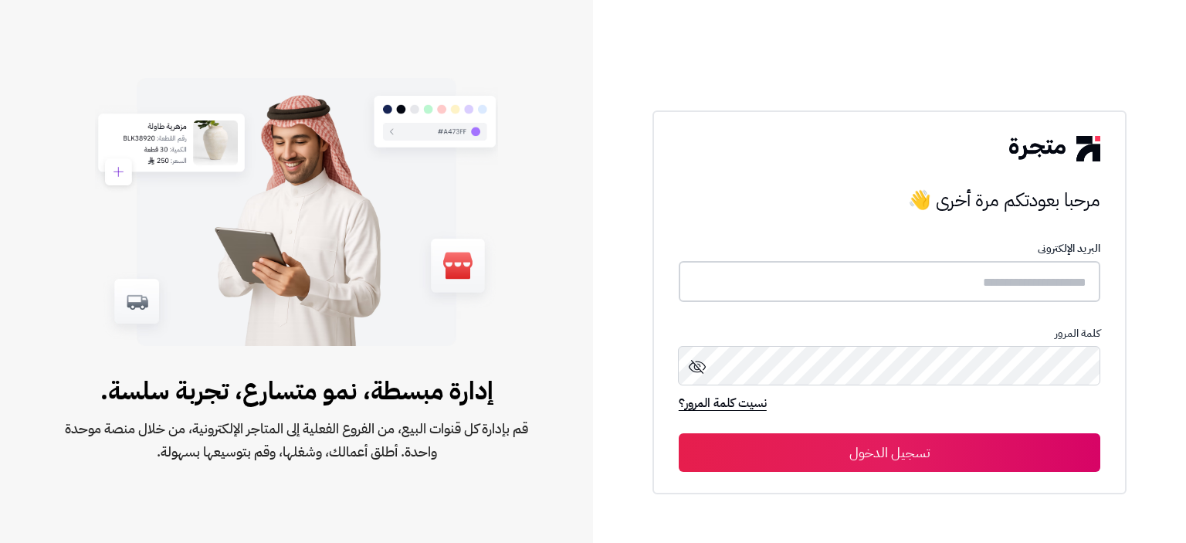
type input "**********"
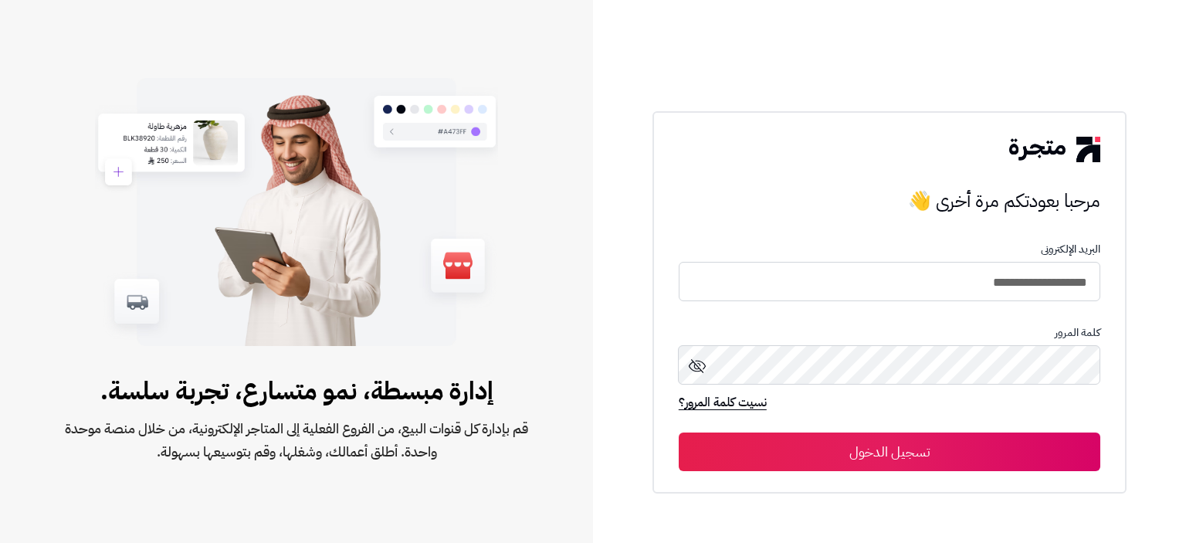
click at [948, 452] on button "تسجيل الدخول" at bounding box center [888, 451] width 421 height 39
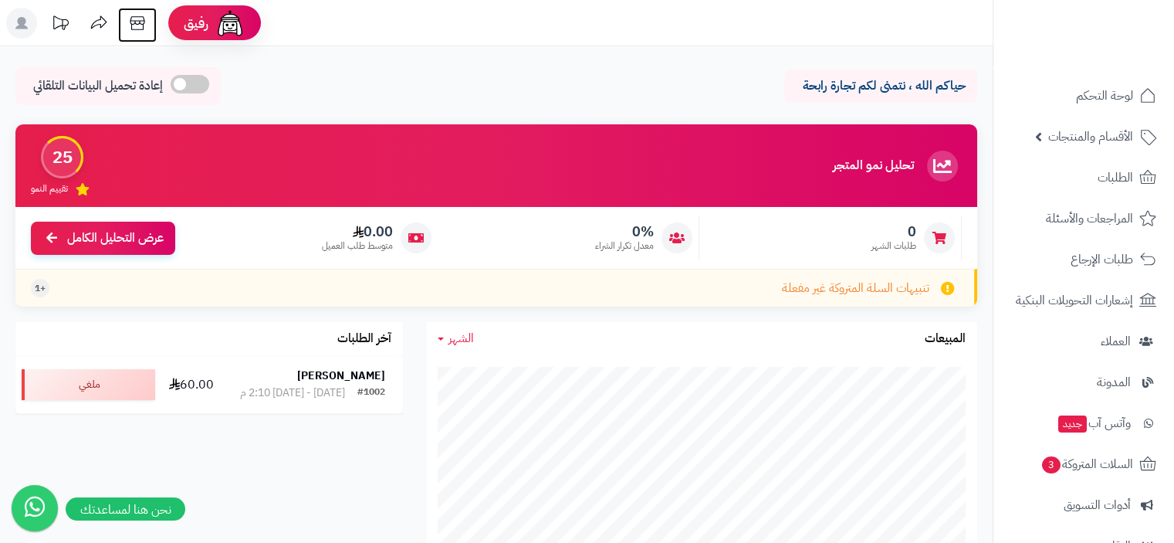
click at [138, 25] on icon at bounding box center [137, 23] width 31 height 31
click at [1093, 132] on span "الأقسام والمنتجات" at bounding box center [1090, 137] width 85 height 22
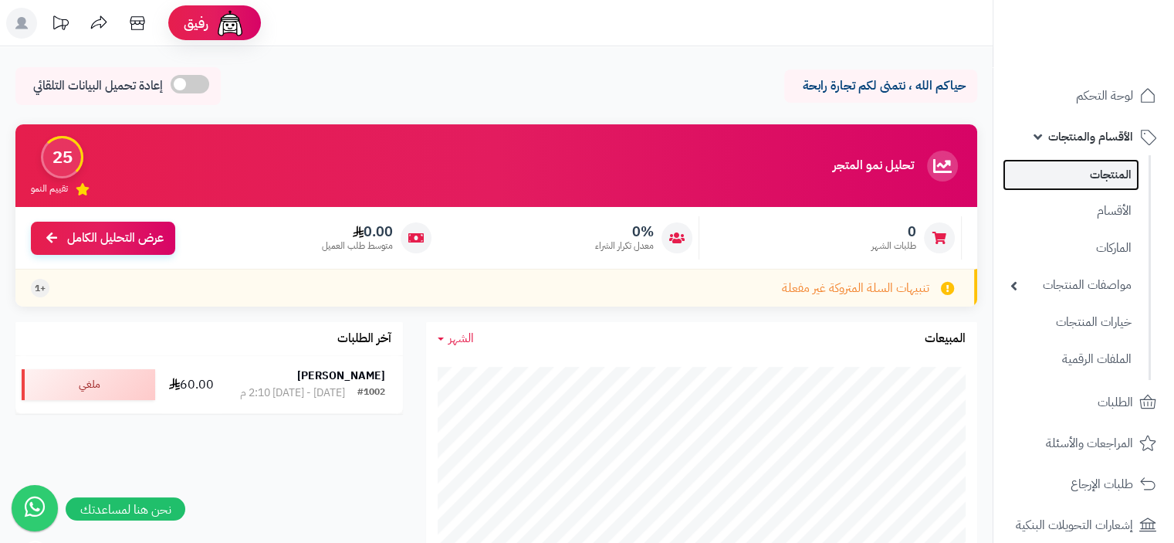
click at [1118, 188] on link "المنتجات" at bounding box center [1071, 175] width 137 height 32
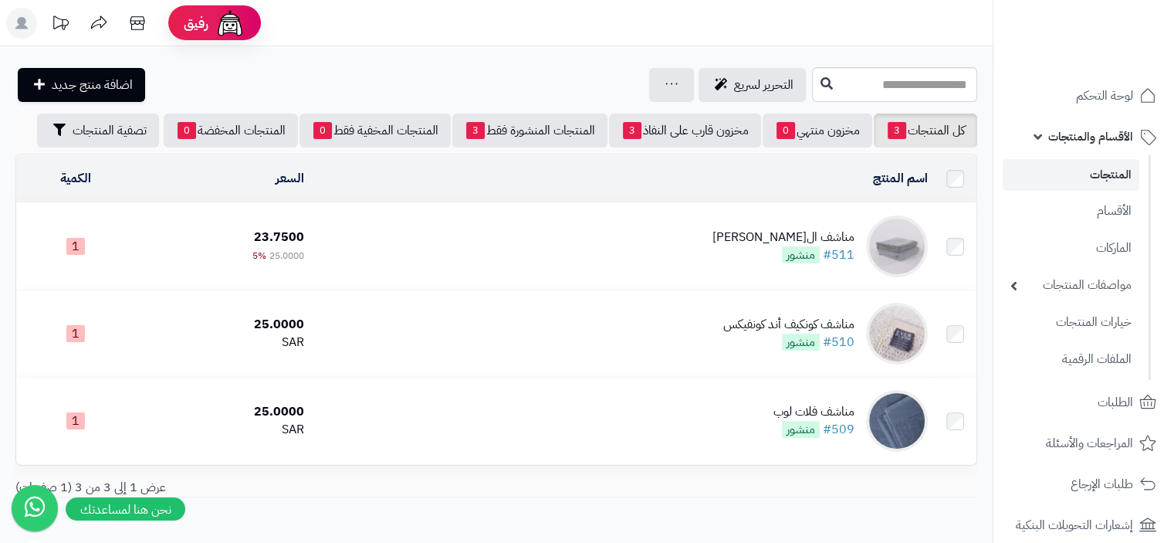
click at [794, 231] on div "مناشف الجاكار الماسي" at bounding box center [783, 237] width 142 height 18
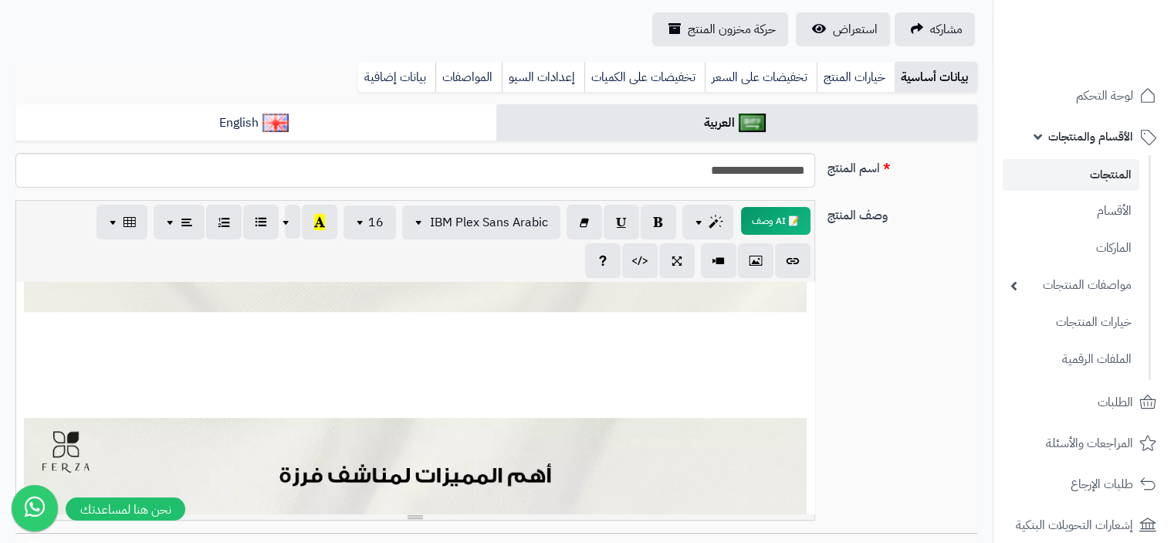
scroll to position [849, 0]
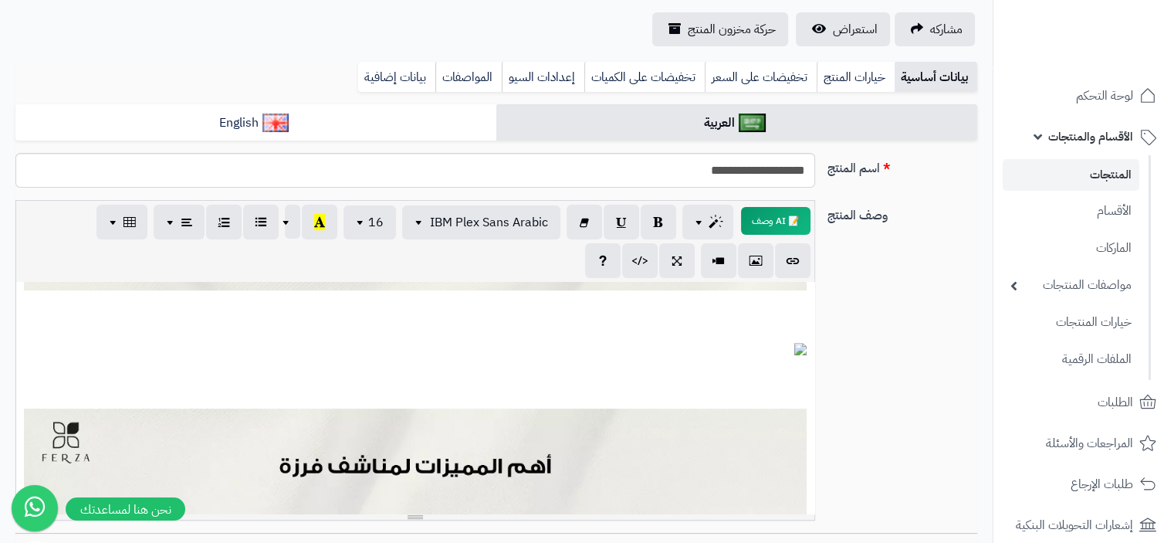
click at [574, 376] on div "**********" at bounding box center [415, 398] width 798 height 232
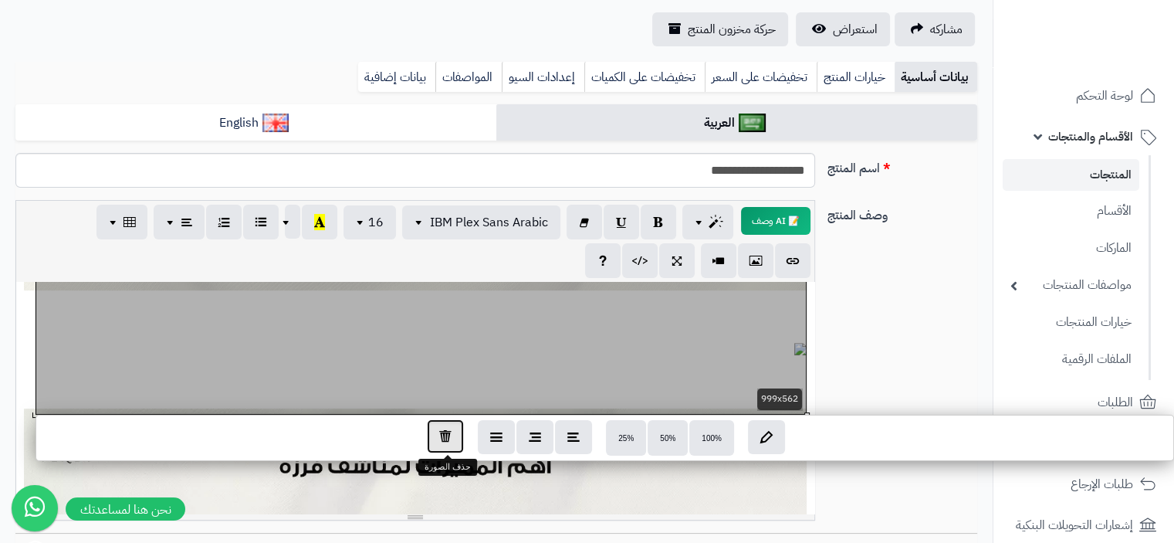
click at [447, 431] on icon "button" at bounding box center [445, 435] width 12 height 13
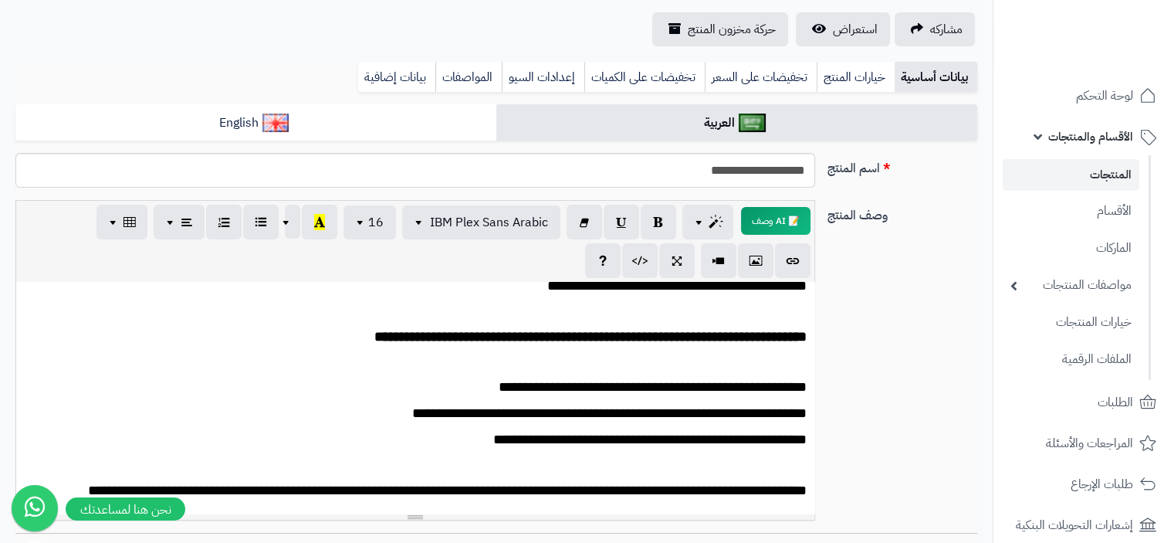
scroll to position [309, 0]
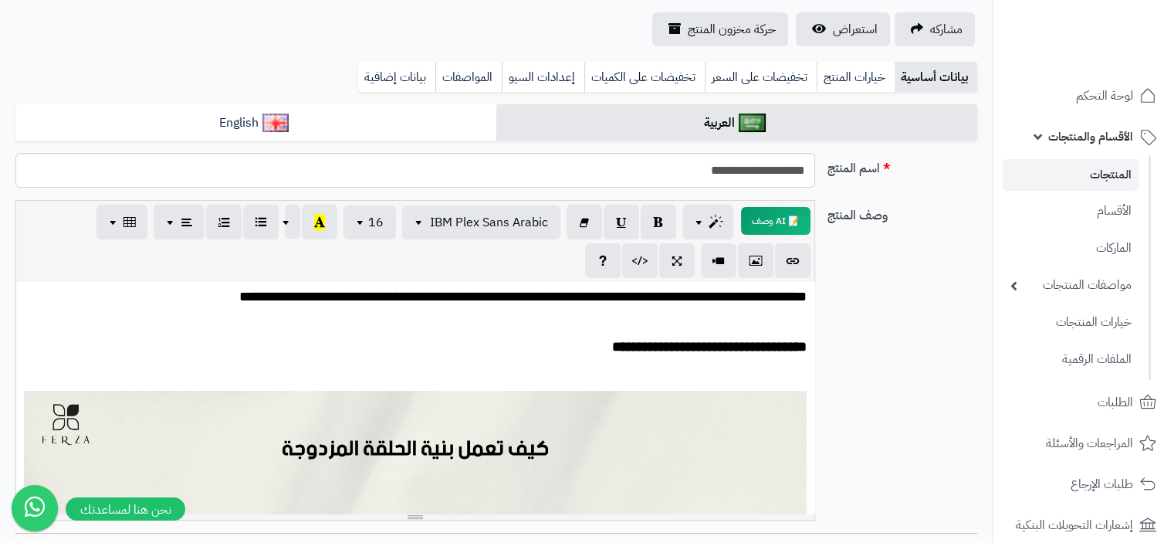
click at [738, 399] on div "**********" at bounding box center [415, 398] width 798 height 232
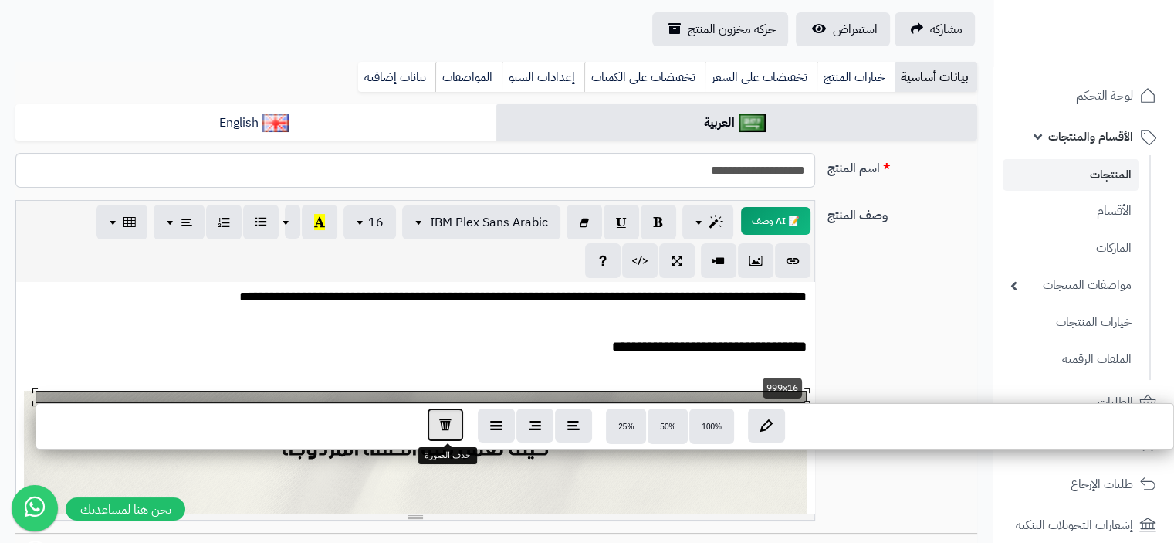
click at [439, 423] on icon "button" at bounding box center [445, 424] width 12 height 13
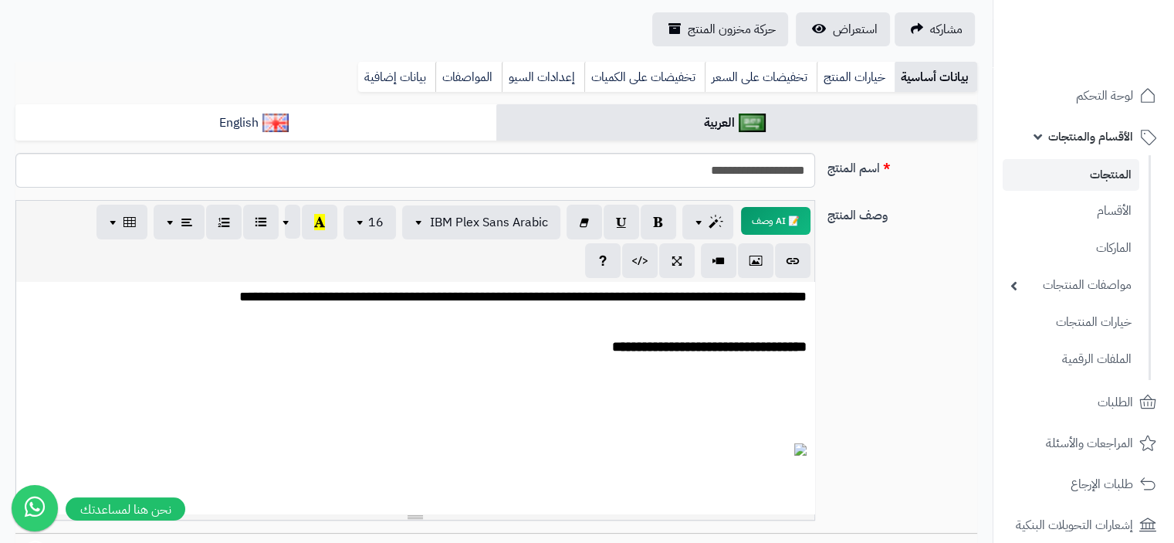
click at [661, 441] on div "**********" at bounding box center [415, 398] width 798 height 232
click at [476, 447] on div "**********" at bounding box center [415, 398] width 798 height 232
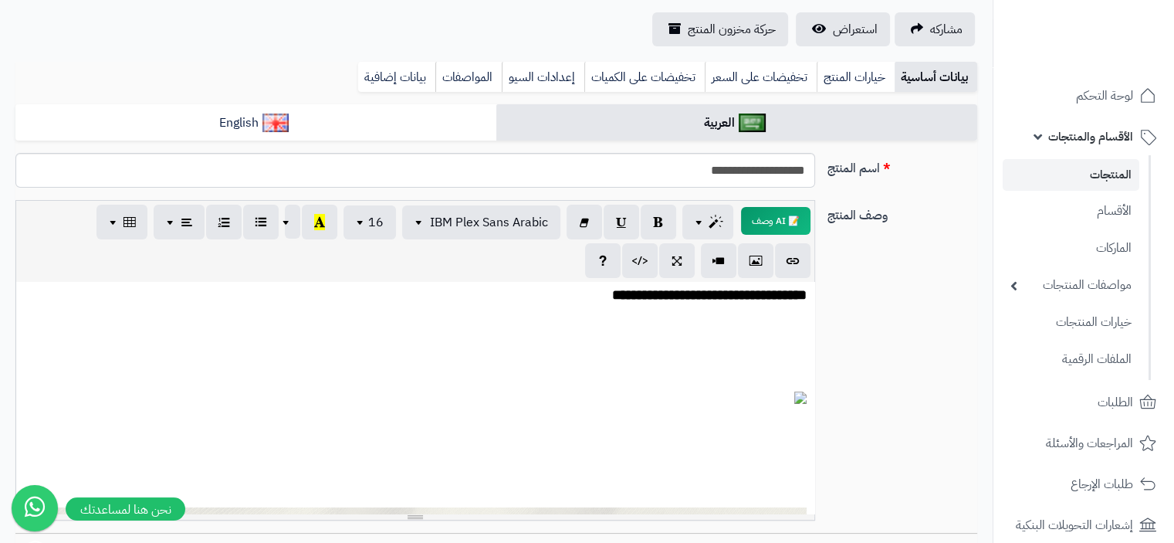
scroll to position [463, 0]
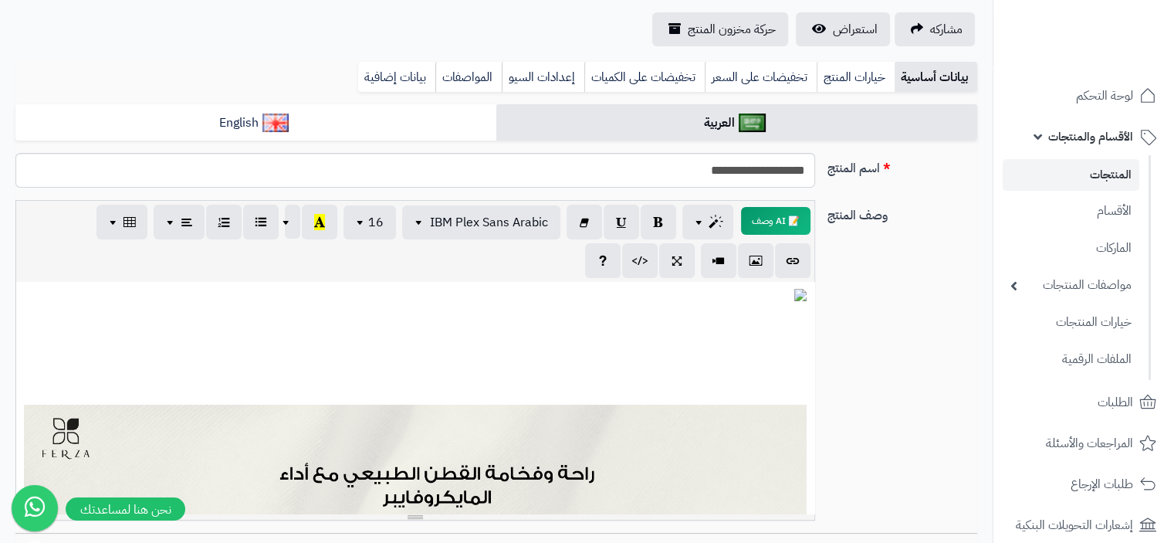
click at [753, 302] on p at bounding box center [415, 305] width 783 height 32
click at [793, 293] on div "**********" at bounding box center [415, 398] width 798 height 232
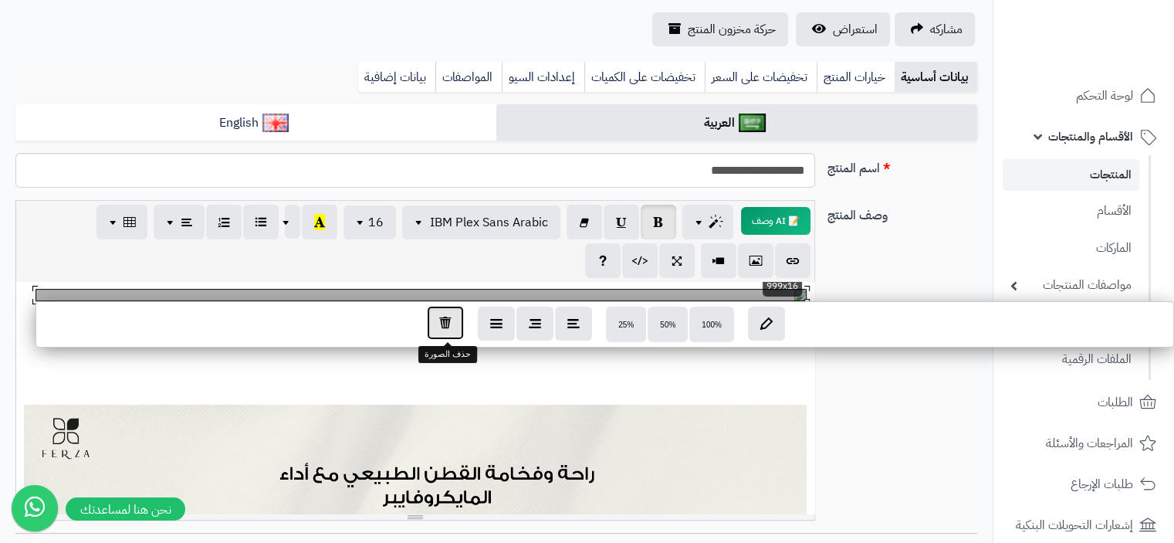
click at [442, 324] on icon "button" at bounding box center [445, 322] width 12 height 13
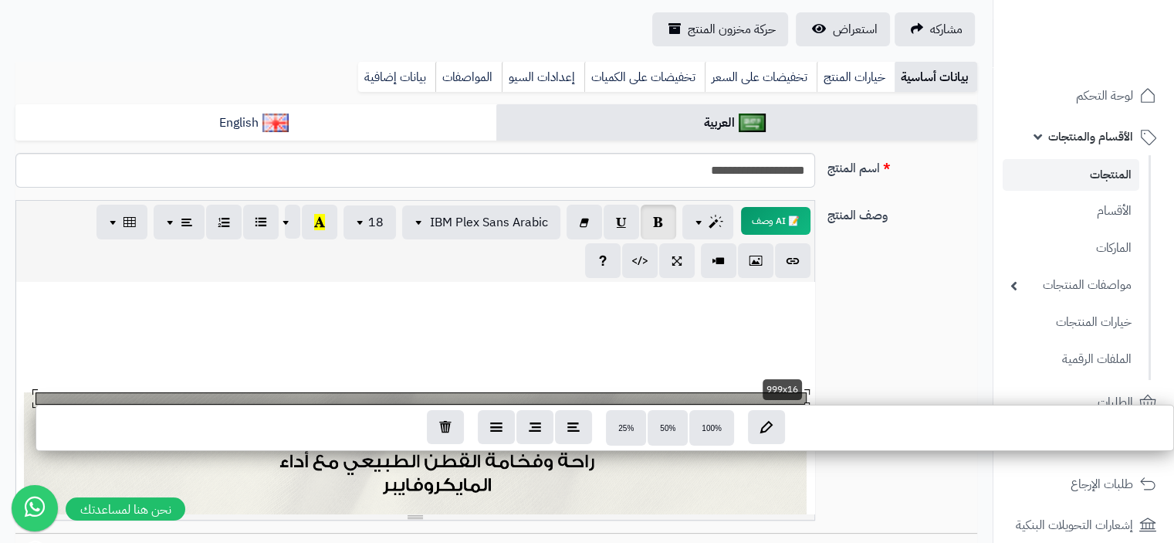
click at [794, 393] on div "**********" at bounding box center [415, 398] width 798 height 232
click at [442, 432] on icon "button" at bounding box center [445, 425] width 12 height 13
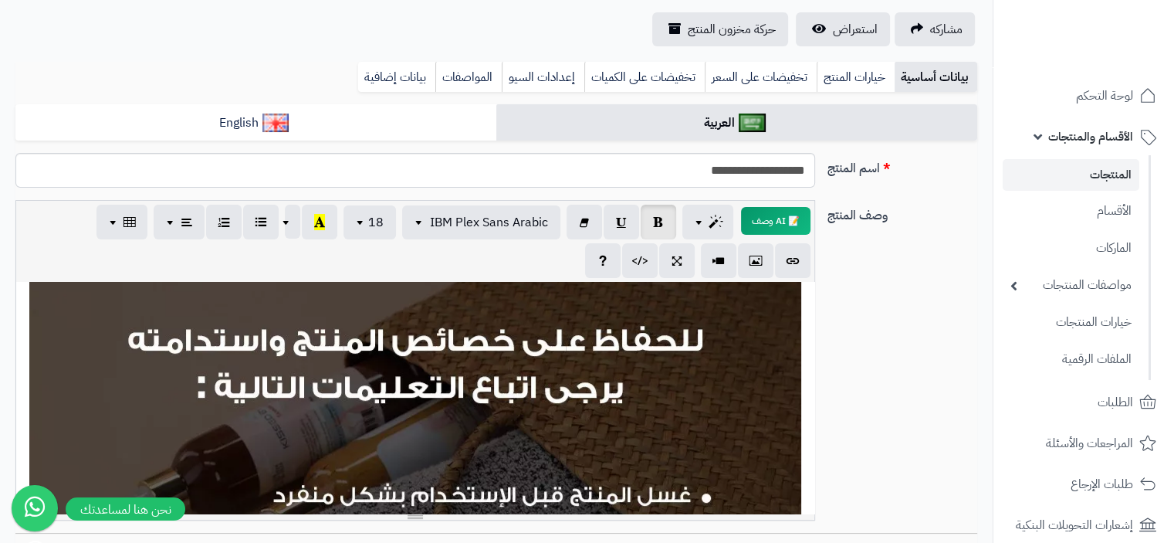
scroll to position [695, 0]
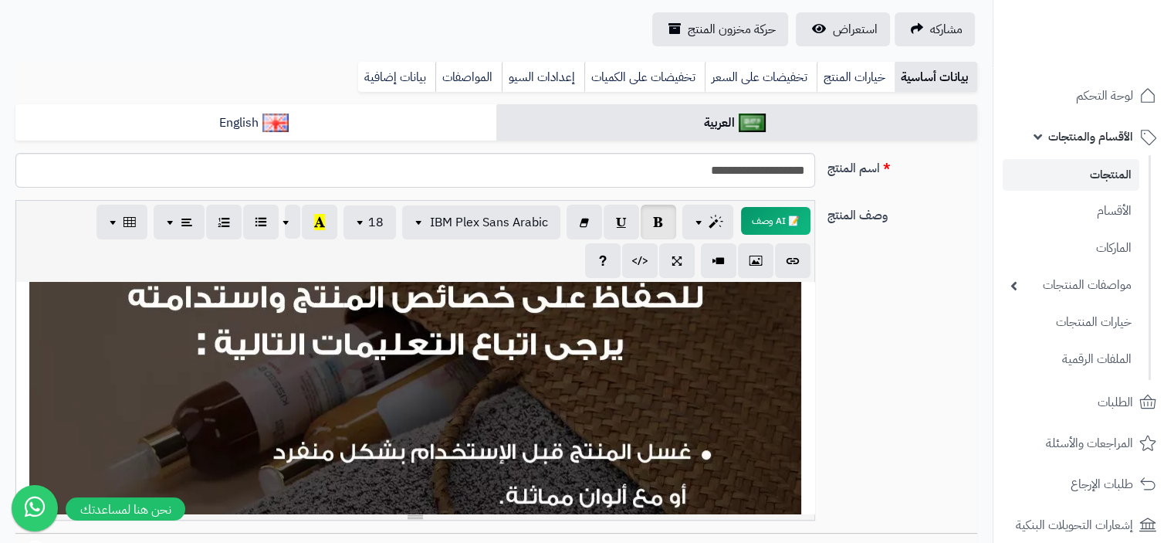
click at [628, 413] on div "**********" at bounding box center [415, 398] width 798 height 232
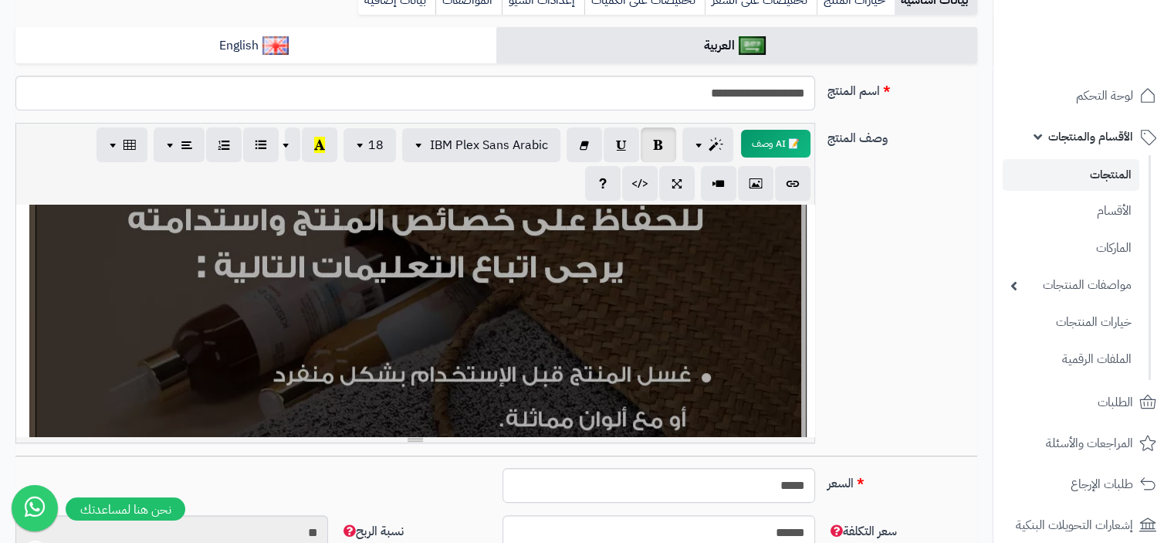
scroll to position [463, 0]
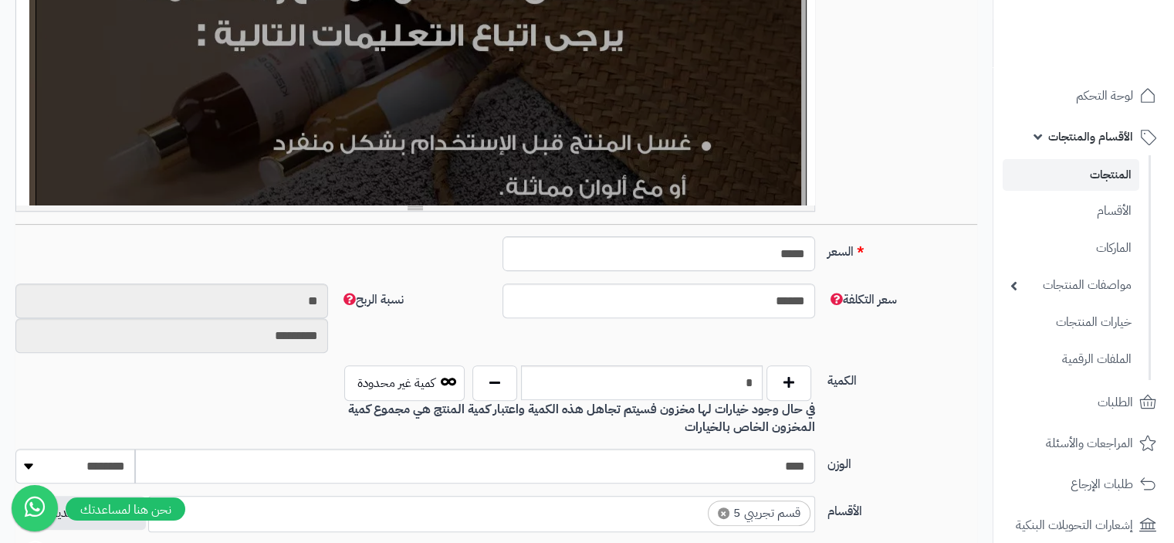
click at [438, 155] on div at bounding box center [421, 289] width 770 height 770
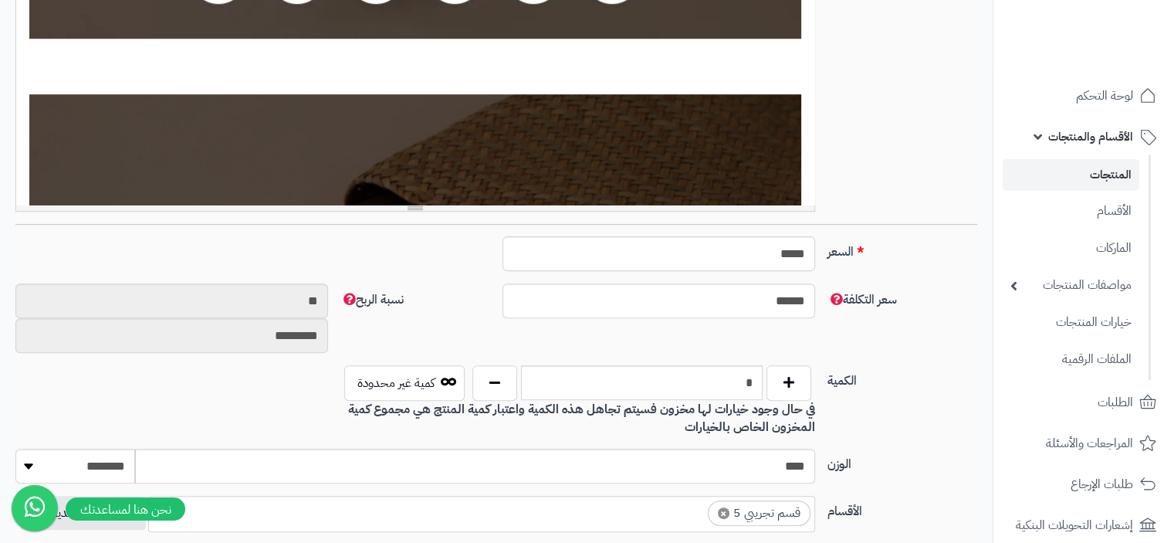
scroll to position [1179, 0]
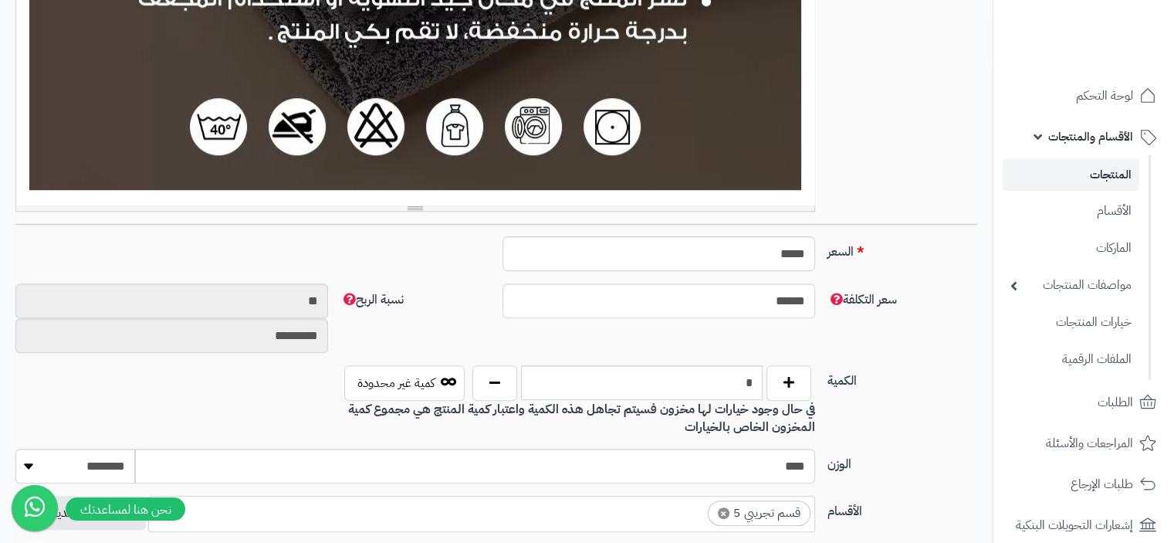
click at [280, 70] on div "**********" at bounding box center [415, 89] width 798 height 232
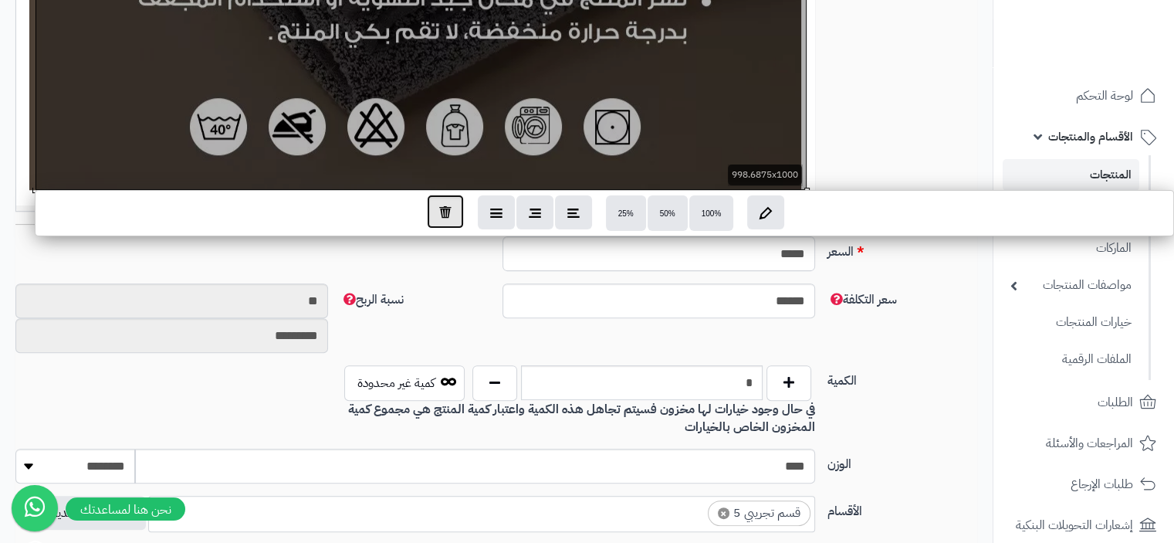
click at [445, 218] on icon "button" at bounding box center [445, 211] width 12 height 13
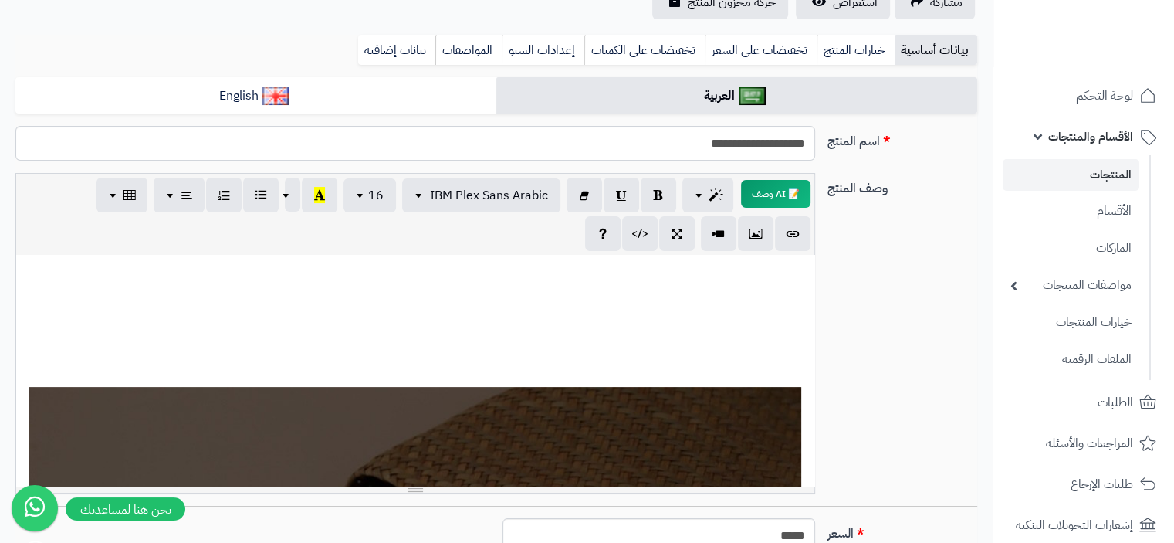
scroll to position [772, 0]
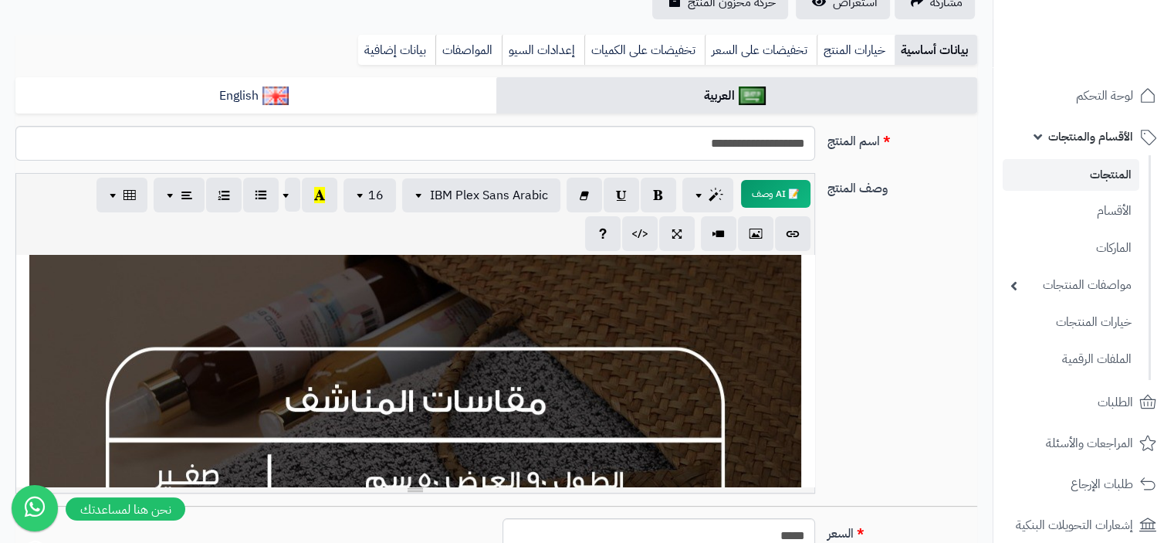
click at [491, 373] on div "**********" at bounding box center [415, 371] width 798 height 232
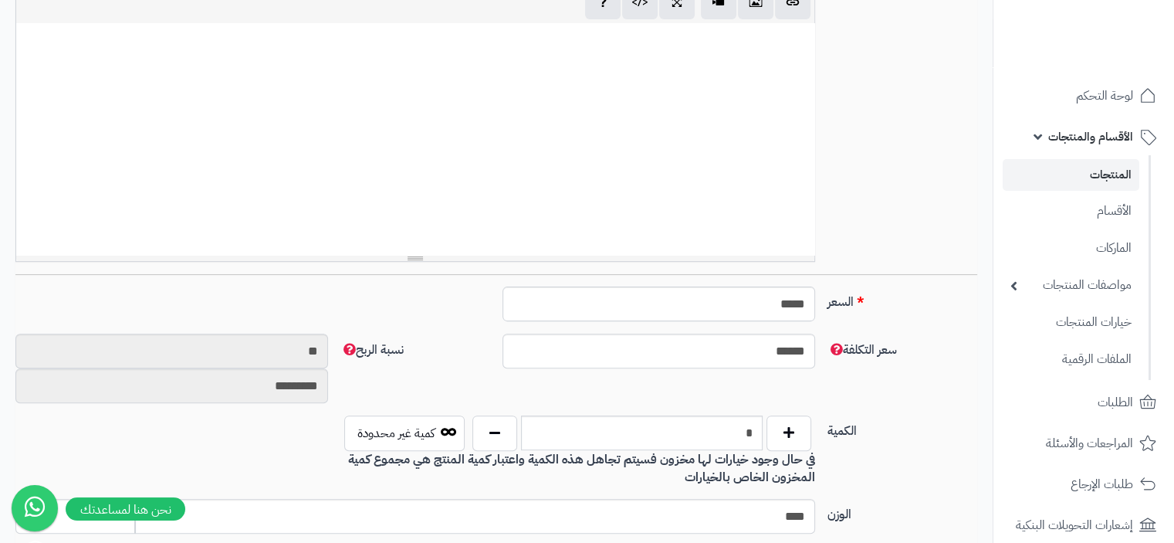
scroll to position [1268, 0]
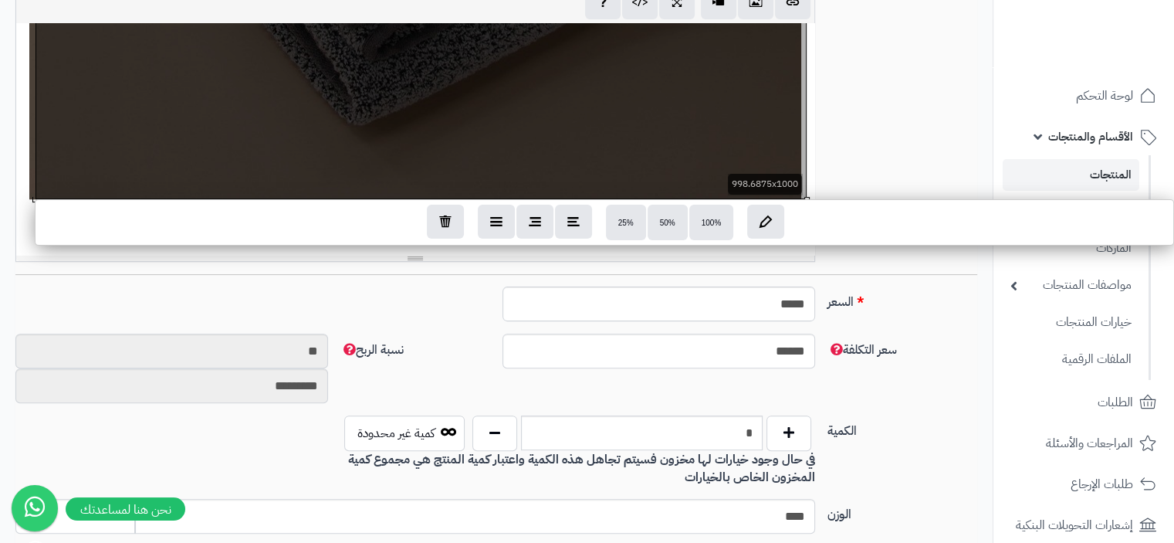
click at [306, 101] on div "**********" at bounding box center [415, 139] width 798 height 232
click at [449, 231] on button "button" at bounding box center [445, 221] width 37 height 34
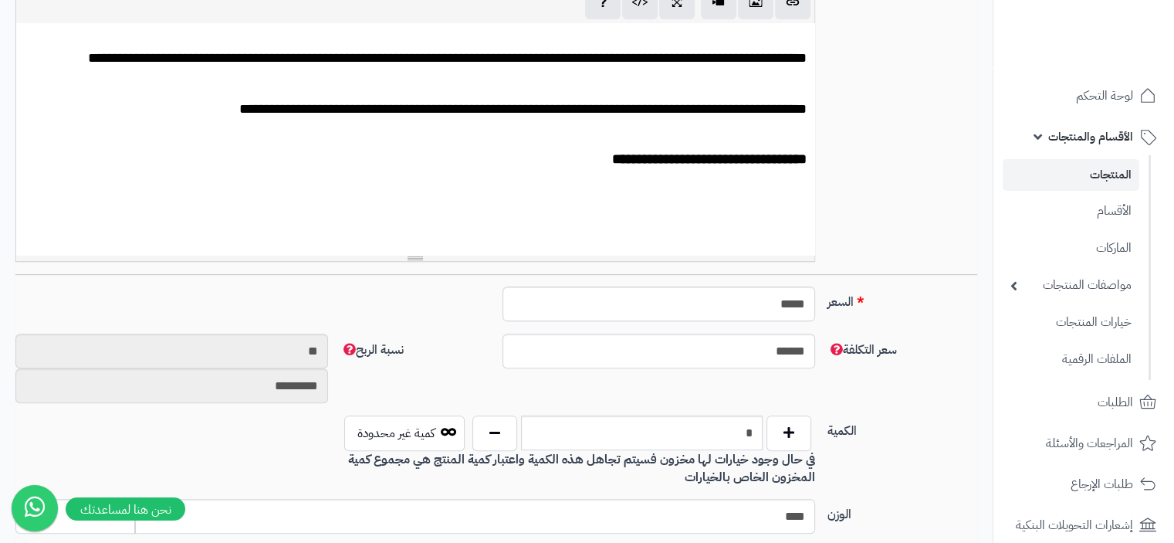
scroll to position [265, 0]
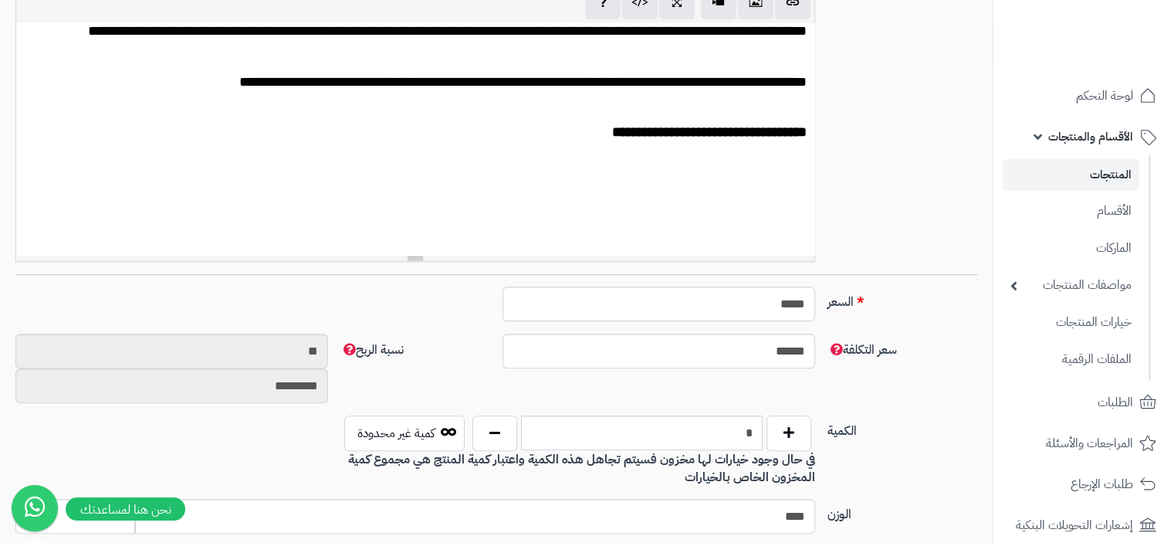
click at [571, 147] on div "**********" at bounding box center [415, 139] width 798 height 232
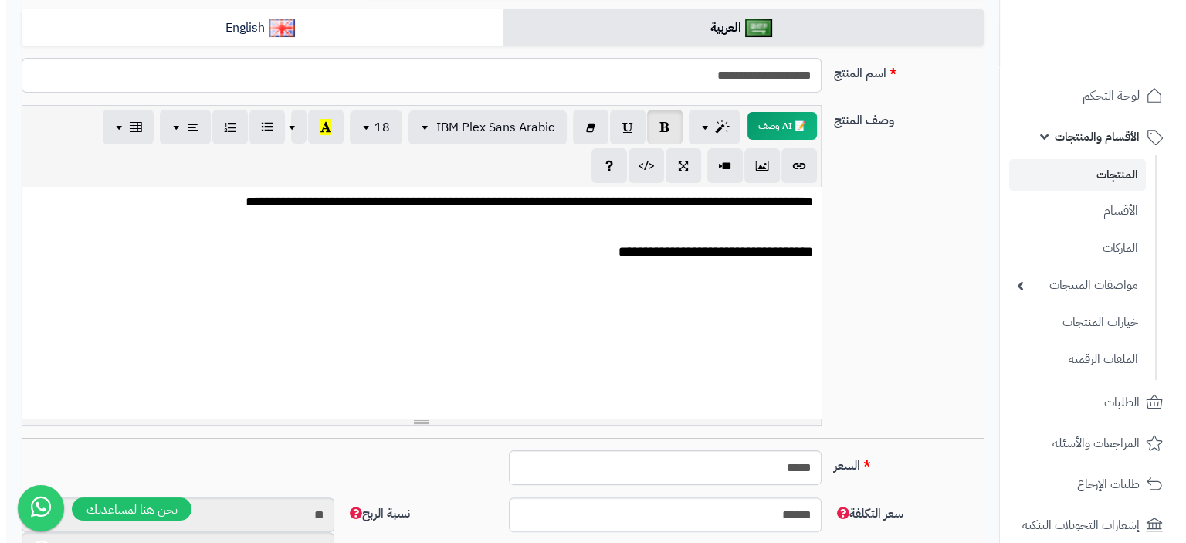
scroll to position [232, 0]
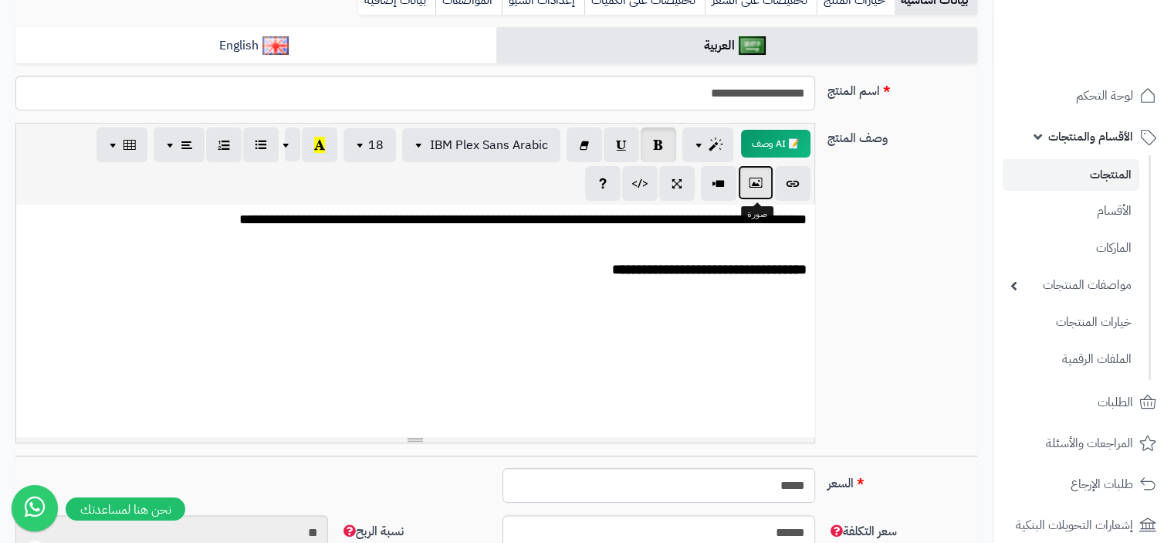
click at [756, 181] on icon "button" at bounding box center [755, 182] width 11 height 16
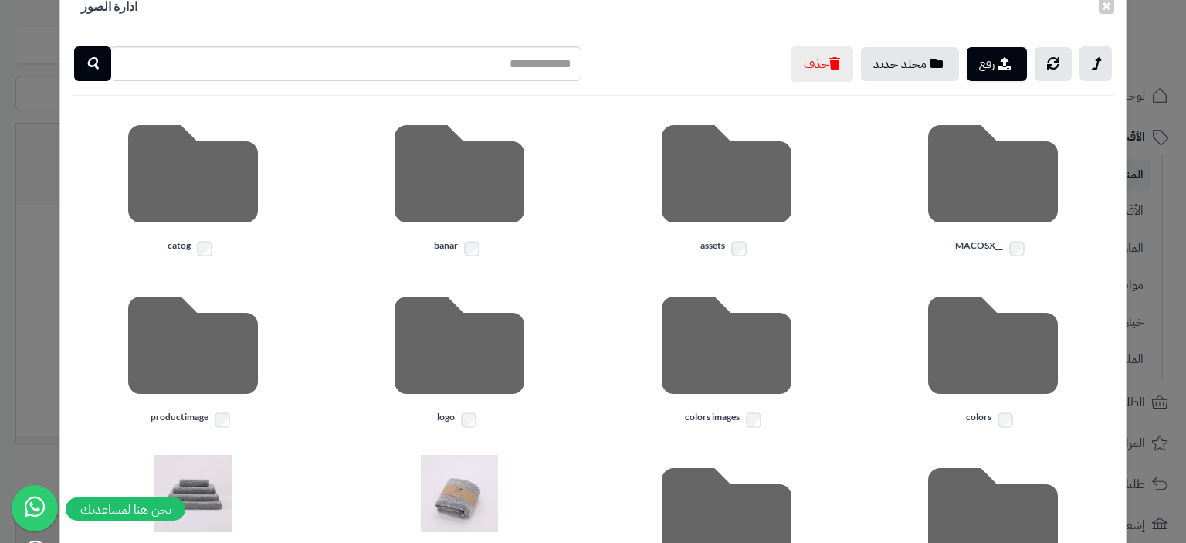
scroll to position [0, 0]
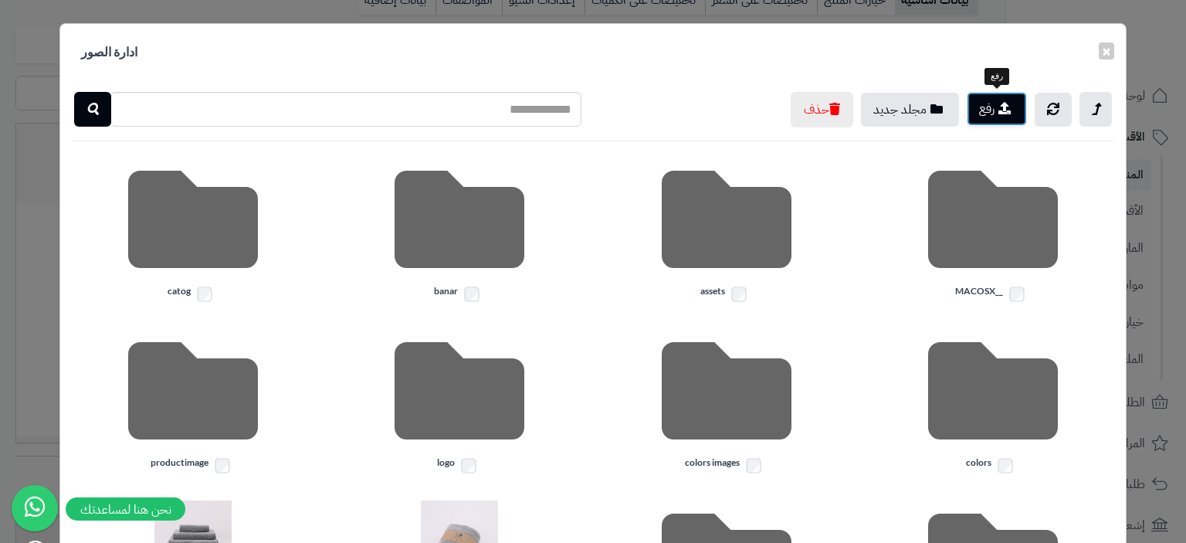
click at [986, 117] on button "رفع" at bounding box center [996, 109] width 60 height 34
click at [980, 109] on button "رفع" at bounding box center [996, 109] width 60 height 34
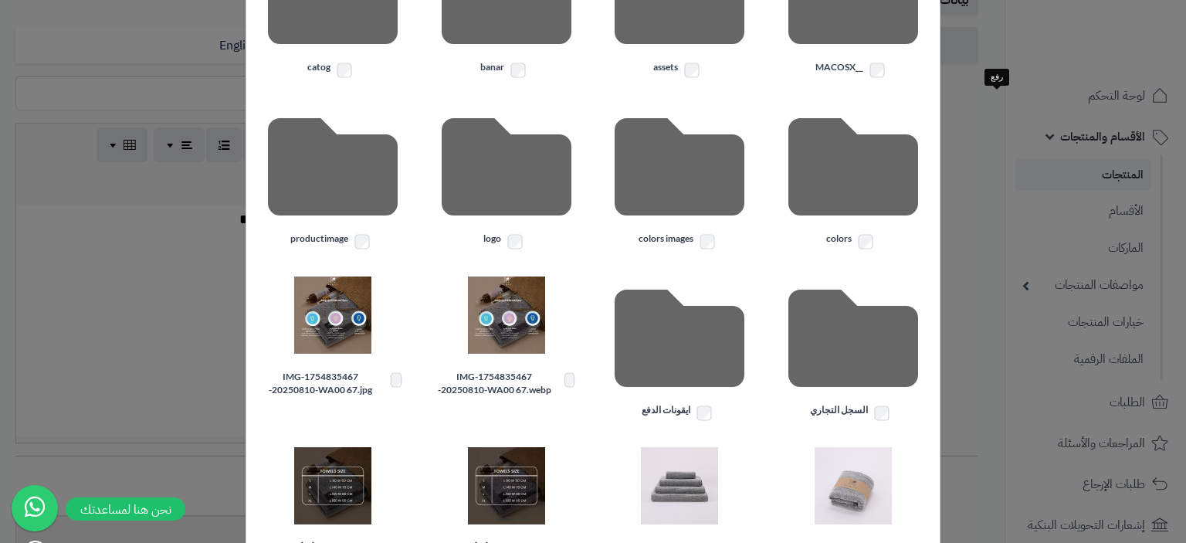
scroll to position [309, 0]
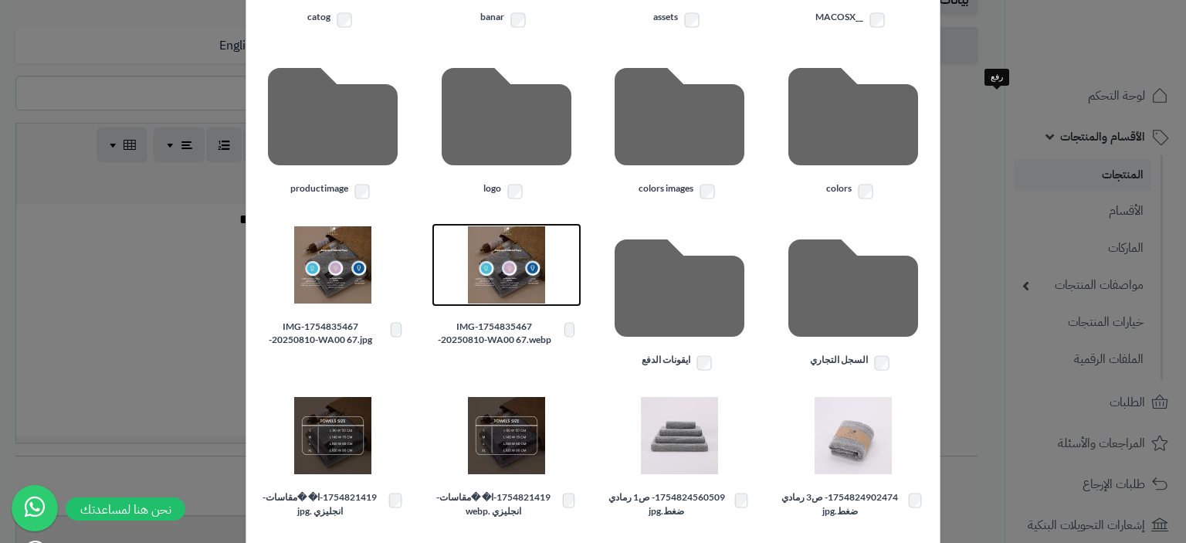
click at [520, 274] on img at bounding box center [506, 264] width 77 height 77
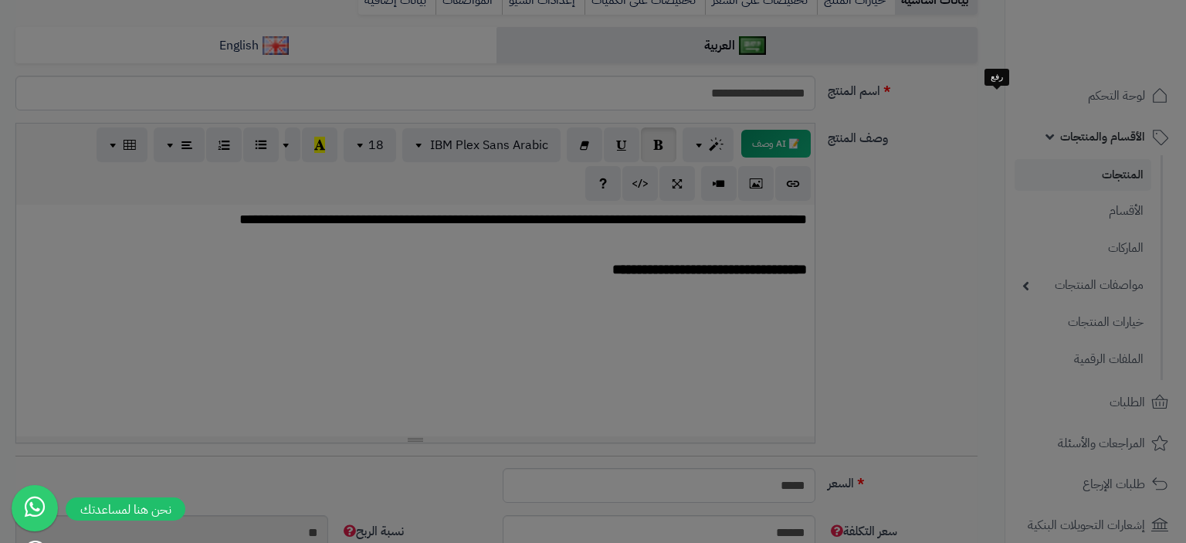
click at [520, 274] on div at bounding box center [593, 271] width 1186 height 543
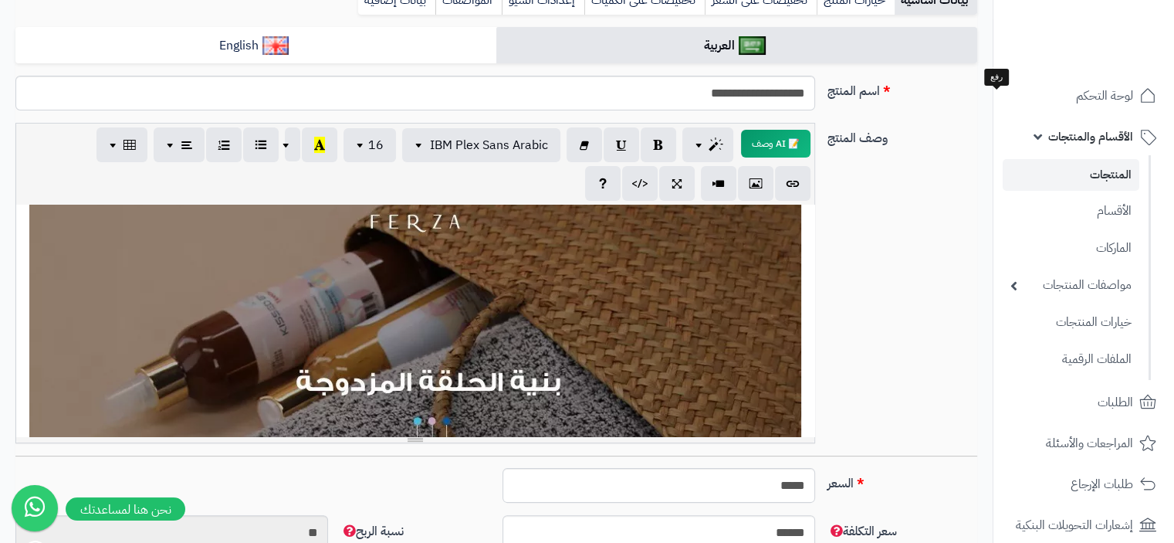
scroll to position [0, 0]
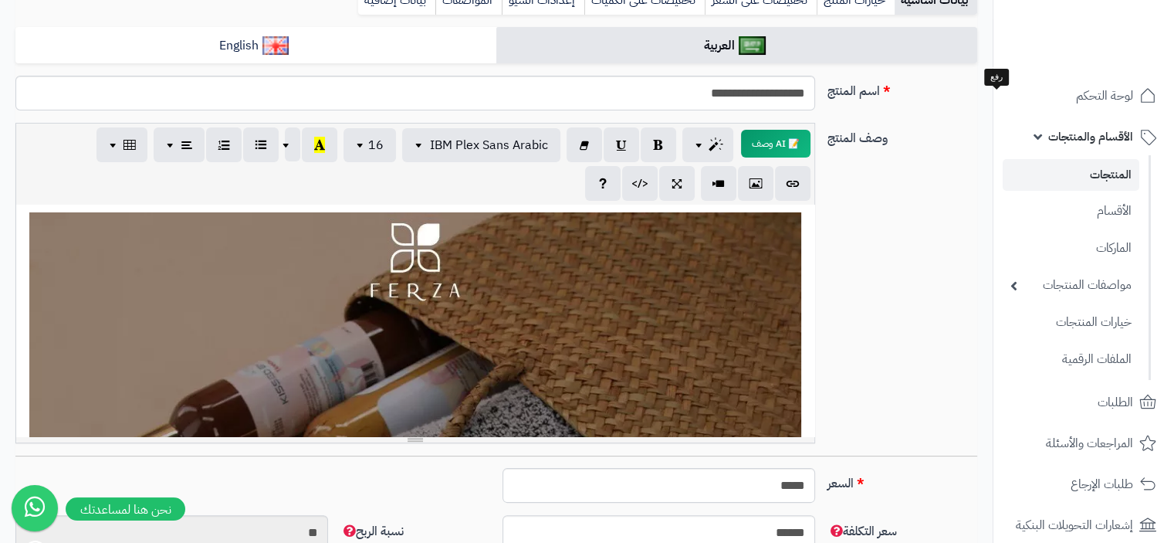
click at [571, 343] on div "**********" at bounding box center [415, 321] width 798 height 232
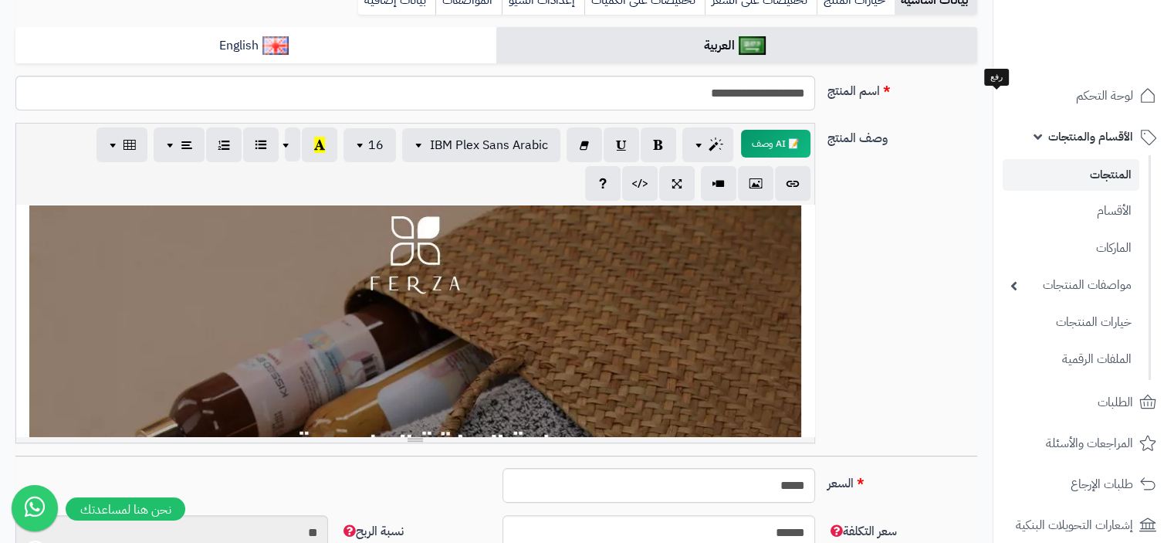
click at [568, 310] on div "**********" at bounding box center [415, 321] width 798 height 232
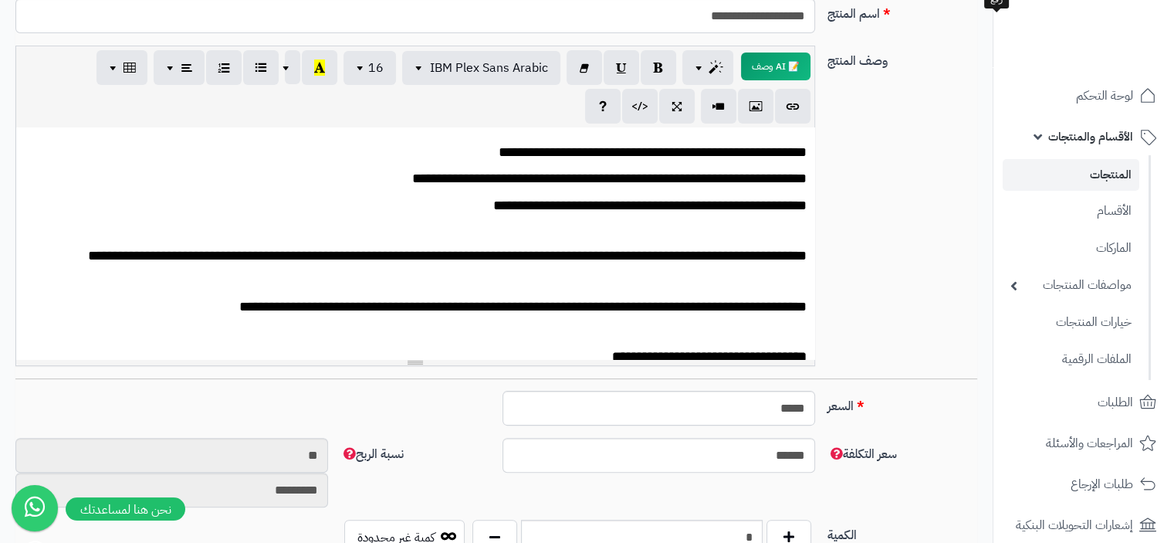
scroll to position [729, 0]
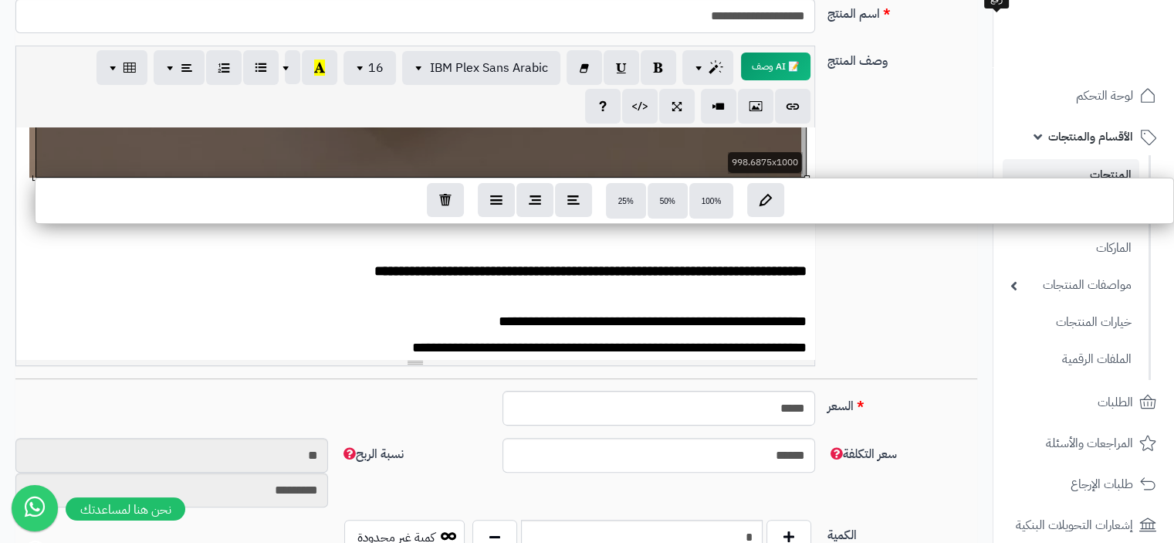
click at [341, 154] on div "**********" at bounding box center [415, 243] width 798 height 232
click at [448, 202] on icon "button" at bounding box center [445, 198] width 12 height 13
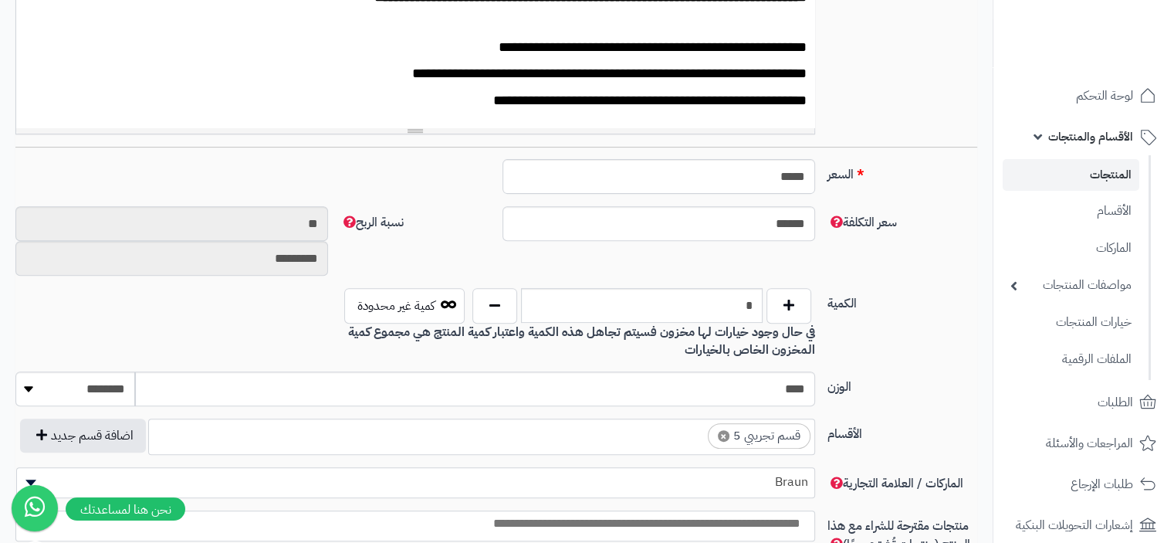
scroll to position [154, 0]
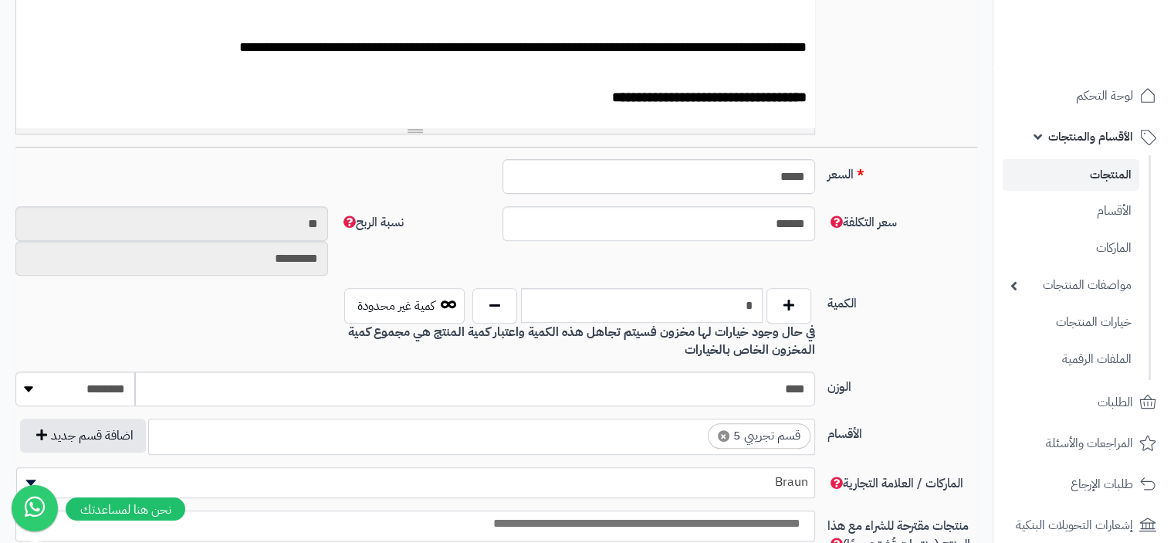
drag, startPoint x: 766, startPoint y: 124, endPoint x: 753, endPoint y: 124, distance: 13.1
click at [765, 124] on p at bounding box center [415, 124] width 783 height 20
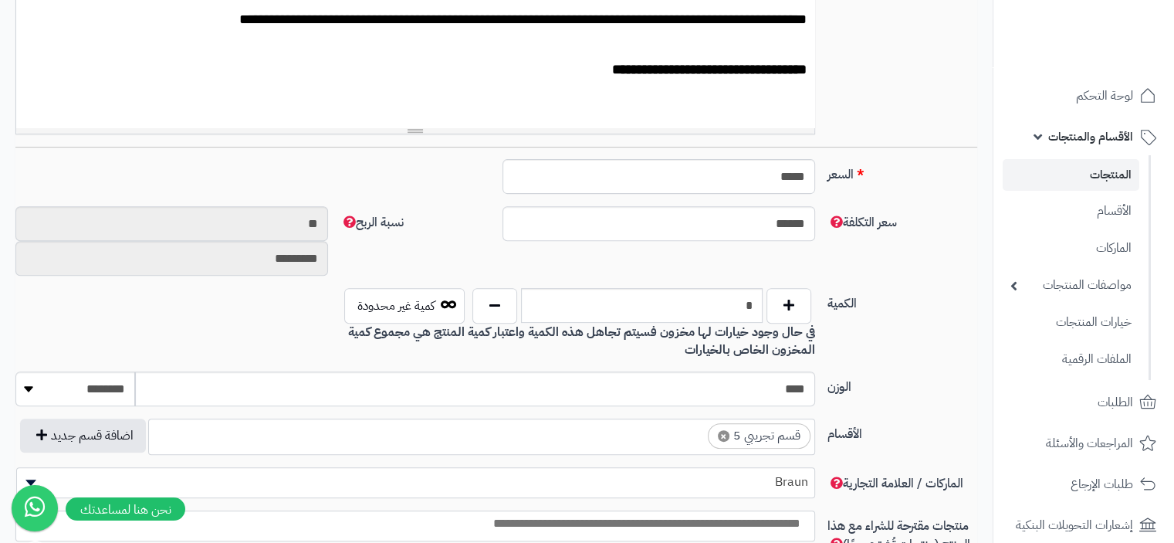
click at [787, 117] on p at bounding box center [415, 123] width 783 height 20
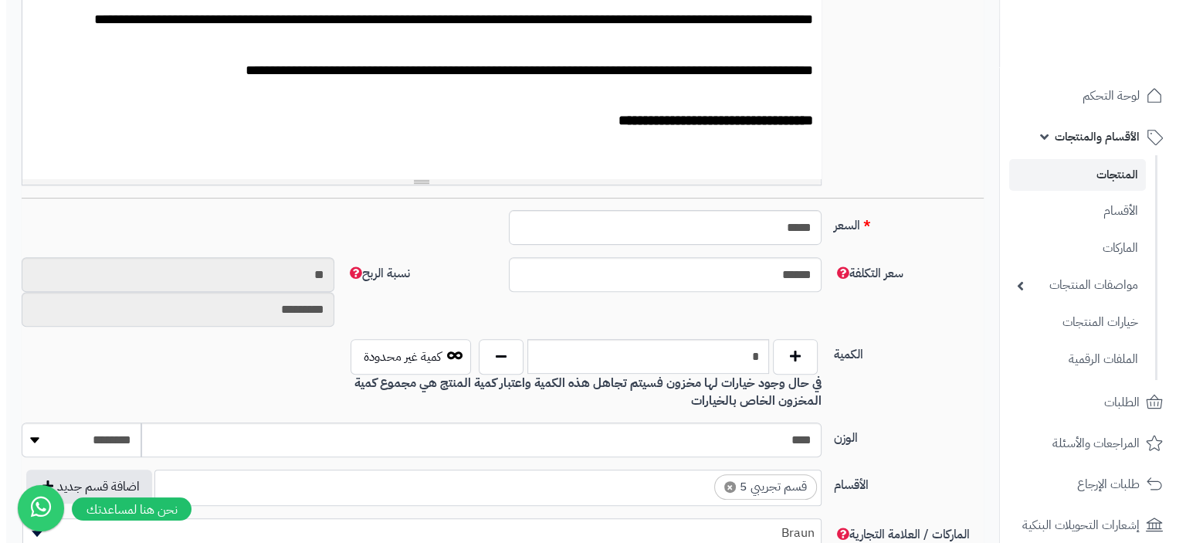
scroll to position [309, 0]
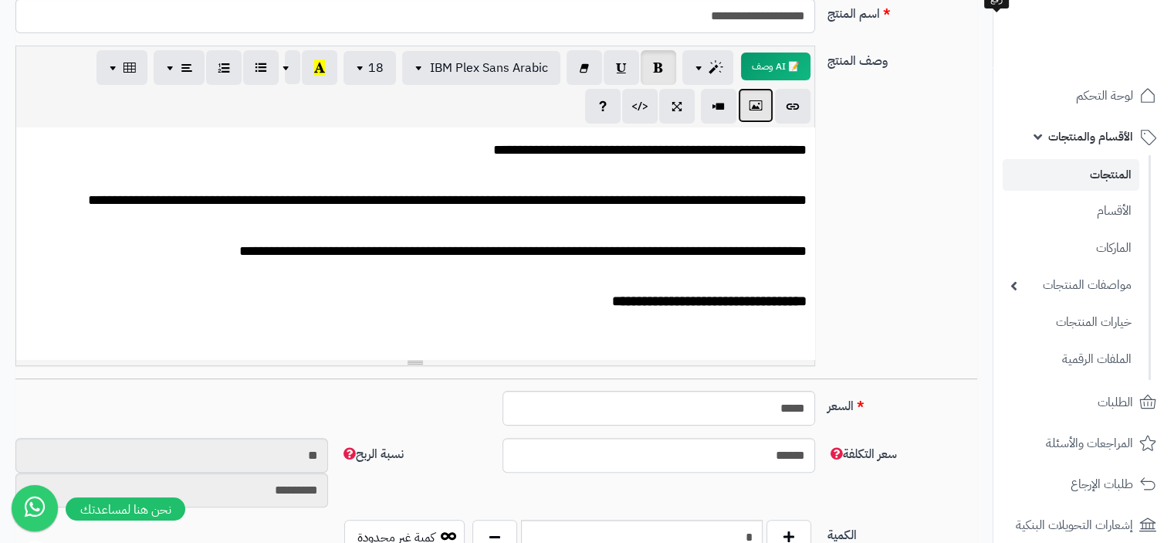
click at [756, 113] on icon "button" at bounding box center [755, 105] width 11 height 16
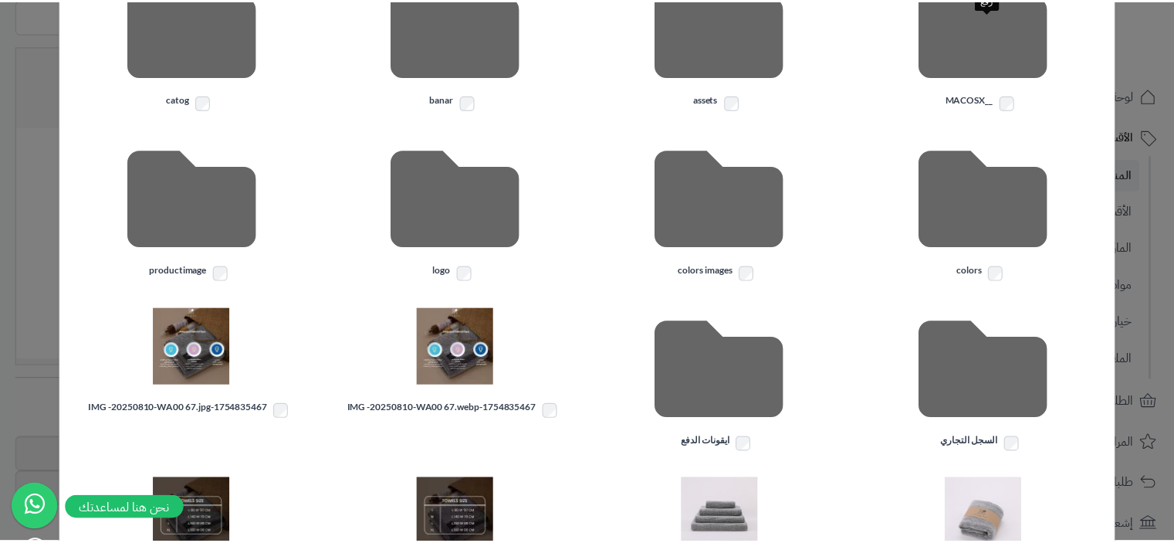
scroll to position [232, 0]
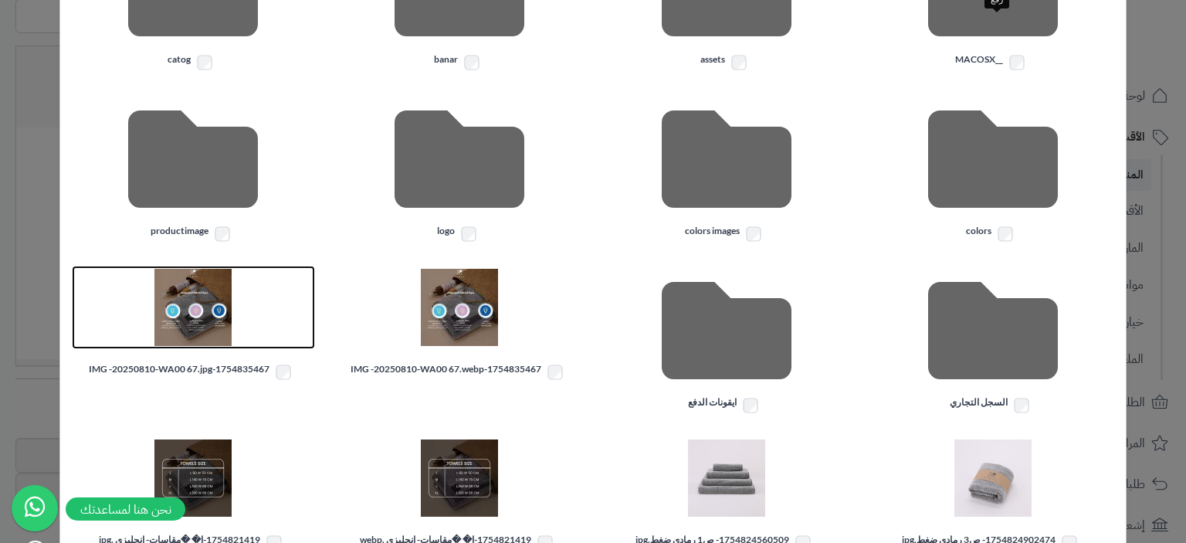
click at [222, 310] on img at bounding box center [192, 307] width 77 height 77
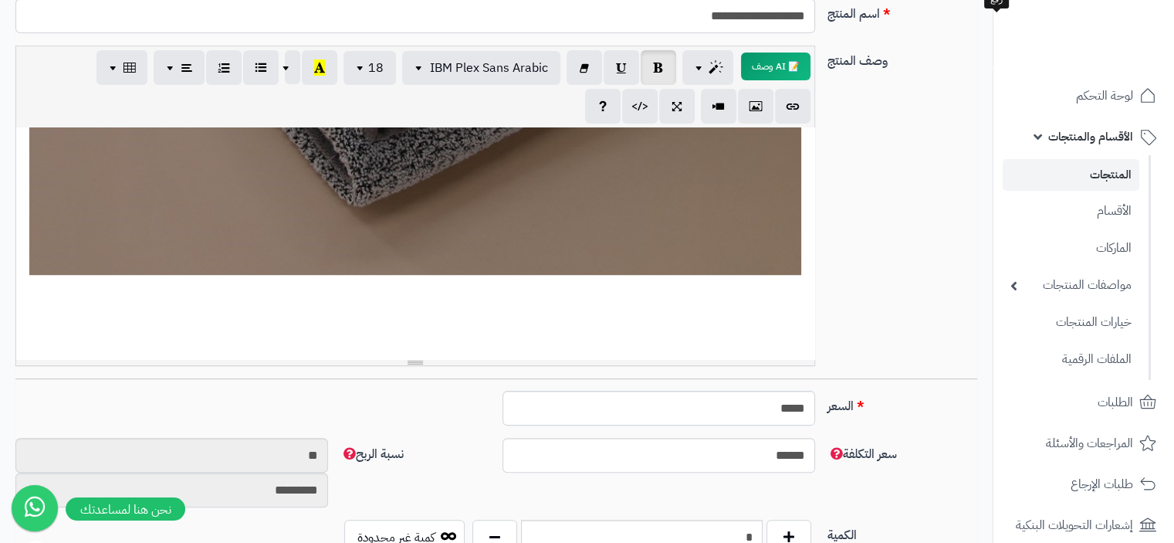
scroll to position [1031, 0]
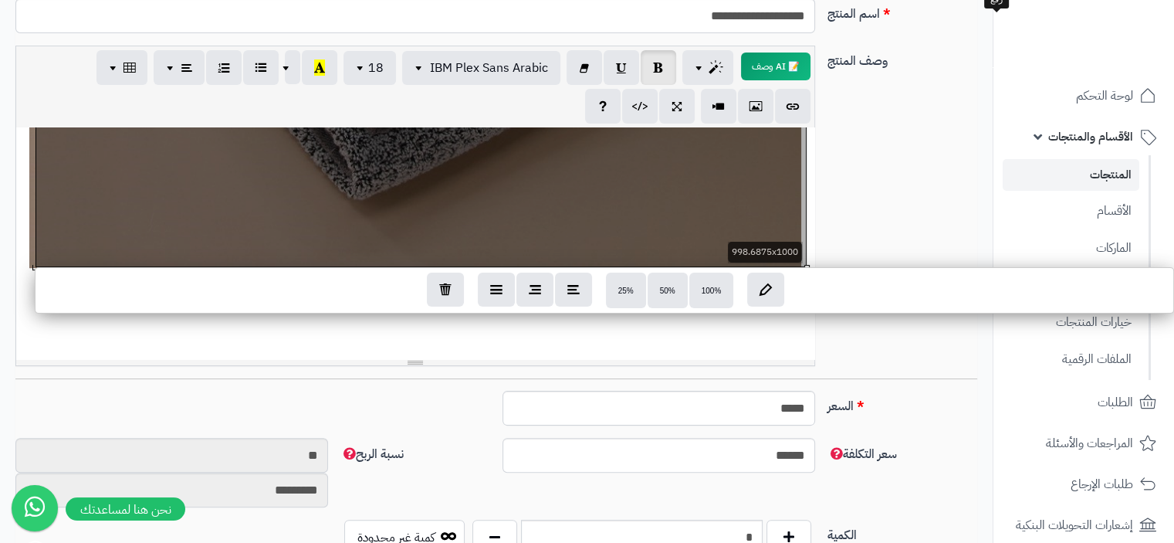
click at [548, 245] on div "**********" at bounding box center [415, 243] width 798 height 232
click at [713, 293] on span "100%" at bounding box center [712, 290] width 20 height 8
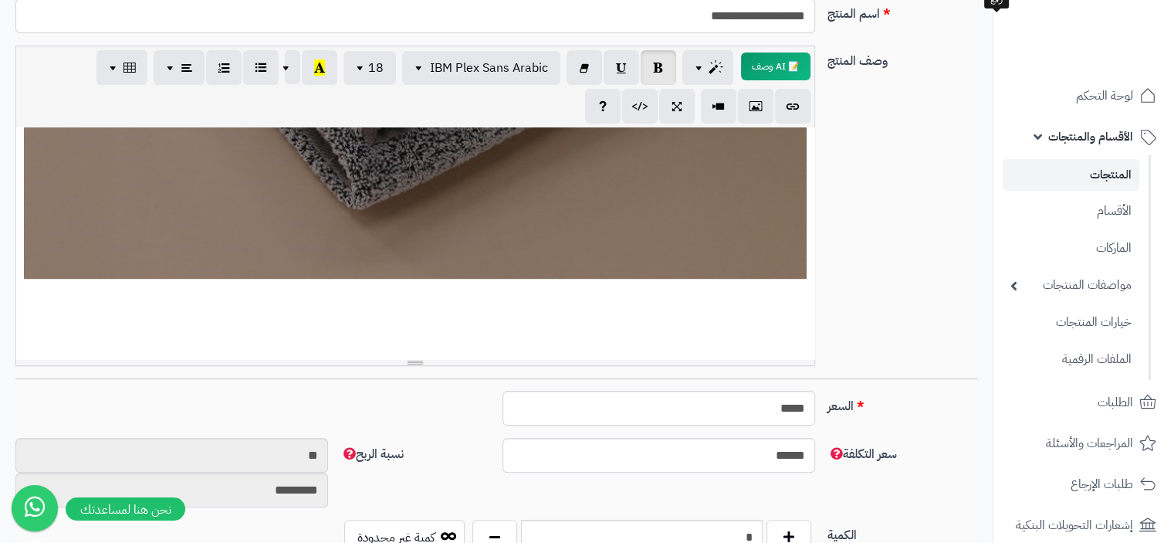
click at [625, 240] on div "**********" at bounding box center [415, 243] width 798 height 232
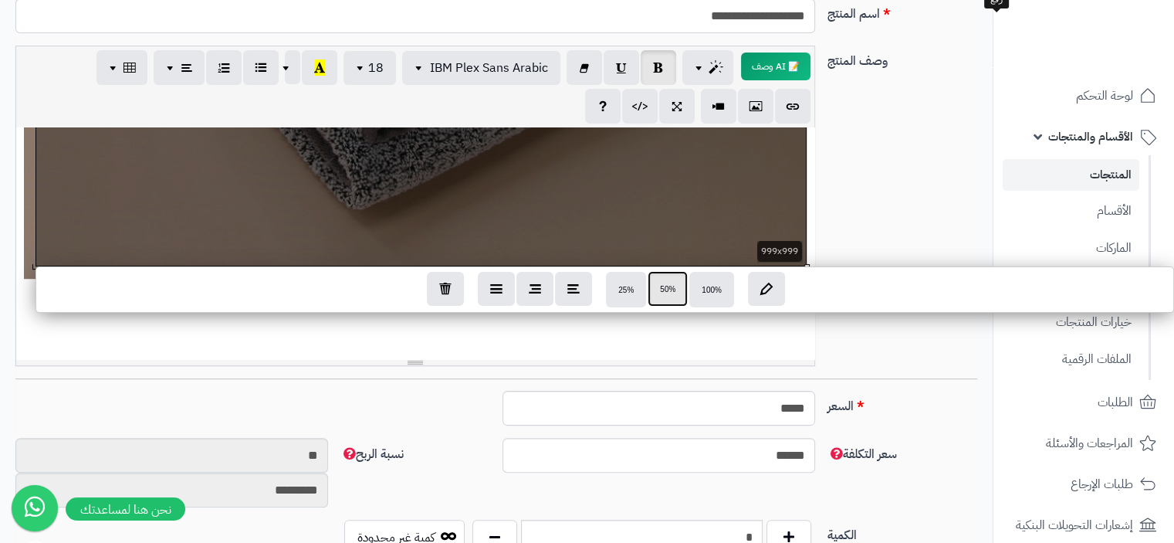
click at [664, 300] on button "50%" at bounding box center [668, 289] width 40 height 36
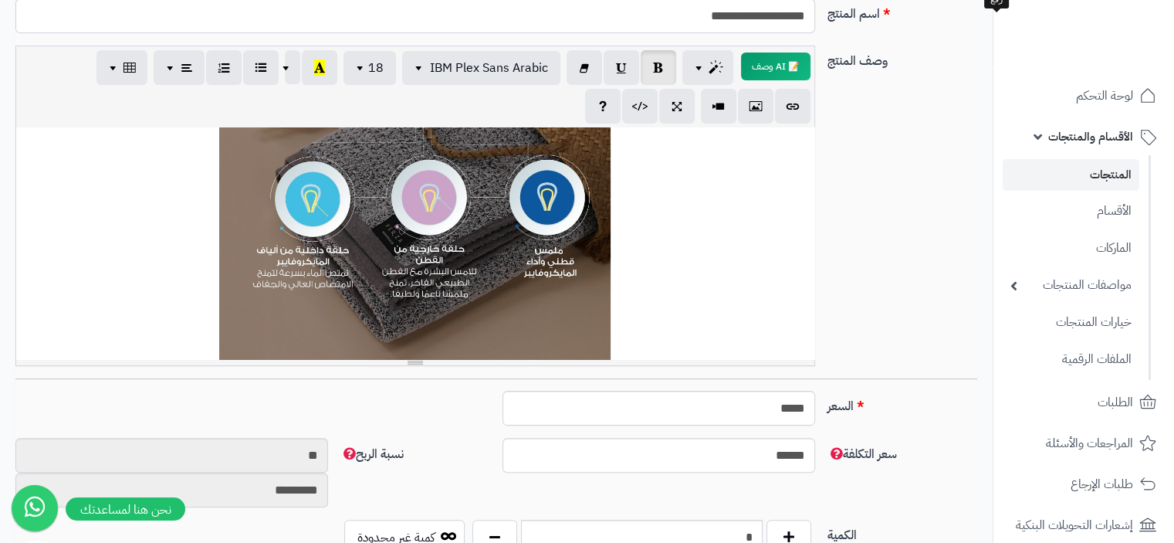
scroll to position [568, 0]
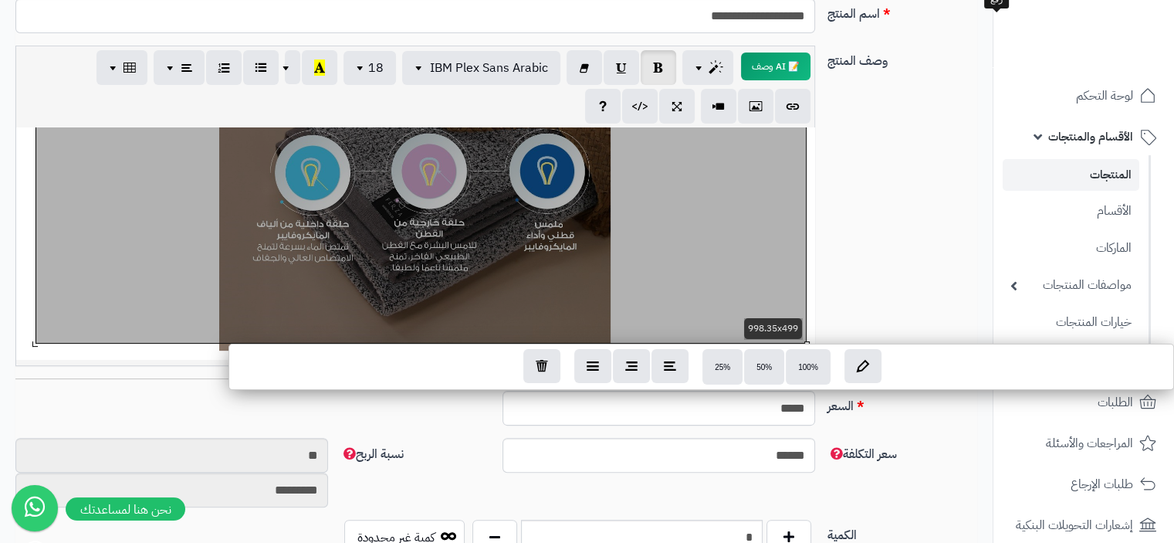
click at [577, 248] on div "**********" at bounding box center [415, 243] width 798 height 232
click at [799, 364] on span "100%" at bounding box center [808, 366] width 20 height 8
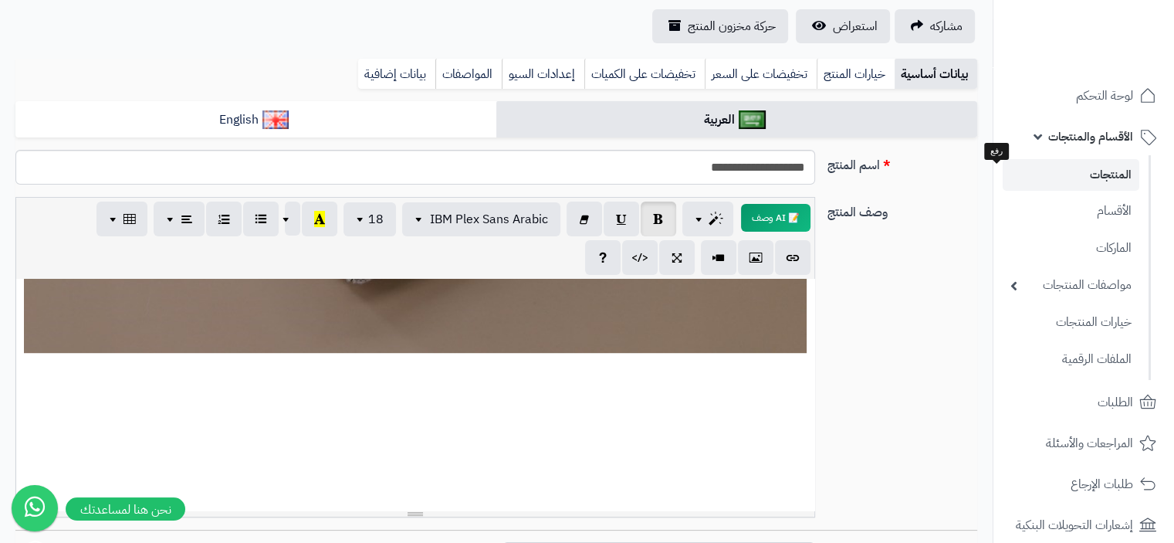
scroll to position [0, 0]
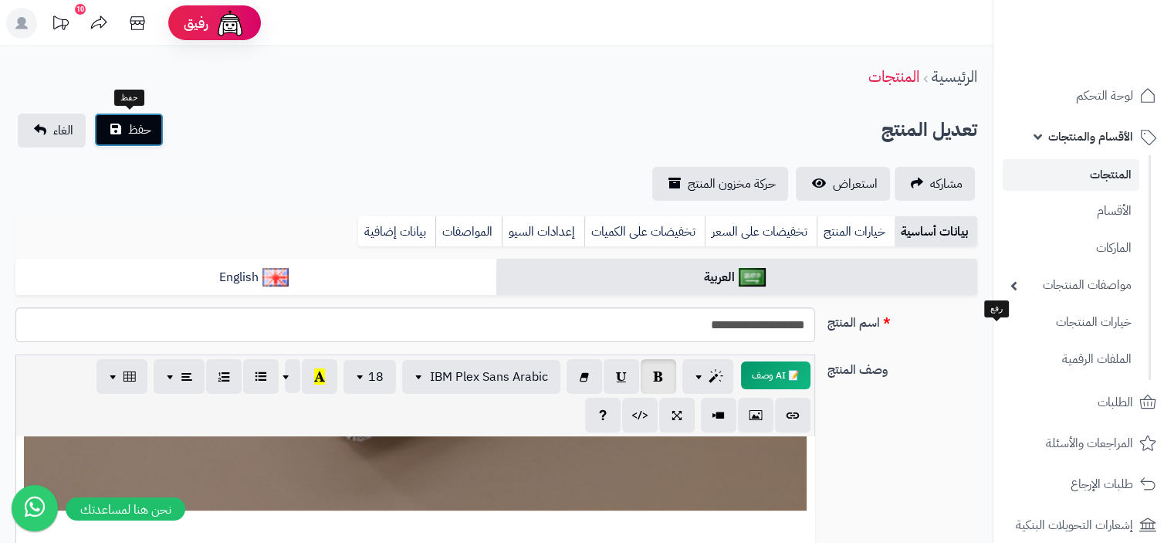
click at [130, 132] on span "حفظ" at bounding box center [139, 129] width 23 height 19
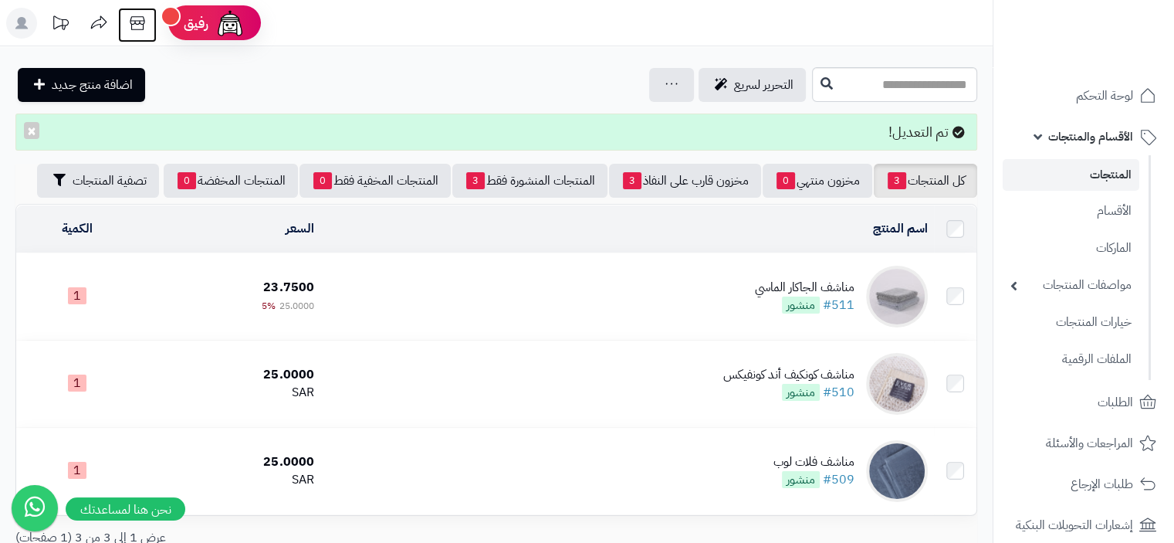
click at [138, 24] on icon at bounding box center [137, 23] width 15 height 14
click at [843, 289] on div "مناشف الجاكار الماسي" at bounding box center [805, 288] width 100 height 18
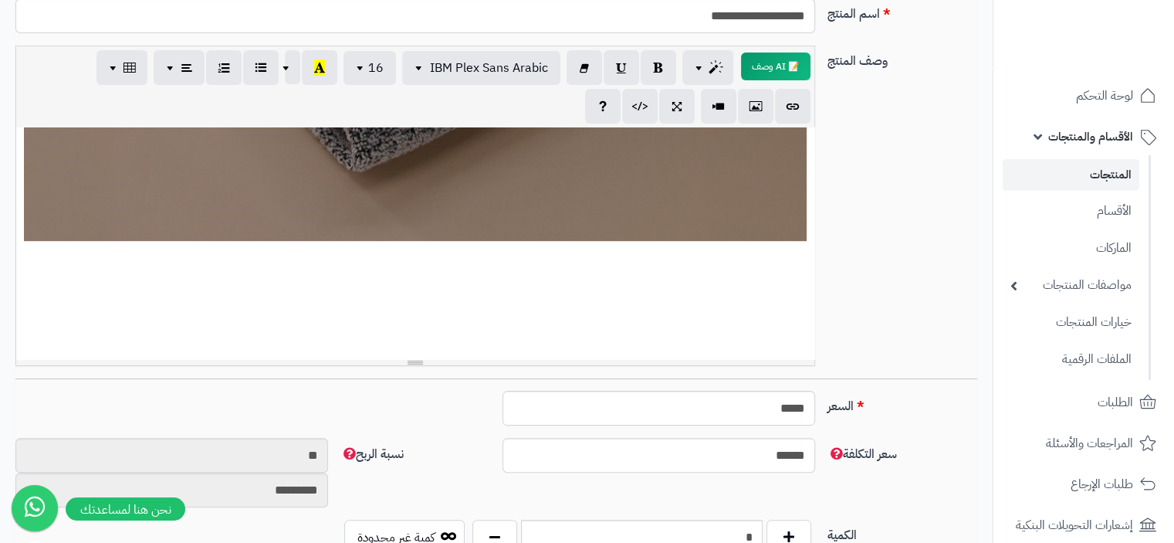
scroll to position [1003, 0]
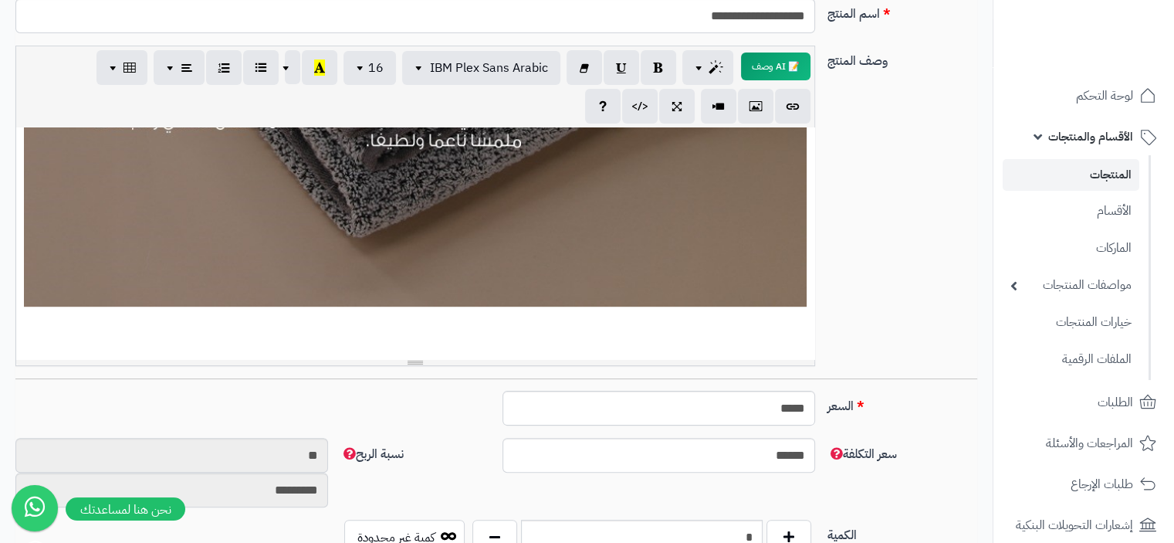
click at [794, 317] on div "**********" at bounding box center [415, 243] width 798 height 232
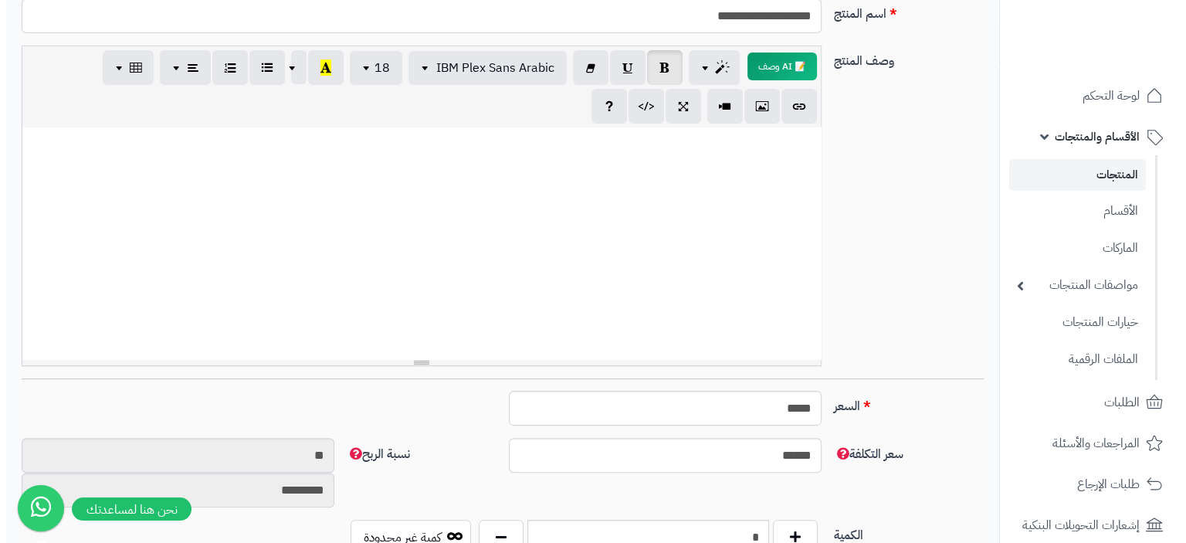
scroll to position [1081, 0]
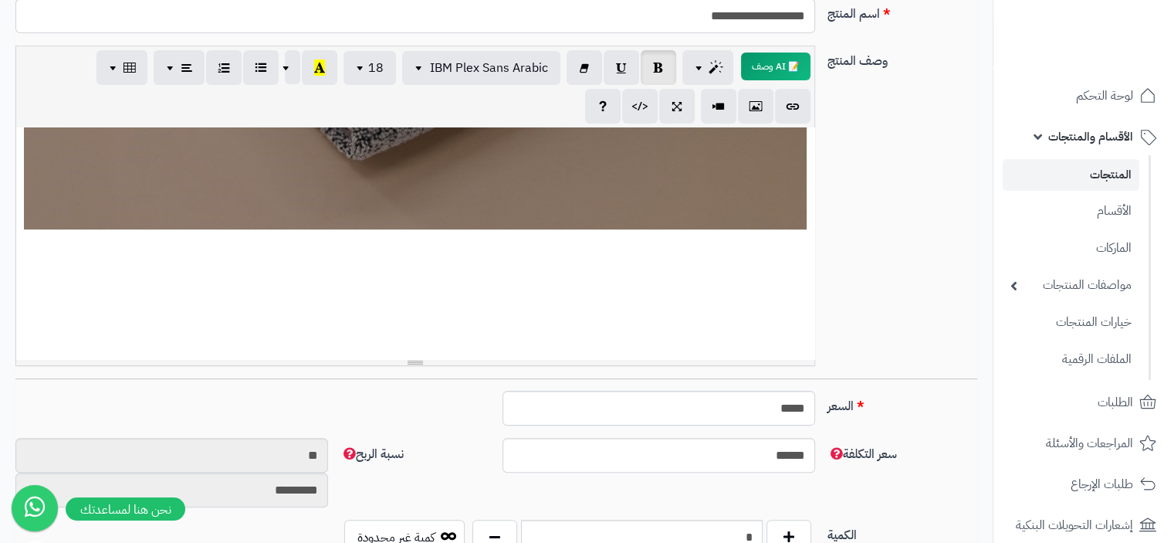
click at [760, 267] on div "**********" at bounding box center [415, 243] width 798 height 232
click at [784, 282] on p at bounding box center [415, 292] width 783 height 20
click at [763, 105] on button "button" at bounding box center [756, 105] width 36 height 35
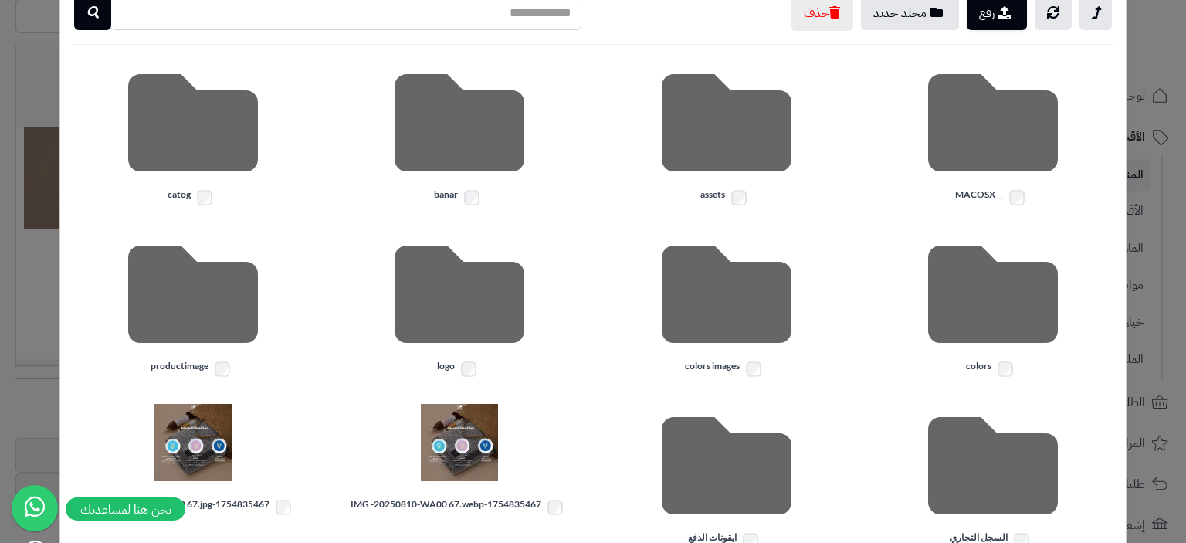
scroll to position [354, 0]
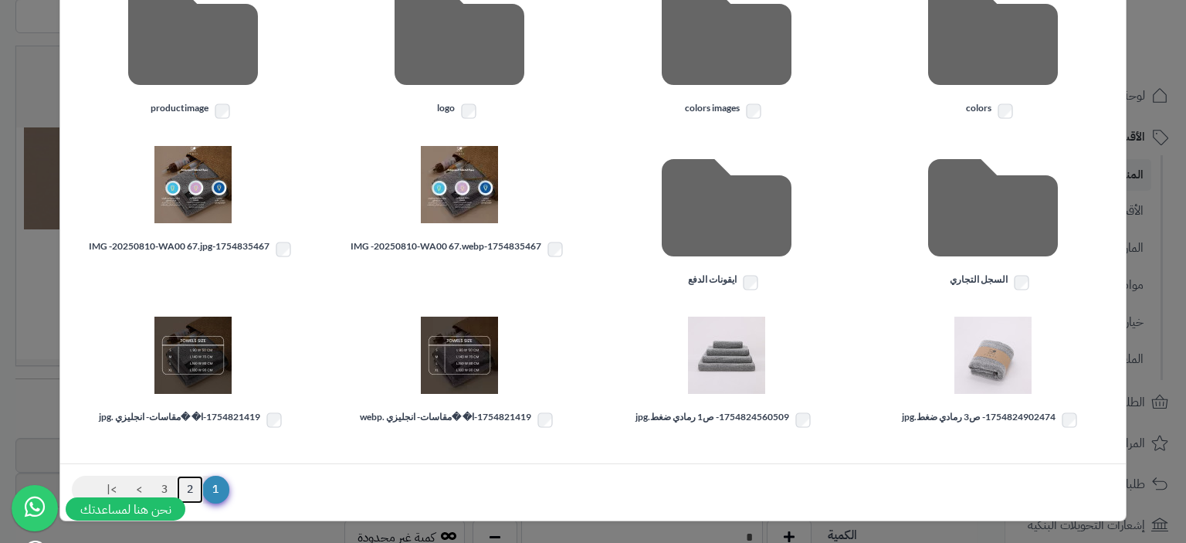
click at [198, 489] on link "2" at bounding box center [190, 489] width 26 height 28
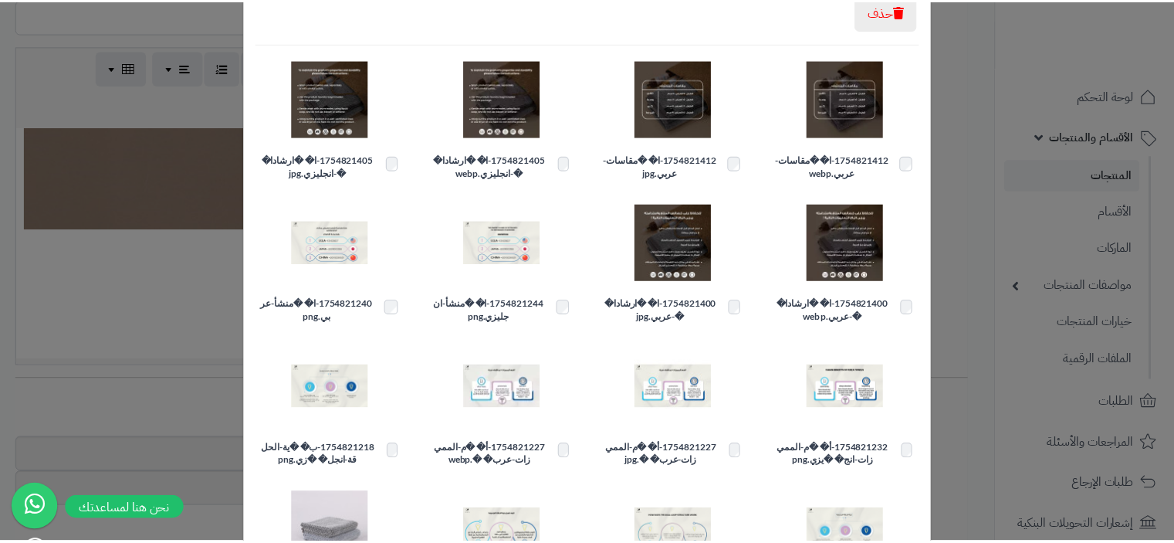
scroll to position [160, 0]
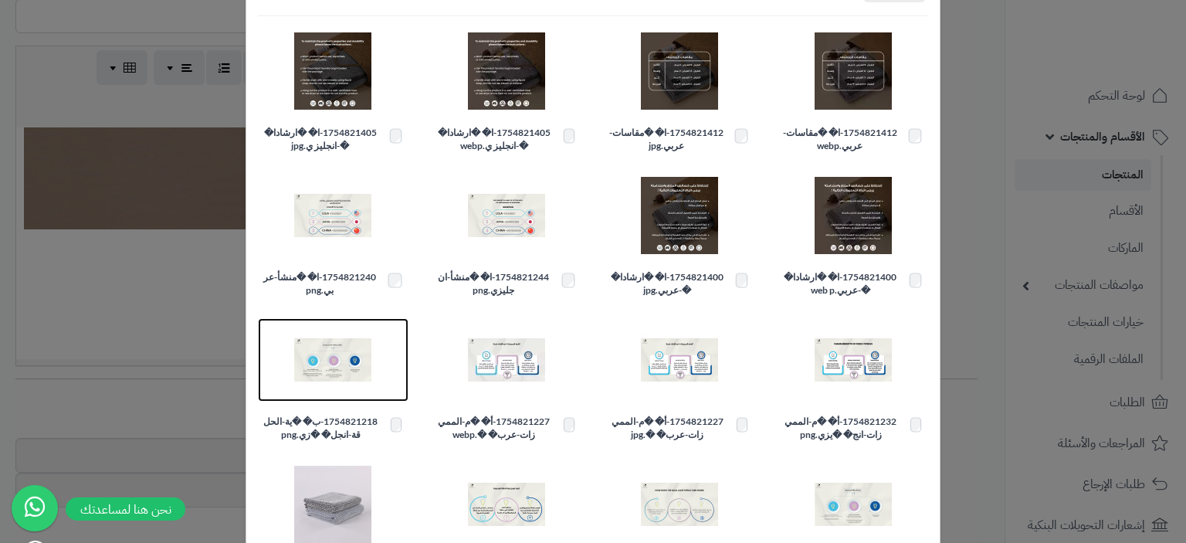
click at [341, 359] on img at bounding box center [332, 359] width 77 height 77
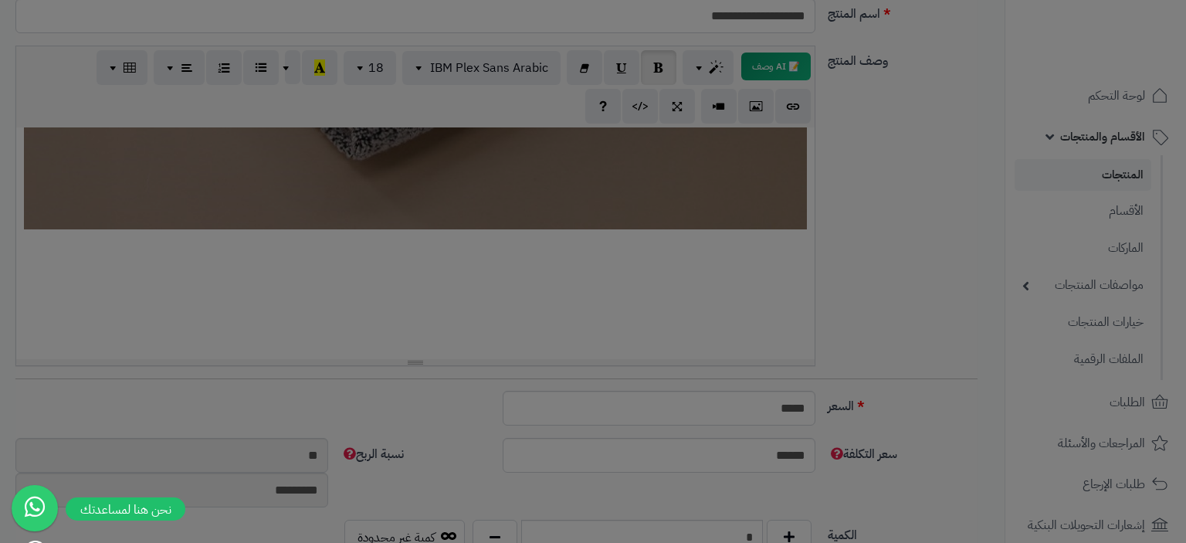
click at [341, 359] on div at bounding box center [593, 271] width 1186 height 543
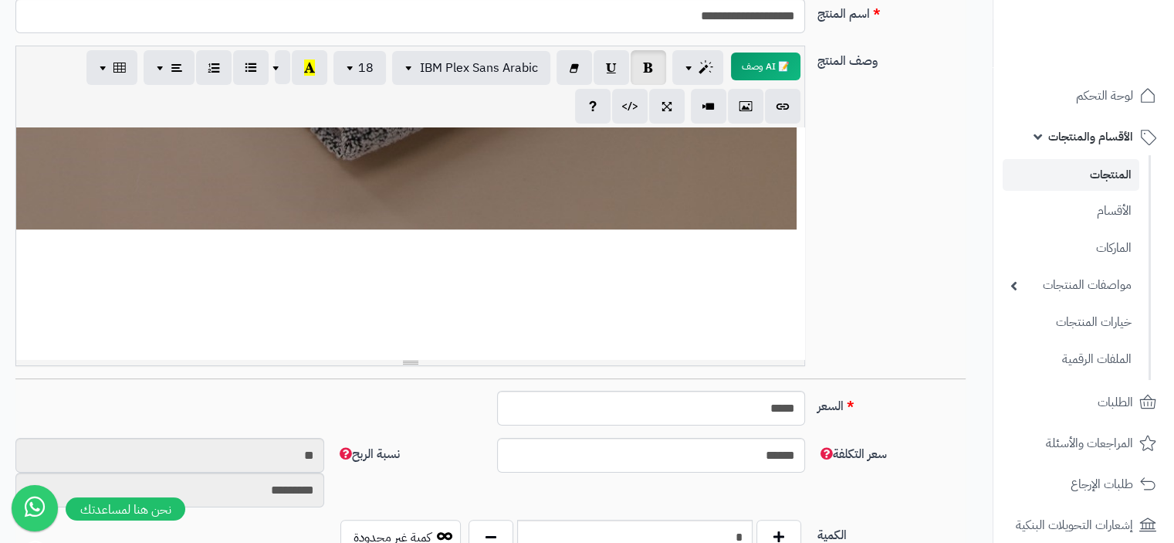
scroll to position [0, 0]
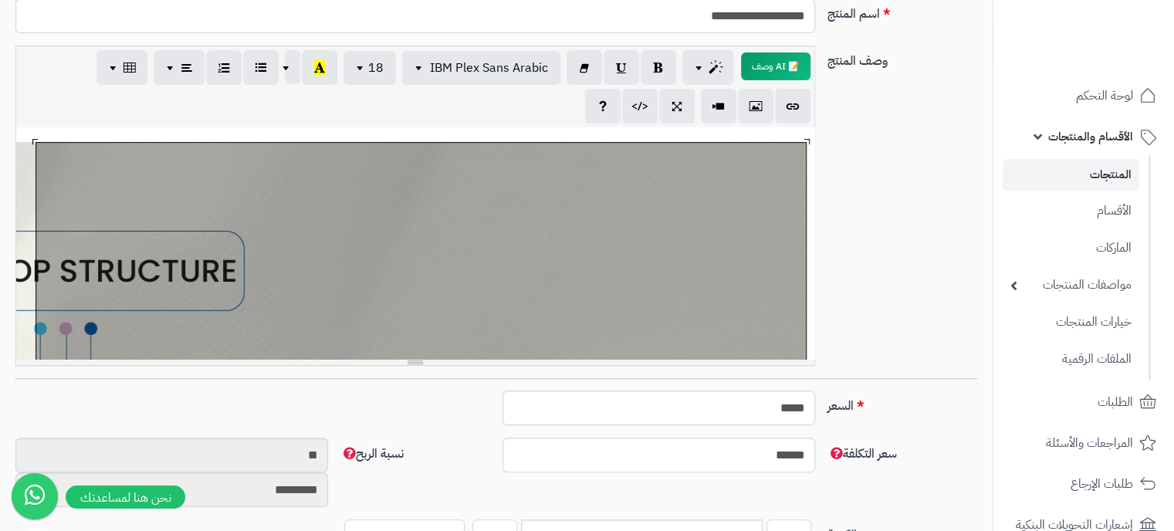
click at [496, 303] on div "**********" at bounding box center [415, 243] width 798 height 232
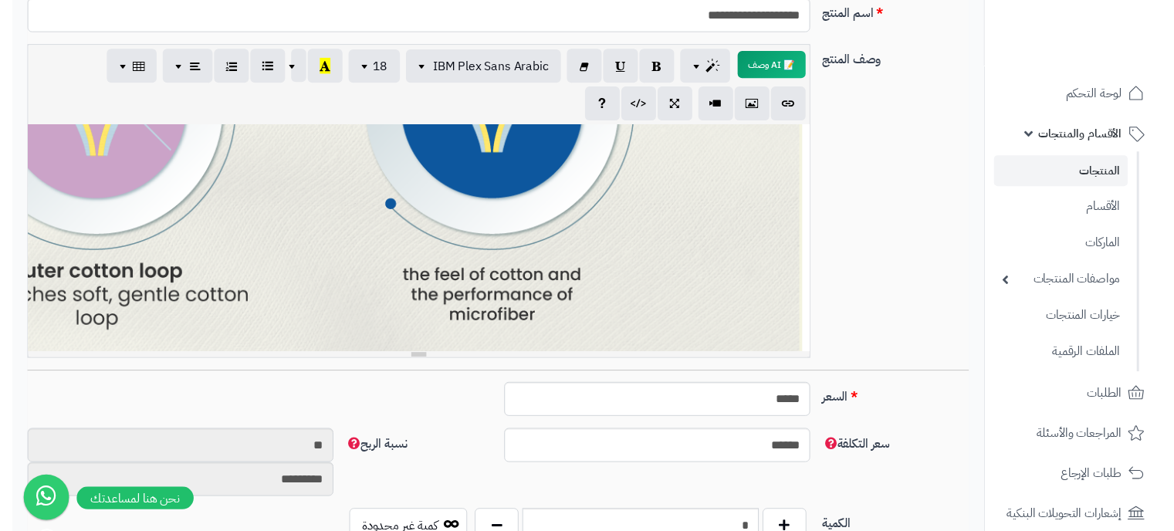
scroll to position [463, 0]
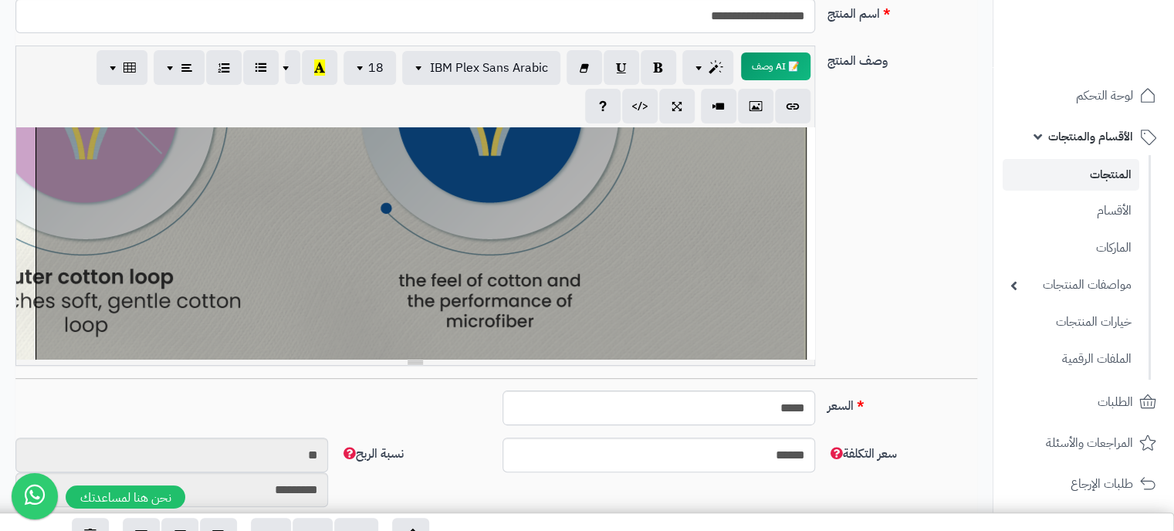
click at [666, 290] on div "**********" at bounding box center [415, 243] width 798 height 232
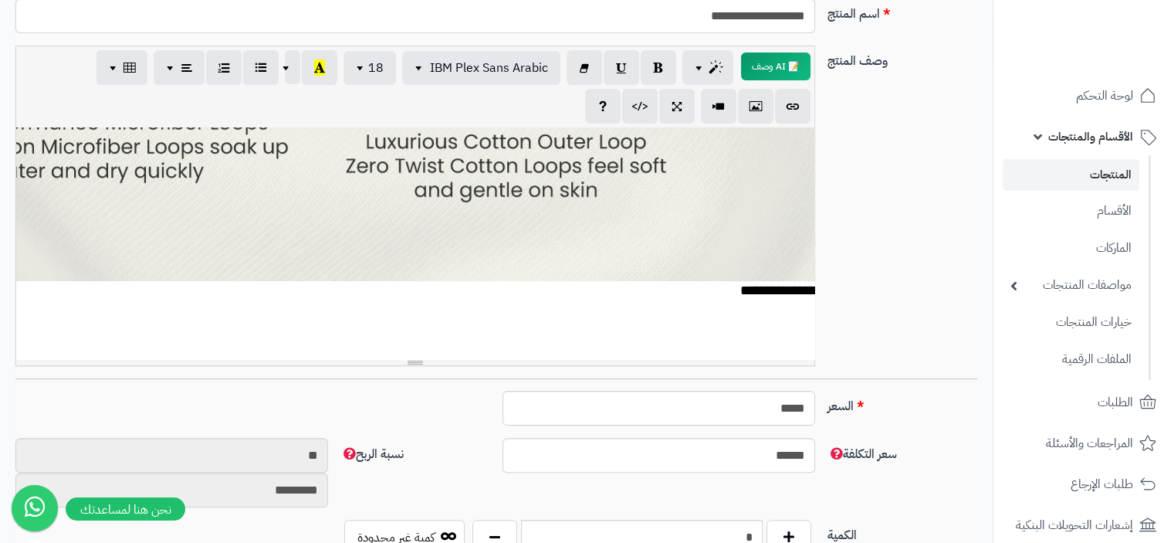
scroll to position [695, -560]
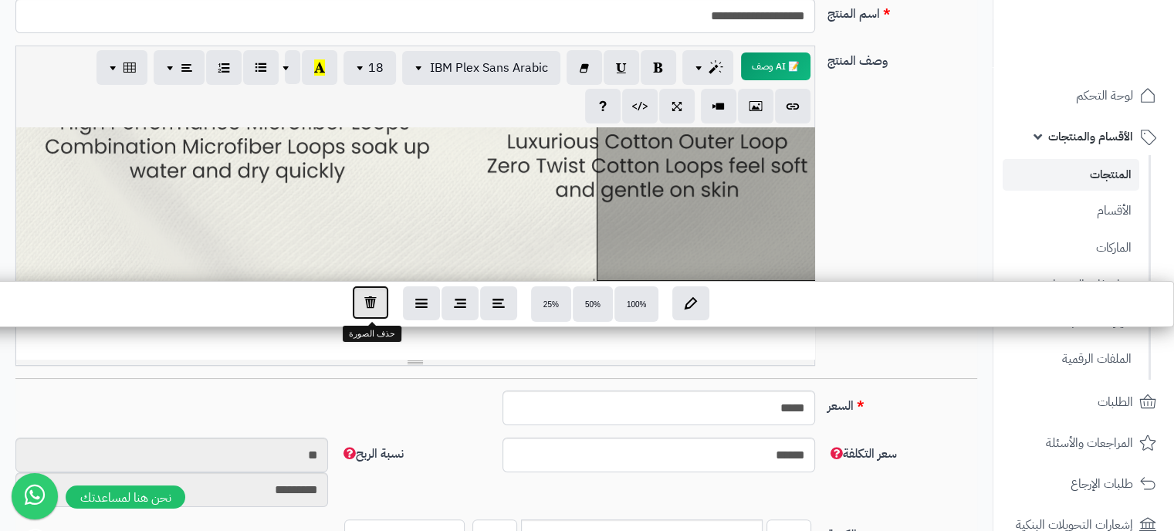
click at [371, 307] on icon "button" at bounding box center [370, 302] width 12 height 13
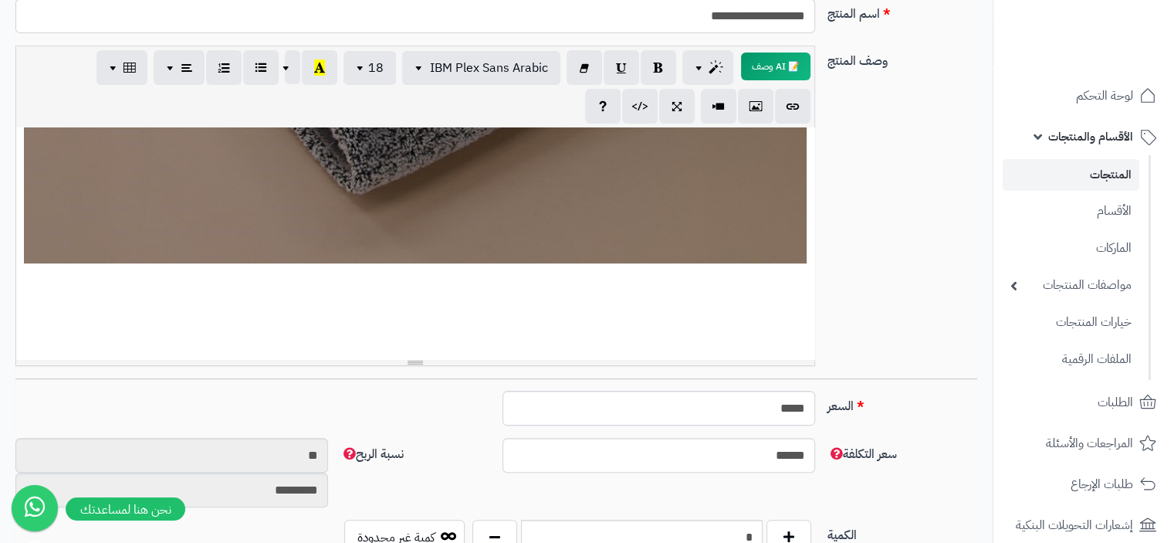
scroll to position [1081, 0]
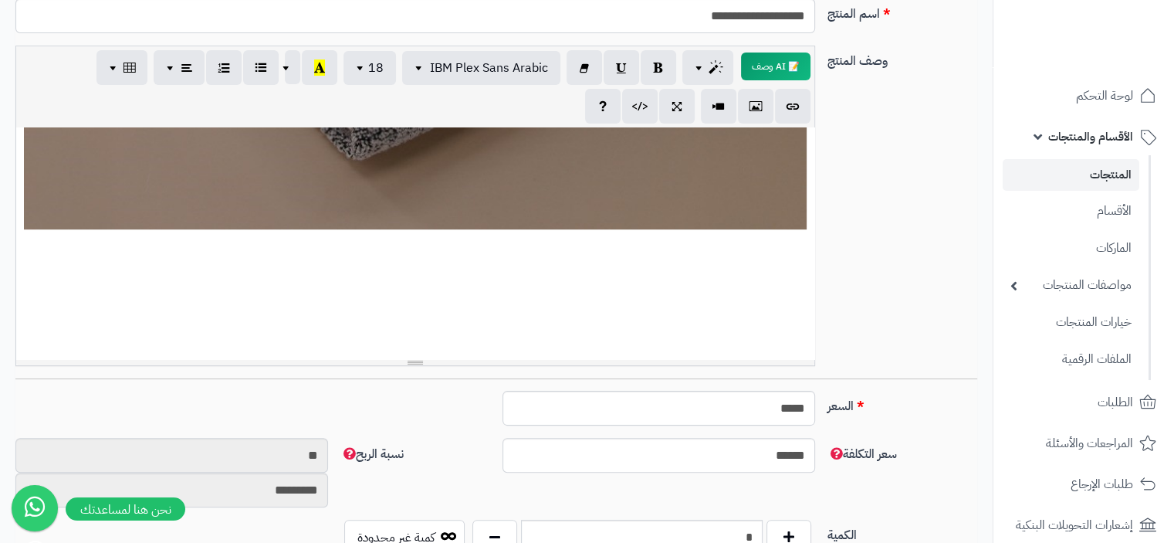
click at [791, 265] on div "**********" at bounding box center [415, 243] width 798 height 232
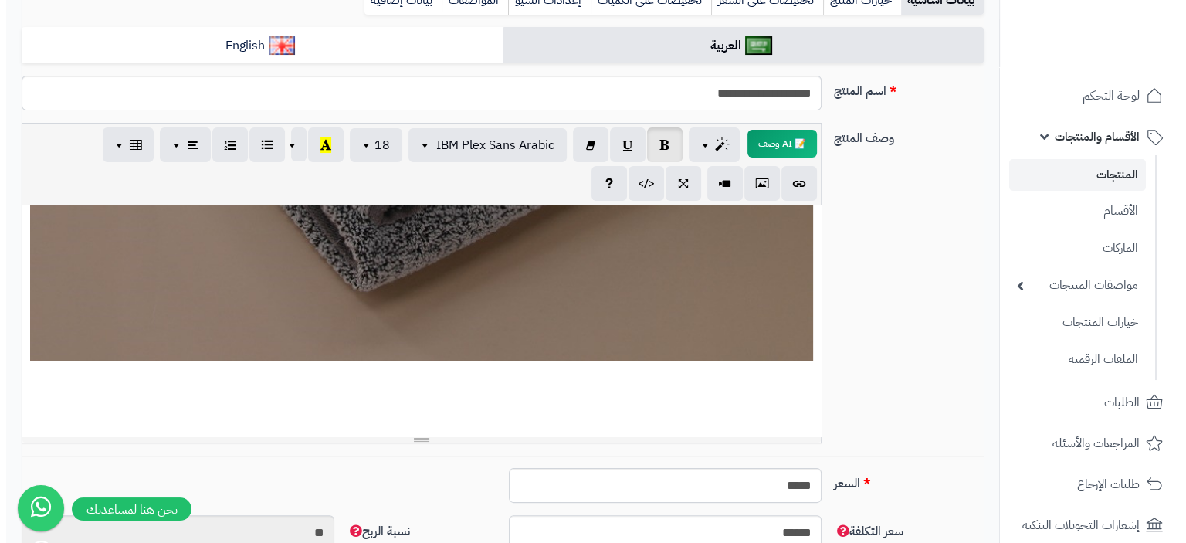
scroll to position [1003, 0]
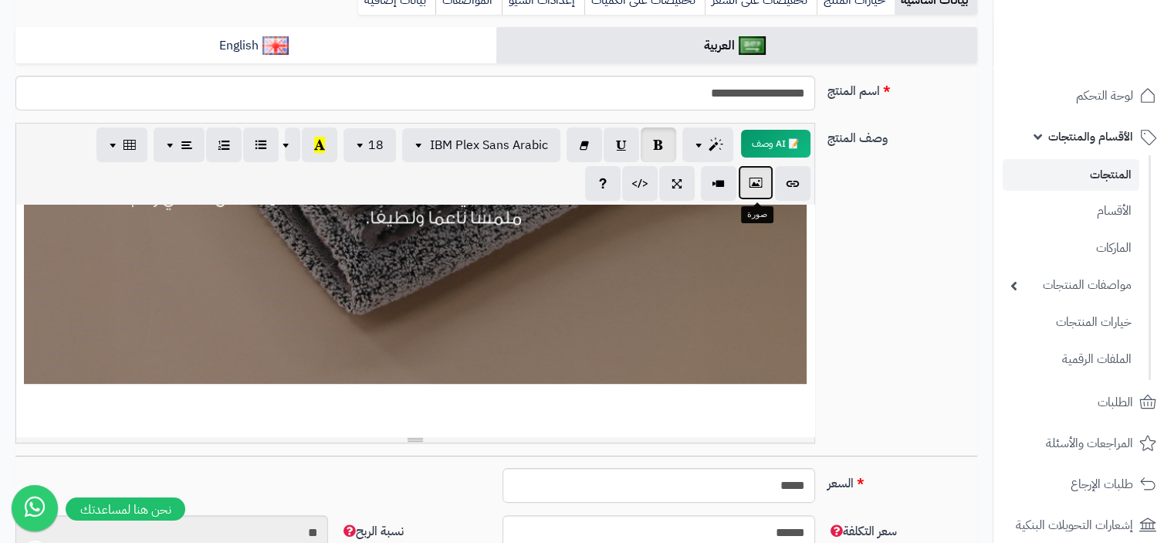
click at [753, 187] on icon "button" at bounding box center [755, 182] width 11 height 16
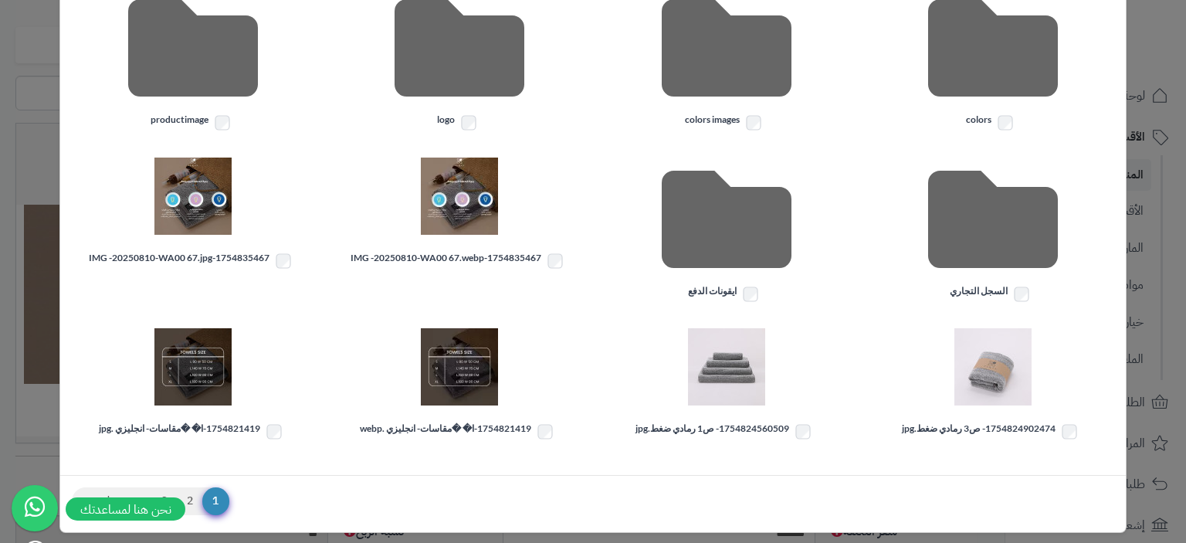
scroll to position [354, 0]
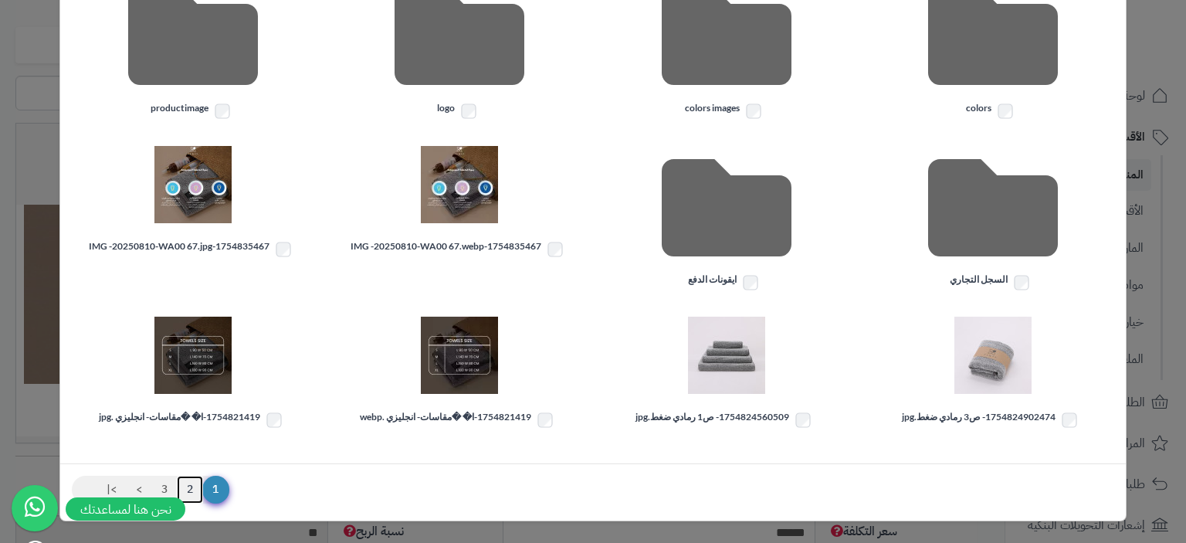
click at [195, 490] on link "2" at bounding box center [190, 489] width 26 height 28
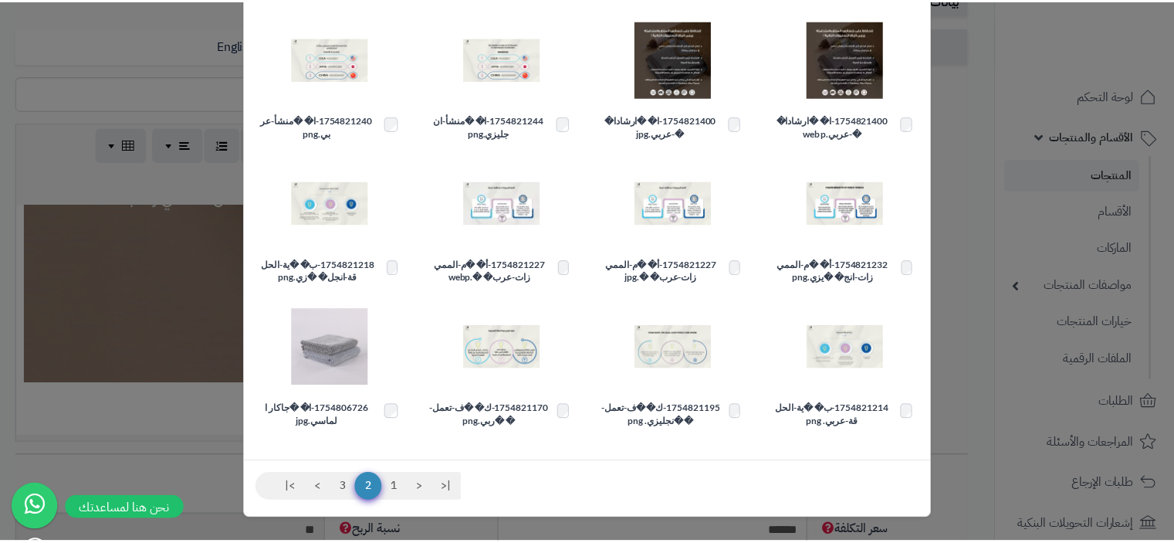
scroll to position [314, 0]
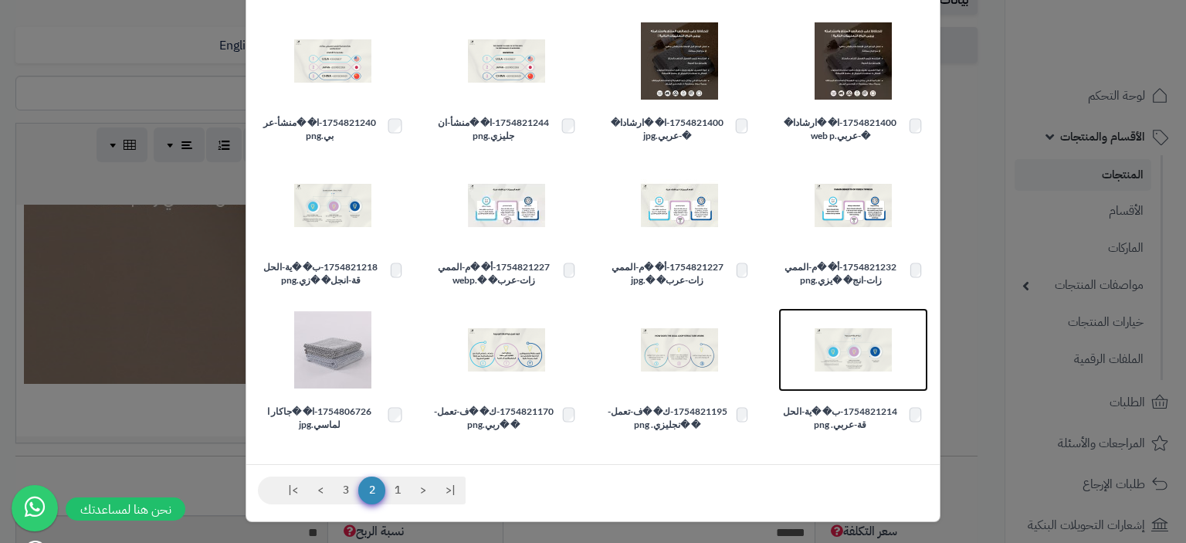
click at [862, 359] on img at bounding box center [852, 349] width 77 height 77
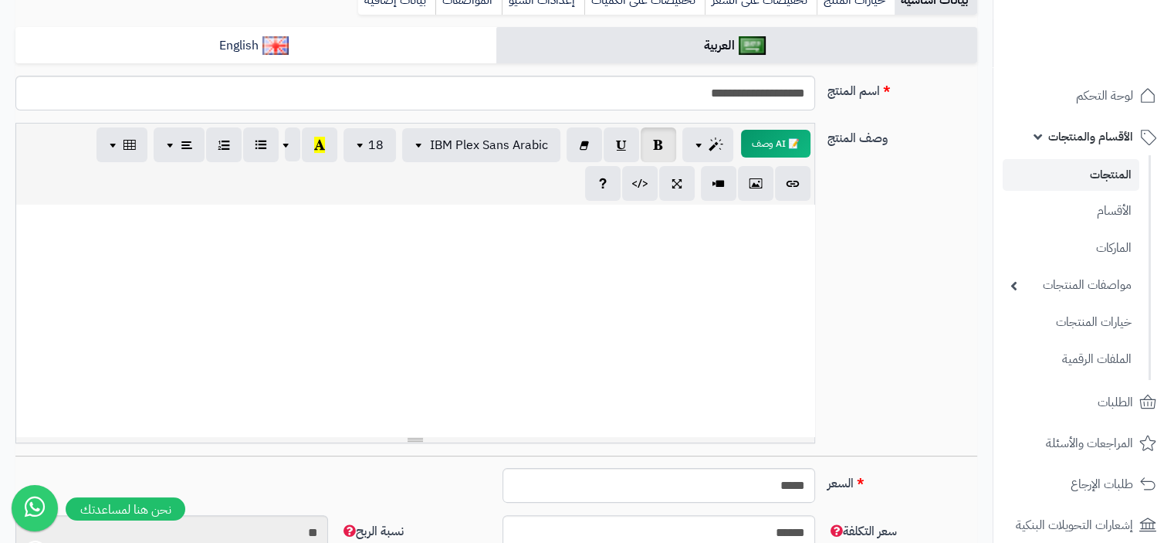
scroll to position [1621, -5396]
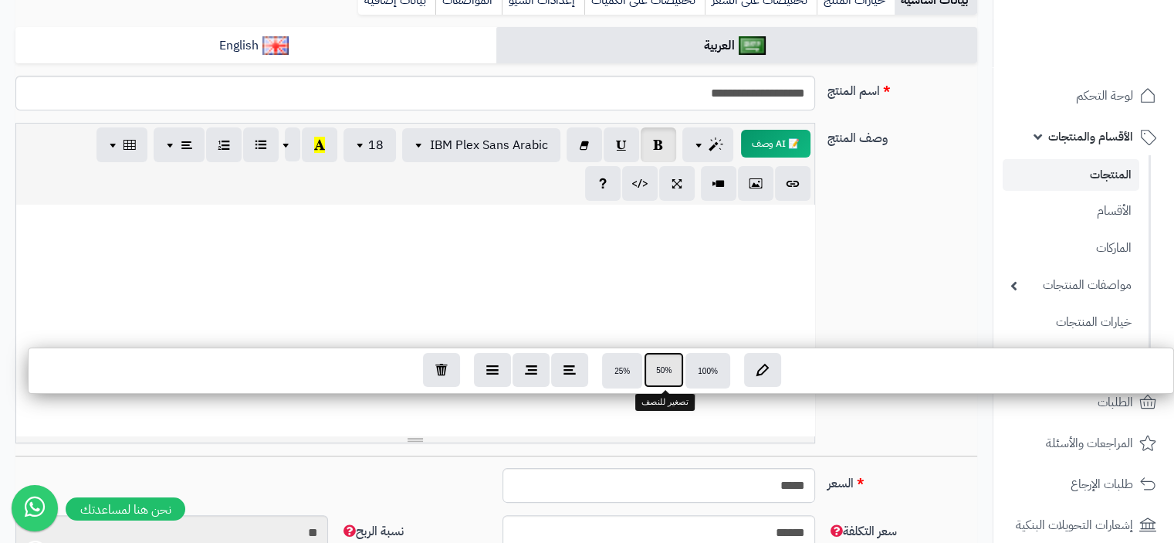
click at [667, 375] on button "50%" at bounding box center [664, 370] width 40 height 36
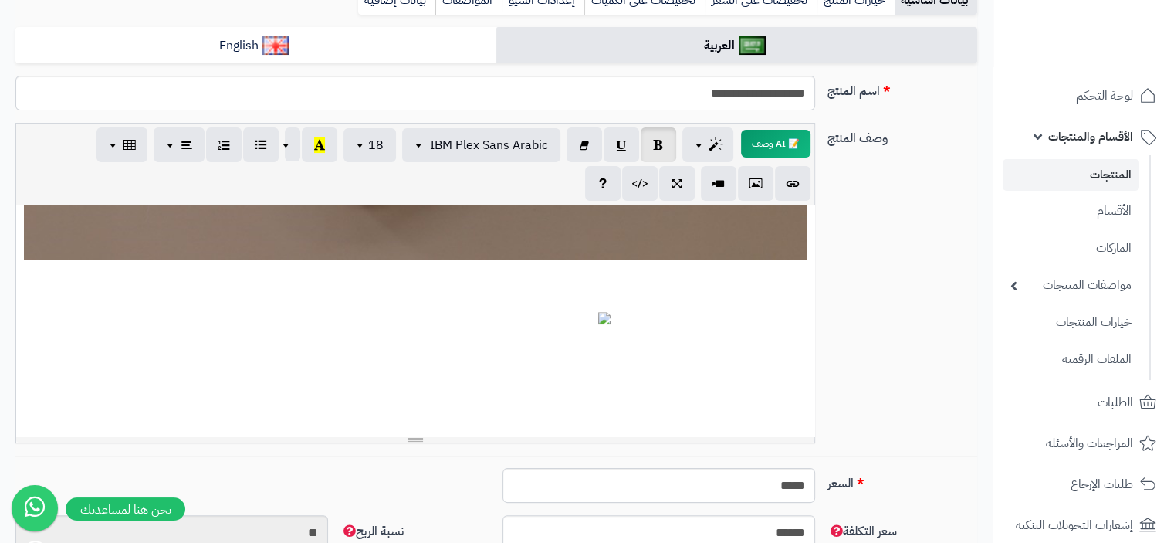
scroll to position [1234, 0]
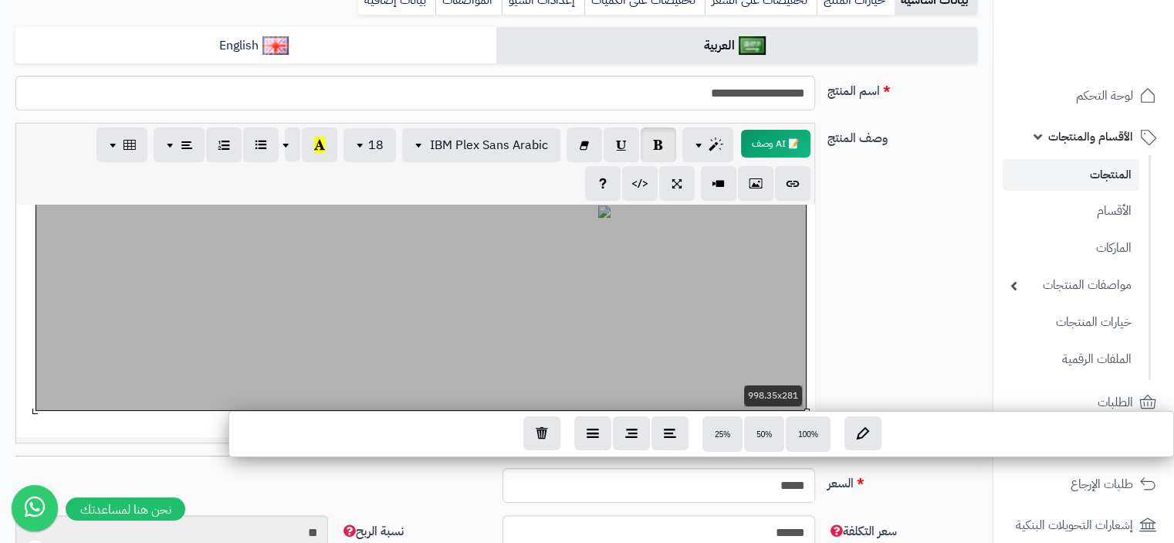
click at [509, 340] on div "**********" at bounding box center [415, 321] width 798 height 232
click at [807, 432] on span "100%" at bounding box center [808, 433] width 20 height 8
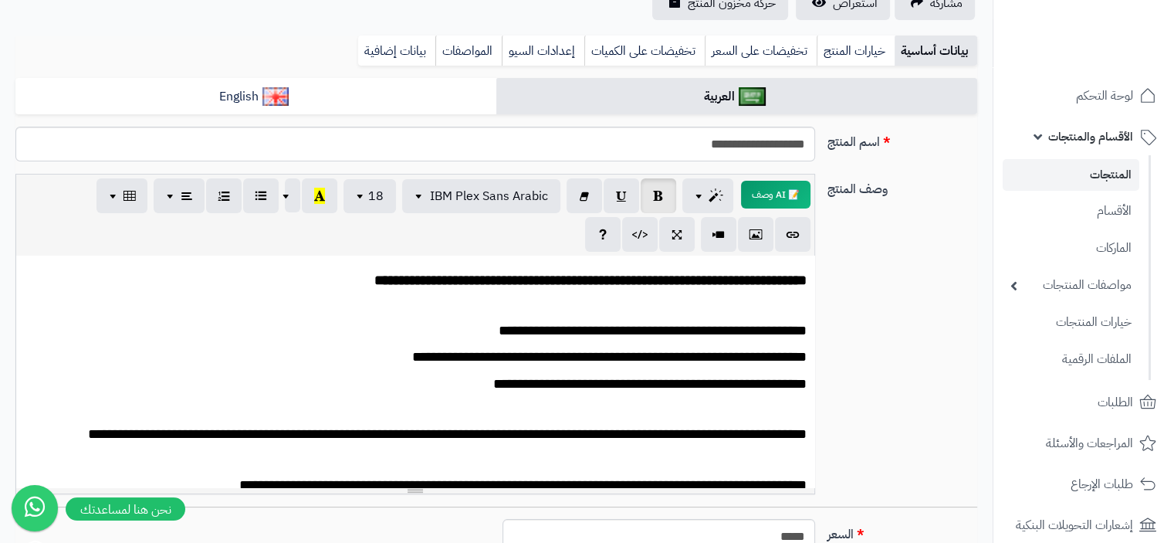
scroll to position [0, 0]
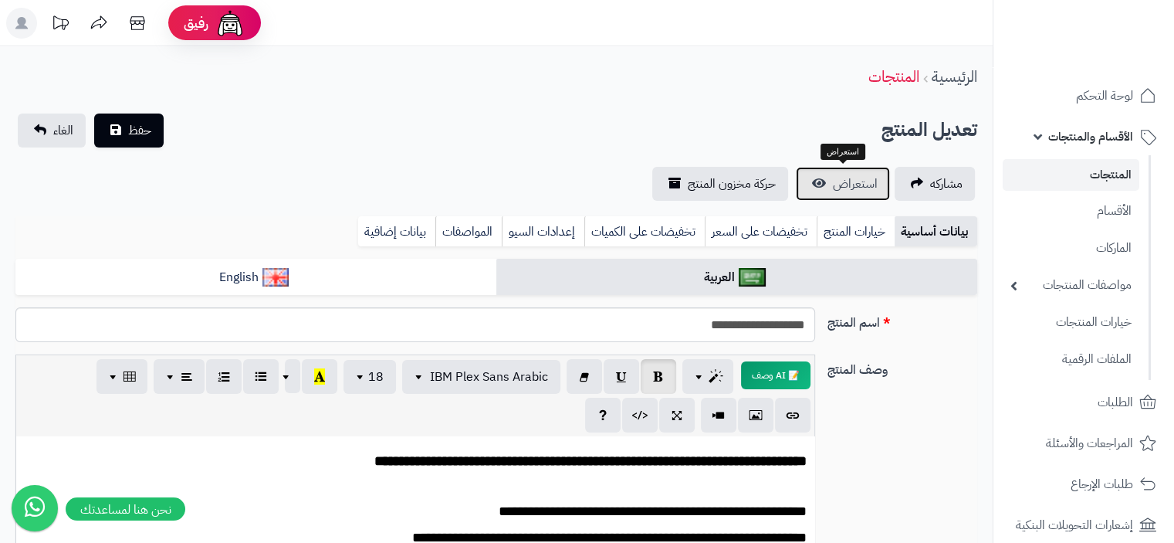
click at [839, 191] on span "استعراض" at bounding box center [855, 183] width 45 height 19
click at [147, 135] on span "حفظ" at bounding box center [139, 129] width 23 height 19
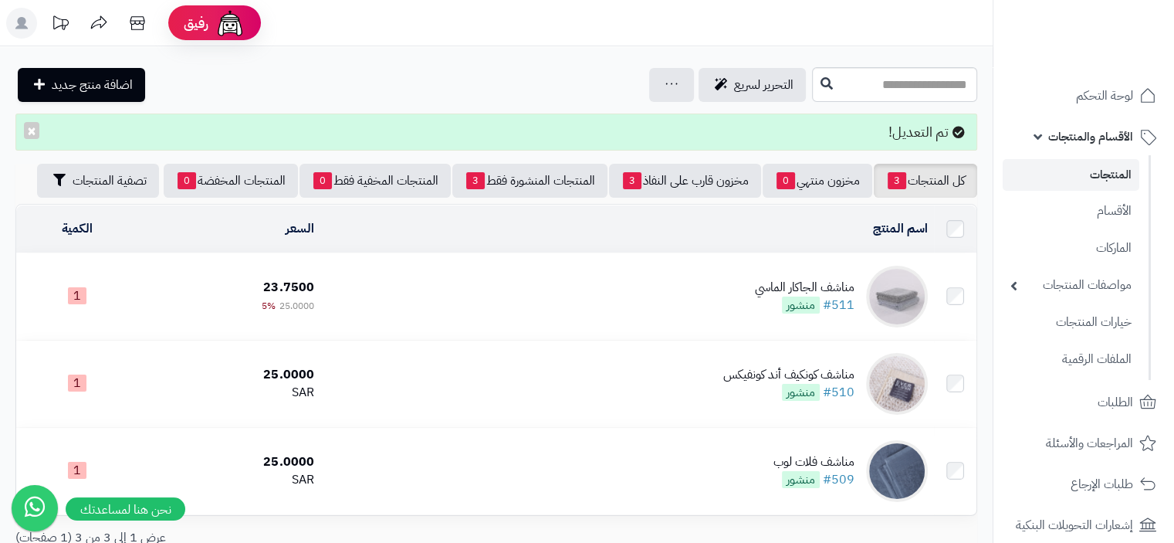
click at [834, 291] on div "مناشف الجاكار الماسي" at bounding box center [805, 288] width 100 height 18
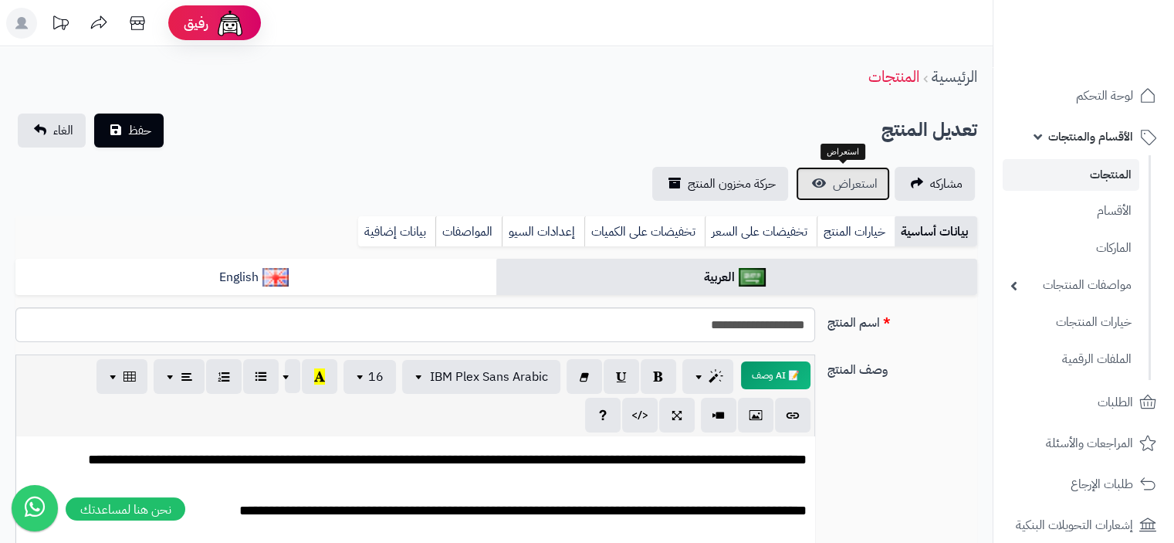
click at [848, 191] on span "استعراض" at bounding box center [855, 183] width 45 height 19
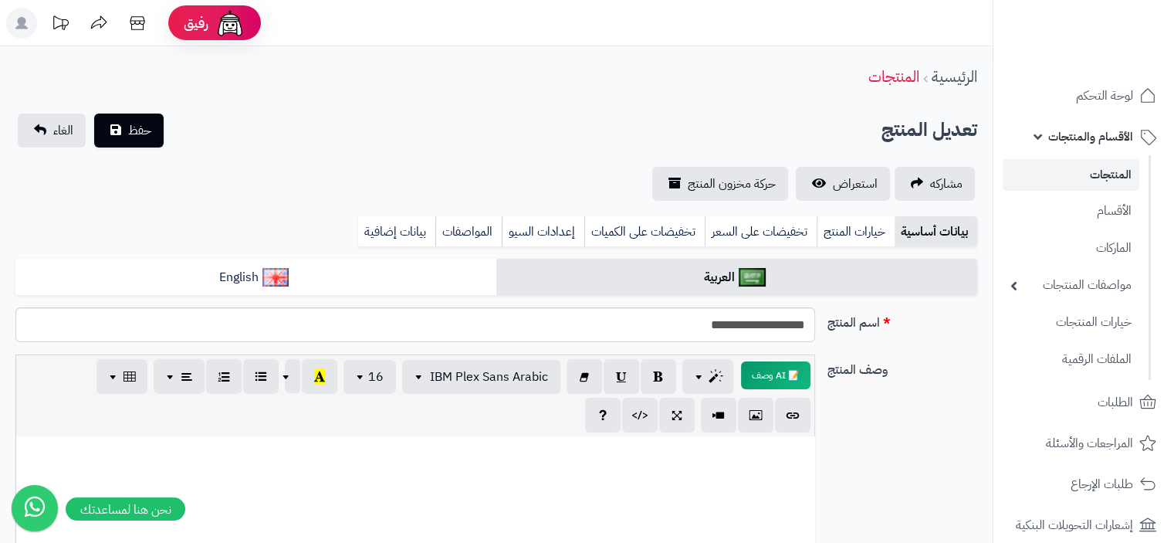
click at [1111, 178] on link "المنتجات" at bounding box center [1071, 175] width 137 height 32
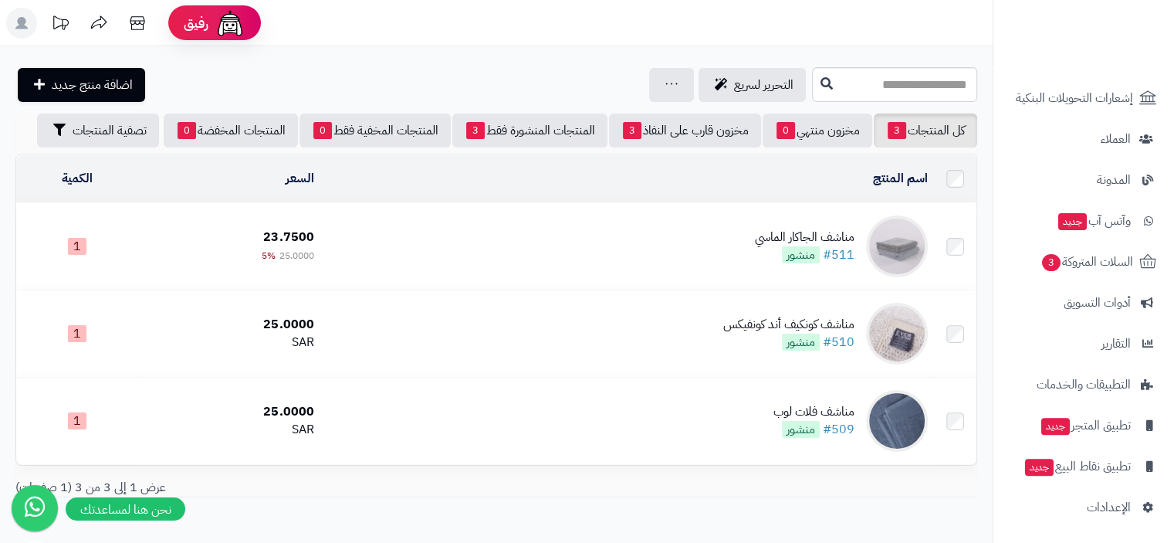
scroll to position [428, 0]
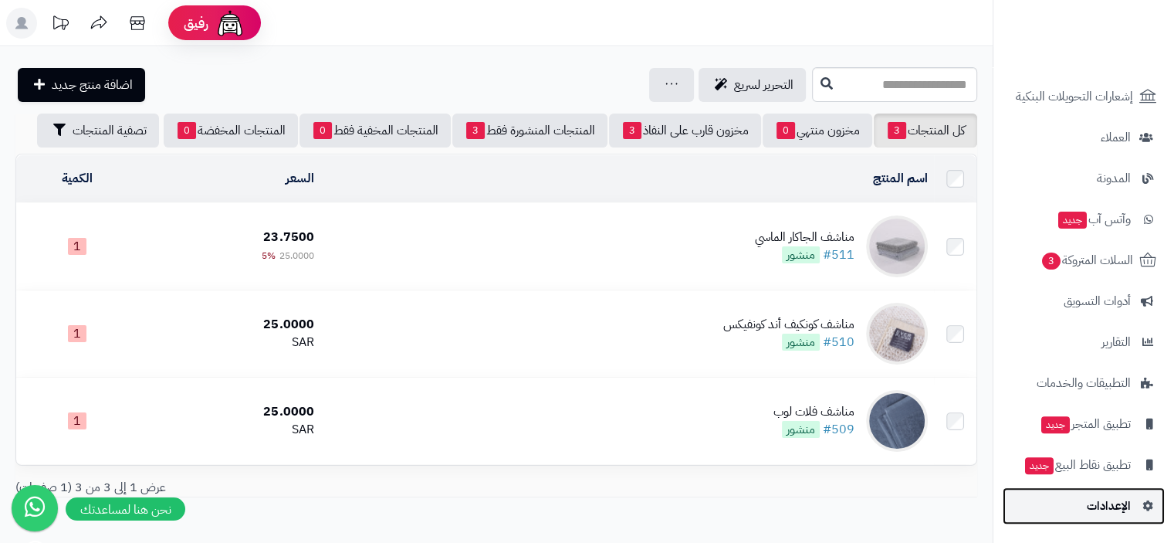
click at [1122, 505] on span "الإعدادات" at bounding box center [1109, 506] width 44 height 22
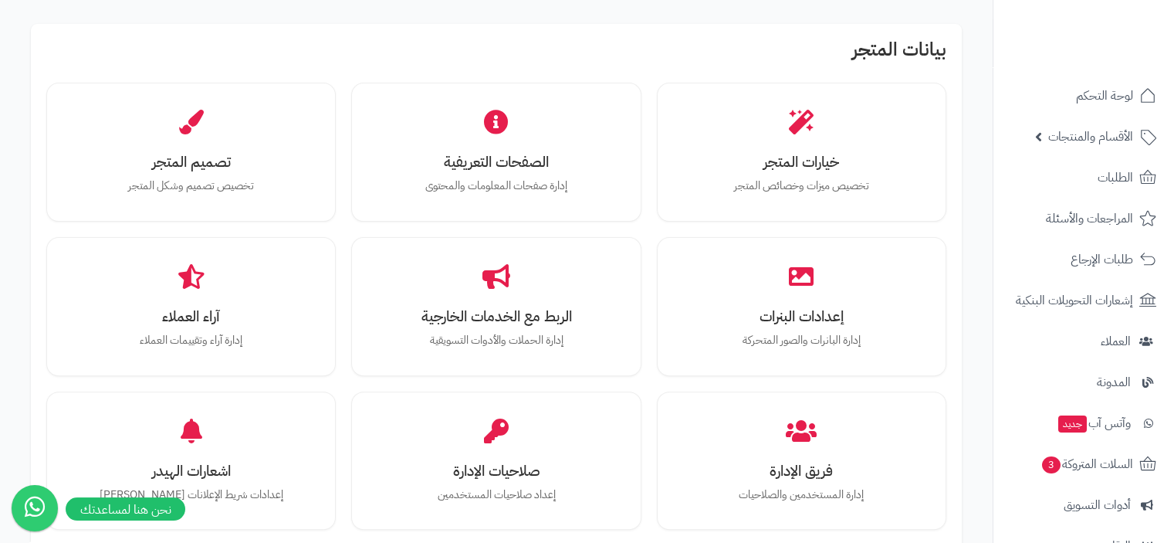
scroll to position [463, 0]
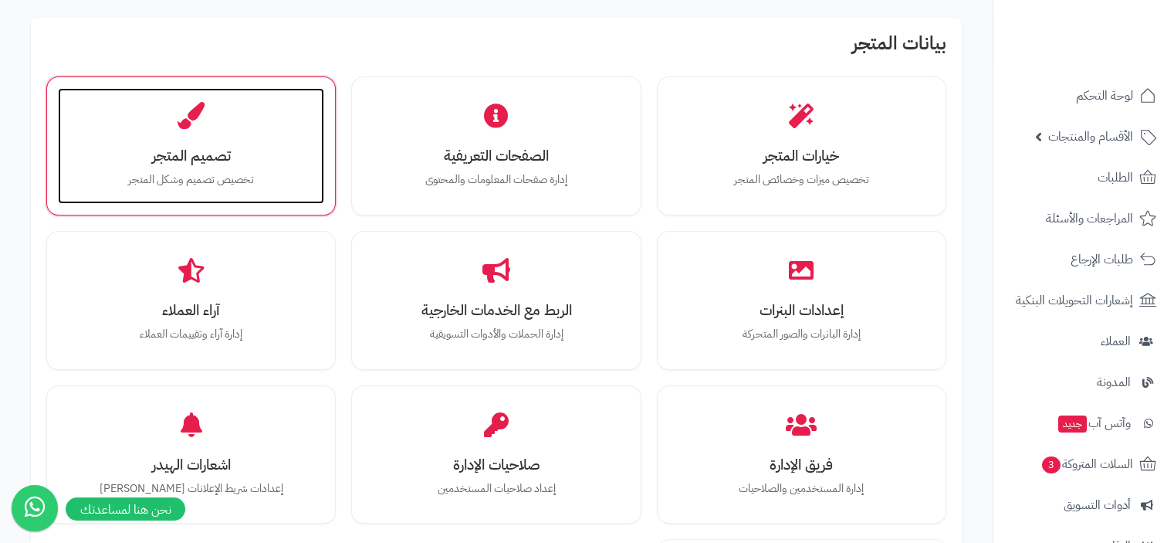
click at [201, 164] on h3 "تصميم المتجر" at bounding box center [190, 155] width 235 height 16
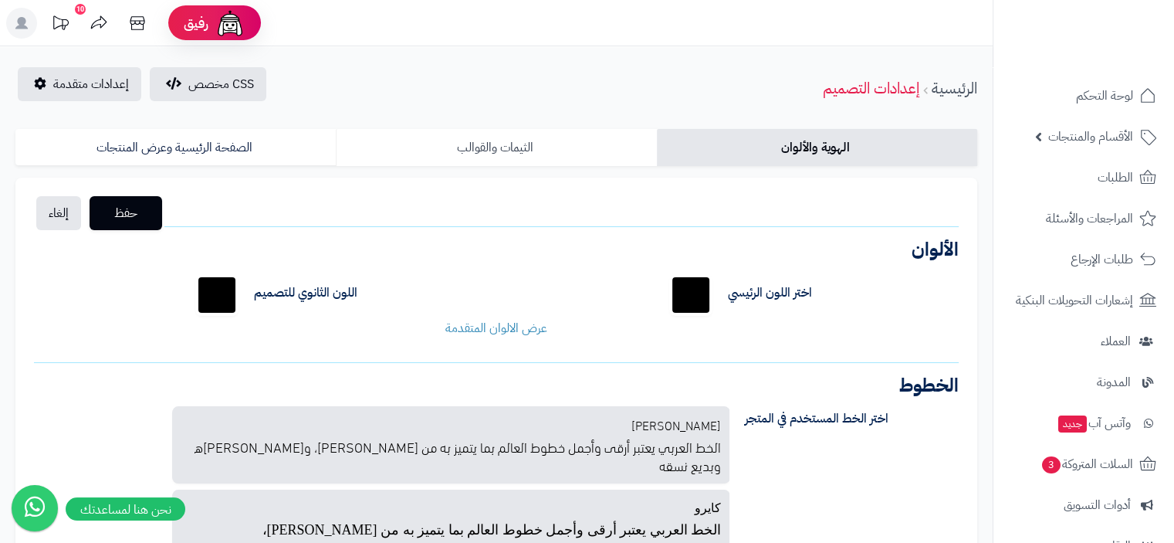
click at [470, 146] on link "الثيمات والقوالب" at bounding box center [496, 147] width 320 height 37
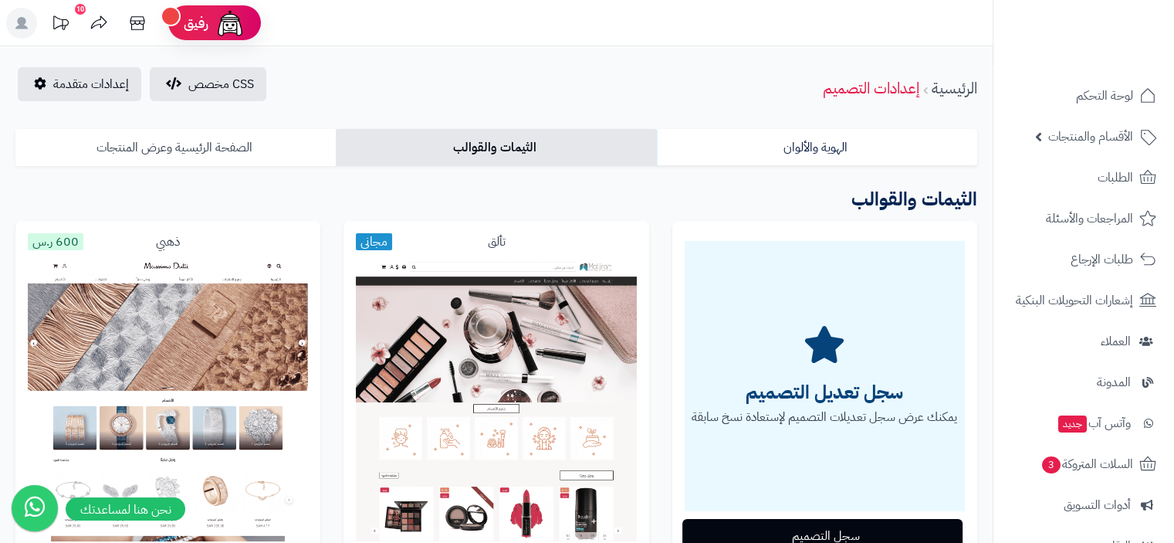
click at [216, 154] on link "الصفحة الرئيسية وعرض المنتجات" at bounding box center [175, 147] width 320 height 37
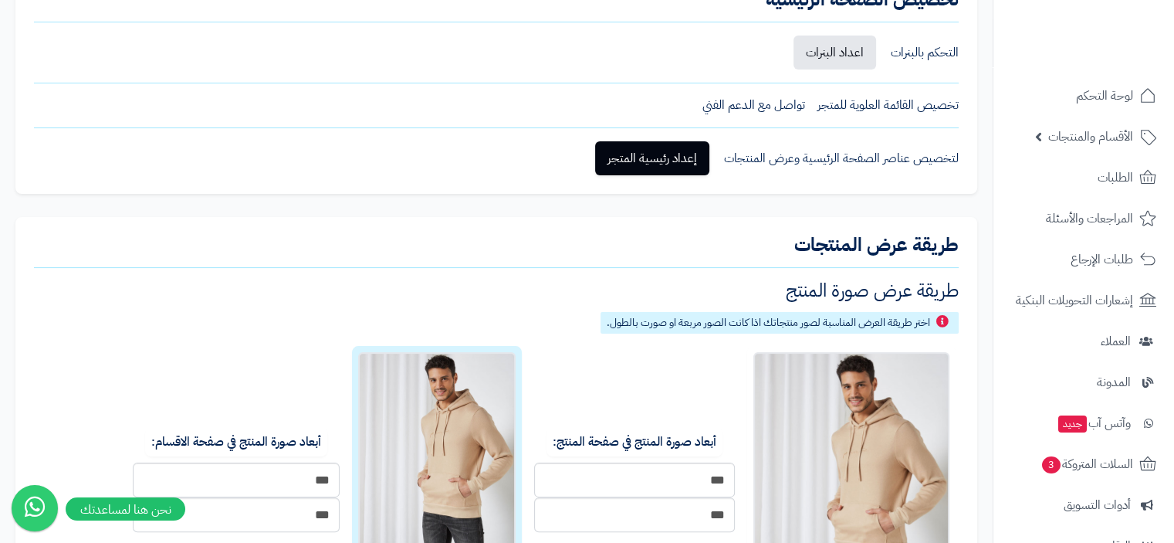
scroll to position [105, 0]
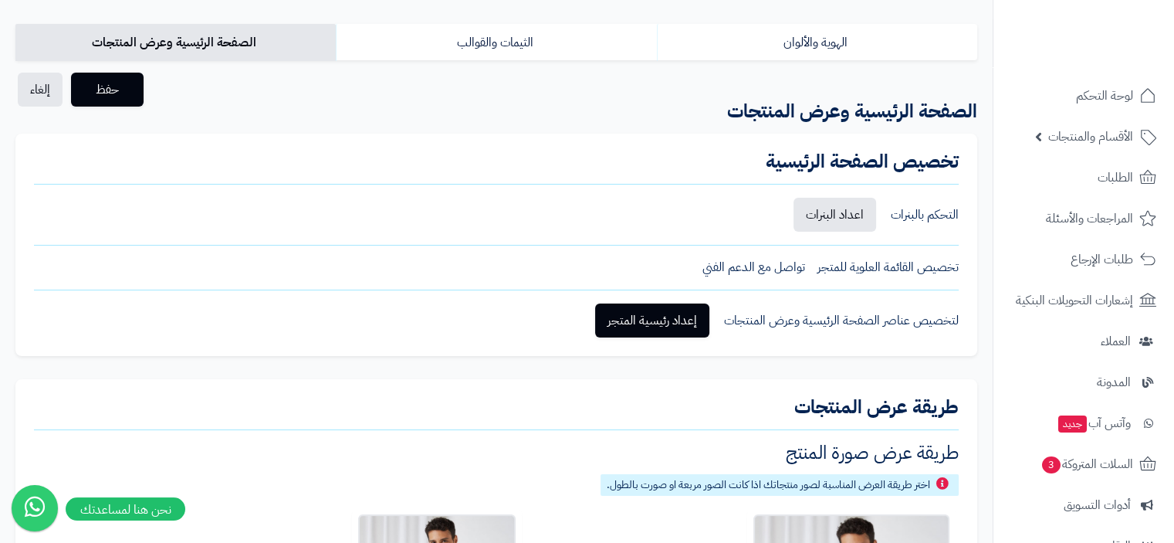
click at [905, 222] on div "التحكم بالبنرات" at bounding box center [925, 215] width 68 height 18
click at [914, 212] on div "التحكم بالبنرات" at bounding box center [925, 215] width 68 height 18
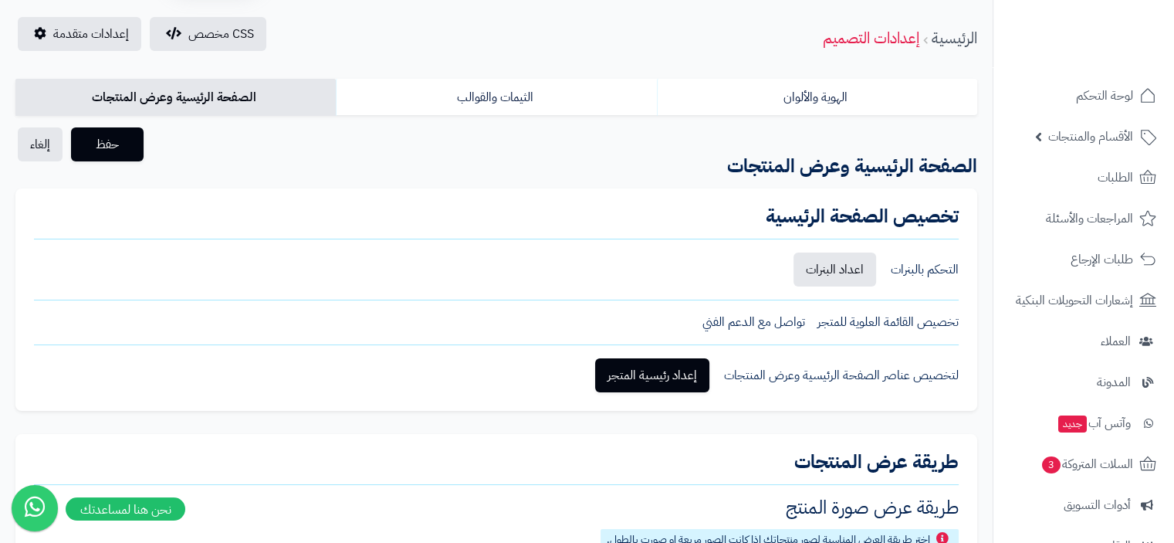
scroll to position [0, 0]
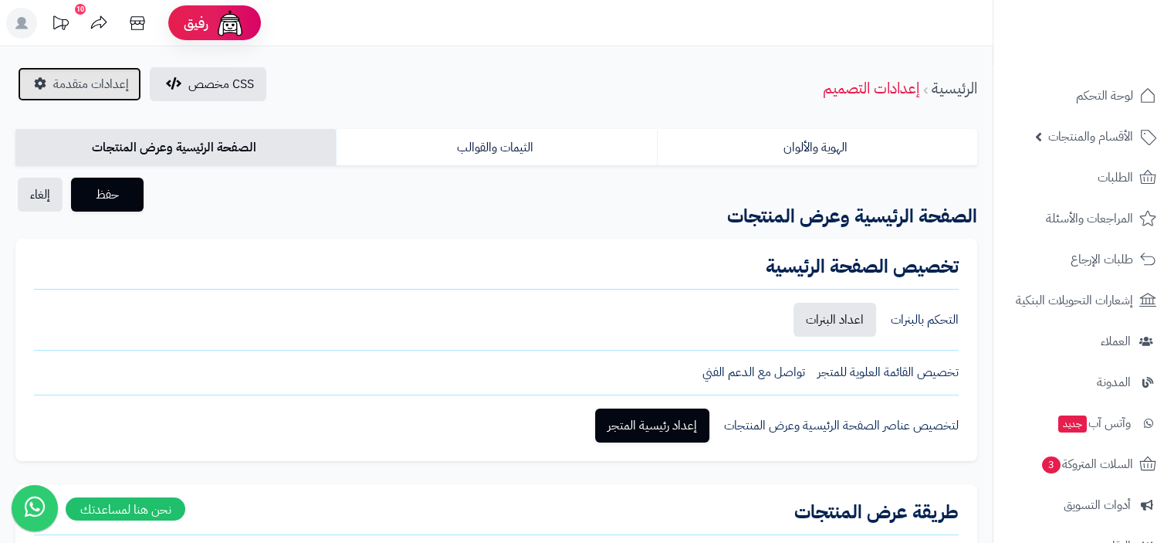
click at [103, 79] on span "إعدادات متقدمة" at bounding box center [91, 84] width 76 height 19
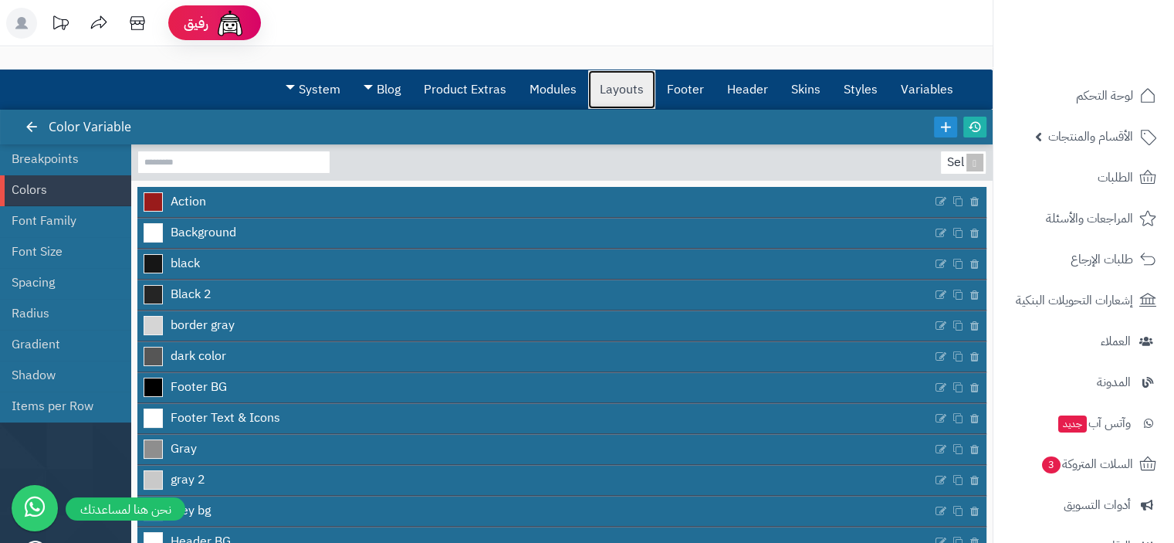
click at [624, 95] on link "Layouts" at bounding box center [621, 89] width 67 height 39
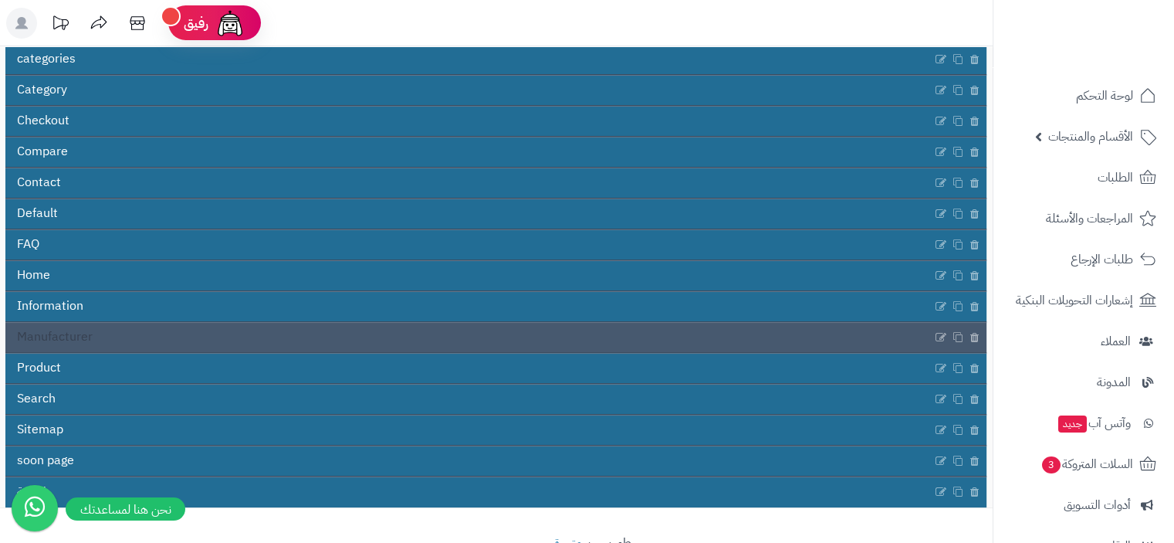
scroll to position [232, 0]
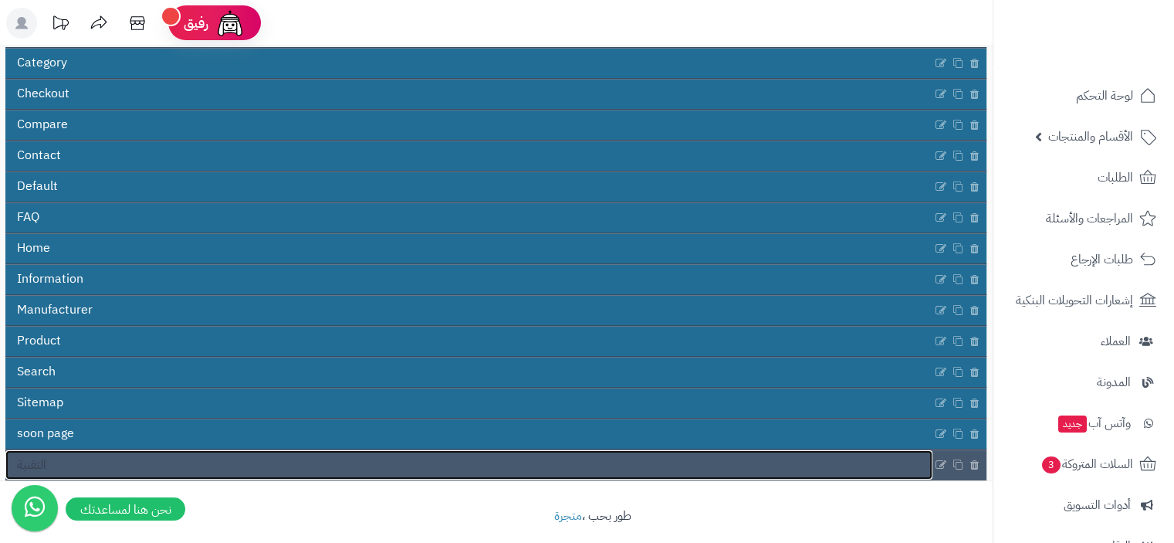
click at [320, 465] on link "التقنية" at bounding box center [468, 464] width 927 height 29
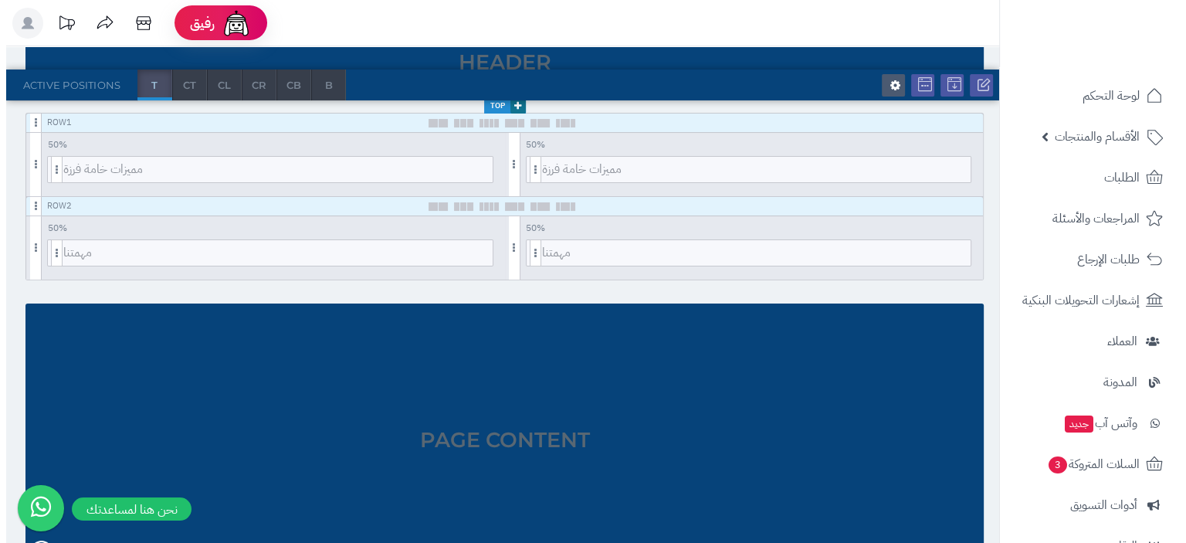
scroll to position [154, 0]
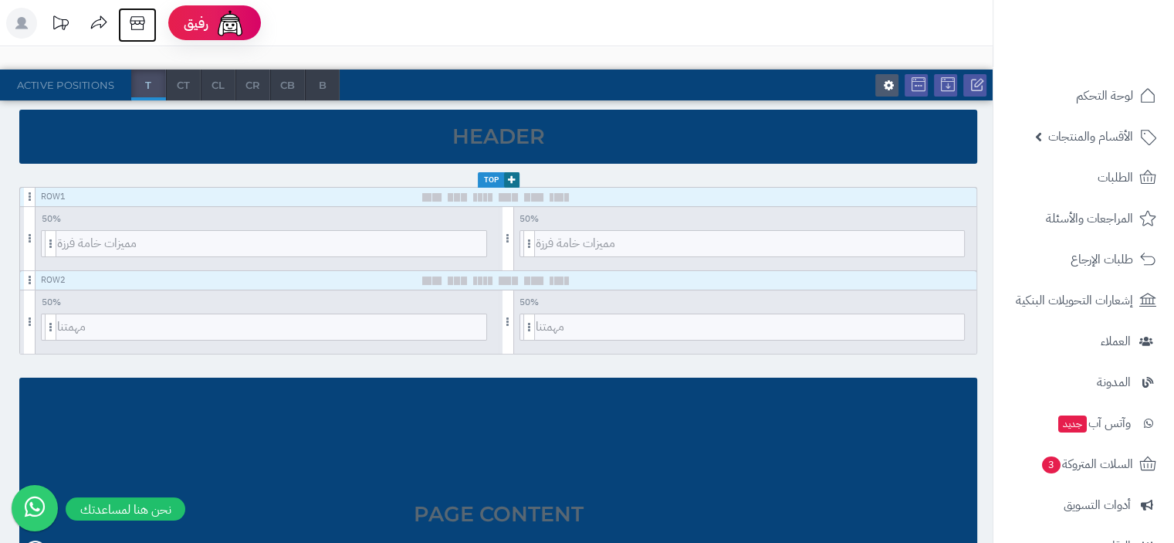
click at [144, 19] on icon at bounding box center [137, 23] width 31 height 31
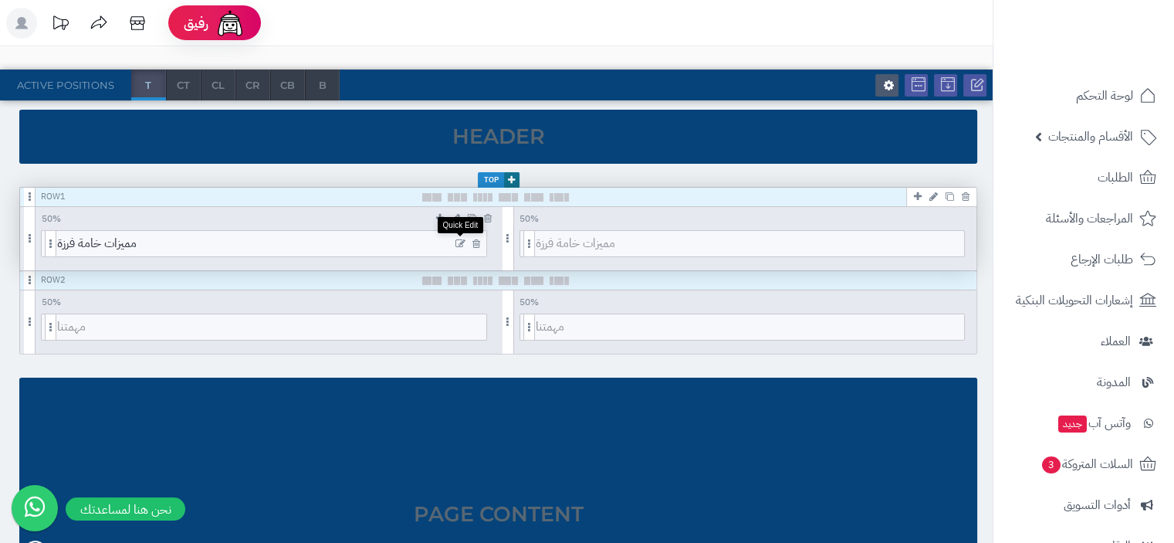
click at [459, 242] on icon at bounding box center [460, 244] width 10 height 11
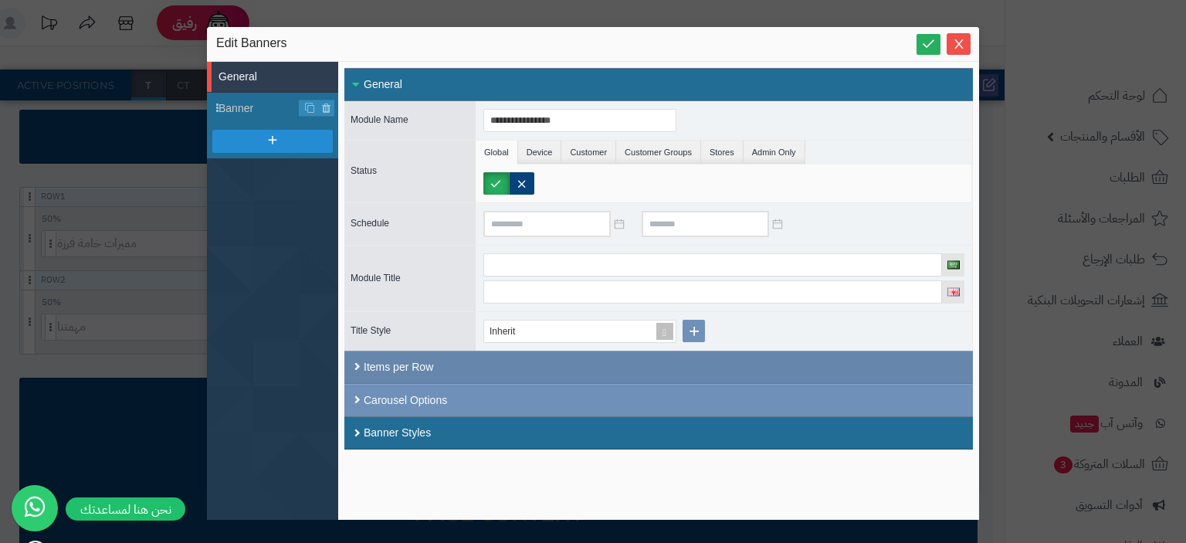
click at [498, 367] on div "Items per Row" at bounding box center [658, 366] width 628 height 33
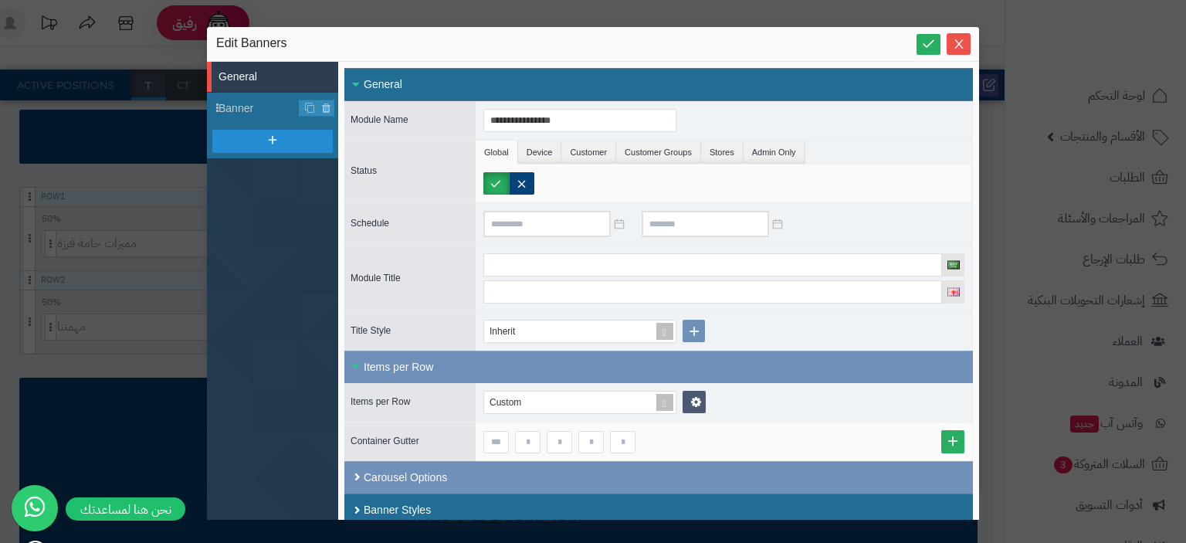
scroll to position [10, 0]
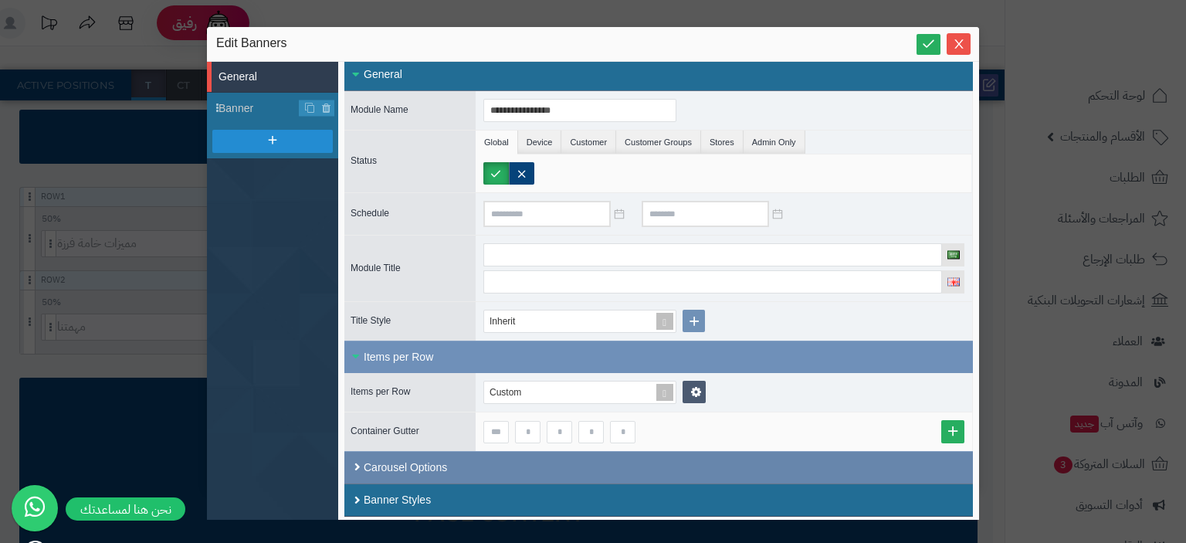
click at [475, 465] on div "Carousel Options" at bounding box center [658, 467] width 628 height 32
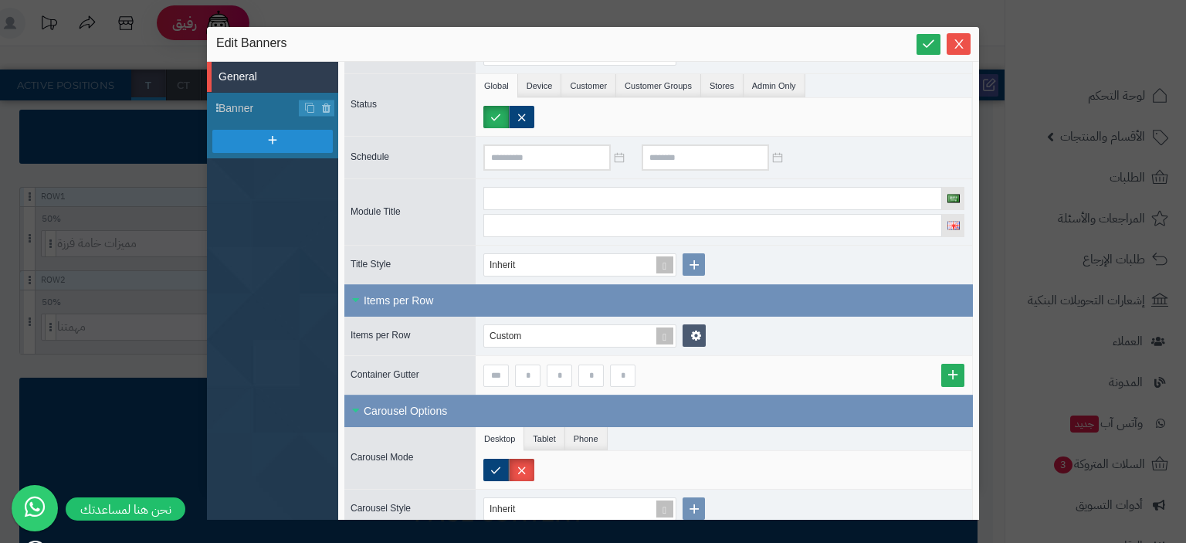
scroll to position [150, 0]
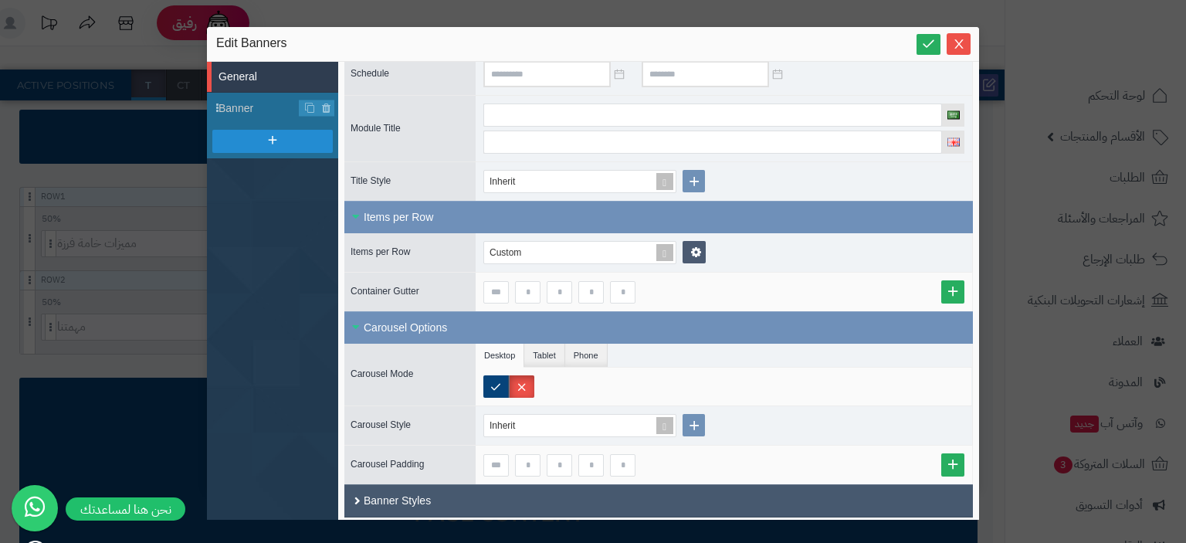
click at [497, 494] on div "Banner Styles" at bounding box center [658, 500] width 628 height 33
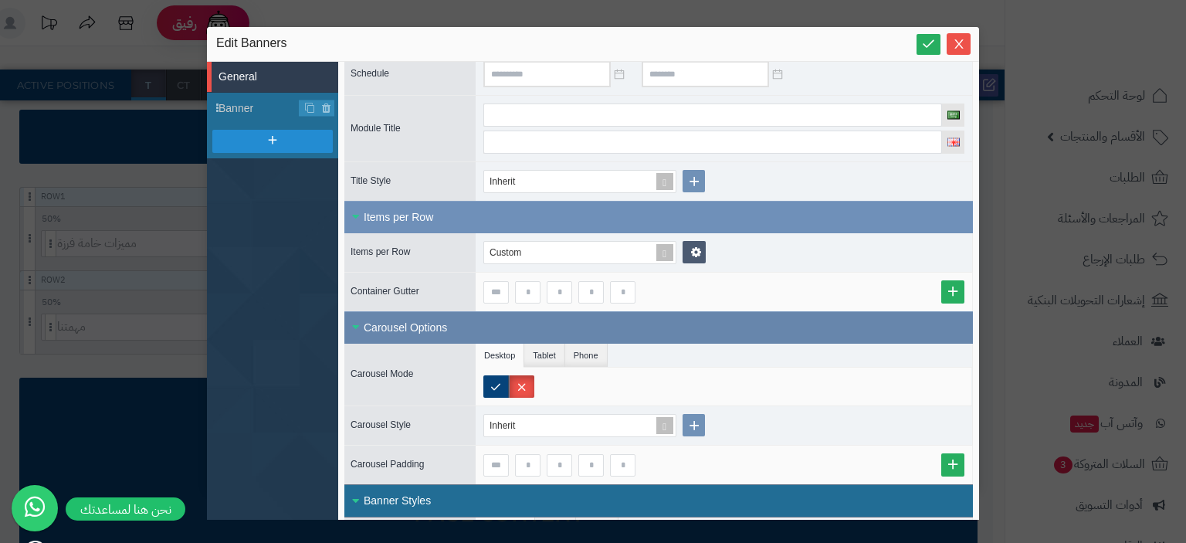
click at [873, 323] on div "Carousel Options" at bounding box center [658, 327] width 628 height 32
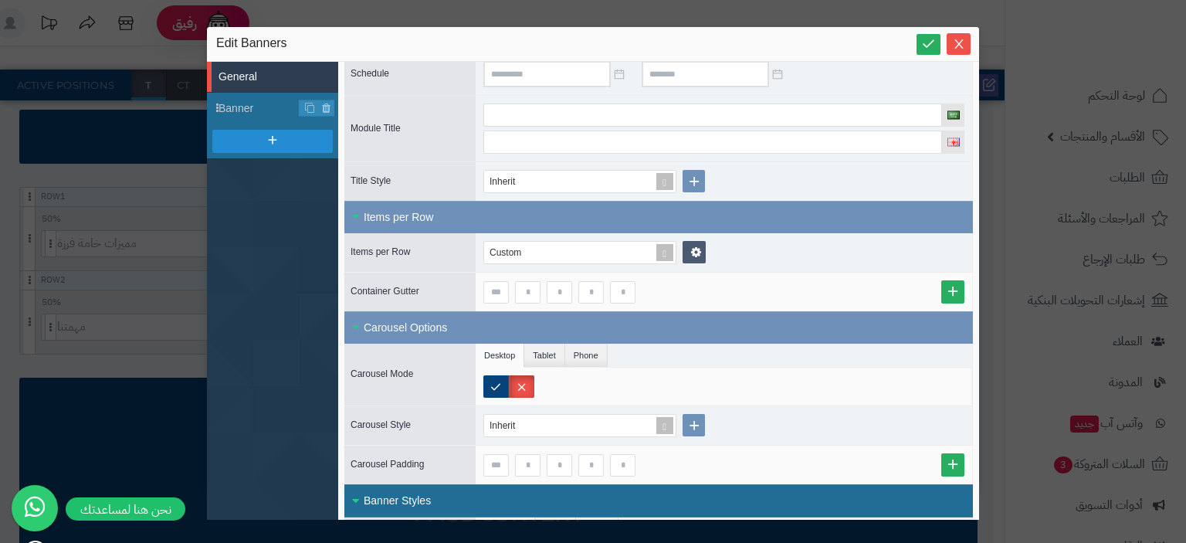
scroll to position [143, 0]
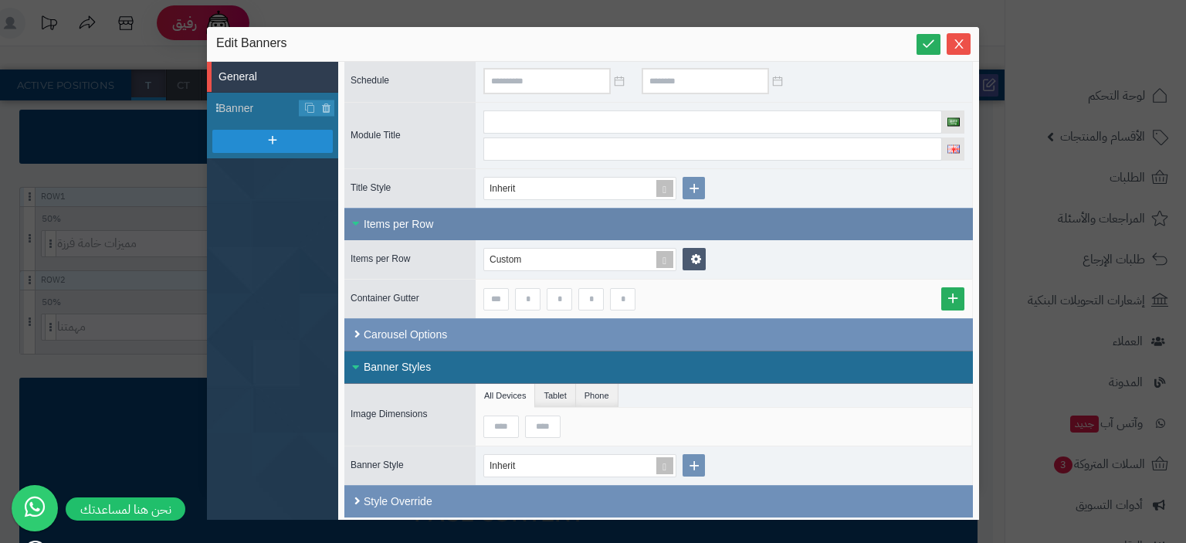
click at [774, 224] on div "Items per Row" at bounding box center [658, 224] width 628 height 32
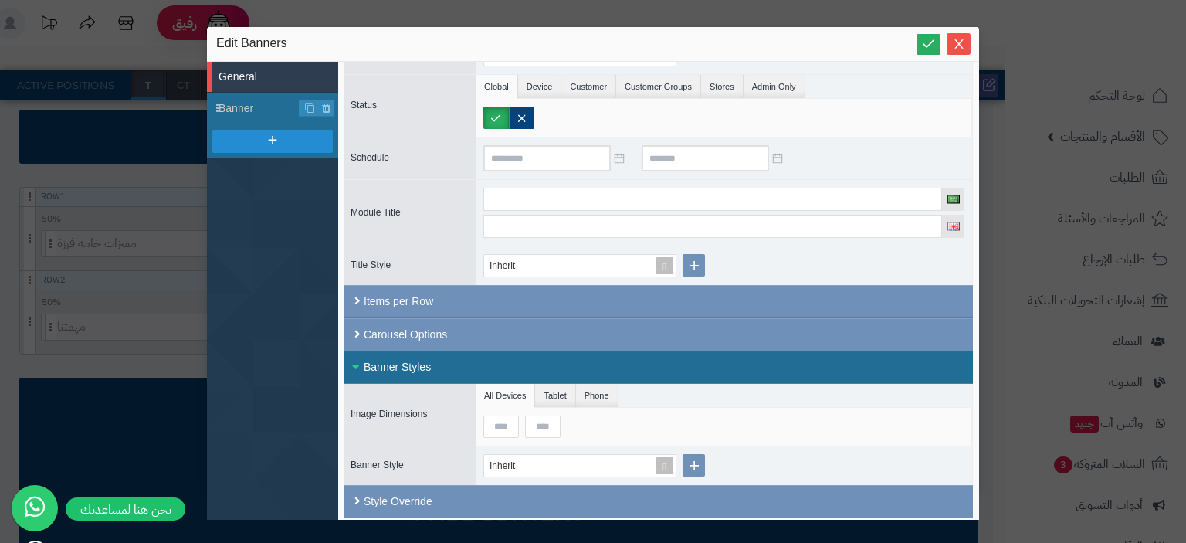
scroll to position [0, 0]
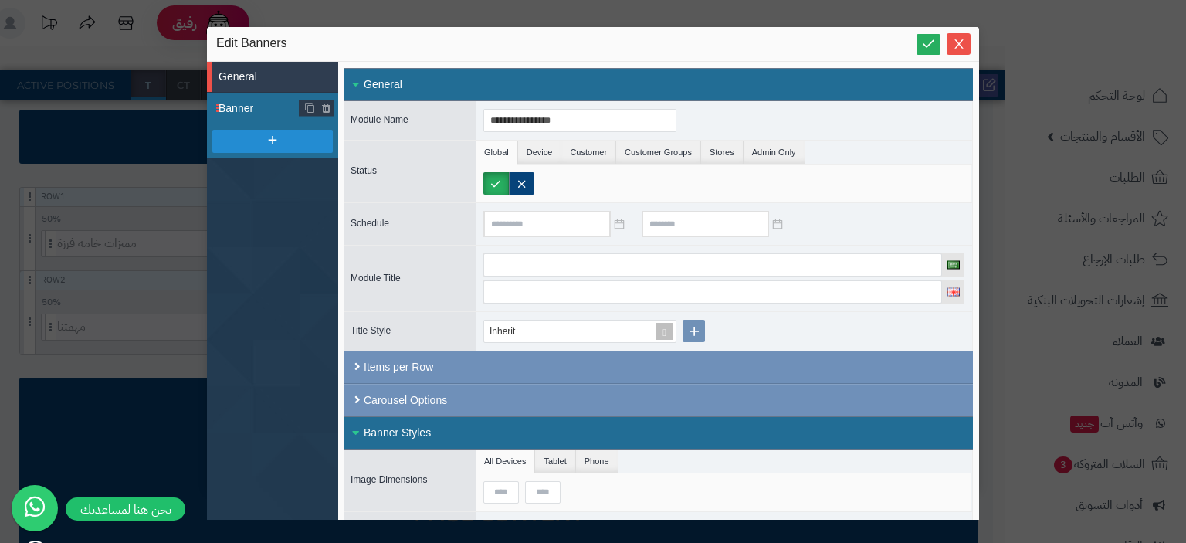
click at [236, 108] on span "Banner" at bounding box center [258, 108] width 81 height 16
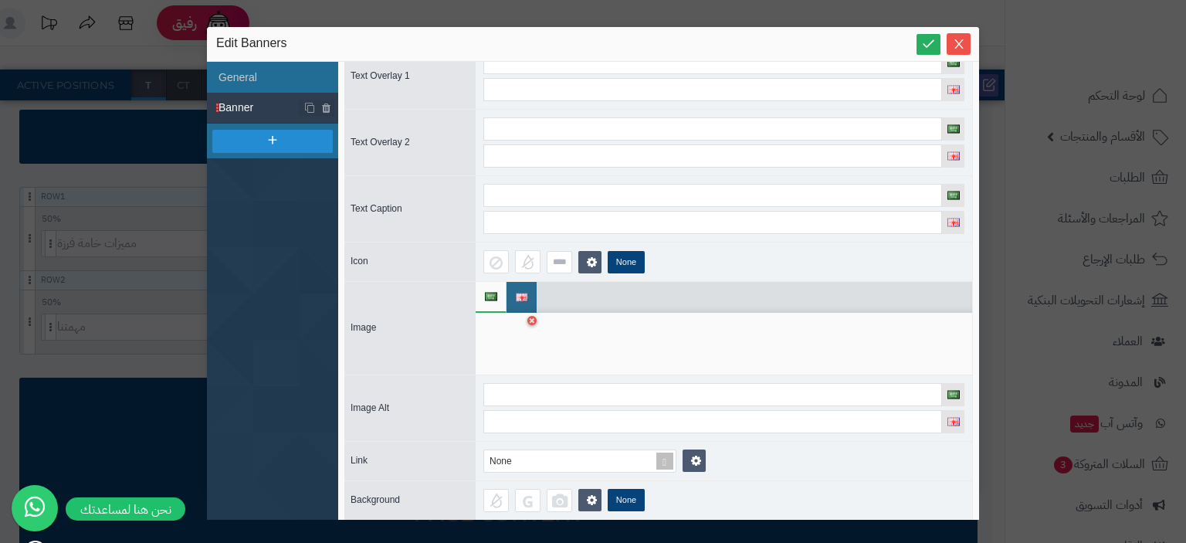
scroll to position [130, 0]
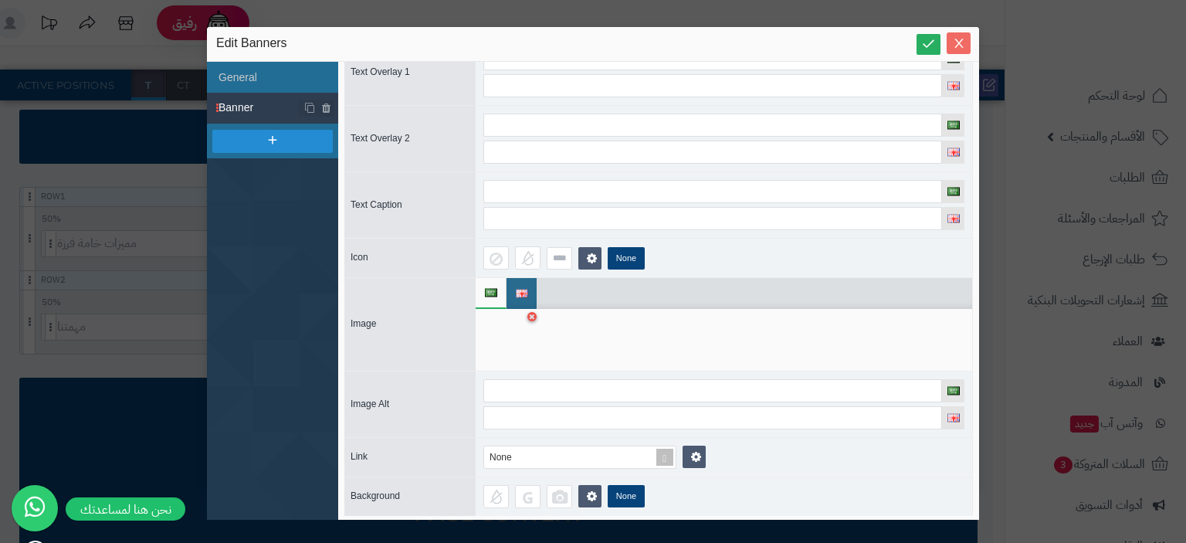
click at [965, 42] on span "Close" at bounding box center [958, 43] width 24 height 13
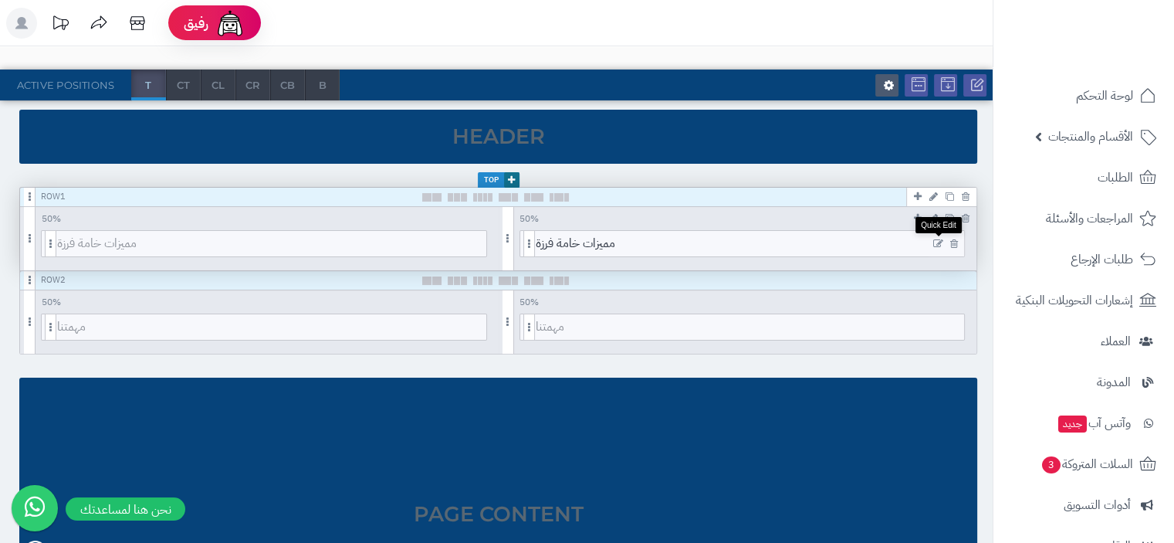
click at [939, 241] on icon at bounding box center [938, 244] width 10 height 11
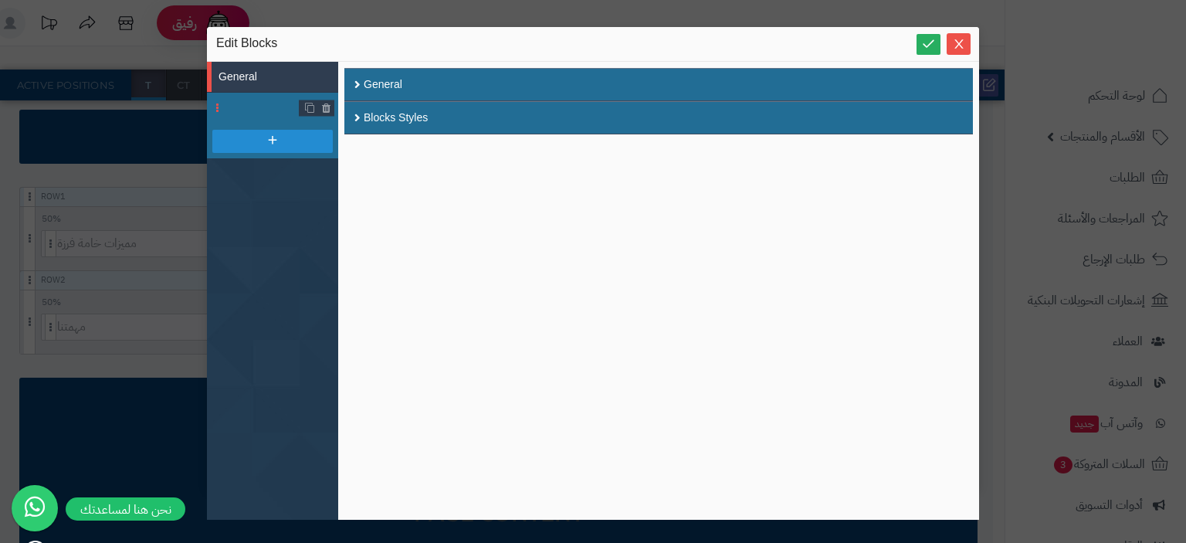
click at [242, 110] on li at bounding box center [272, 108] width 131 height 31
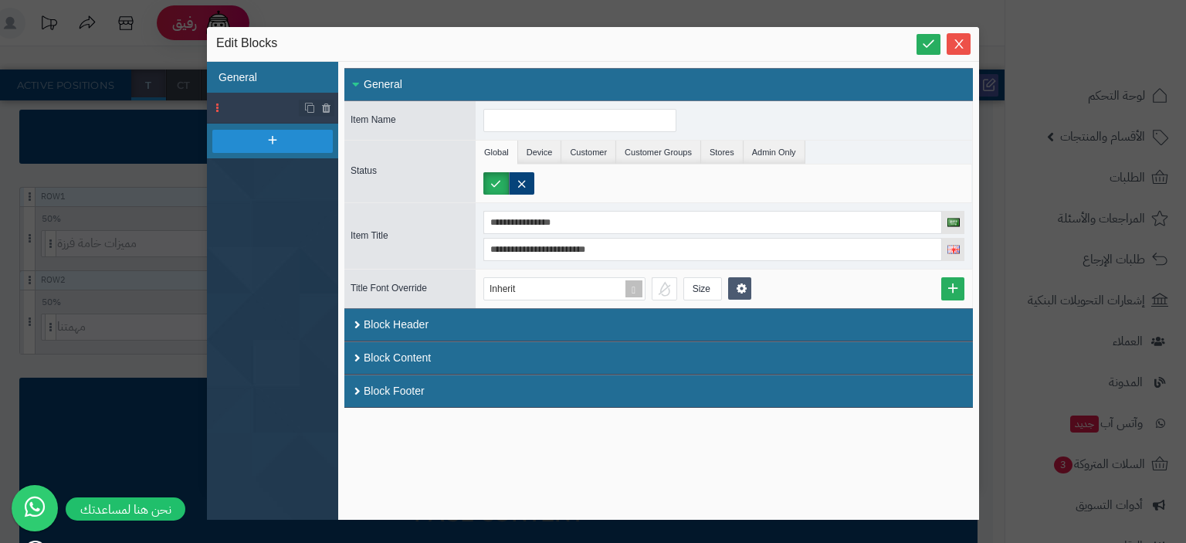
click at [255, 75] on li "General" at bounding box center [272, 77] width 131 height 31
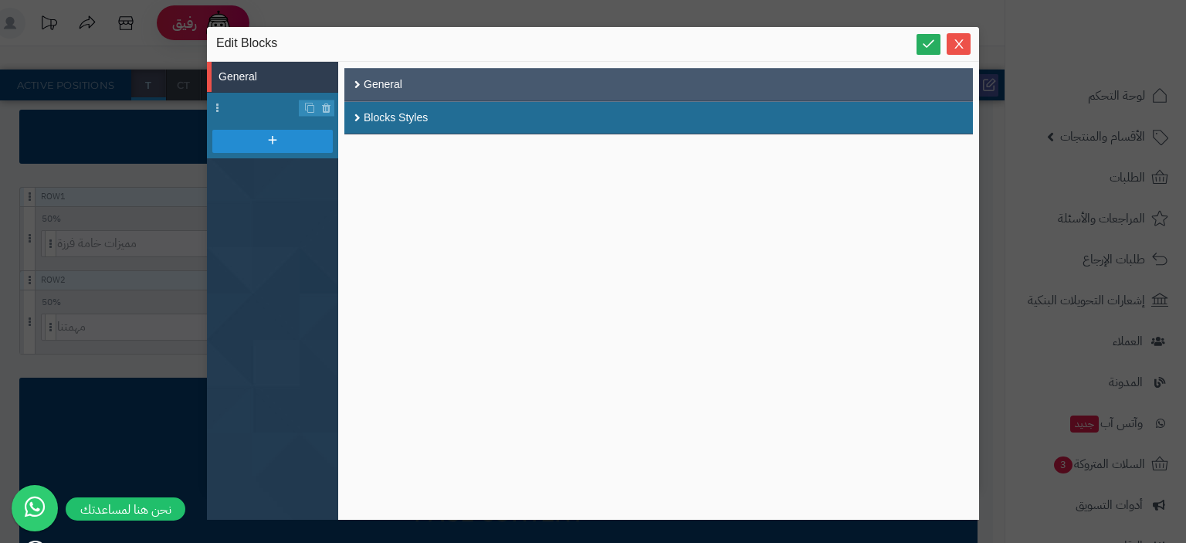
click at [398, 86] on div "General" at bounding box center [658, 84] width 628 height 33
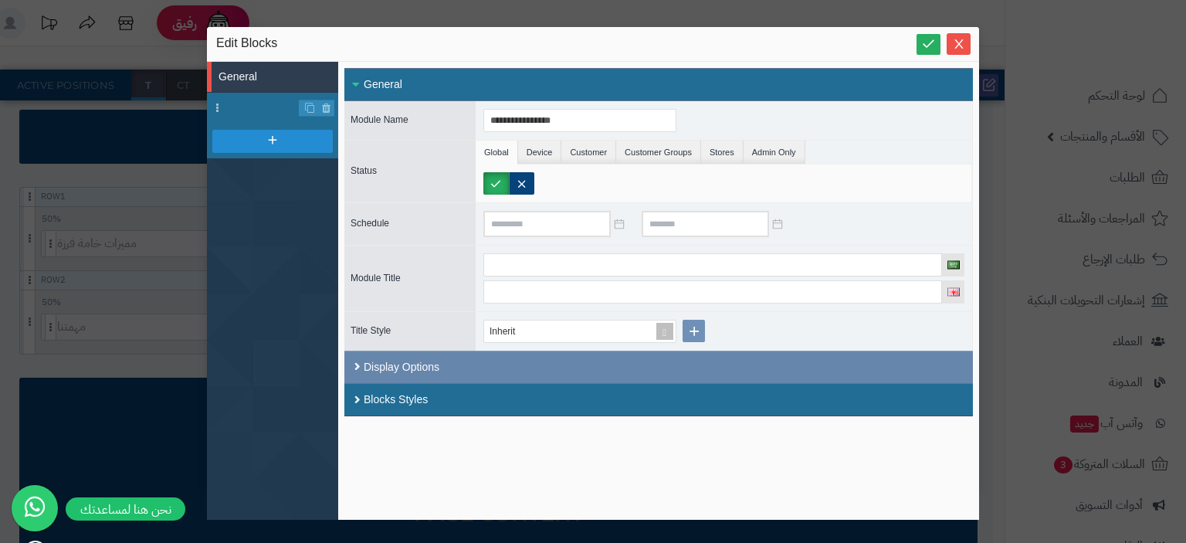
click at [386, 368] on div "Display Options" at bounding box center [658, 366] width 628 height 32
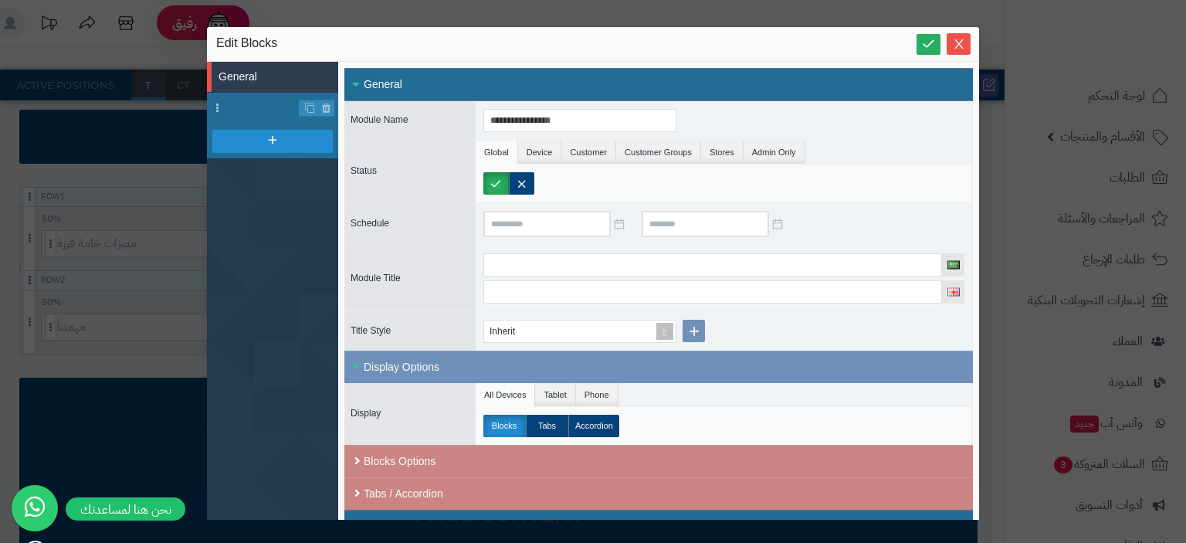
scroll to position [26, 0]
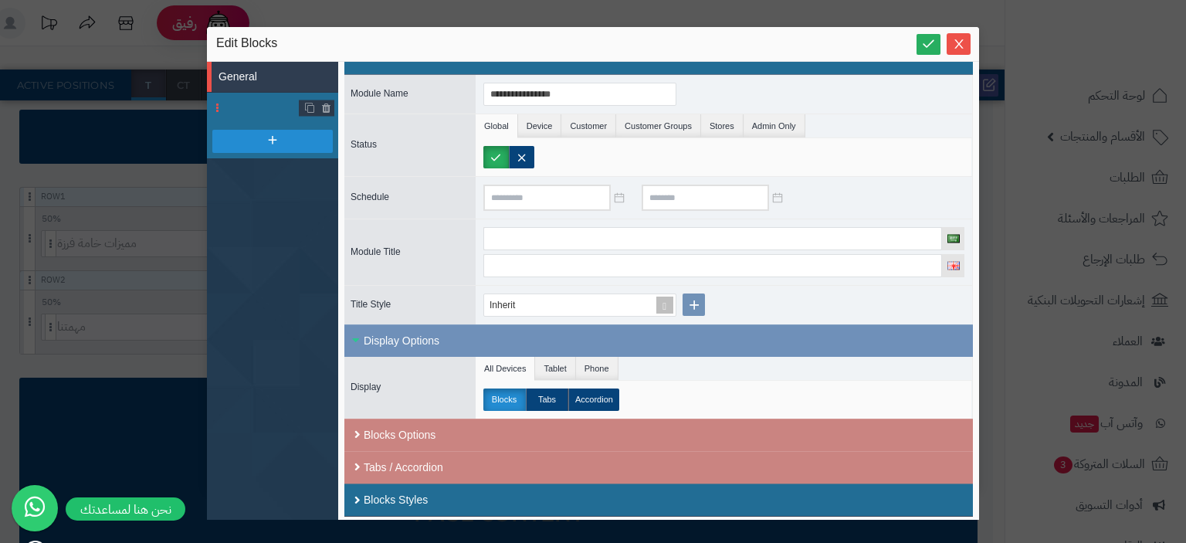
click at [255, 110] on li at bounding box center [272, 108] width 131 height 31
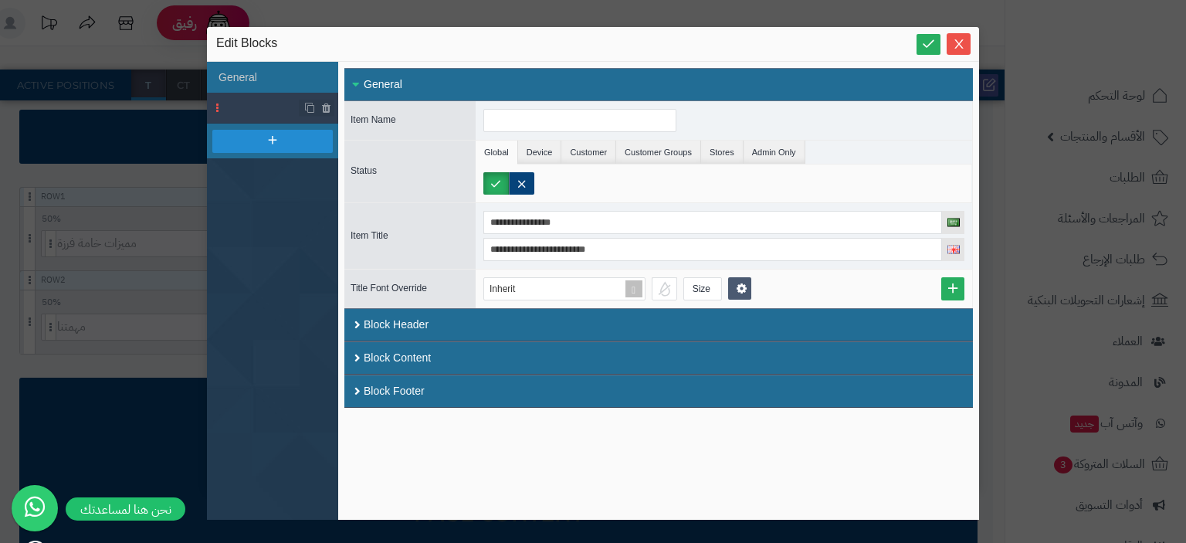
scroll to position [0, 0]
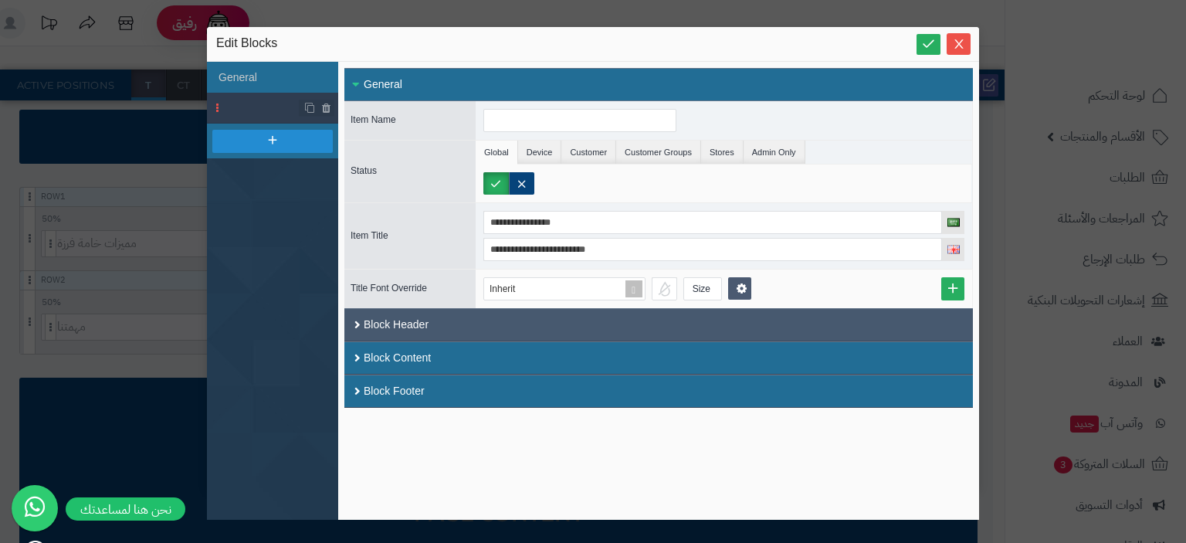
click at [678, 329] on div "Block Header" at bounding box center [658, 324] width 628 height 33
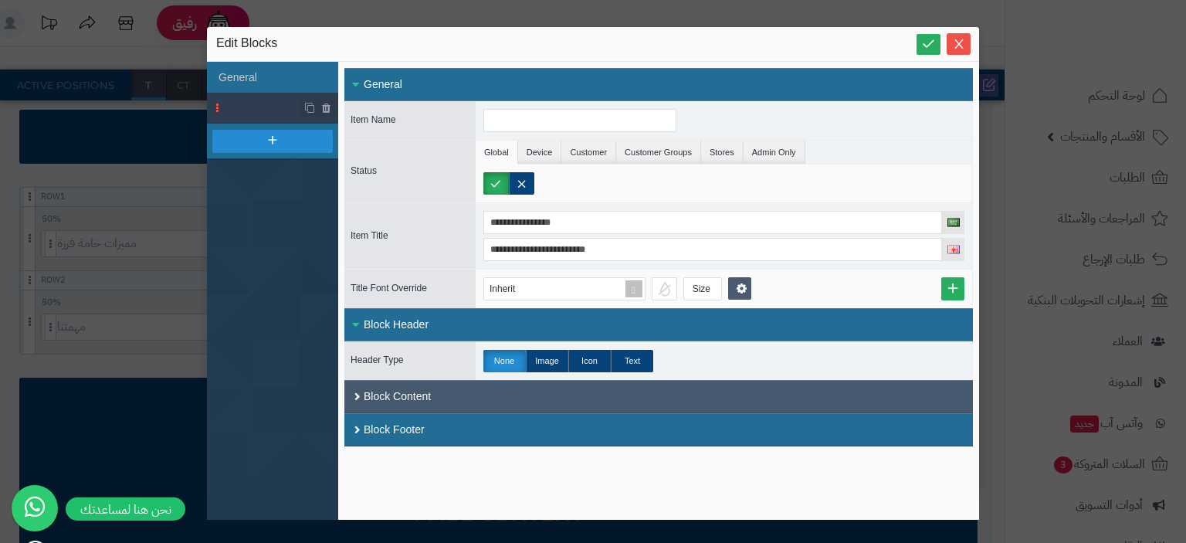
click at [516, 394] on div "Block Content" at bounding box center [658, 396] width 628 height 33
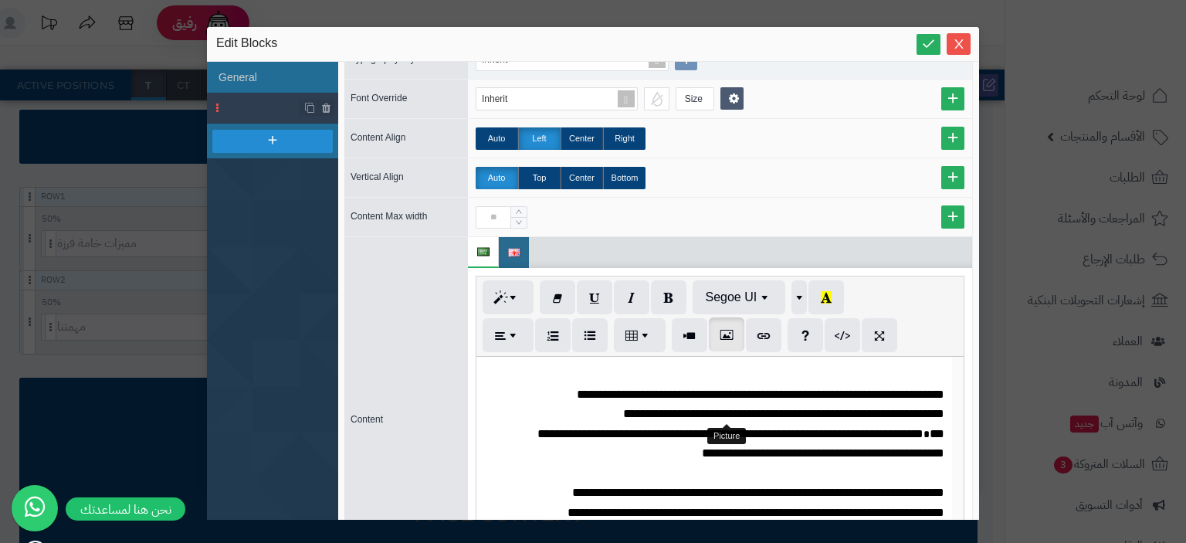
scroll to position [262, 0]
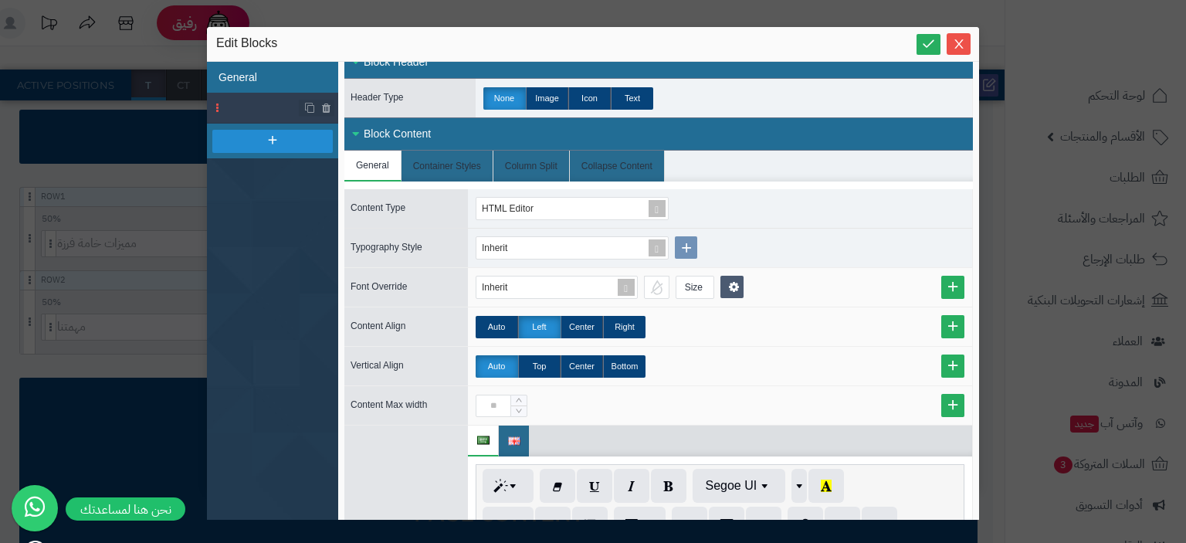
click at [235, 73] on li "General" at bounding box center [272, 77] width 131 height 31
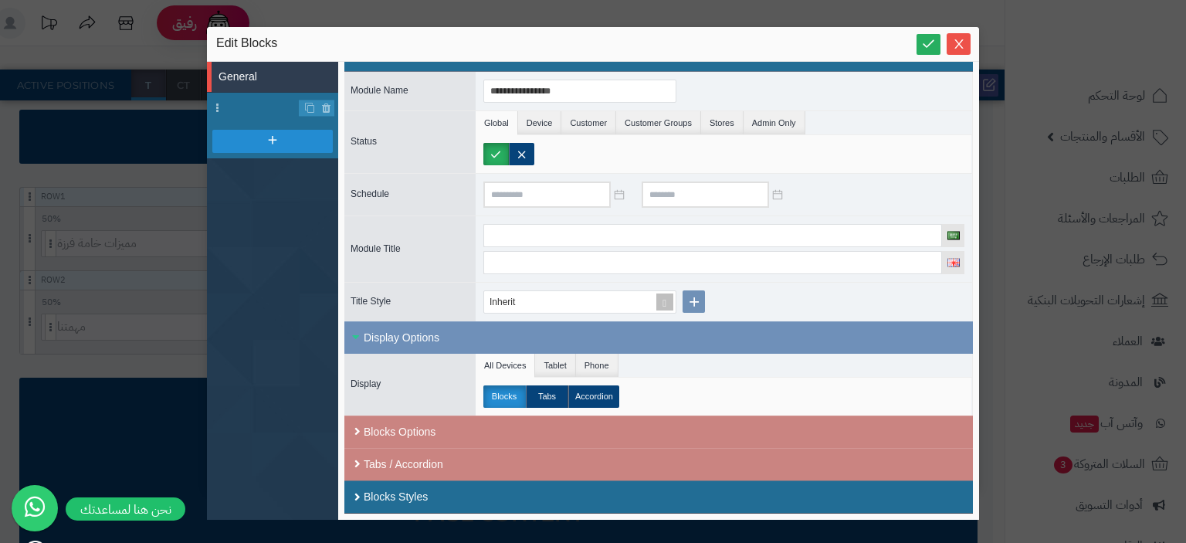
scroll to position [0, 0]
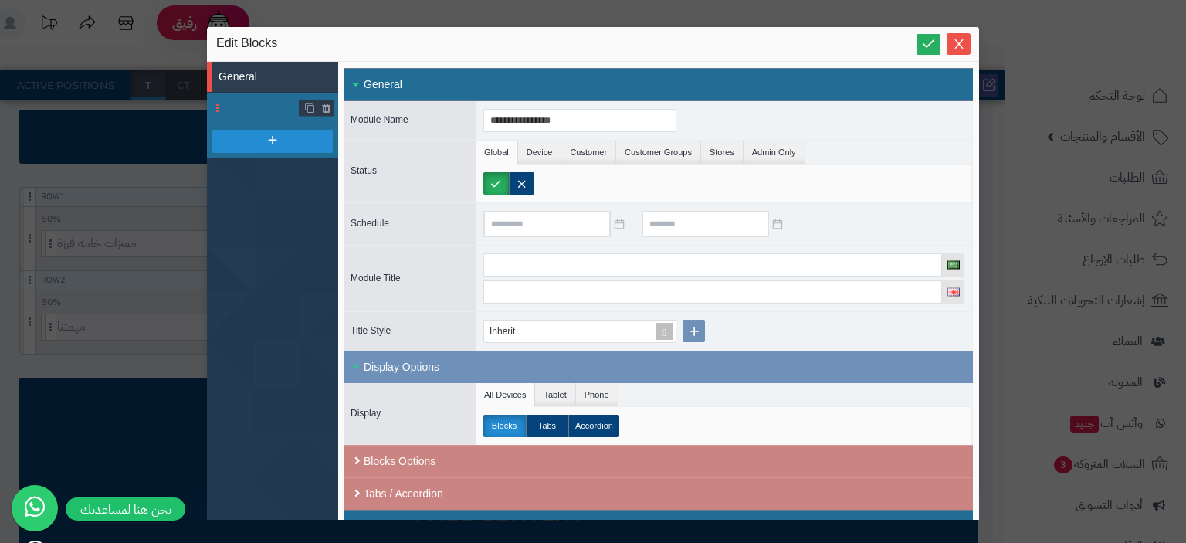
click at [235, 103] on li at bounding box center [272, 108] width 131 height 31
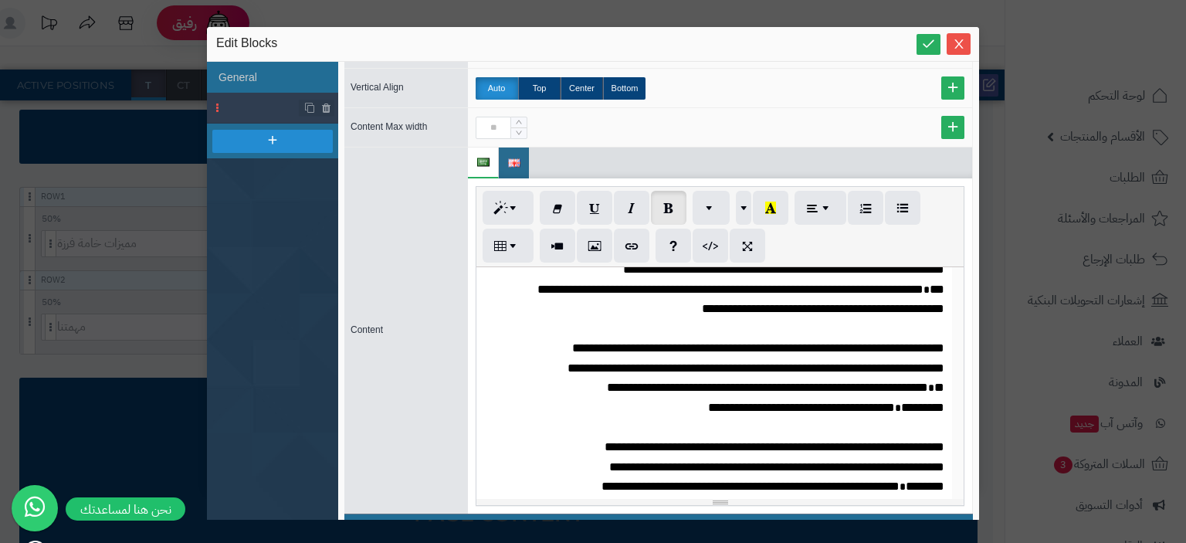
scroll to position [127, 0]
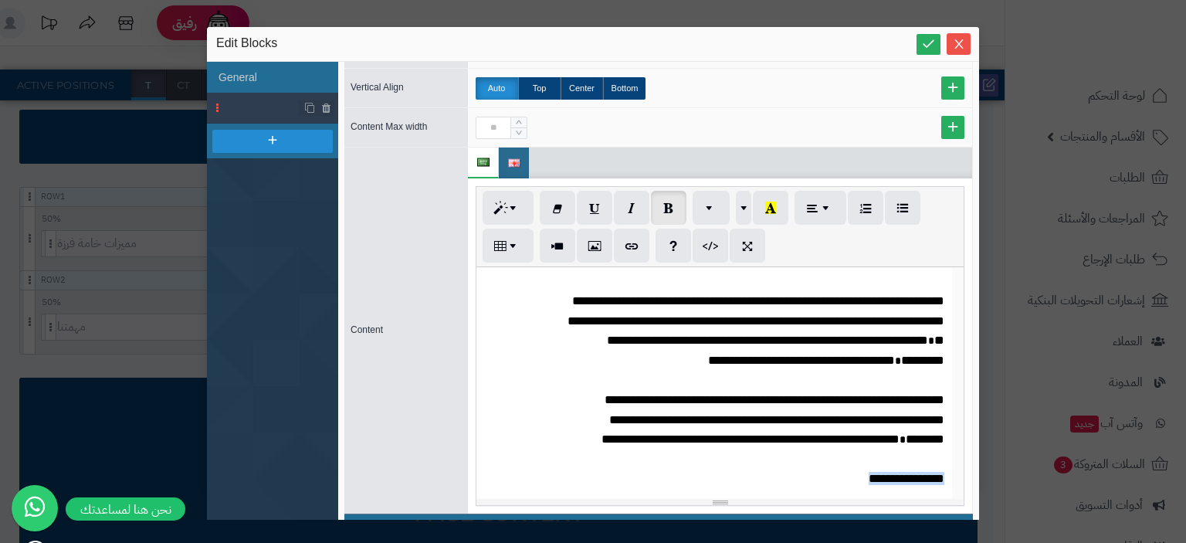
drag, startPoint x: 821, startPoint y: 475, endPoint x: 858, endPoint y: 472, distance: 37.2
click at [939, 472] on div "**********" at bounding box center [713, 383] width 475 height 232
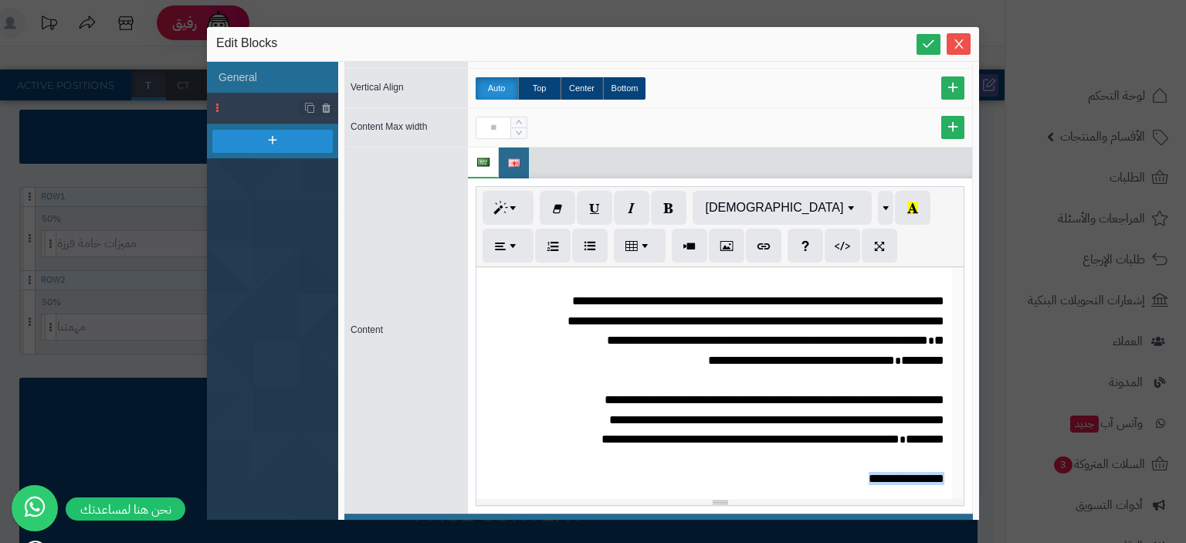
drag, startPoint x: 797, startPoint y: 472, endPoint x: 939, endPoint y: 473, distance: 142.0
click at [939, 473] on div "**********" at bounding box center [713, 383] width 475 height 232
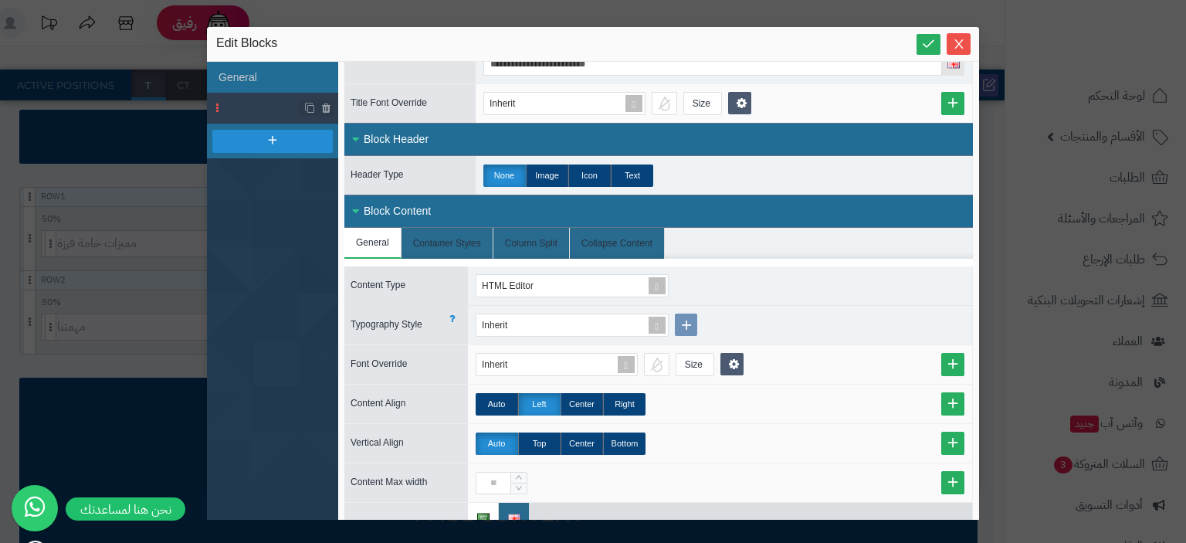
scroll to position [0, 0]
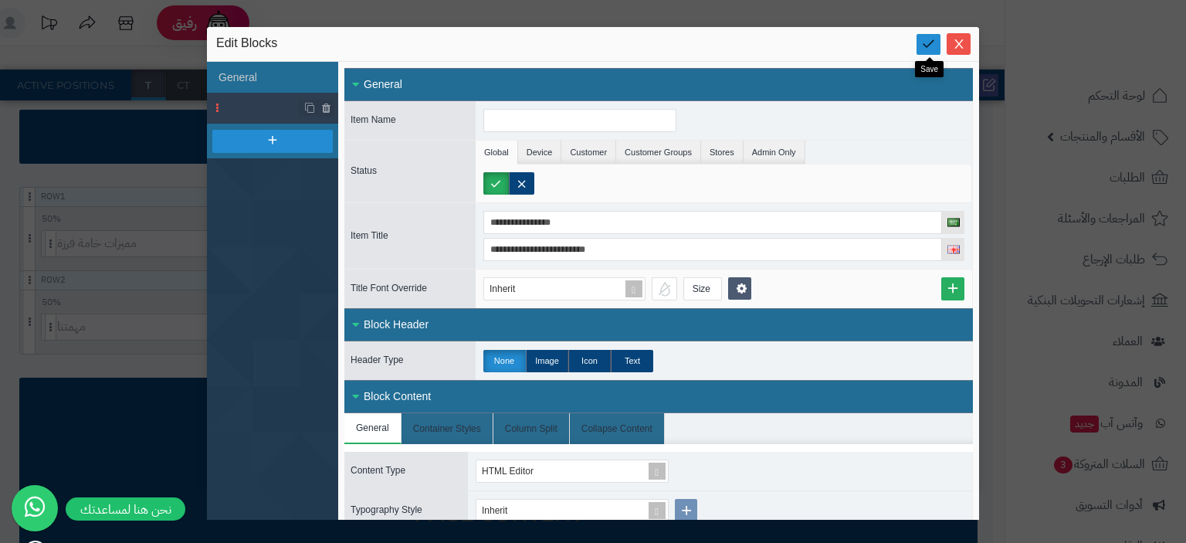
click at [929, 46] on icon at bounding box center [928, 43] width 15 height 15
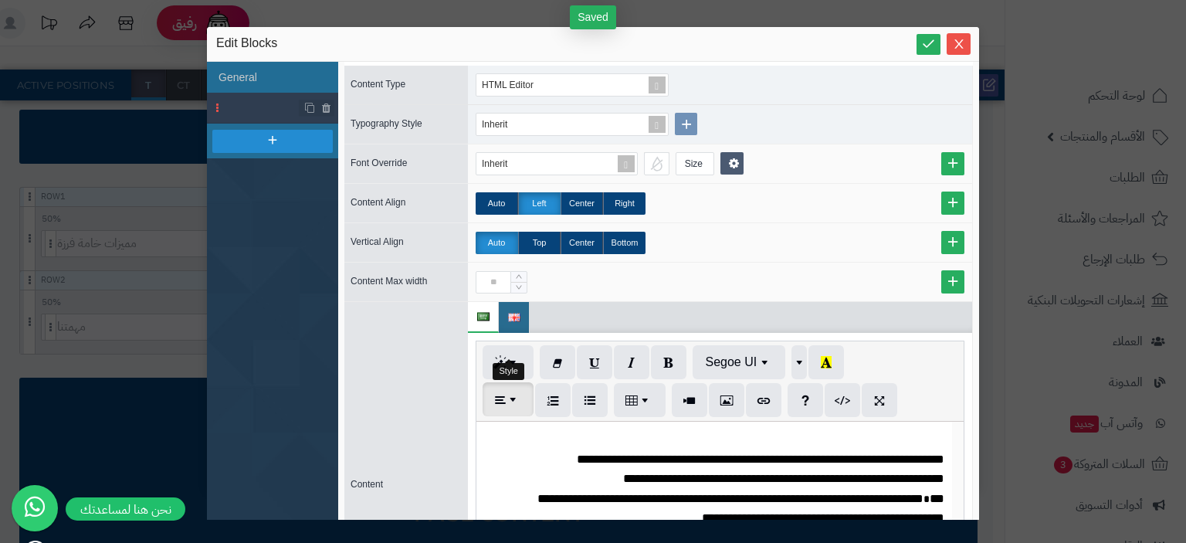
scroll to position [463, 0]
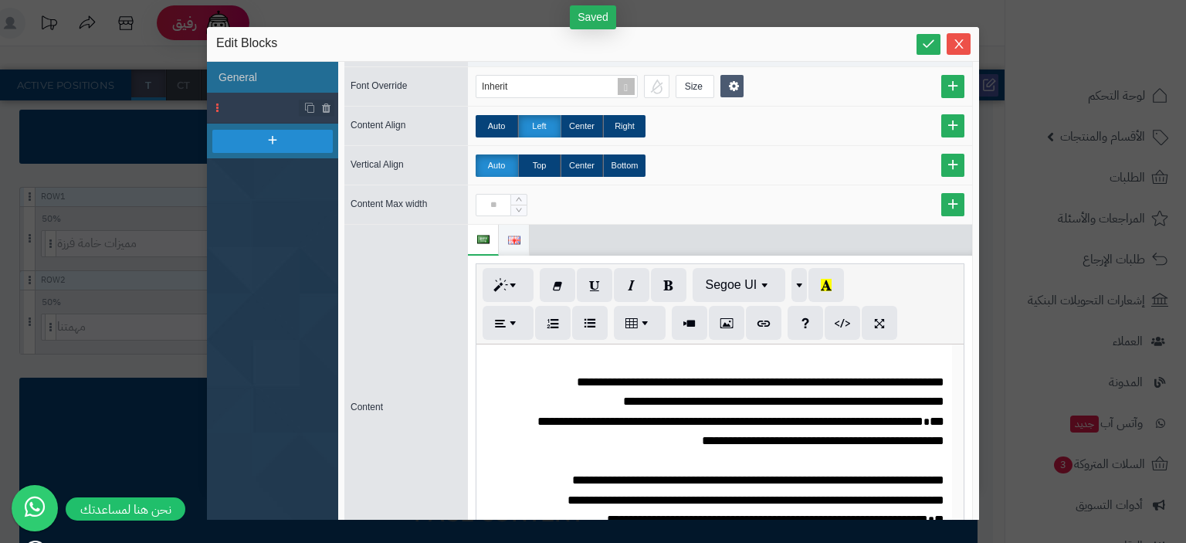
click at [513, 236] on img at bounding box center [514, 240] width 12 height 8
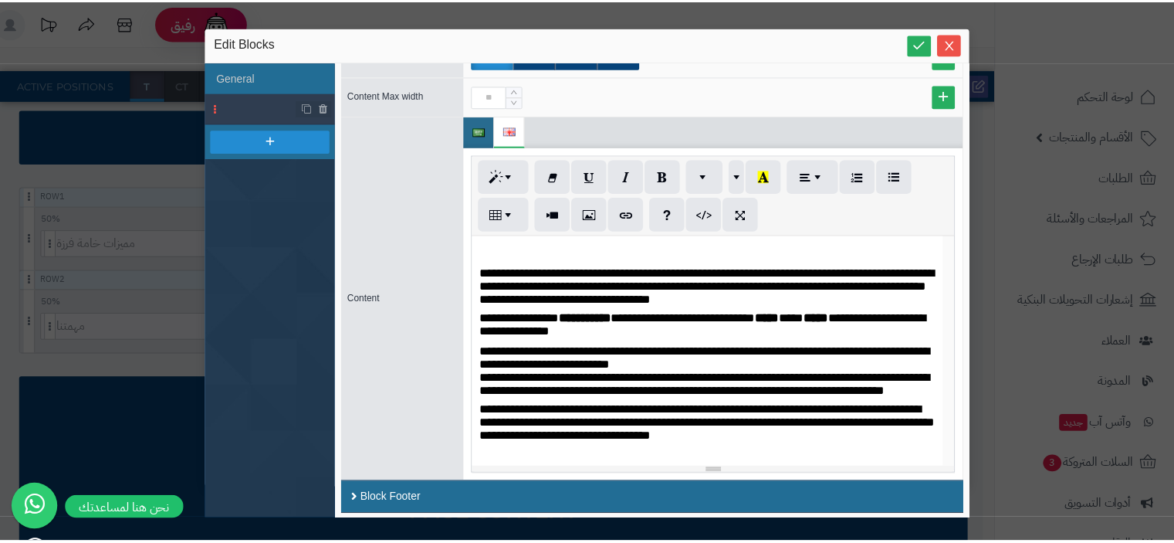
scroll to position [0, 0]
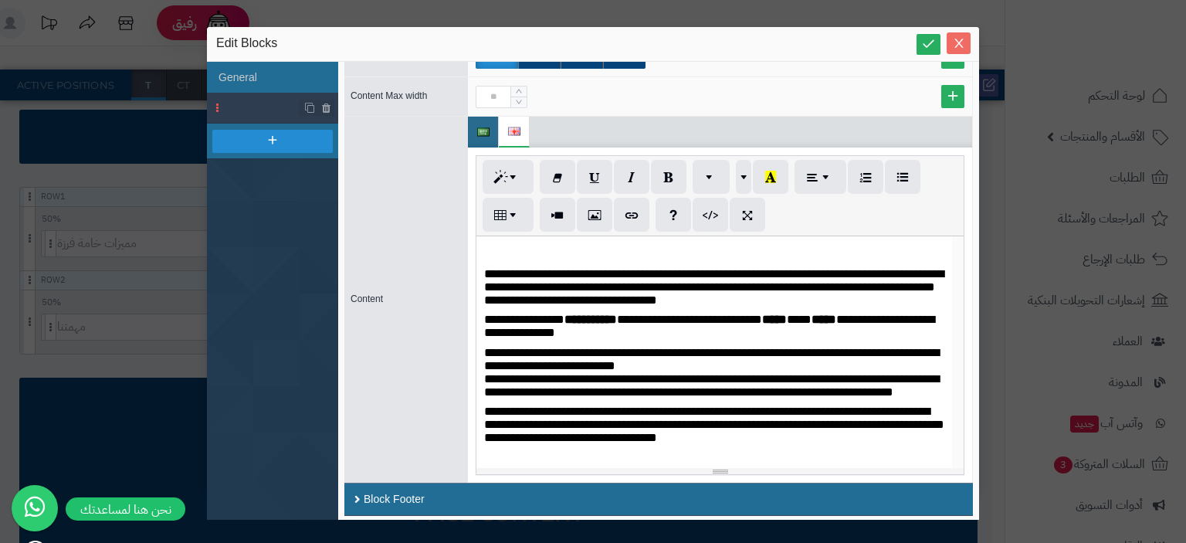
click at [960, 47] on icon "Close" at bounding box center [958, 43] width 8 height 9
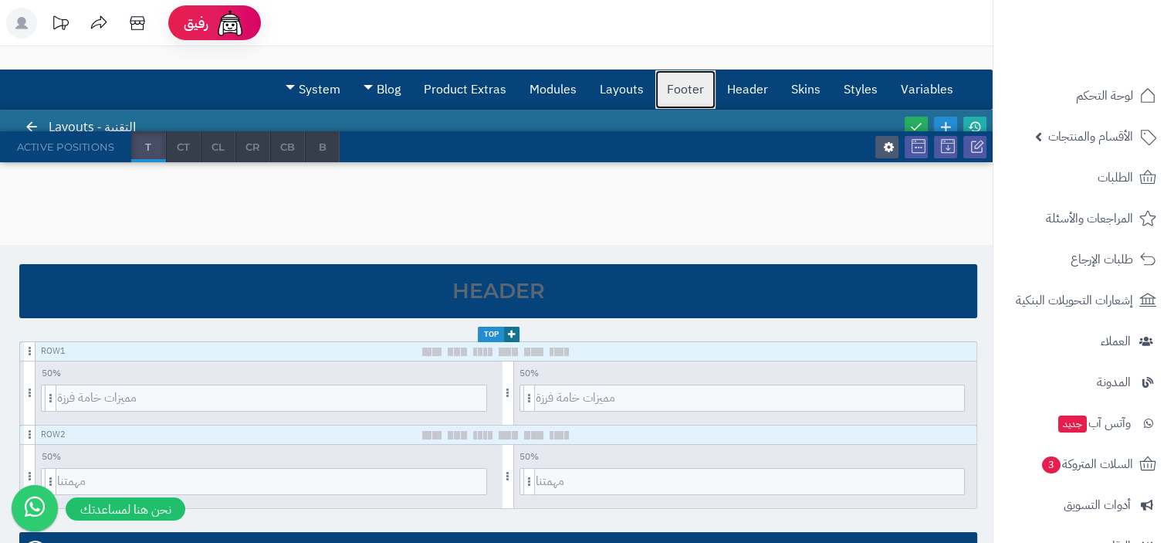
click at [690, 89] on link "Footer" at bounding box center [685, 89] width 60 height 39
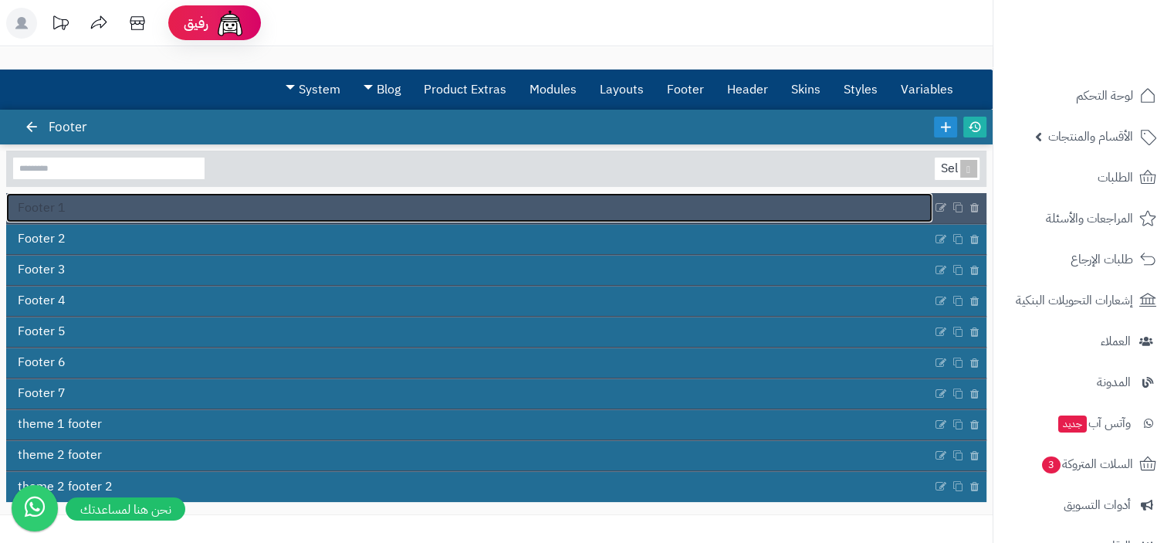
click at [141, 213] on link "Footer 1" at bounding box center [469, 207] width 926 height 29
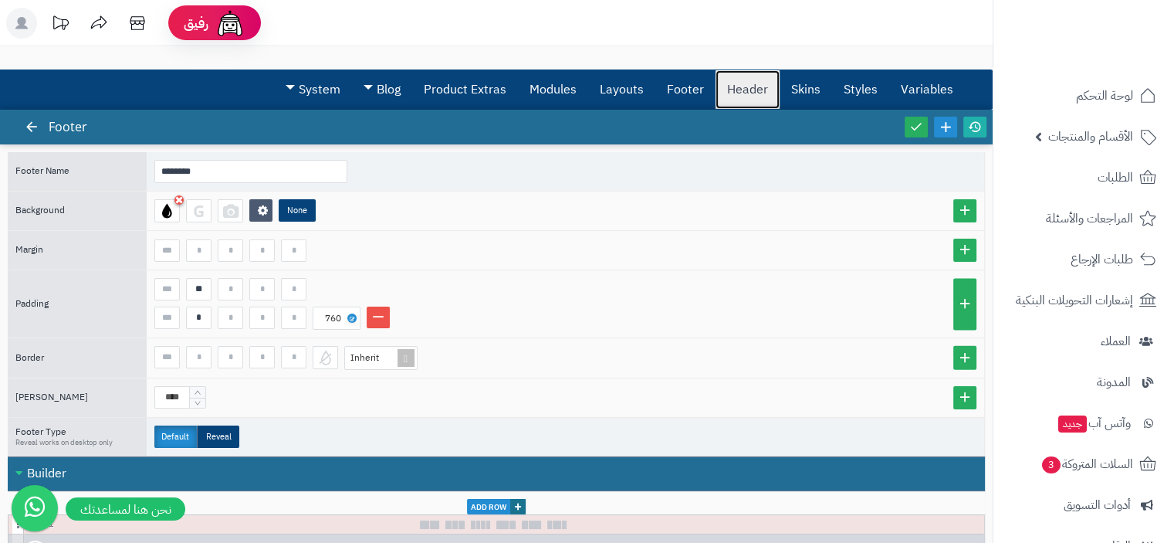
click at [758, 91] on link "Header" at bounding box center [748, 89] width 64 height 39
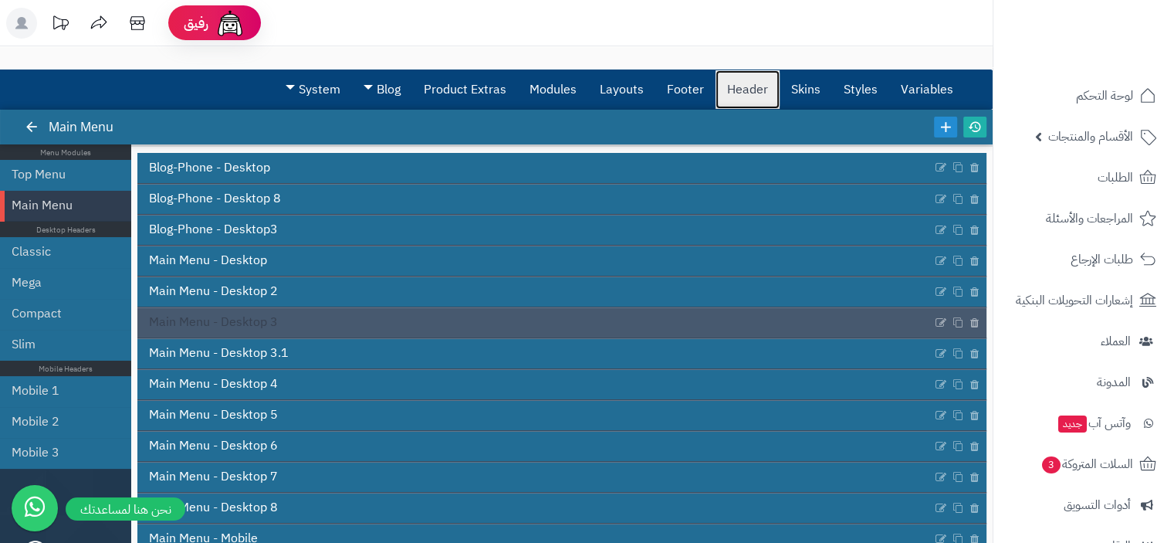
scroll to position [52, 0]
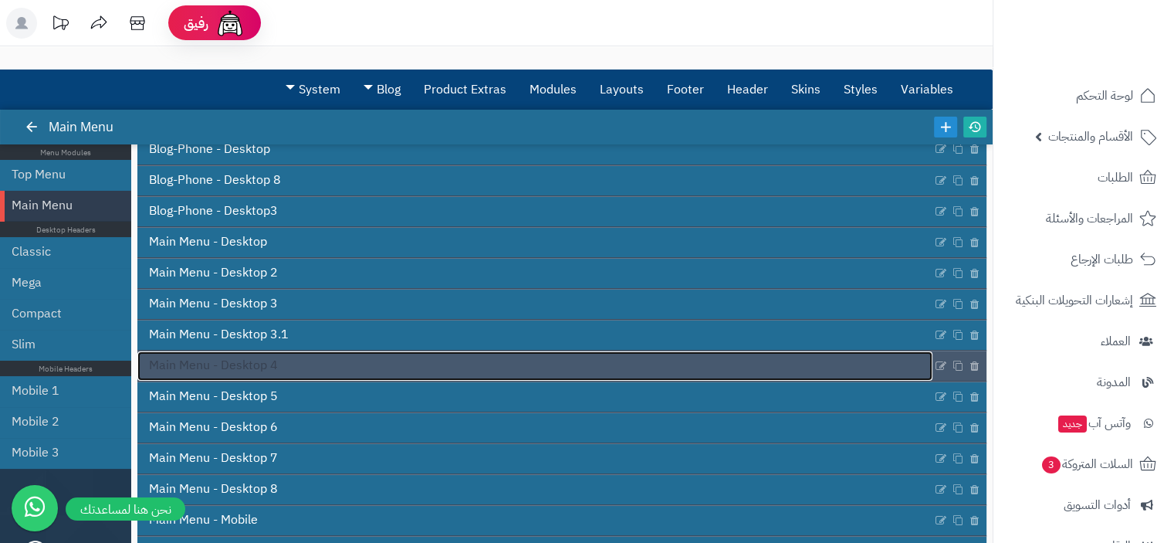
click at [408, 364] on link "Main Menu - Desktop 4" at bounding box center [534, 365] width 795 height 29
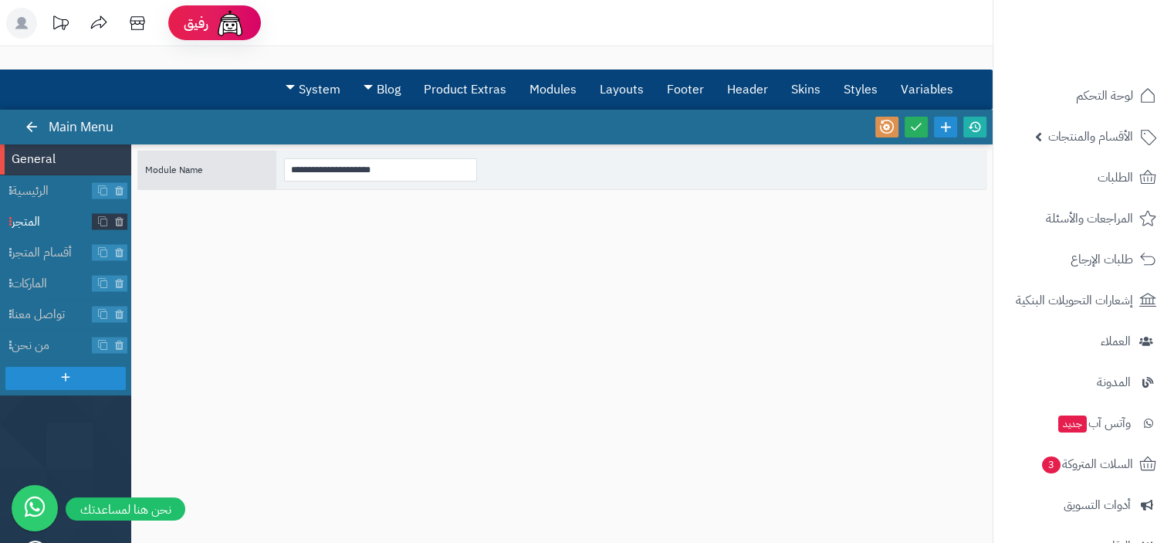
click at [25, 217] on span "المتجر" at bounding box center [52, 222] width 81 height 18
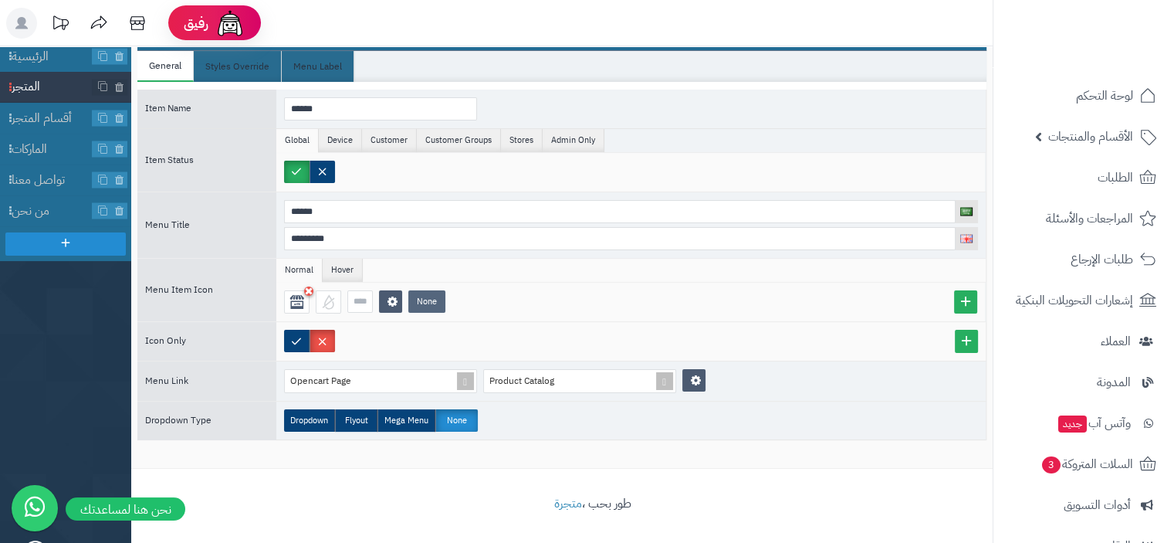
scroll to position [136, 0]
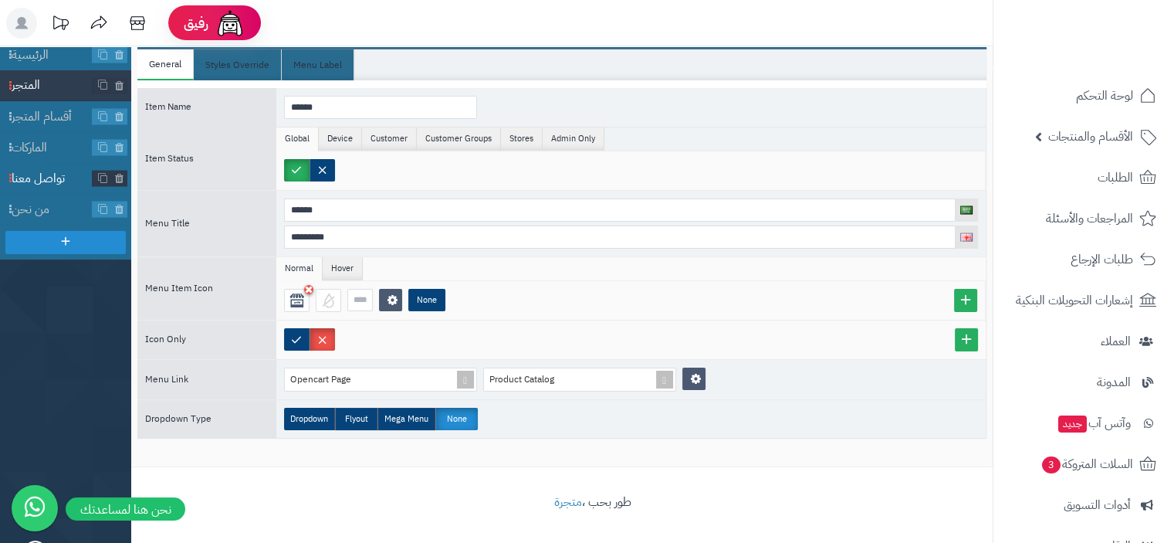
click at [31, 179] on span "تواصل معنا" at bounding box center [52, 179] width 81 height 18
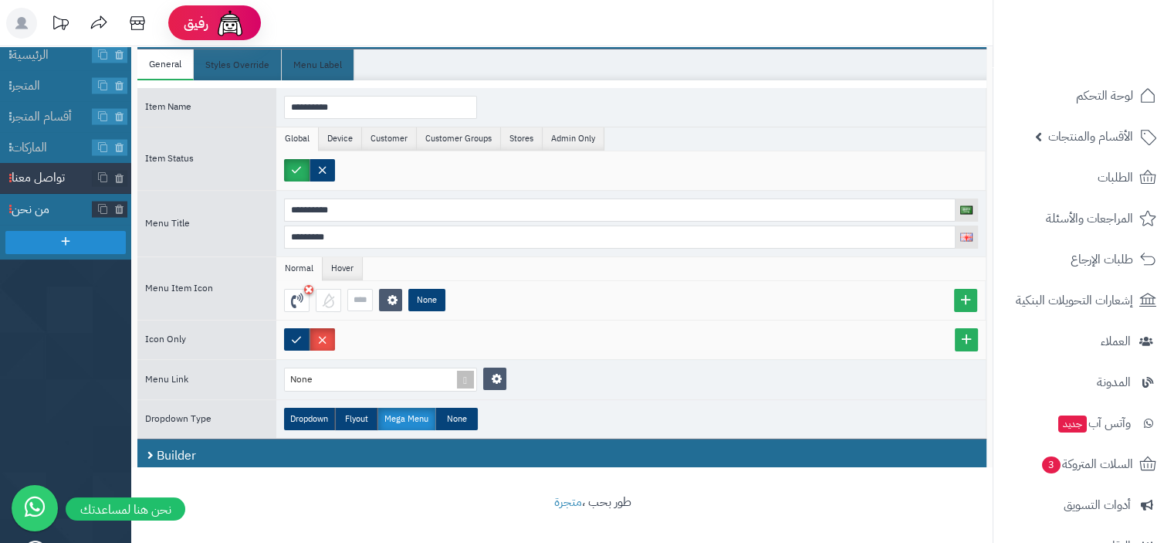
click at [35, 217] on li "من نحن" at bounding box center [65, 209] width 131 height 31
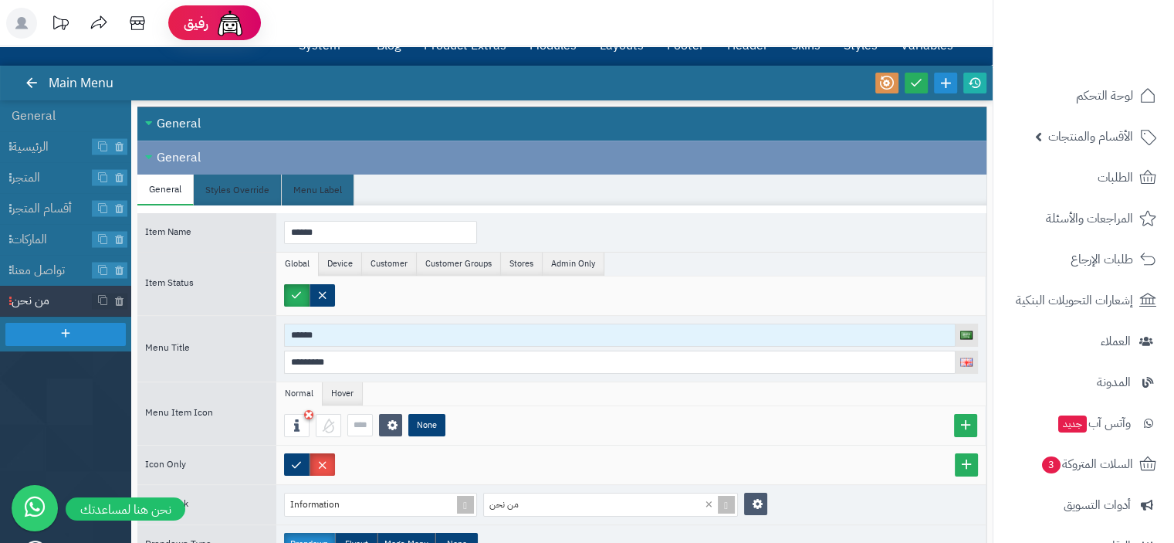
scroll to position [0, 0]
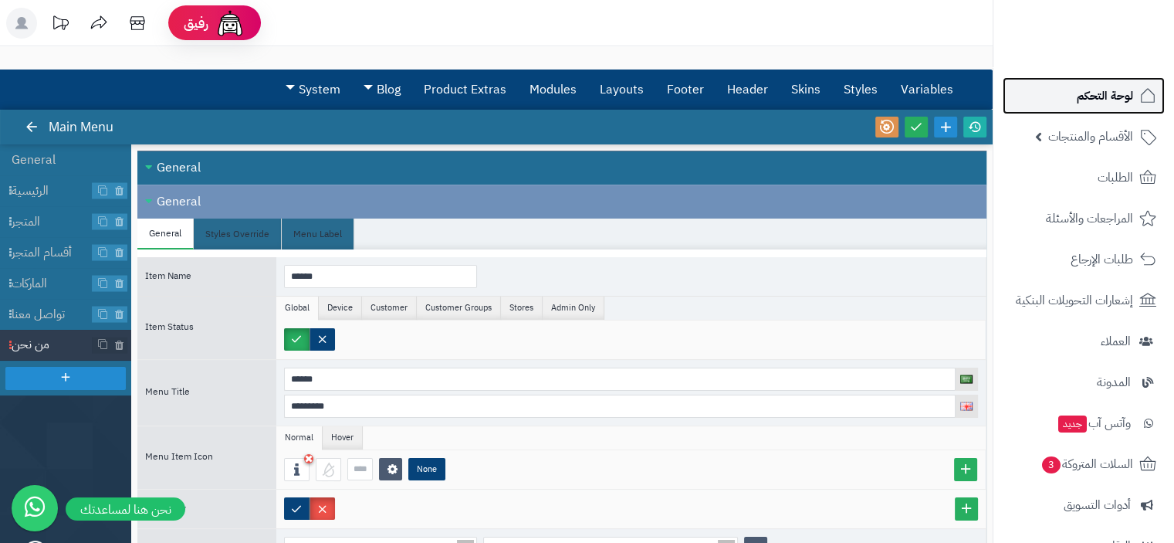
click at [1099, 97] on span "لوحة التحكم" at bounding box center [1105, 96] width 56 height 22
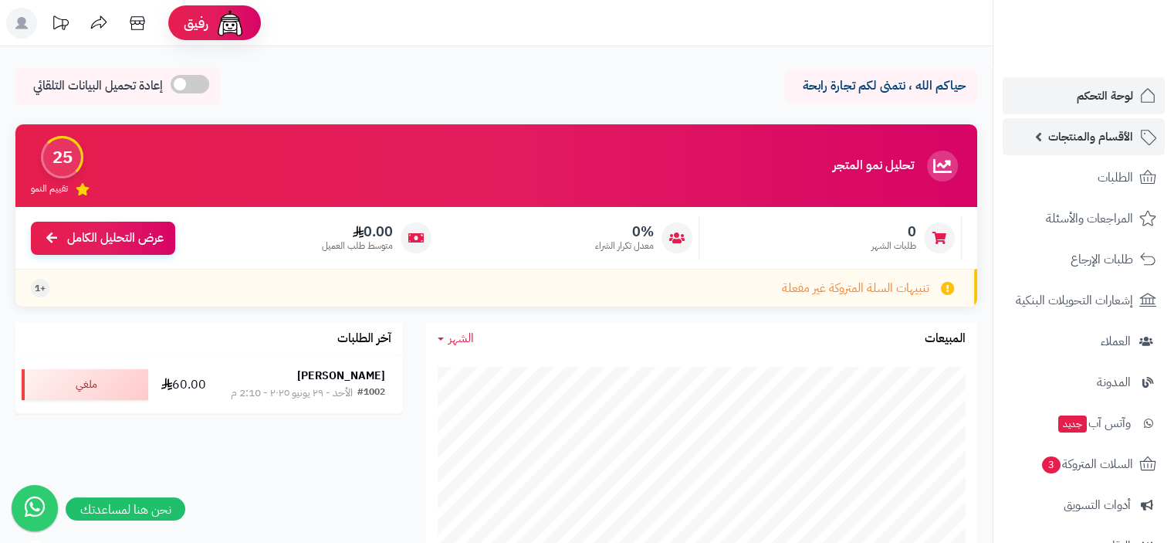
click at [1078, 135] on span "الأقسام والمنتجات" at bounding box center [1090, 137] width 85 height 22
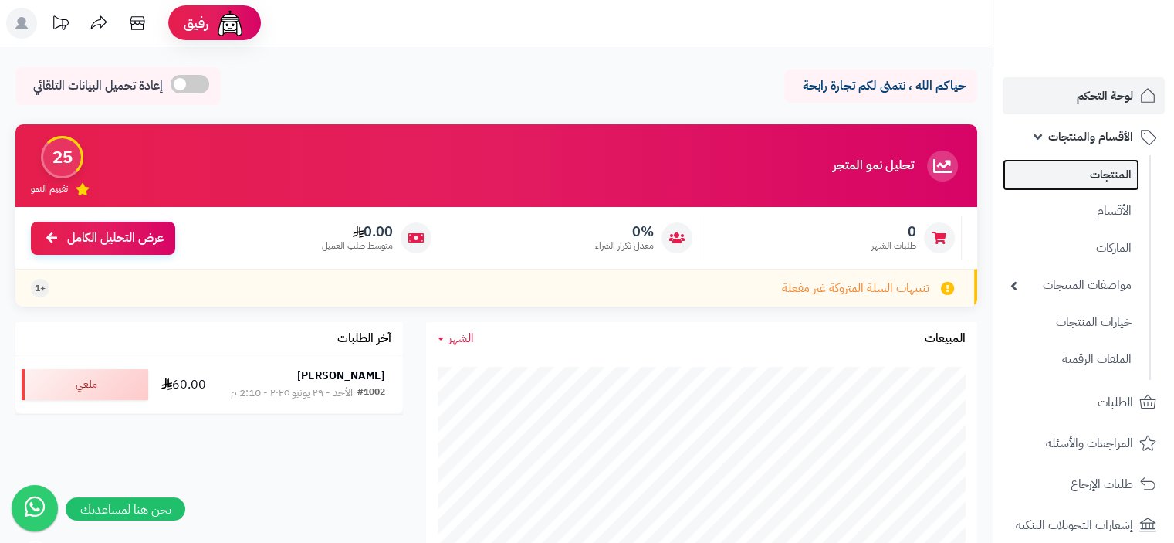
click at [1096, 175] on link "المنتجات" at bounding box center [1071, 175] width 137 height 32
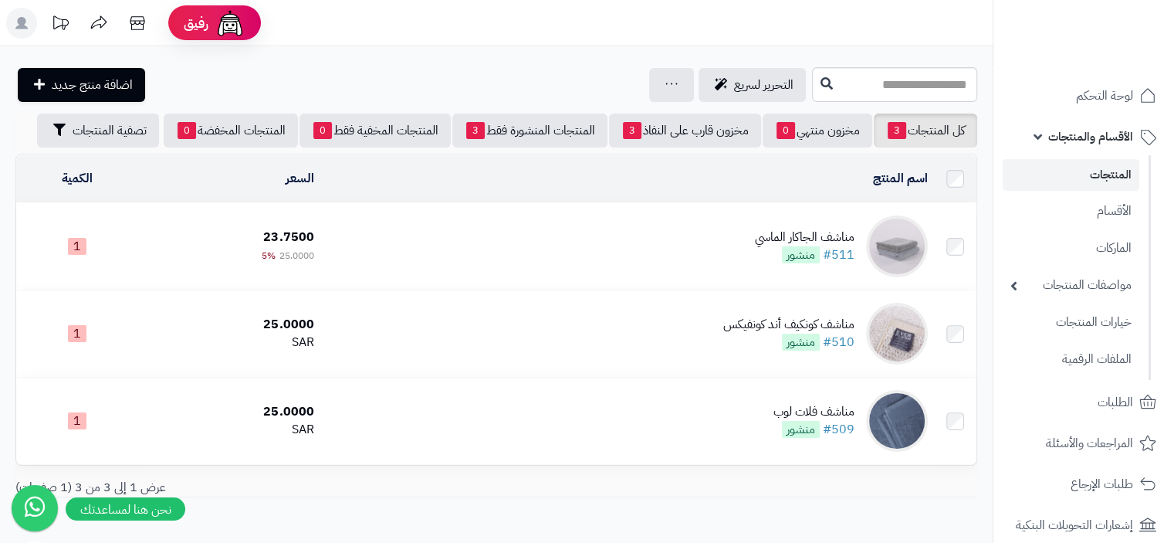
click at [815, 232] on div "مناشف الجاكار الماسي" at bounding box center [805, 237] width 100 height 18
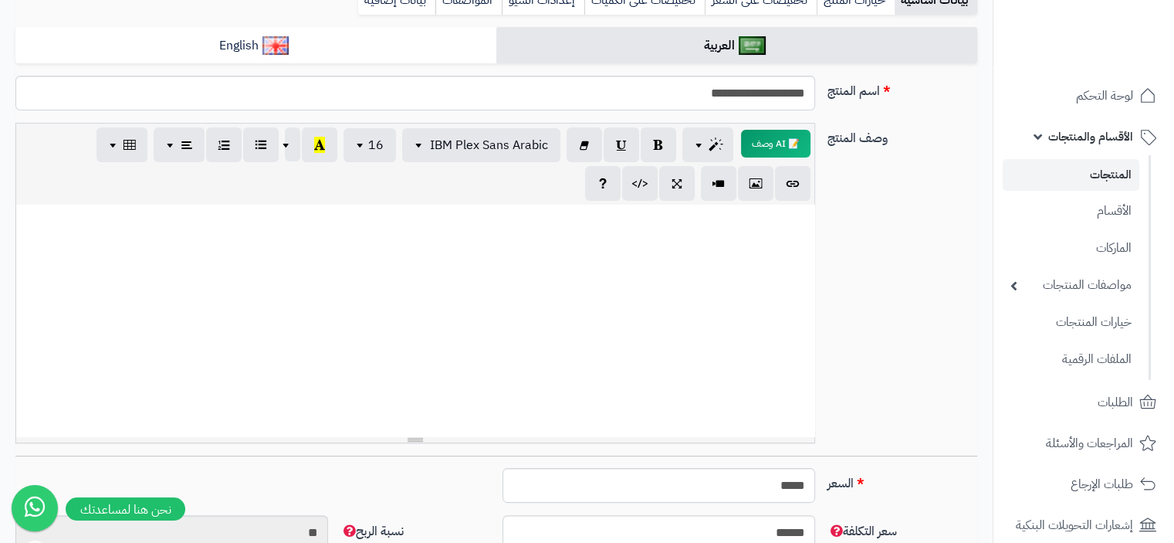
scroll to position [1467, 0]
click at [579, 339] on div "**********" at bounding box center [415, 321] width 798 height 232
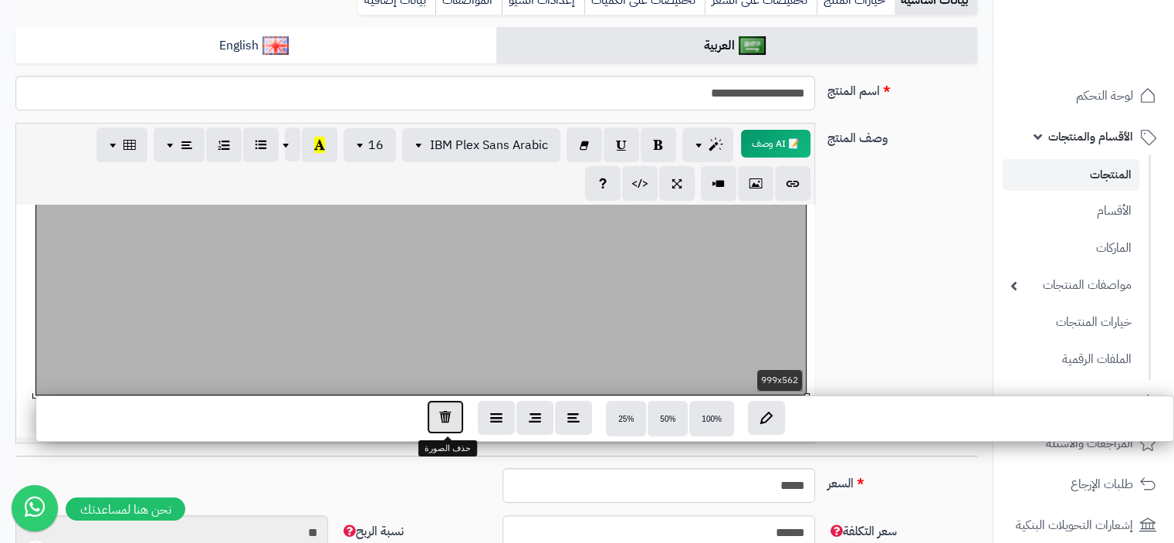
click at [448, 423] on icon "button" at bounding box center [445, 416] width 12 height 13
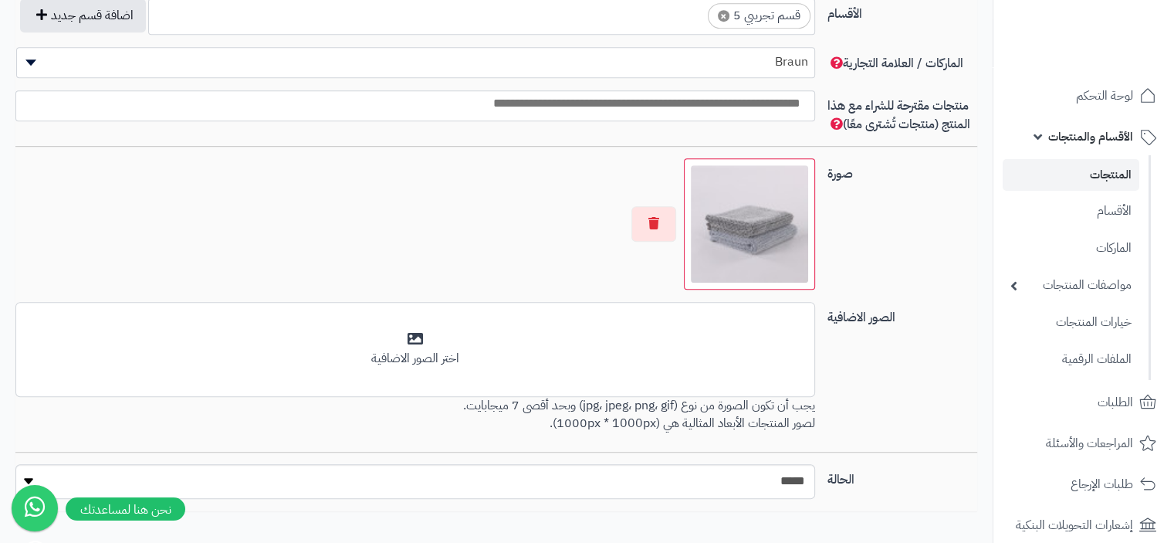
scroll to position [969, 0]
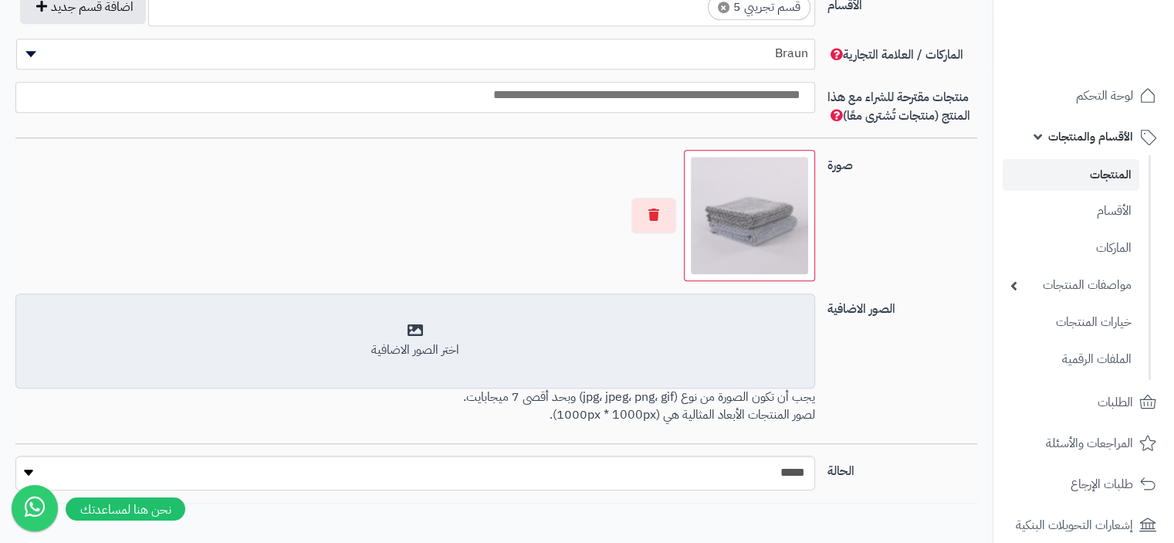
click at [409, 331] on div "اختر الصور الاضافية" at bounding box center [415, 341] width 780 height 36
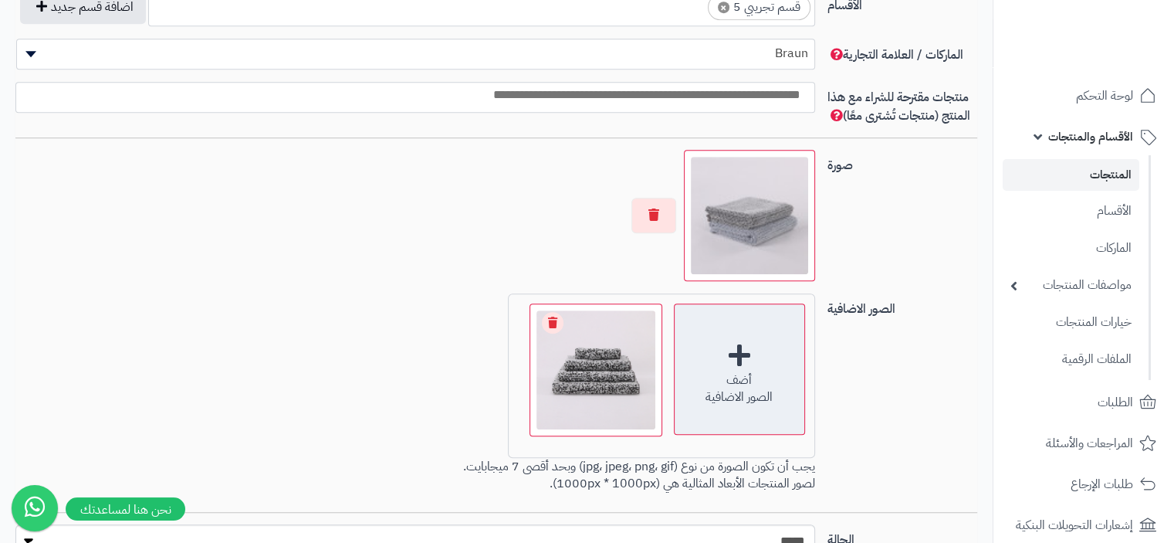
click at [735, 342] on div "أضف الصور الاضافية" at bounding box center [739, 368] width 131 height 131
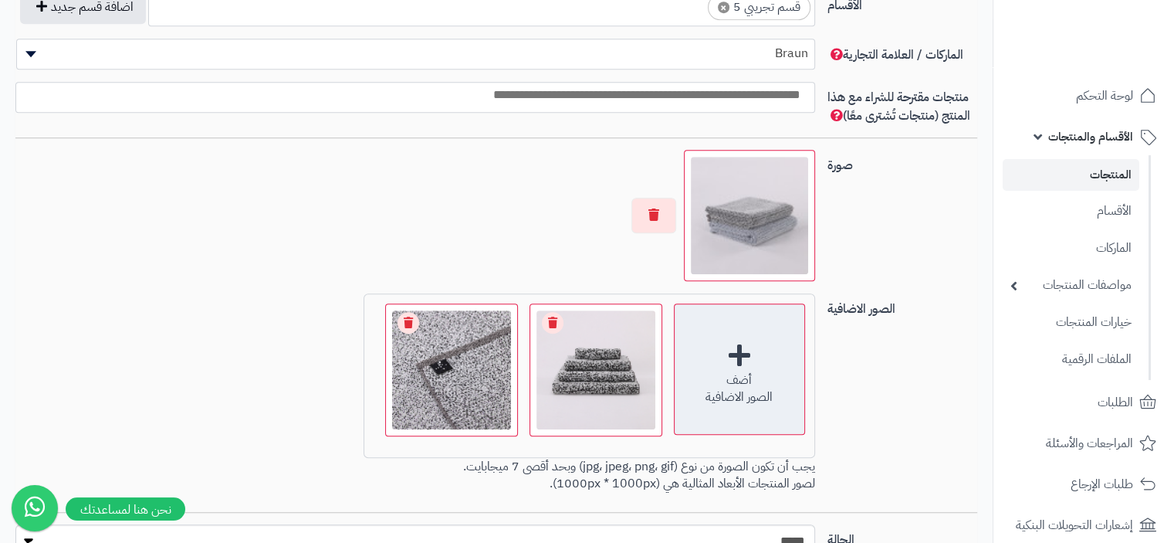
click at [739, 350] on div "أضف الصور الاضافية" at bounding box center [739, 368] width 131 height 131
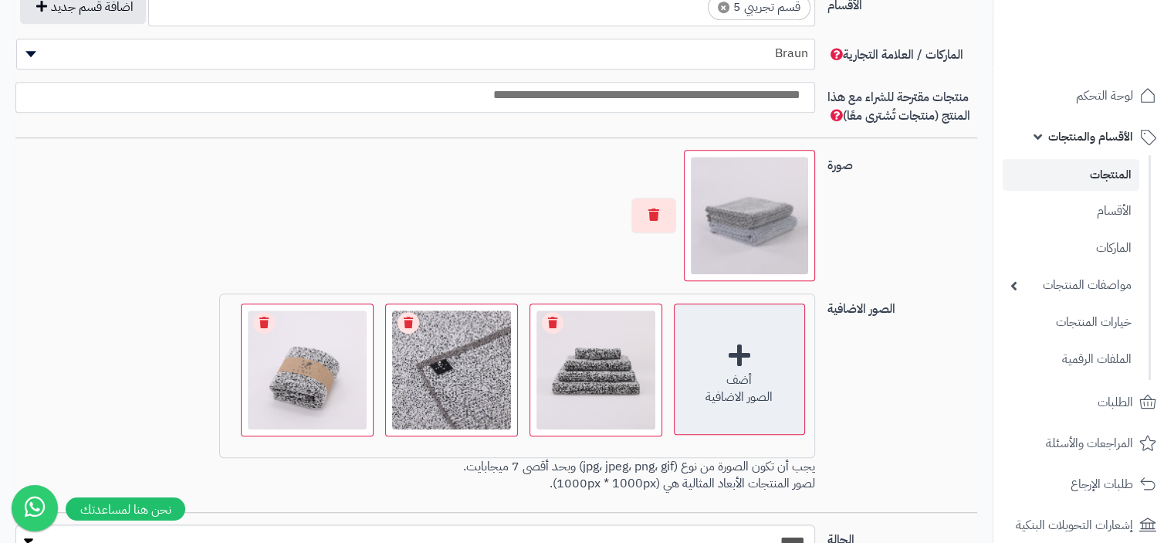
click at [745, 348] on div "أضف الصور الاضافية" at bounding box center [739, 368] width 131 height 131
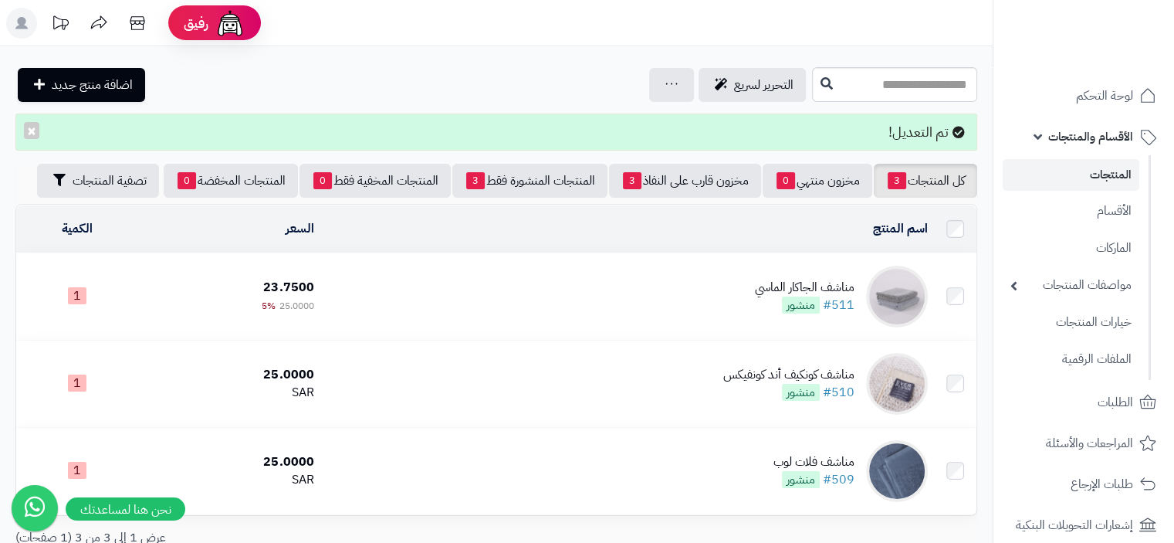
click at [774, 283] on div "مناشف الجاكار الماسي" at bounding box center [805, 288] width 100 height 18
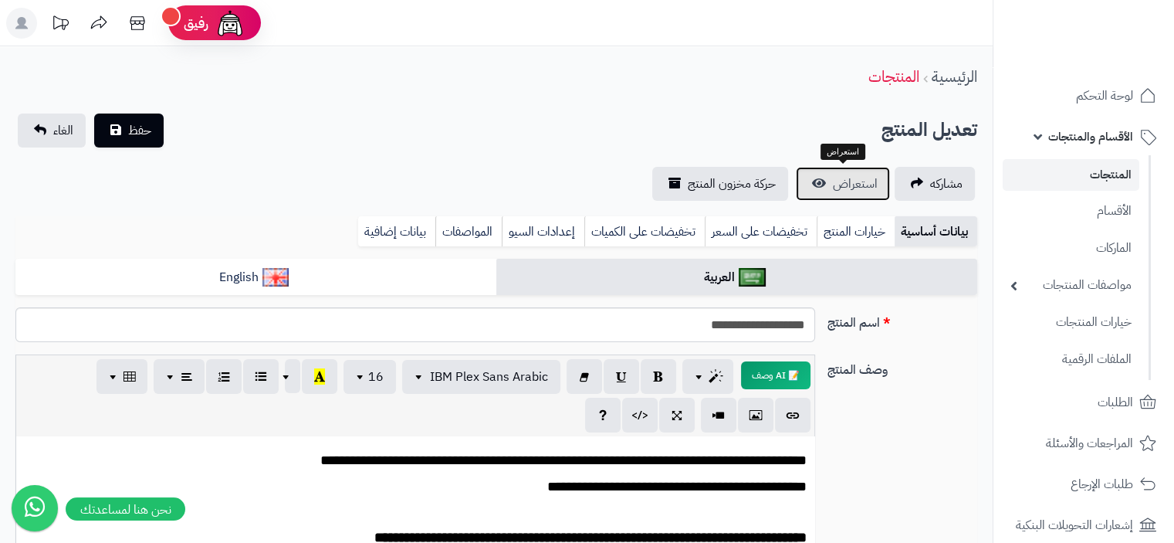
click at [846, 184] on span "استعراض" at bounding box center [855, 183] width 45 height 19
click at [142, 19] on icon at bounding box center [137, 23] width 31 height 31
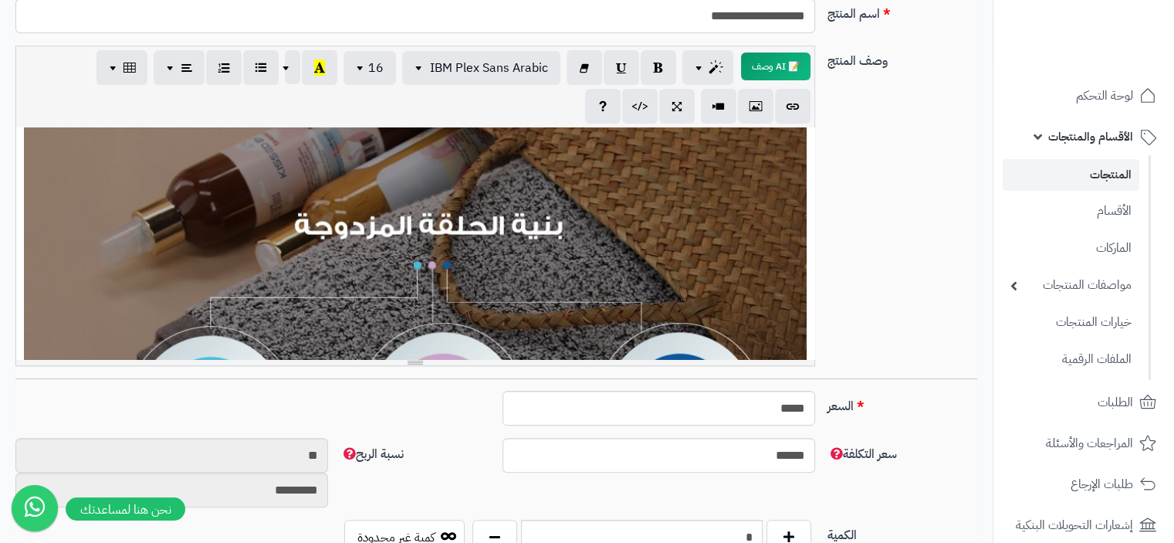
scroll to position [540, 0]
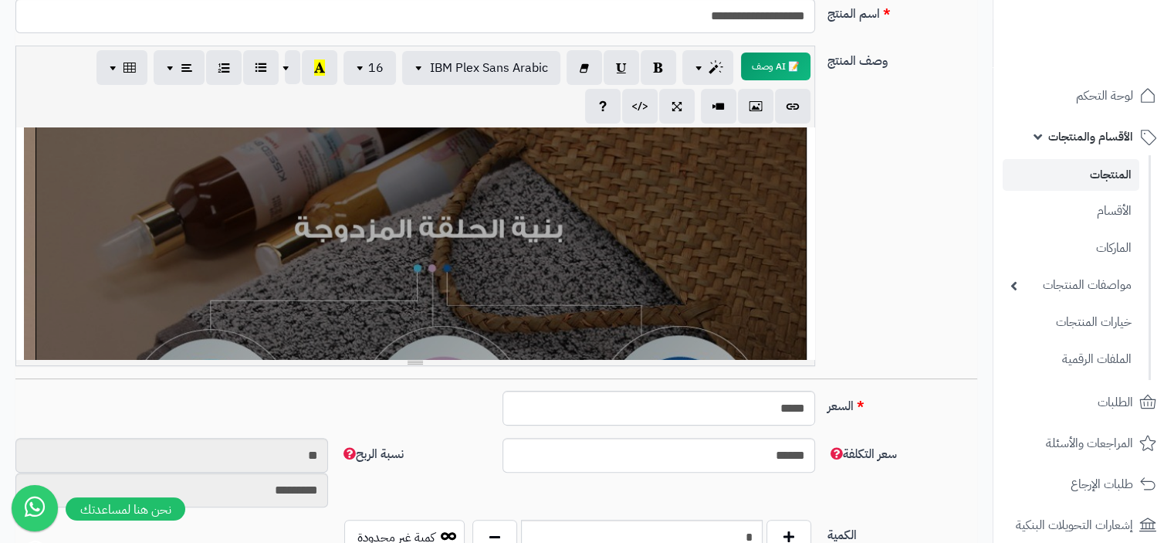
click at [631, 289] on div "**********" at bounding box center [415, 243] width 798 height 232
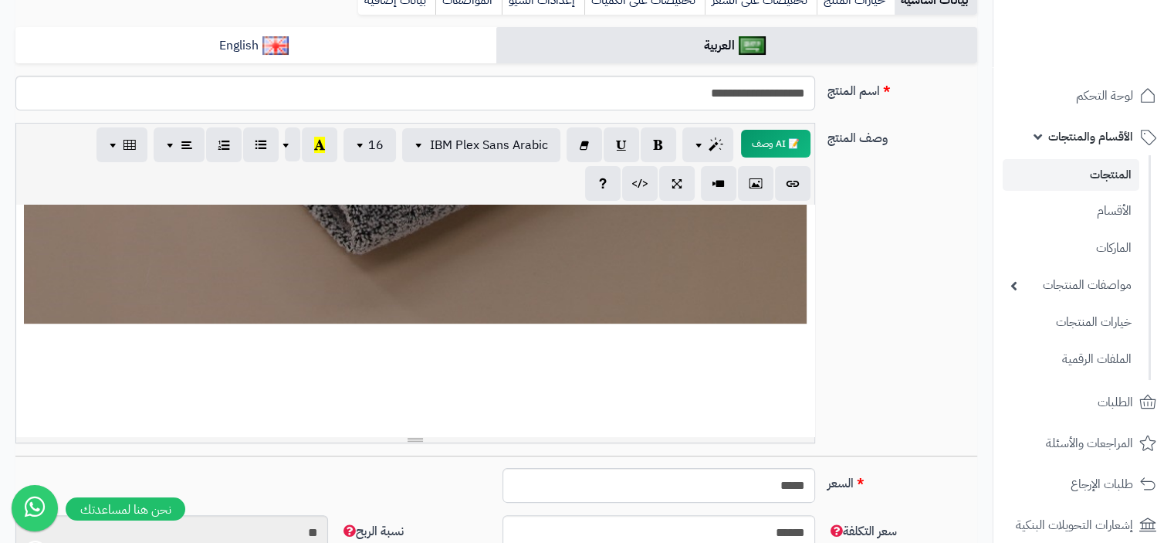
scroll to position [1053, 0]
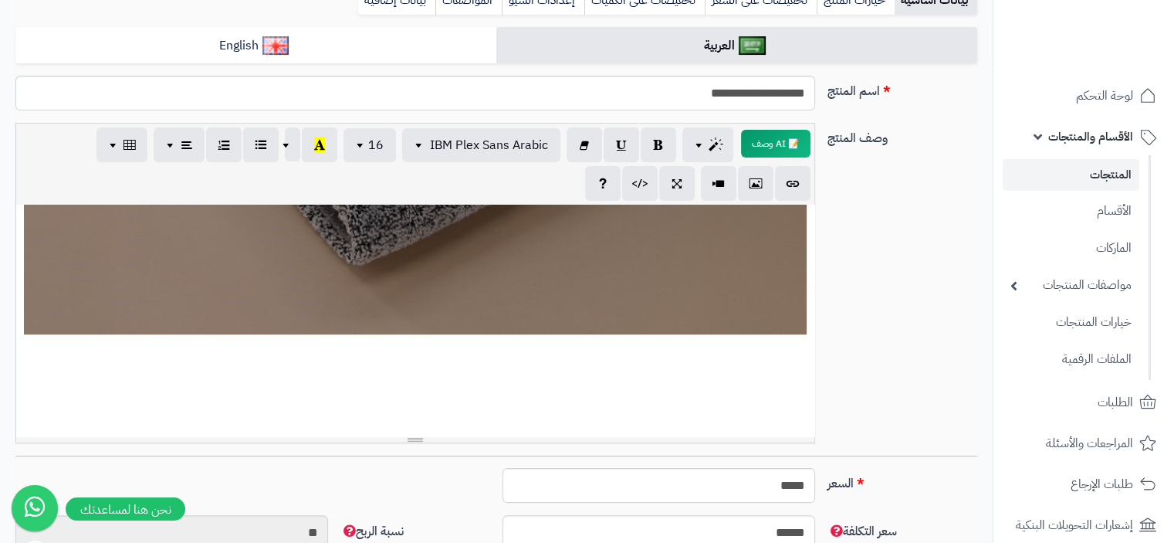
click at [190, 280] on div "**********" at bounding box center [415, 321] width 798 height 232
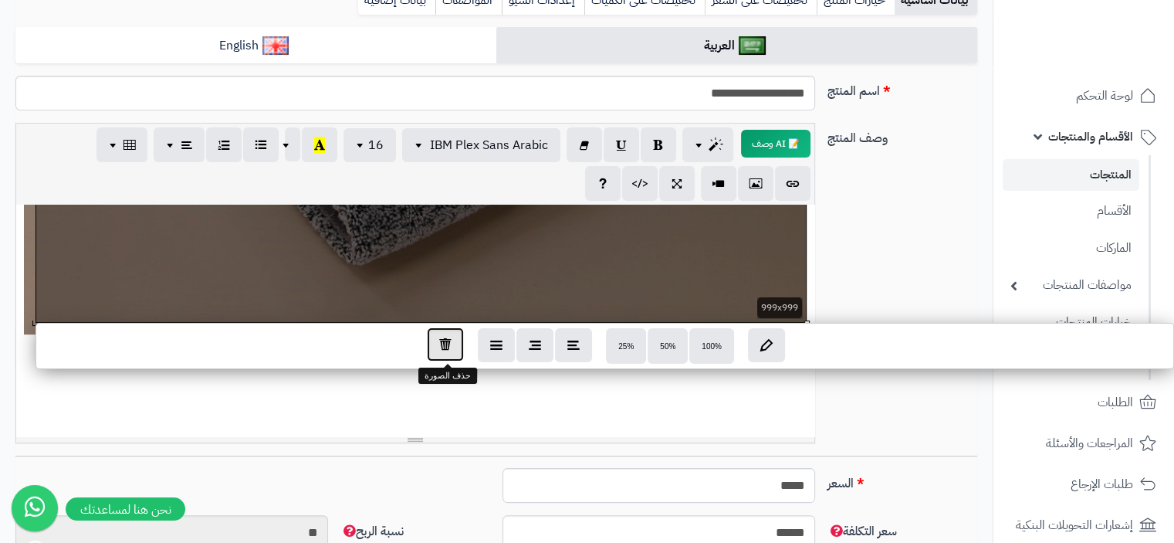
click at [445, 346] on icon "button" at bounding box center [445, 343] width 12 height 13
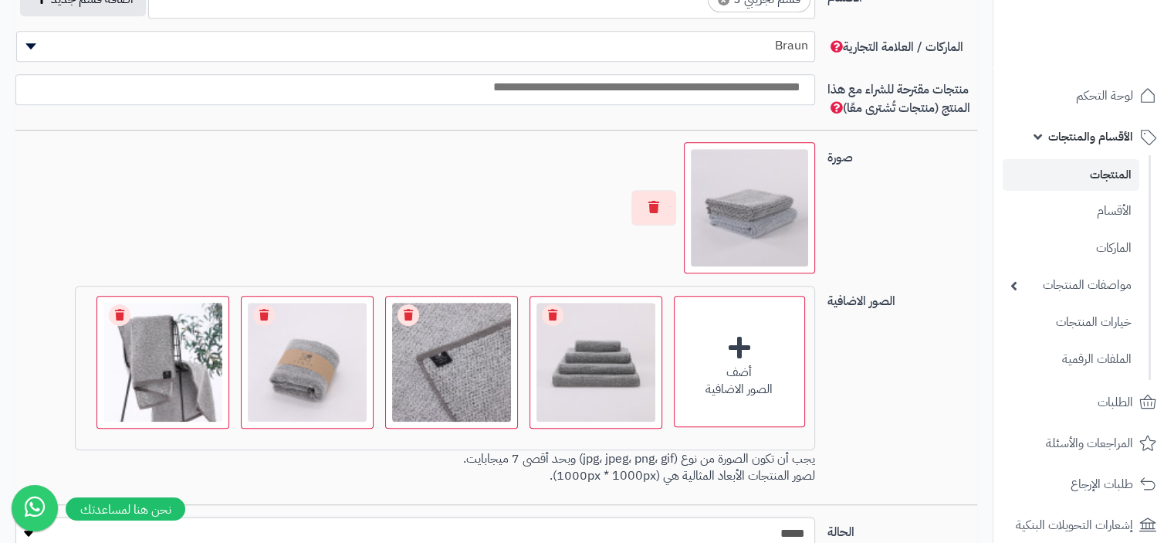
scroll to position [1003, 0]
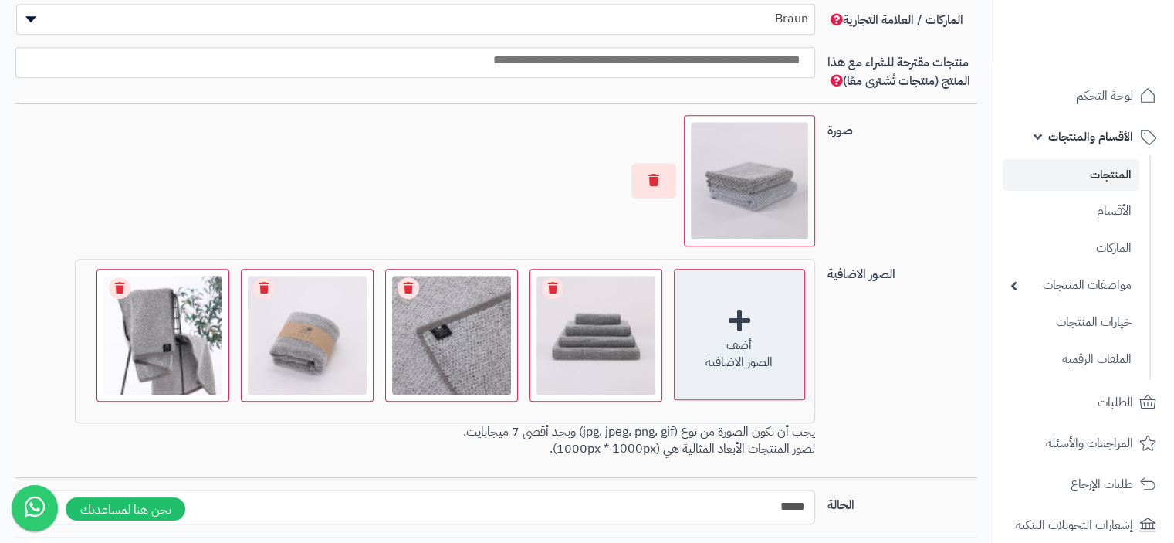
click at [738, 316] on div "أضف الصور الاضافية" at bounding box center [739, 334] width 131 height 131
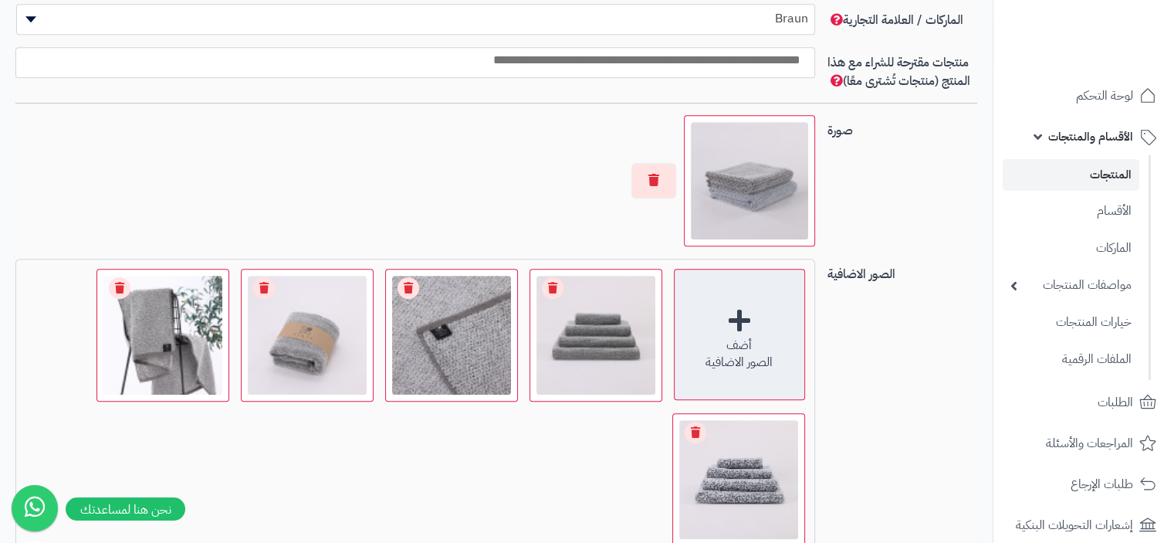
click at [746, 316] on div "أضف الصور الاضافية" at bounding box center [739, 334] width 131 height 131
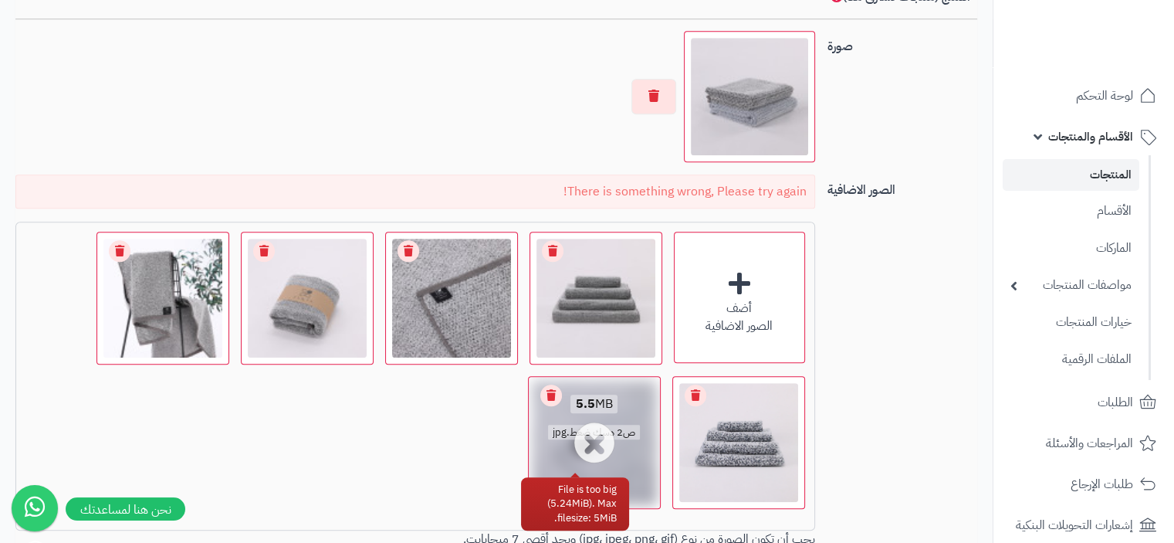
scroll to position [1158, 0]
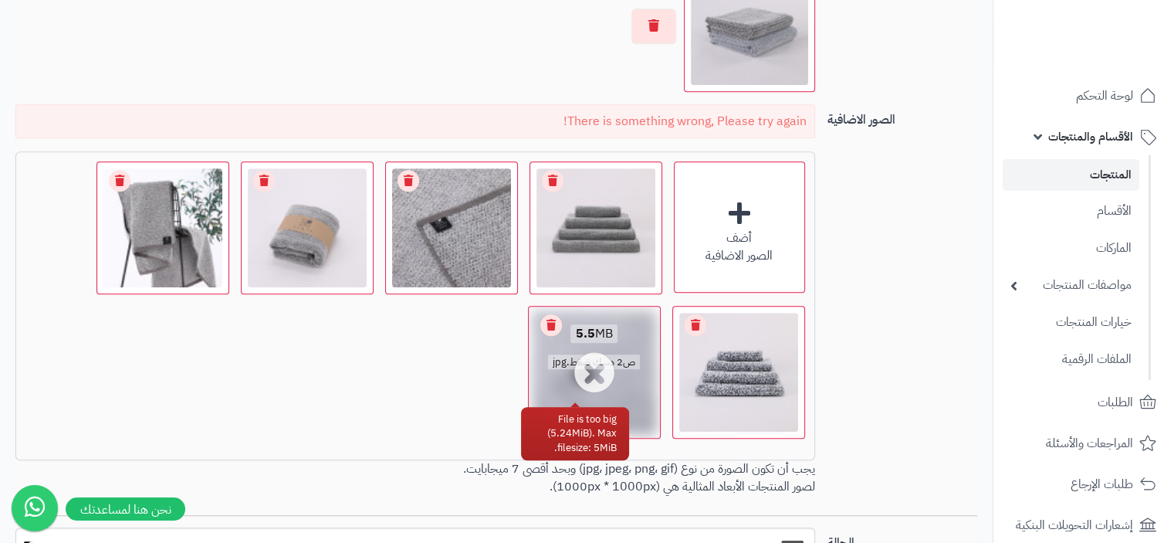
click at [551, 321] on link "Remove file" at bounding box center [551, 325] width 22 height 22
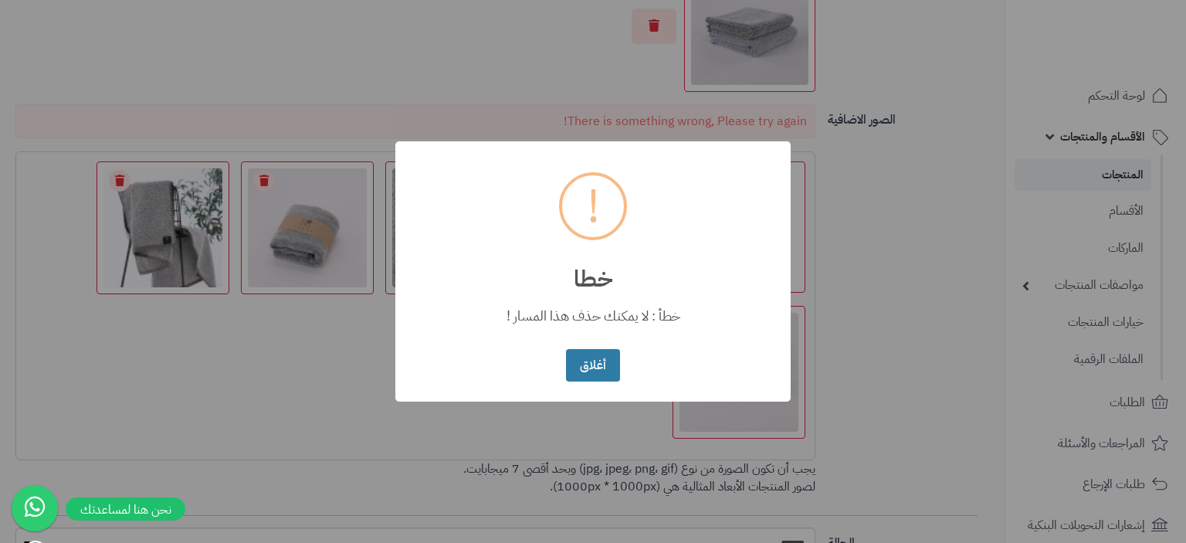
click at [592, 370] on button "أغلاق" at bounding box center [592, 365] width 53 height 33
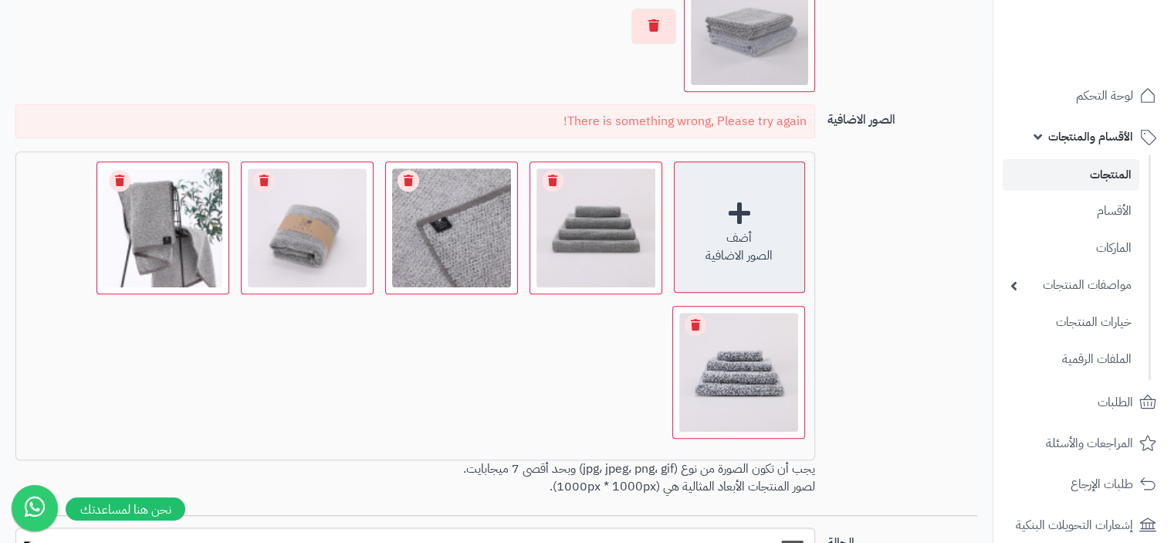
click at [740, 213] on div "أضف الصور الاضافية" at bounding box center [739, 226] width 131 height 131
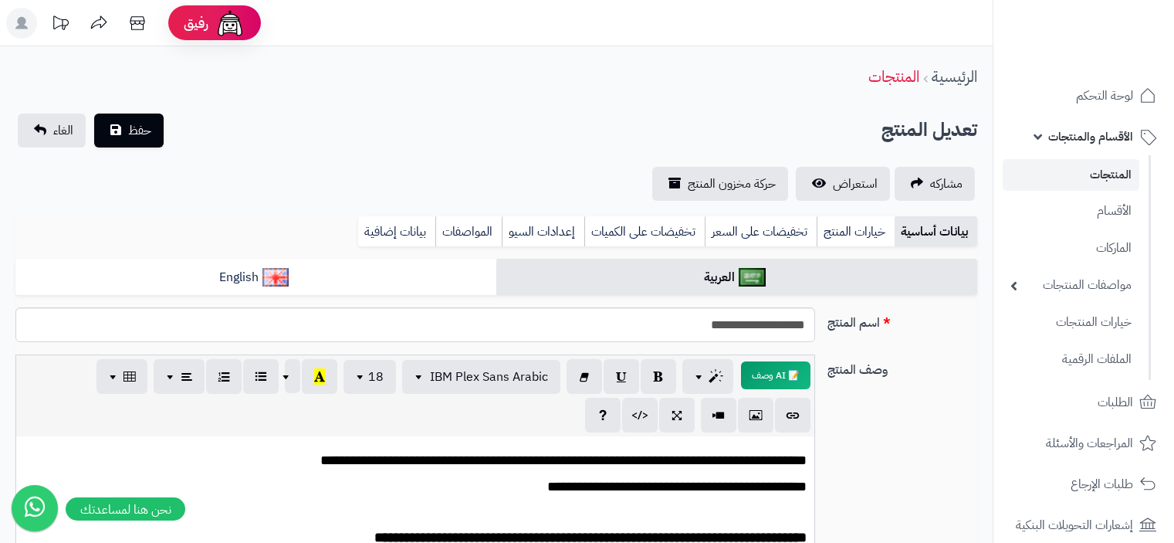
scroll to position [1235, 0]
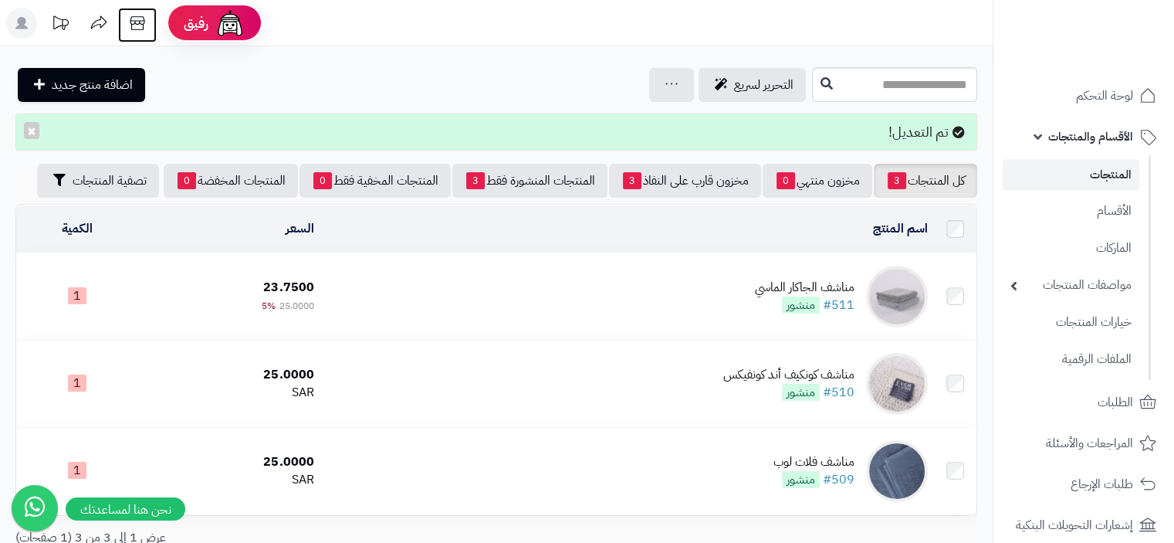
click at [129, 29] on icon at bounding box center [137, 23] width 31 height 31
click at [689, 294] on td "مناشف الجاكار الماسي #511 منشور" at bounding box center [627, 296] width 614 height 86
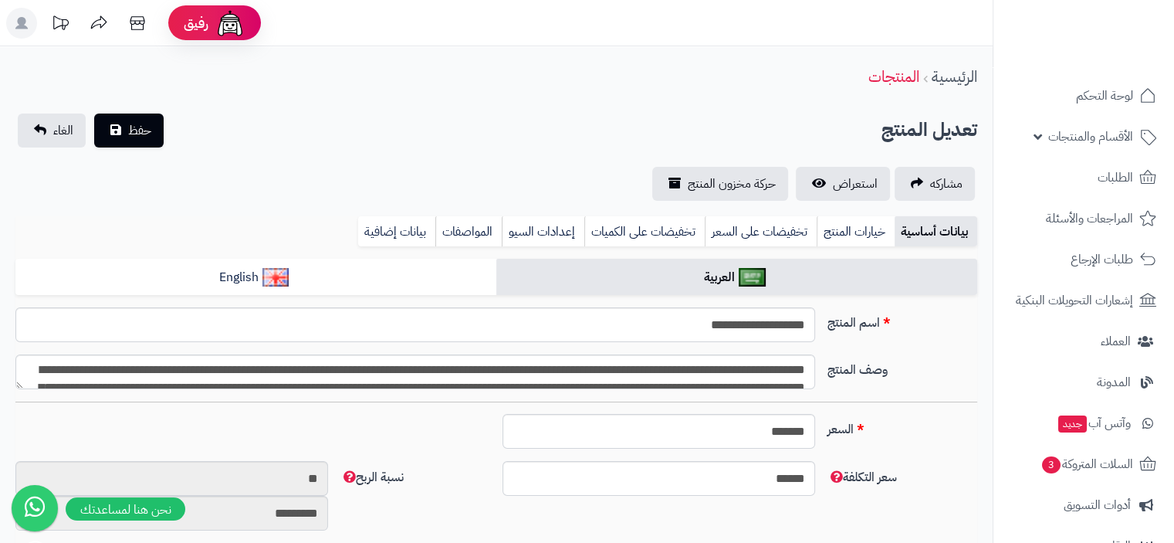
type input "*****"
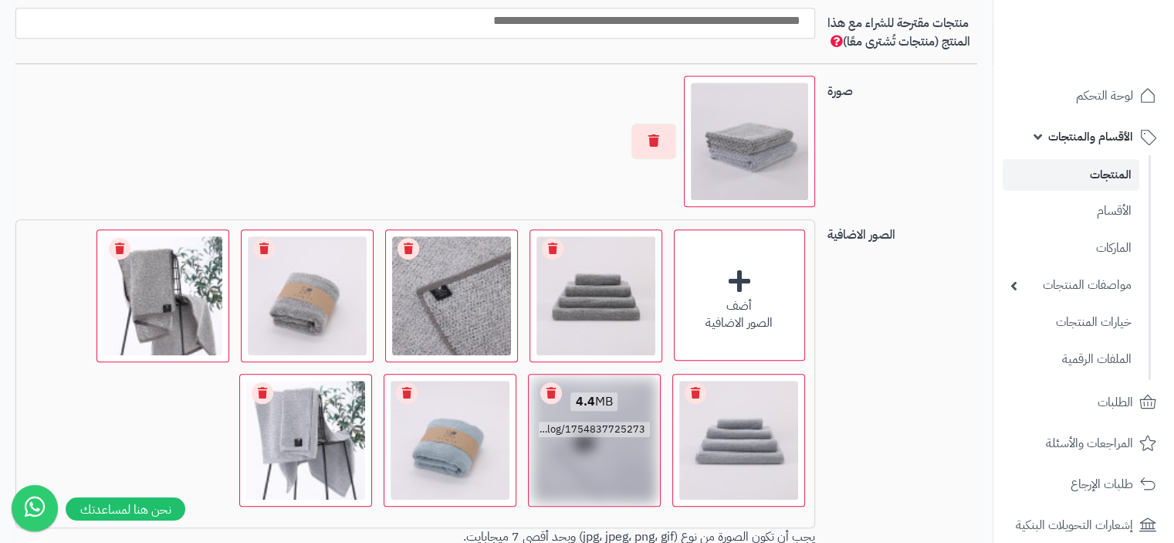
scroll to position [1081, 0]
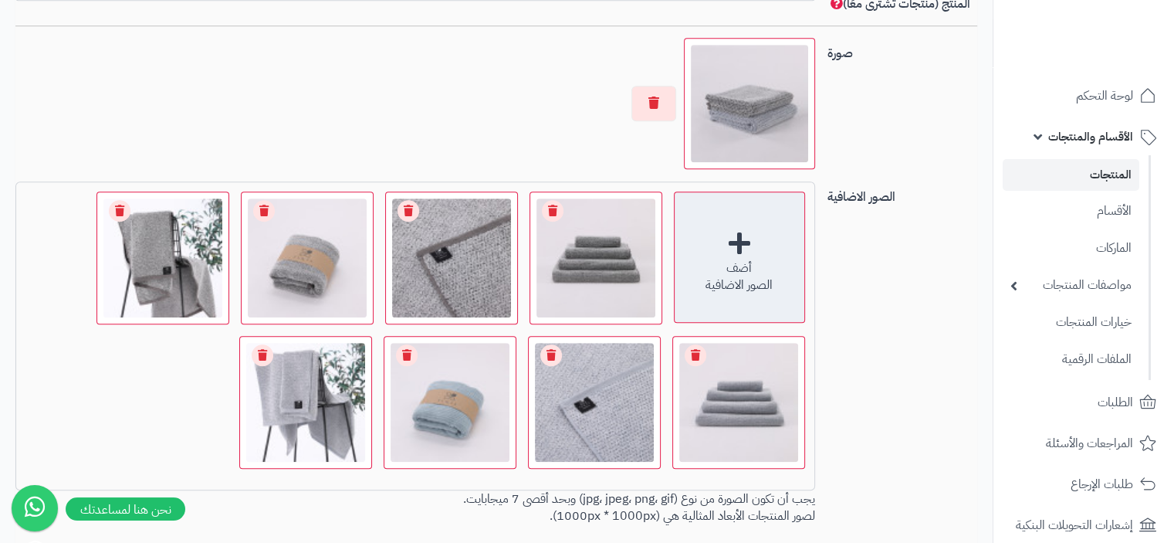
click at [734, 234] on div "أضف الصور الاضافية" at bounding box center [739, 256] width 131 height 131
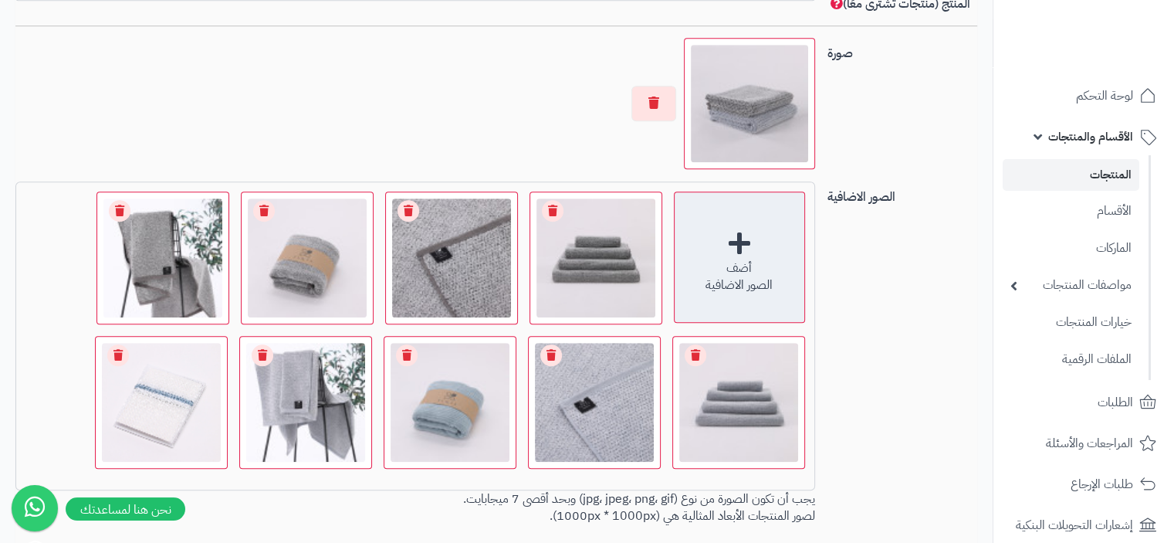
click at [739, 241] on div "أضف الصور الاضافية" at bounding box center [739, 256] width 131 height 131
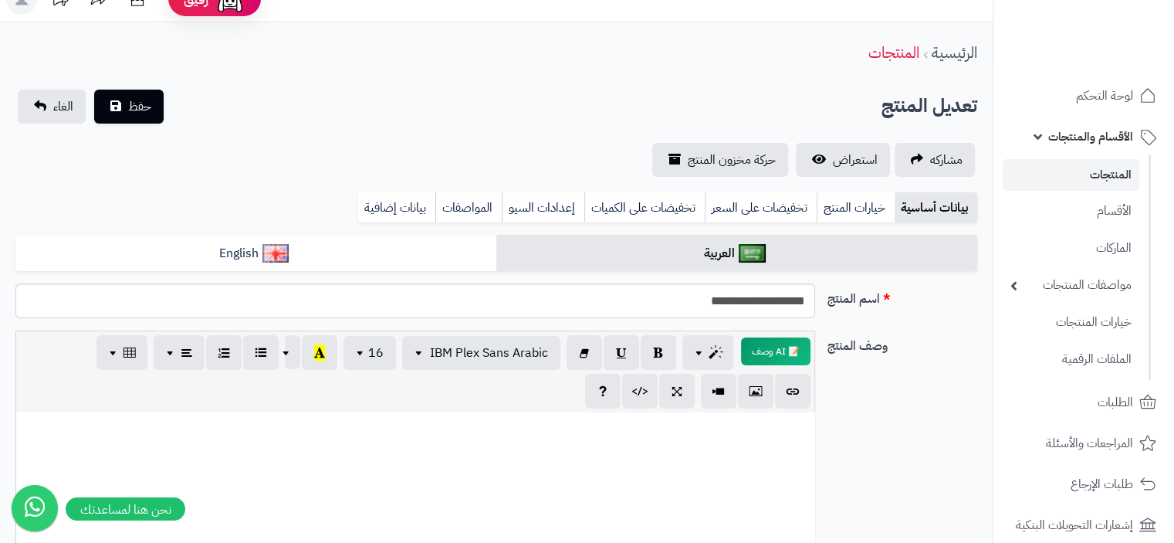
scroll to position [0, 0]
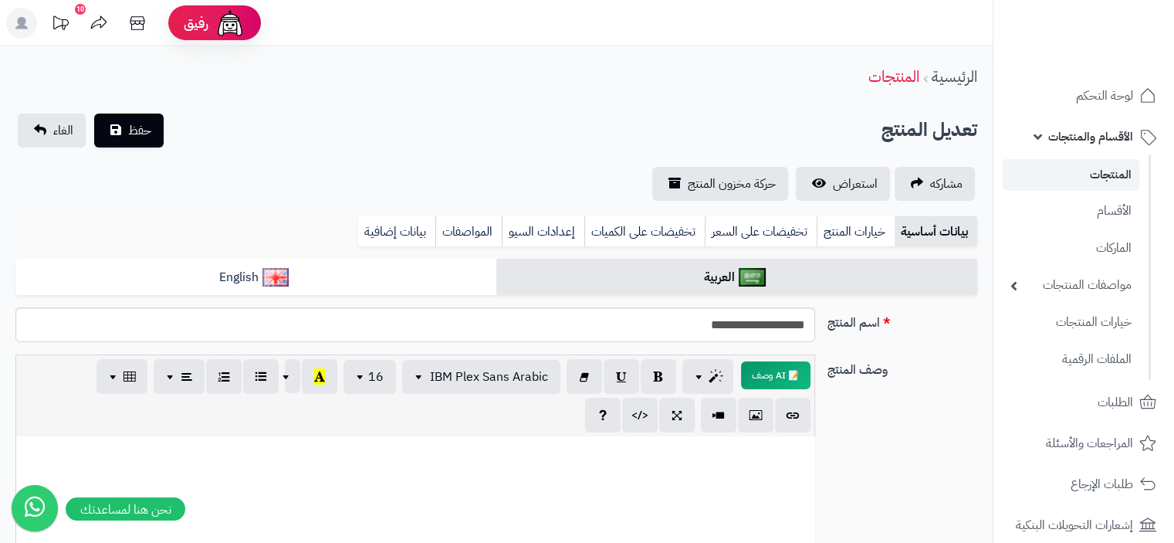
click at [1115, 172] on link "المنتجات" at bounding box center [1071, 175] width 137 height 32
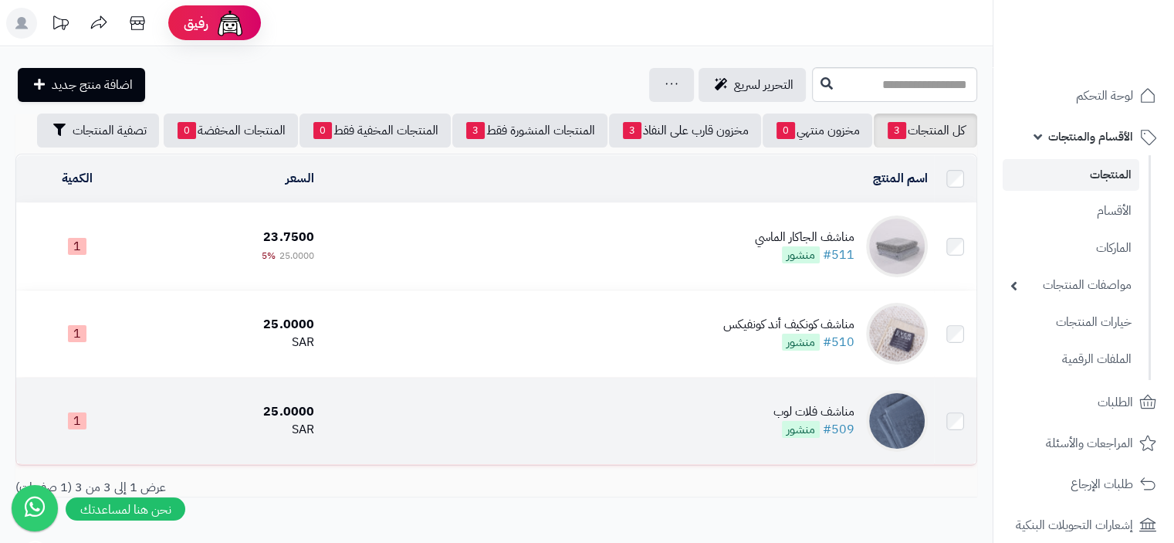
click at [815, 409] on div "مناشف فلات لوب" at bounding box center [813, 412] width 81 height 18
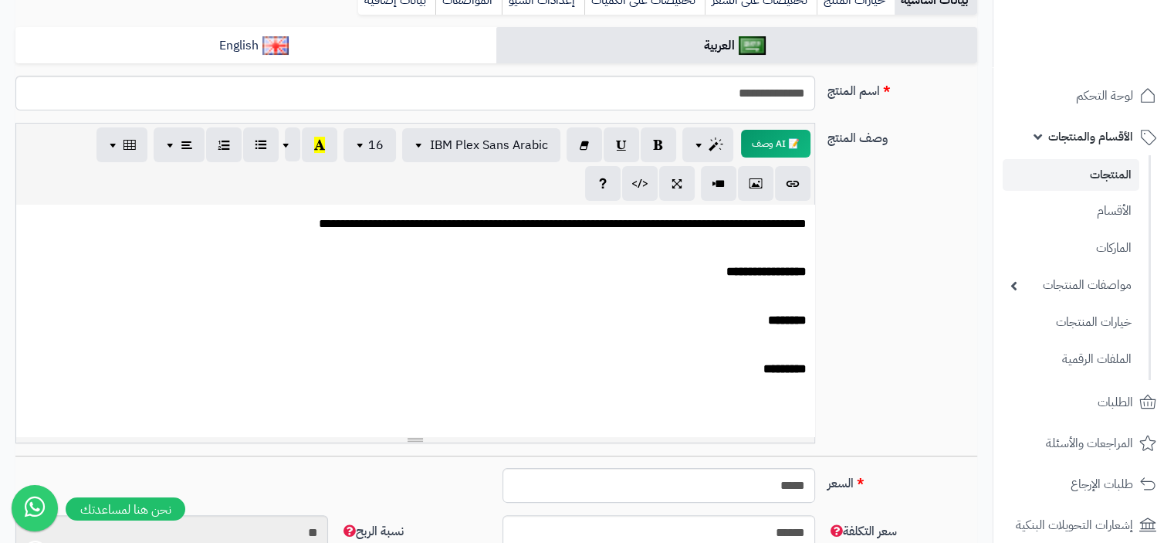
scroll to position [292, 0]
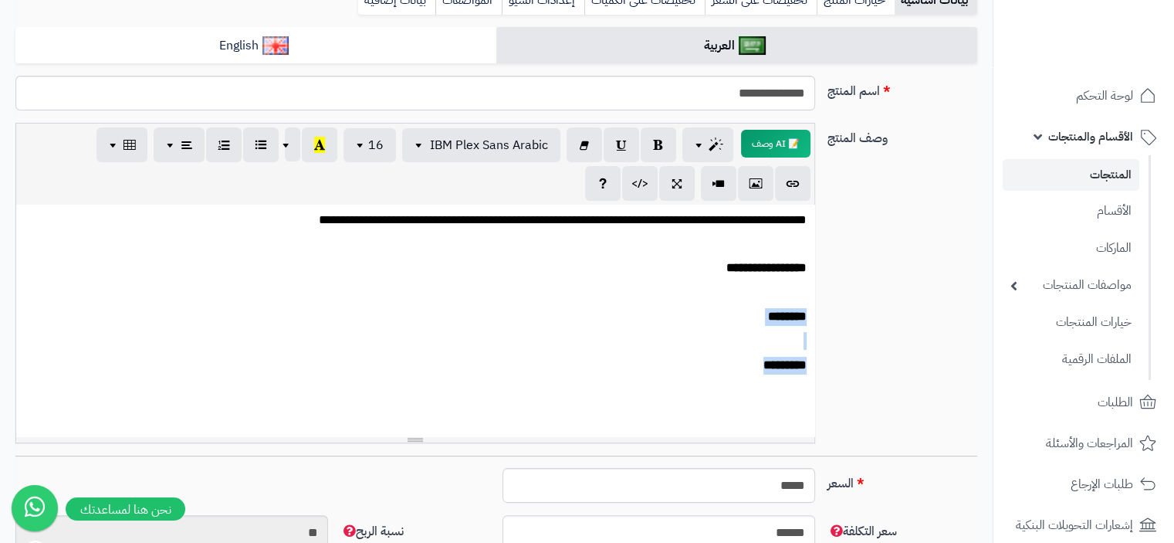
drag, startPoint x: 740, startPoint y: 364, endPoint x: 814, endPoint y: 316, distance: 87.8
click at [814, 316] on div "**********" at bounding box center [415, 283] width 800 height 320
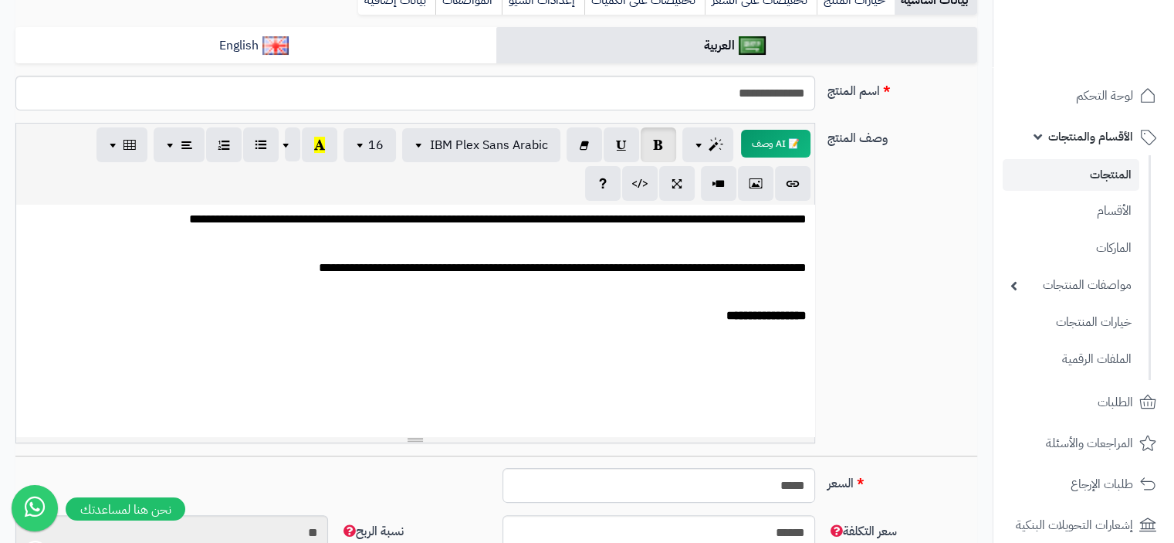
click at [726, 317] on b "**********" at bounding box center [766, 316] width 80 height 12
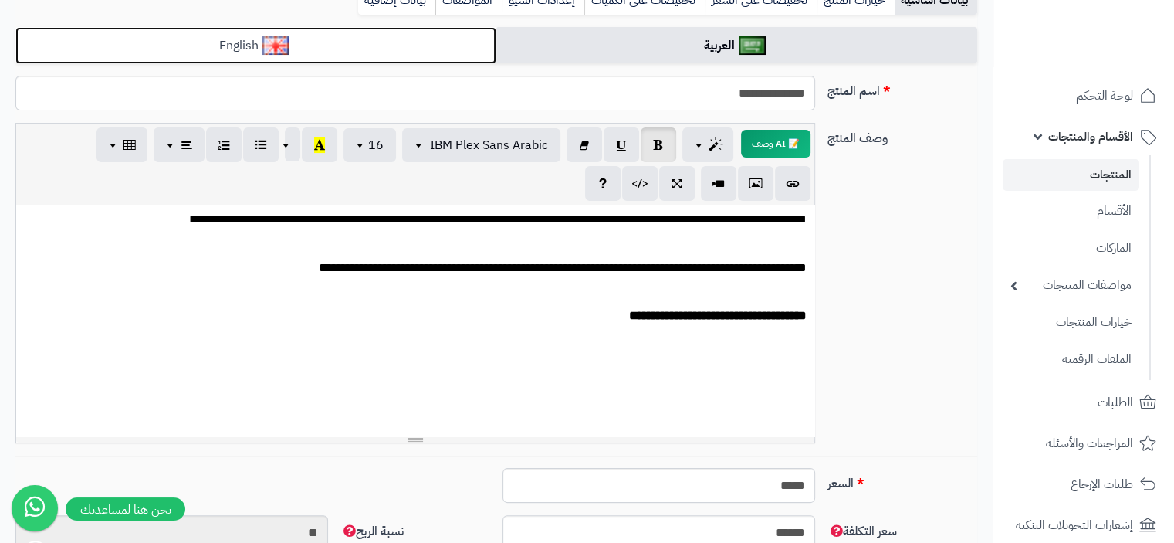
click at [268, 44] on img at bounding box center [275, 45] width 27 height 19
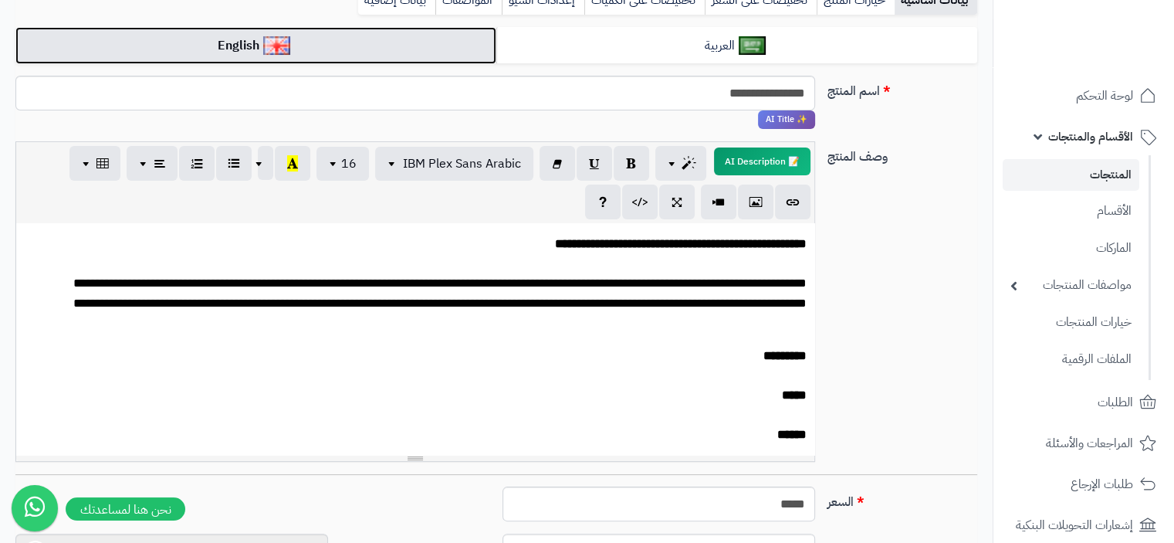
scroll to position [309, 0]
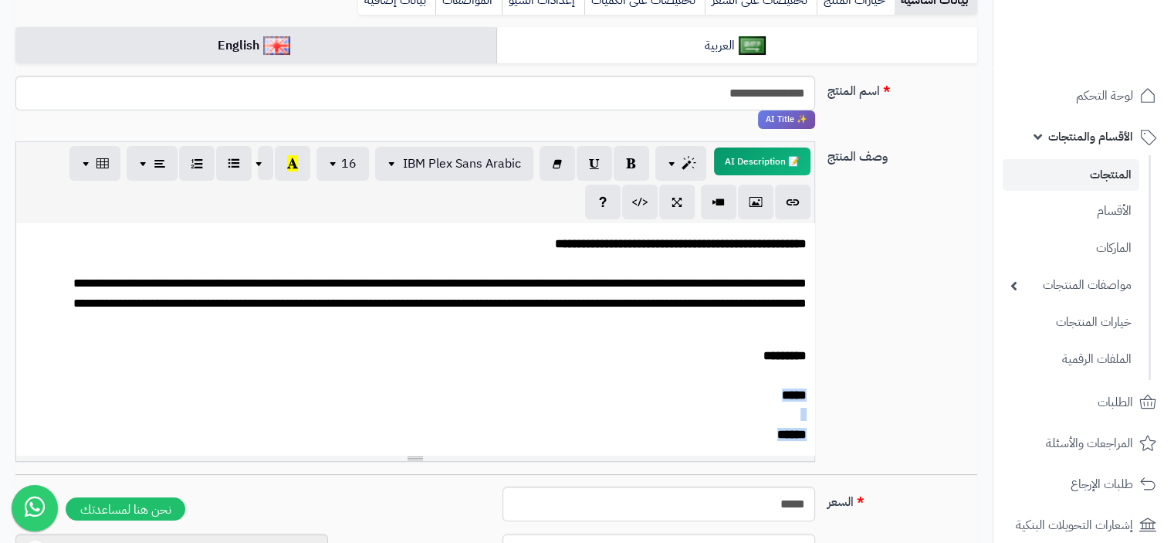
drag, startPoint x: 764, startPoint y: 436, endPoint x: 819, endPoint y: 373, distance: 83.7
click at [819, 373] on div "**********" at bounding box center [415, 301] width 812 height 320
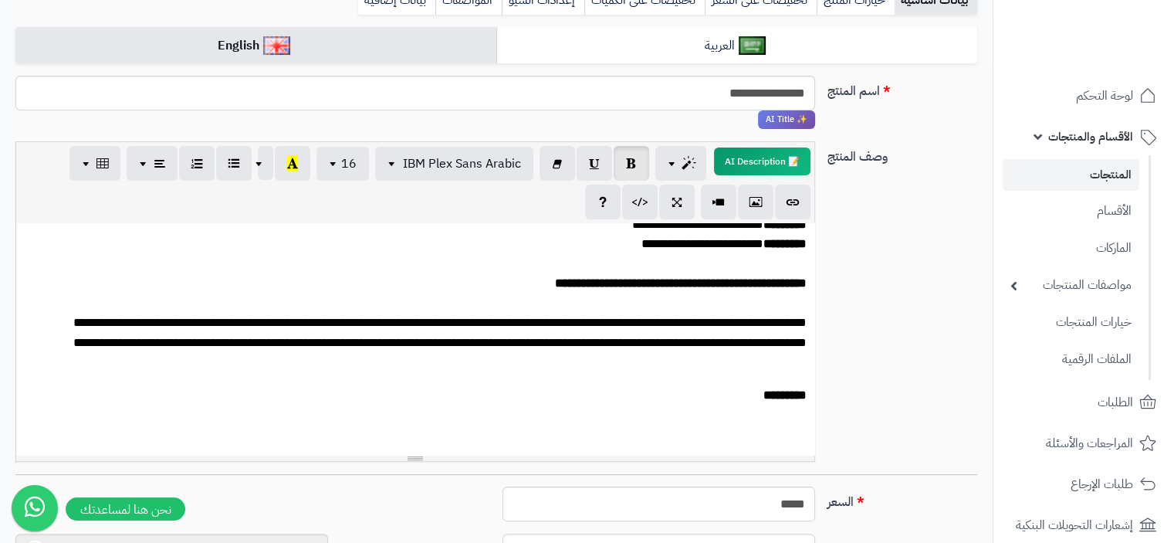
scroll to position [259, 0]
click at [710, 387] on p "*********" at bounding box center [415, 388] width 783 height 26
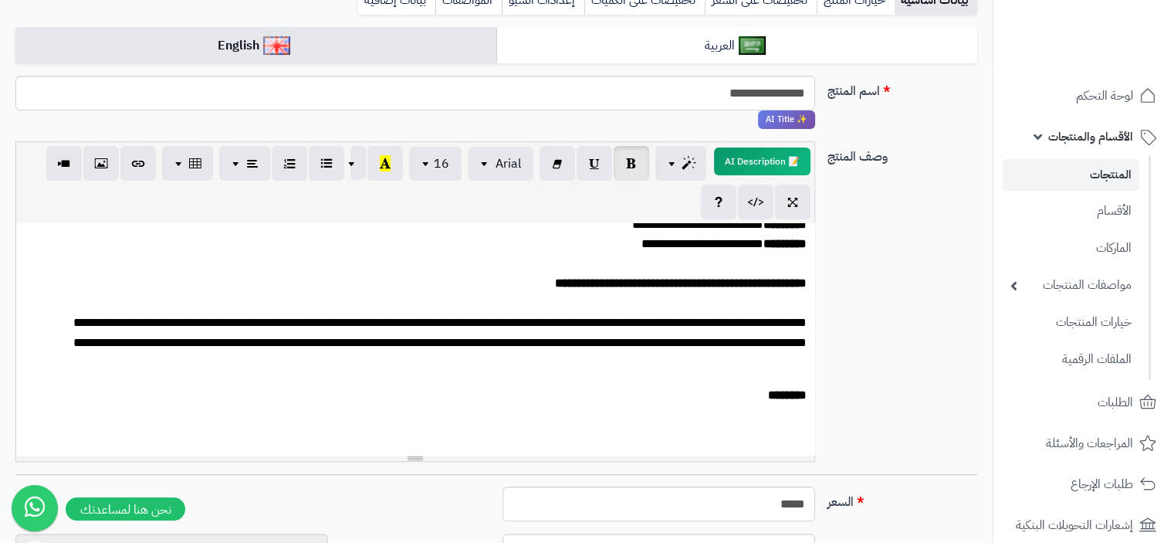
click at [807, 384] on div "**********" at bounding box center [415, 339] width 798 height 232
click at [804, 389] on b "********" at bounding box center [787, 395] width 39 height 12
click at [806, 384] on div "**********" at bounding box center [415, 339] width 798 height 232
click at [810, 382] on div "**********" at bounding box center [415, 339] width 798 height 232
click at [807, 383] on div "**********" at bounding box center [415, 339] width 798 height 232
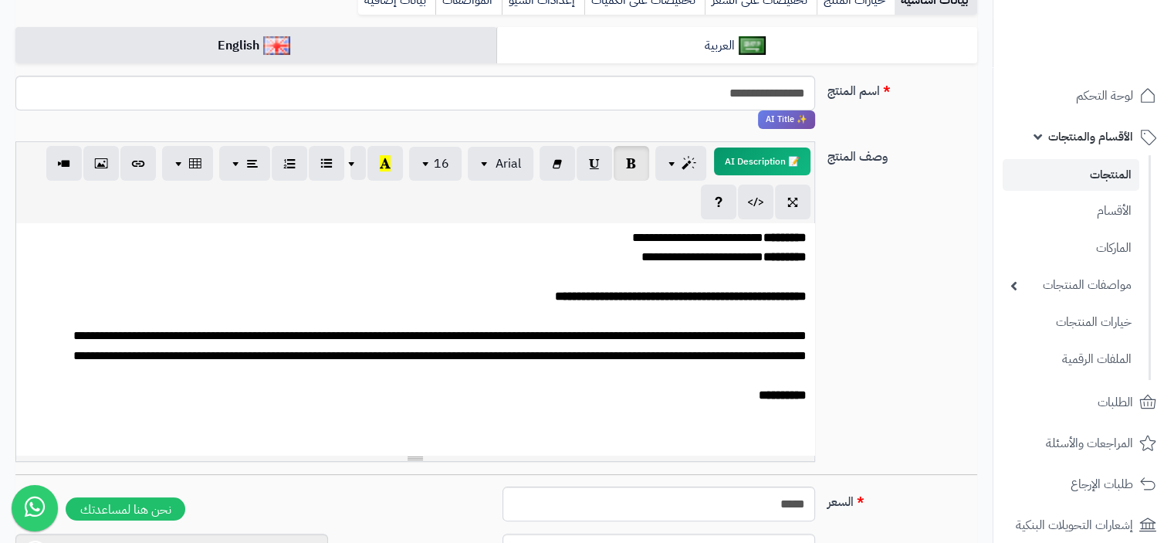
scroll to position [266, 0]
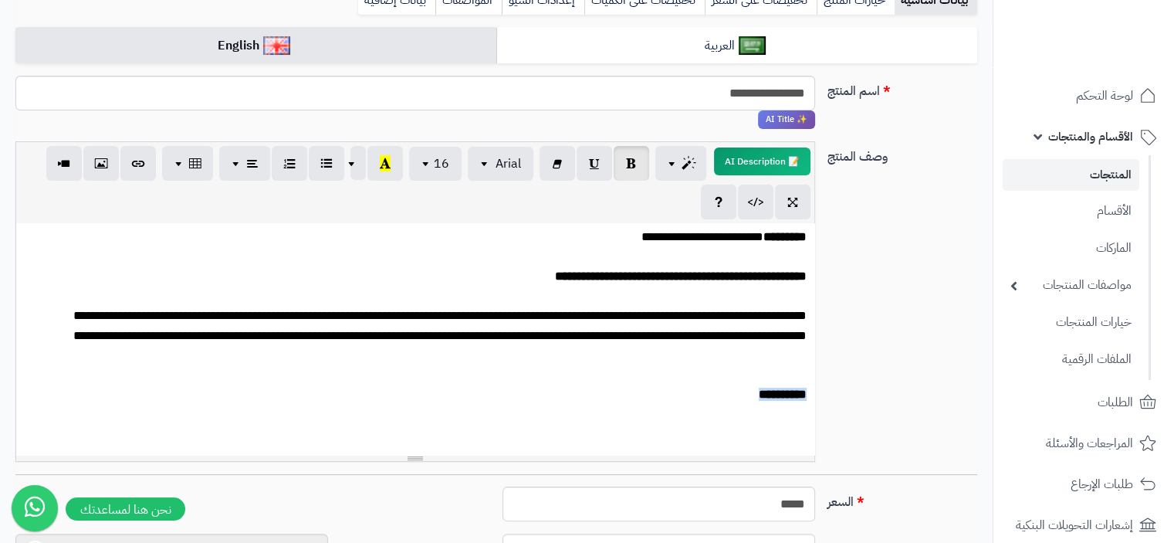
drag, startPoint x: 734, startPoint y: 384, endPoint x: 819, endPoint y: 384, distance: 84.9
click at [819, 384] on div "**********" at bounding box center [415, 301] width 812 height 320
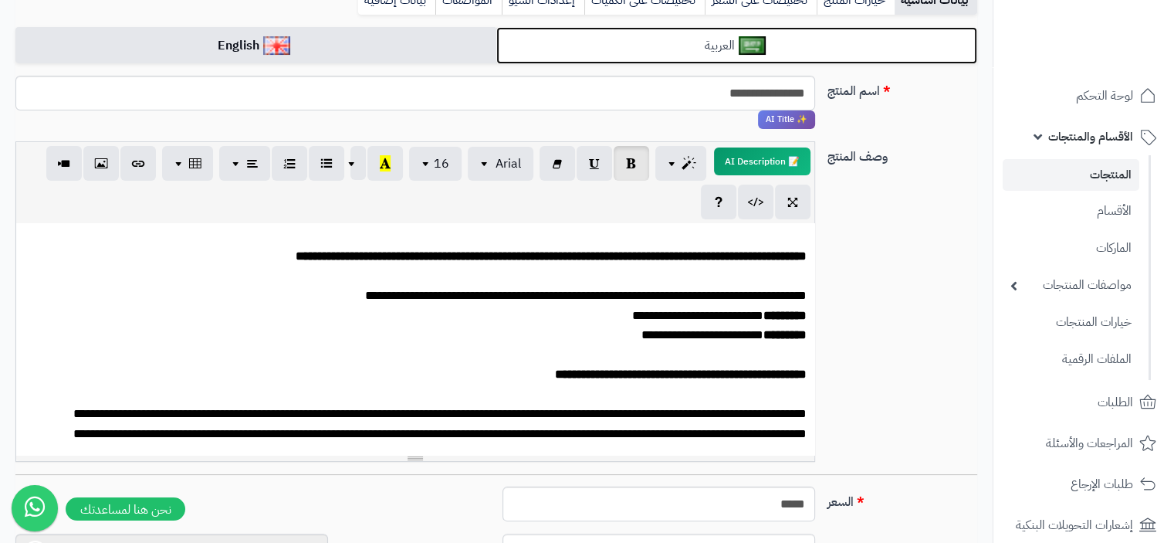
click at [637, 50] on link "العربية" at bounding box center [736, 46] width 481 height 38
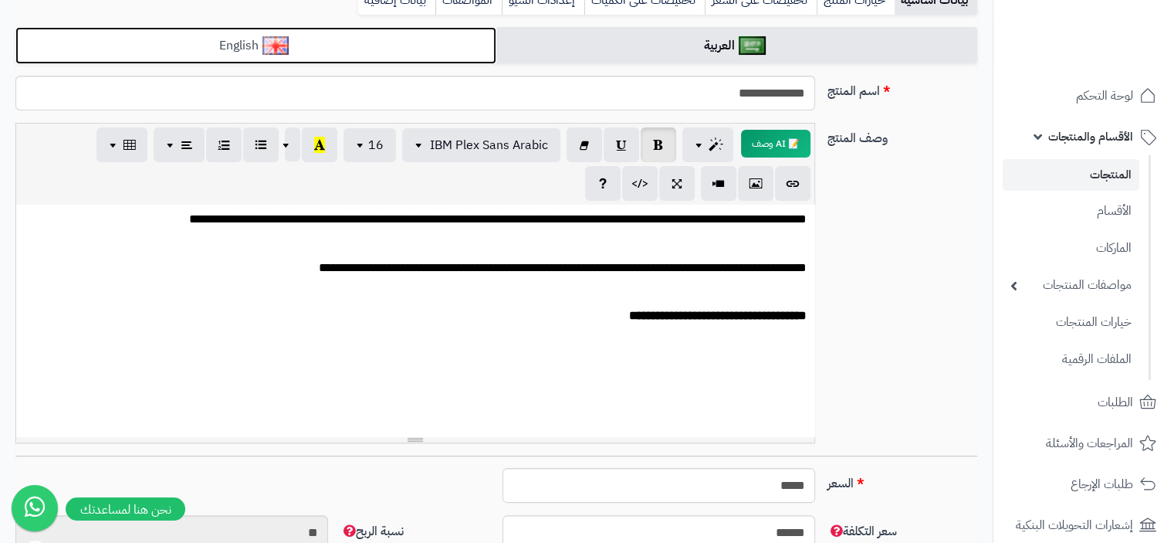
click at [327, 46] on link "English" at bounding box center [255, 46] width 481 height 38
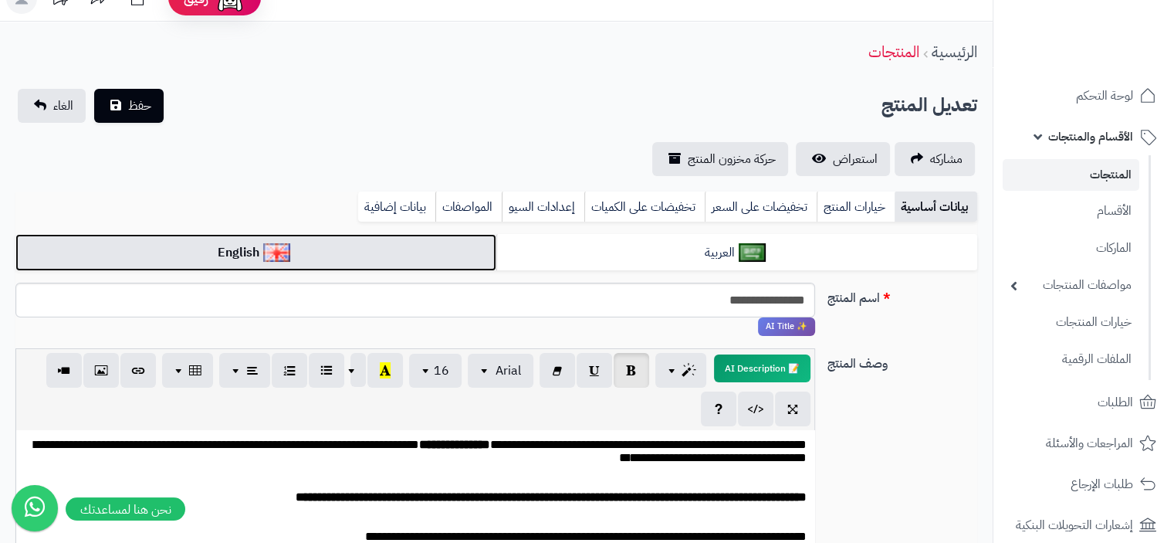
scroll to position [0, 0]
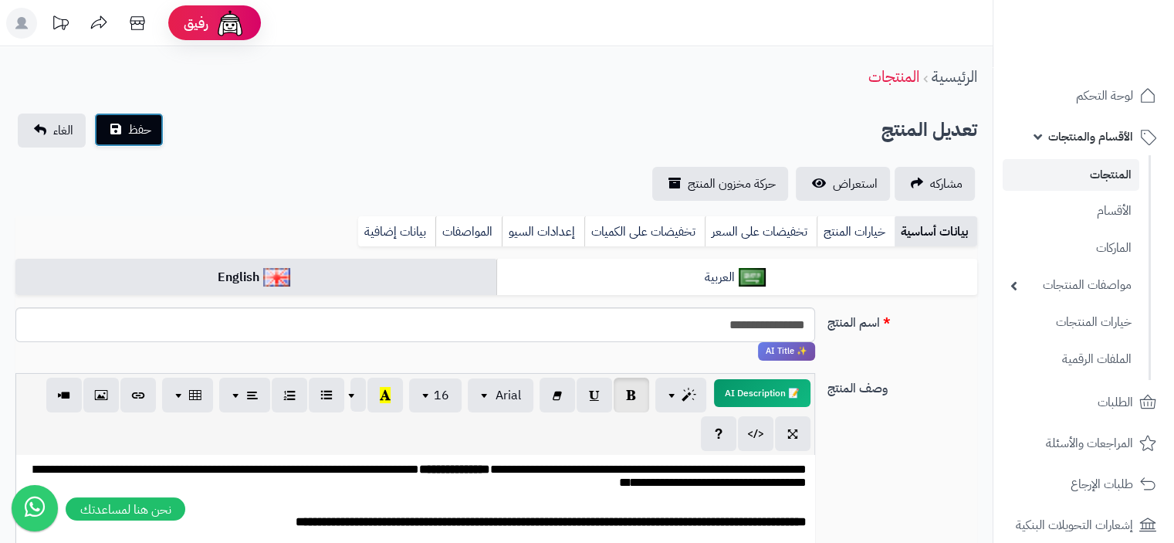
click at [143, 137] on span "حفظ" at bounding box center [139, 129] width 23 height 19
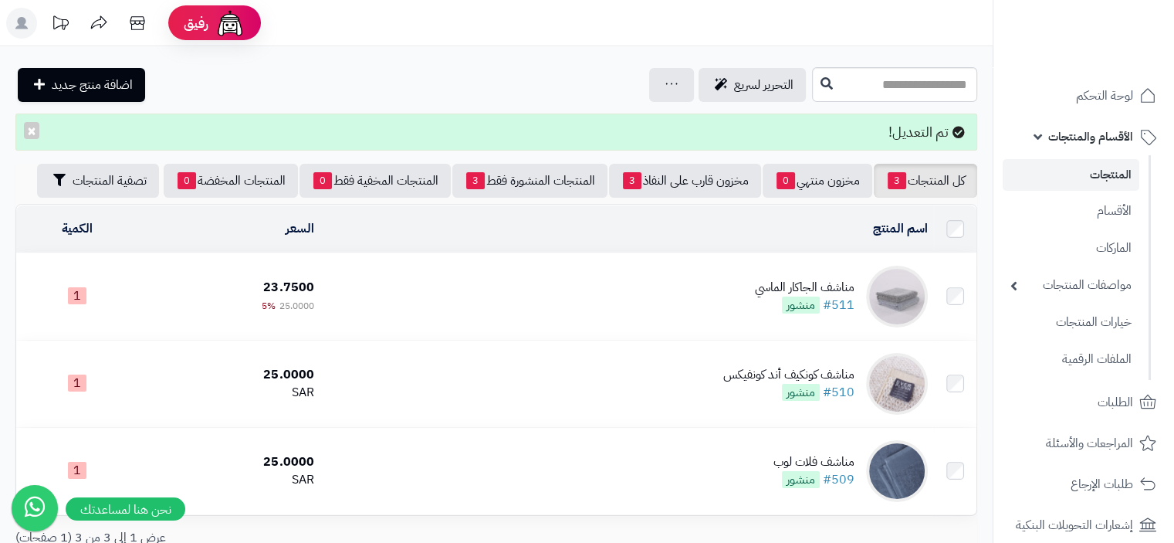
click at [823, 286] on div "مناشف الجاكار الماسي" at bounding box center [805, 288] width 100 height 18
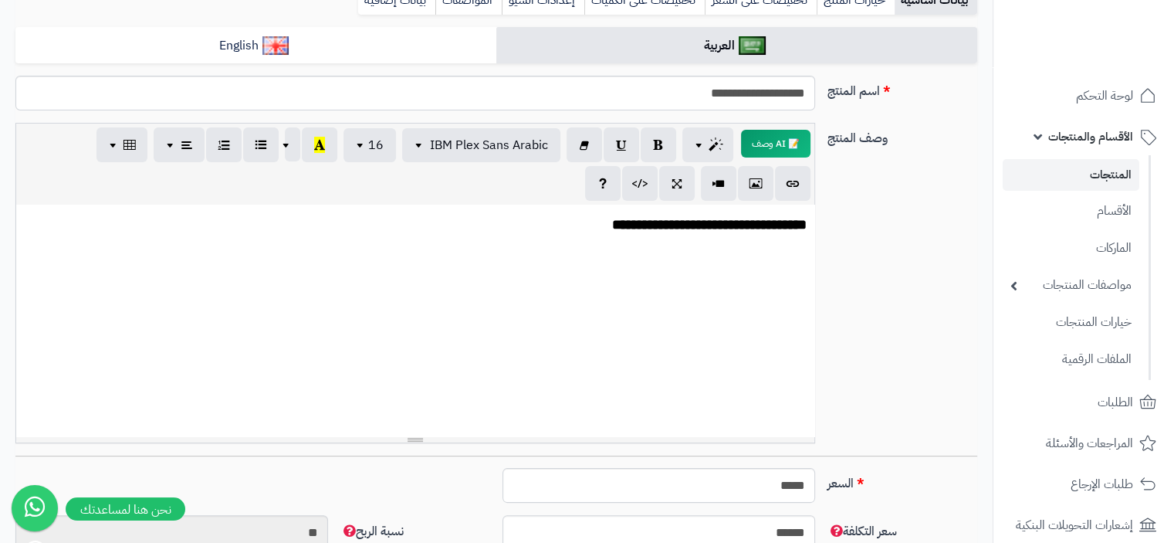
scroll to position [154, 0]
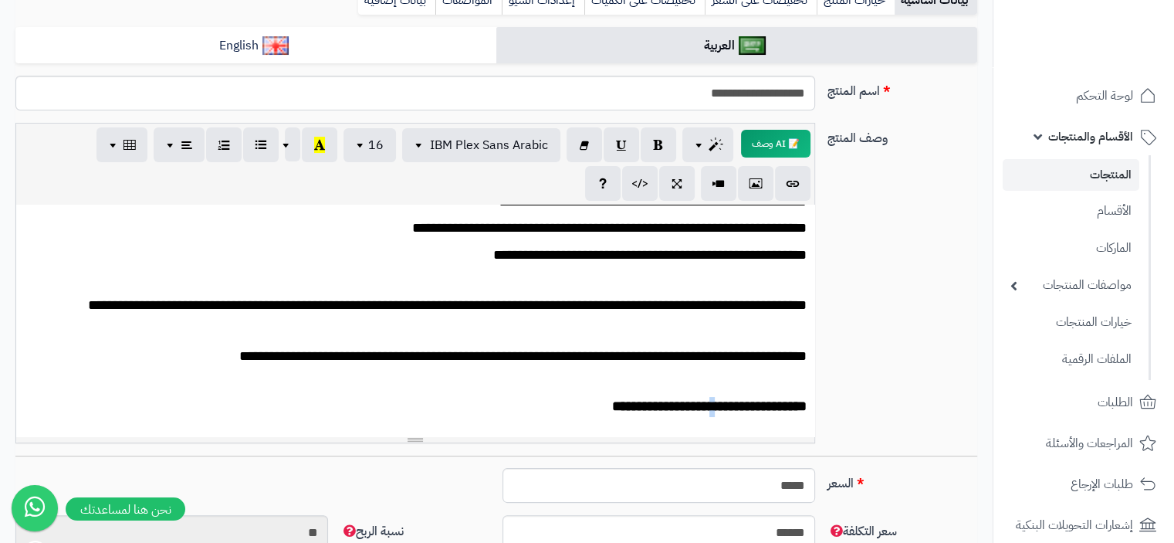
click at [704, 407] on span "**********" at bounding box center [709, 406] width 195 height 14
click at [655, 410] on span "**********" at bounding box center [707, 406] width 200 height 14
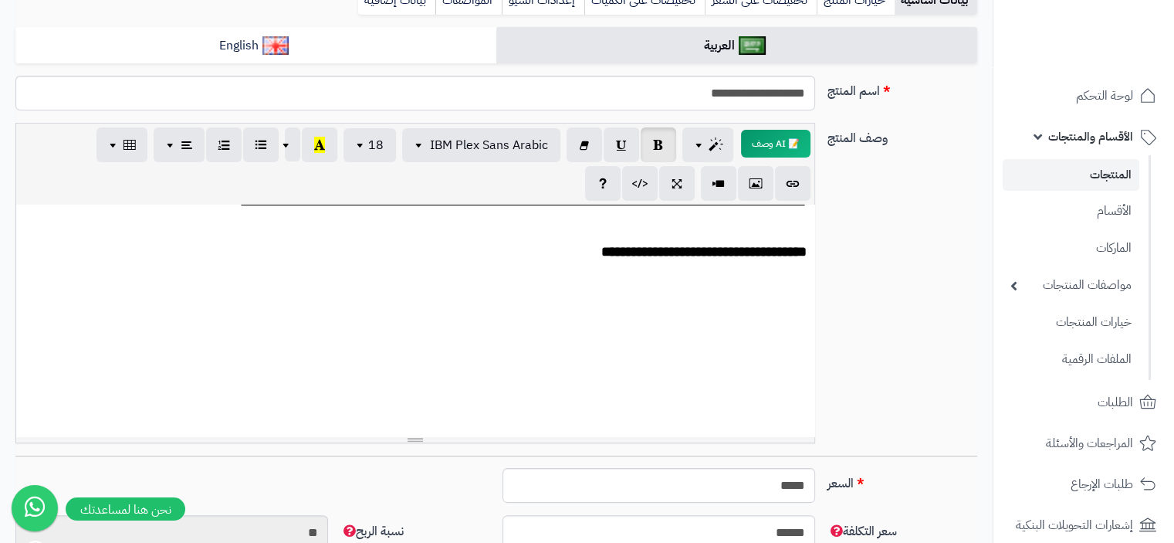
scroll to position [77, 0]
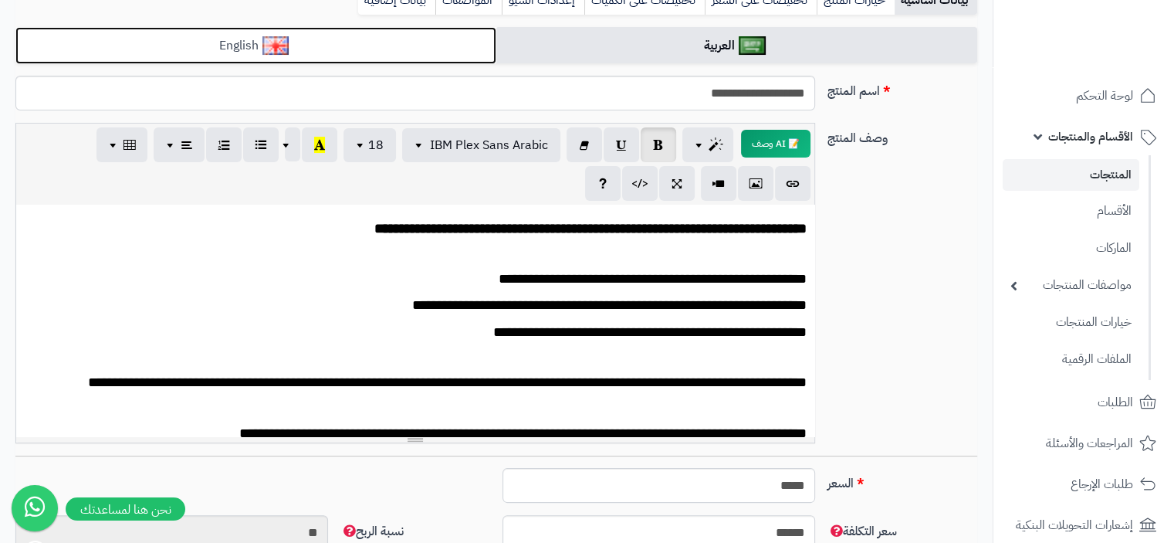
click at [286, 49] on img at bounding box center [275, 45] width 27 height 19
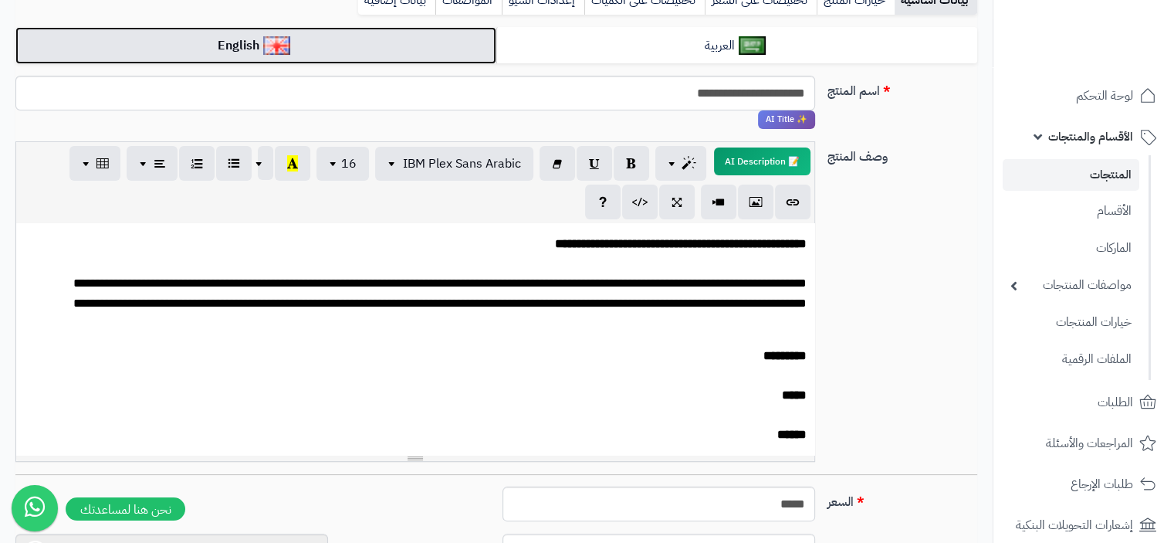
scroll to position [358, 0]
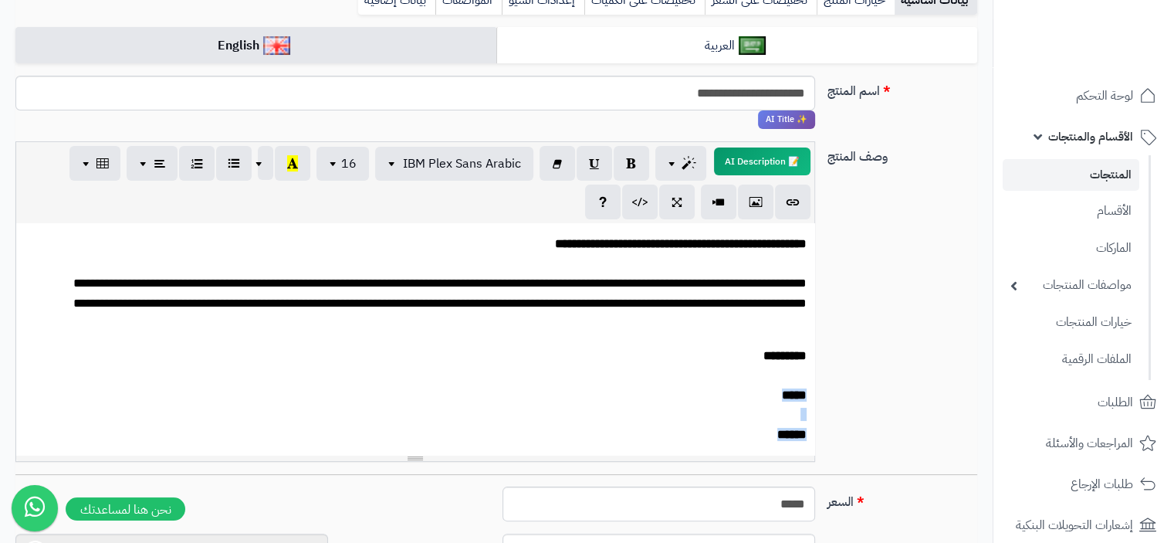
drag, startPoint x: 750, startPoint y: 444, endPoint x: 829, endPoint y: 376, distance: 104.0
click at [829, 376] on div "**********" at bounding box center [496, 307] width 974 height 333
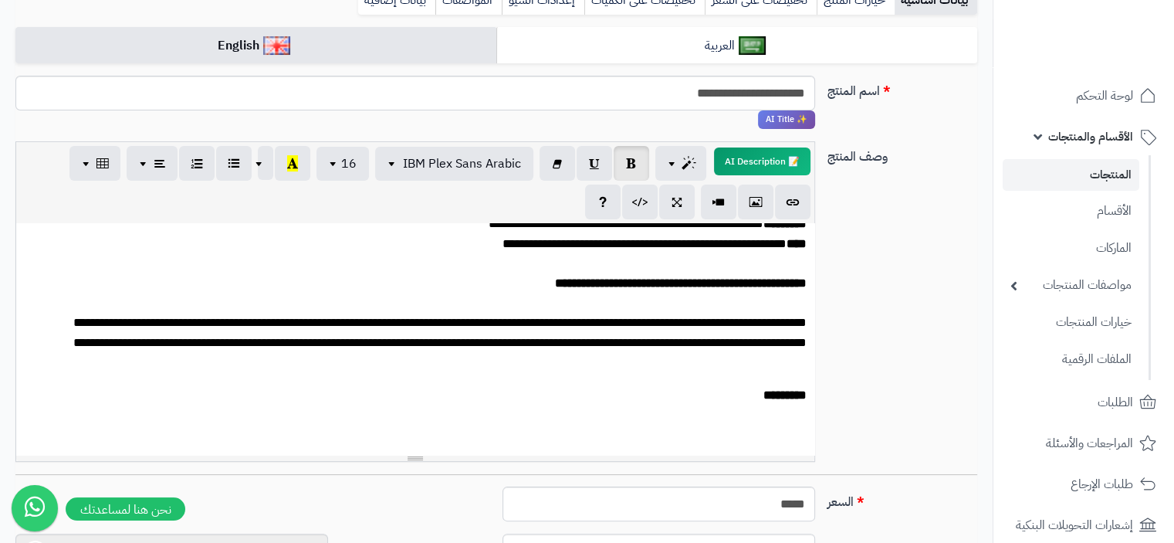
click at [722, 387] on p "*********" at bounding box center [415, 388] width 783 height 26
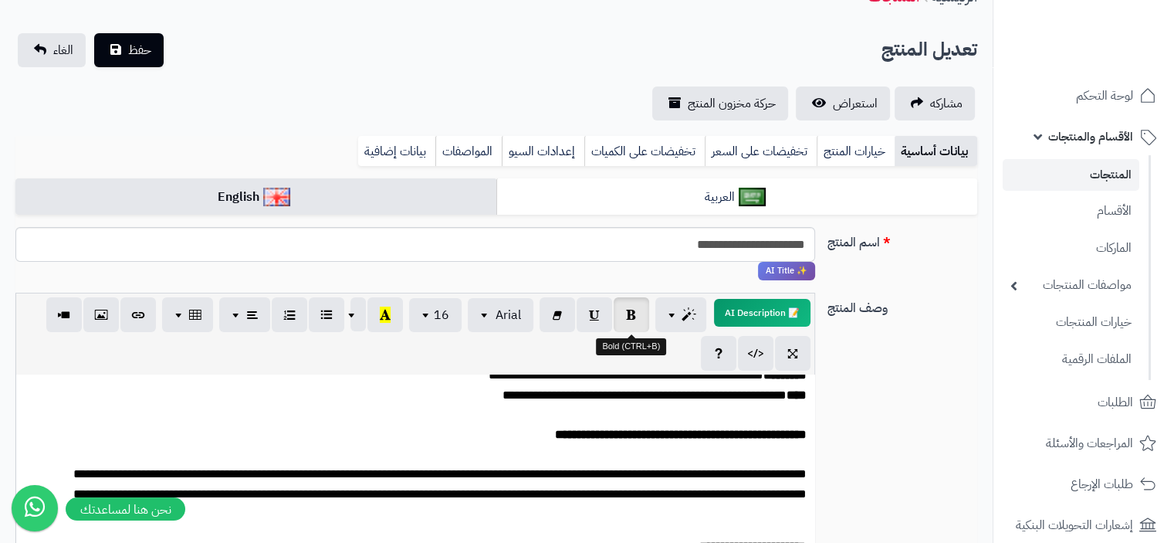
scroll to position [77, 0]
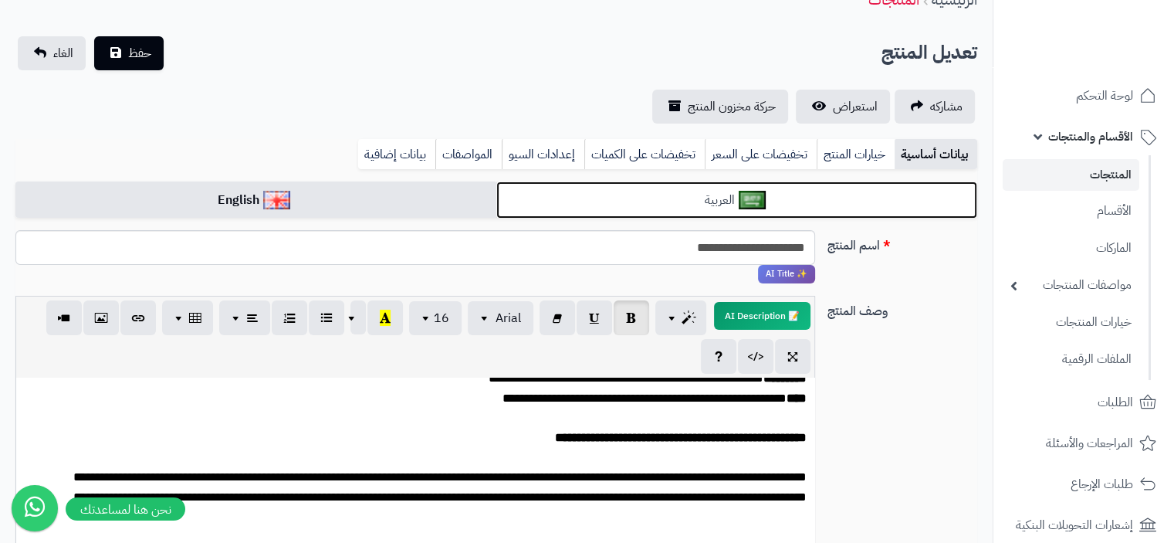
click at [648, 206] on link "العربية" at bounding box center [736, 200] width 481 height 38
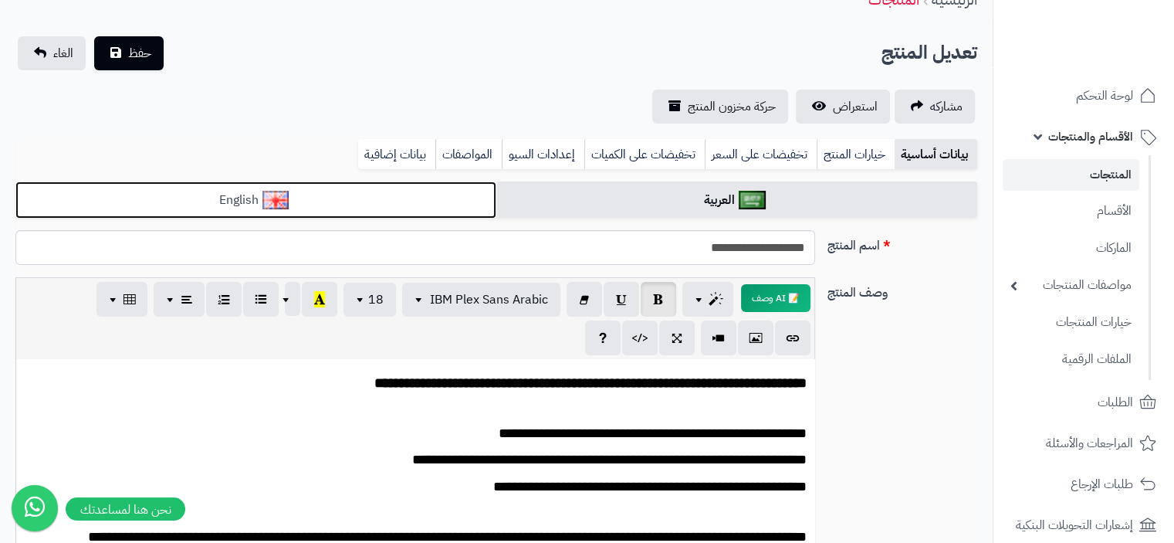
click at [356, 205] on link "English" at bounding box center [255, 200] width 481 height 38
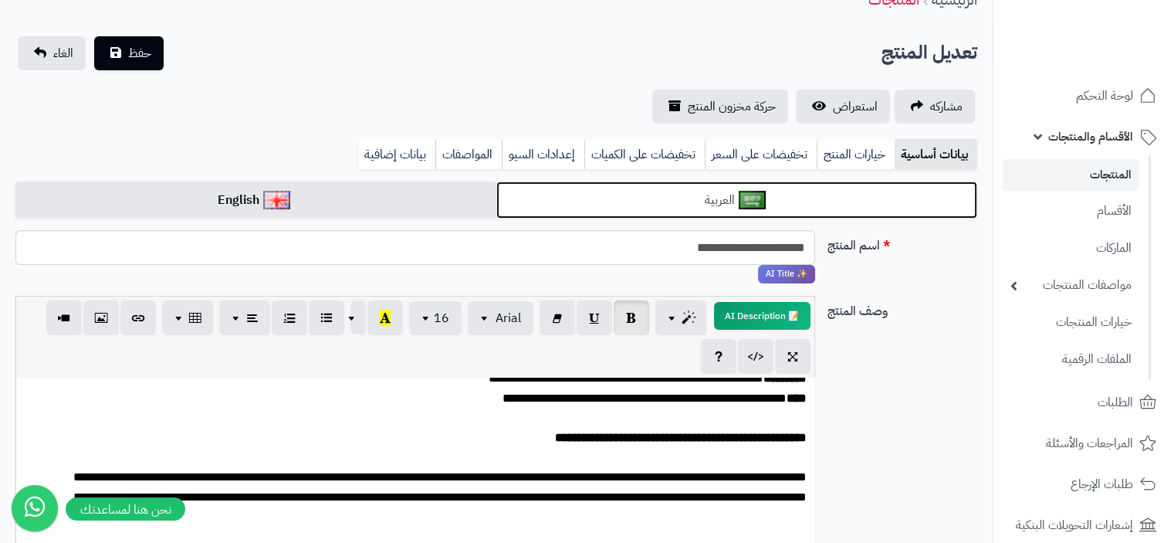
click at [677, 201] on link "العربية" at bounding box center [736, 200] width 481 height 38
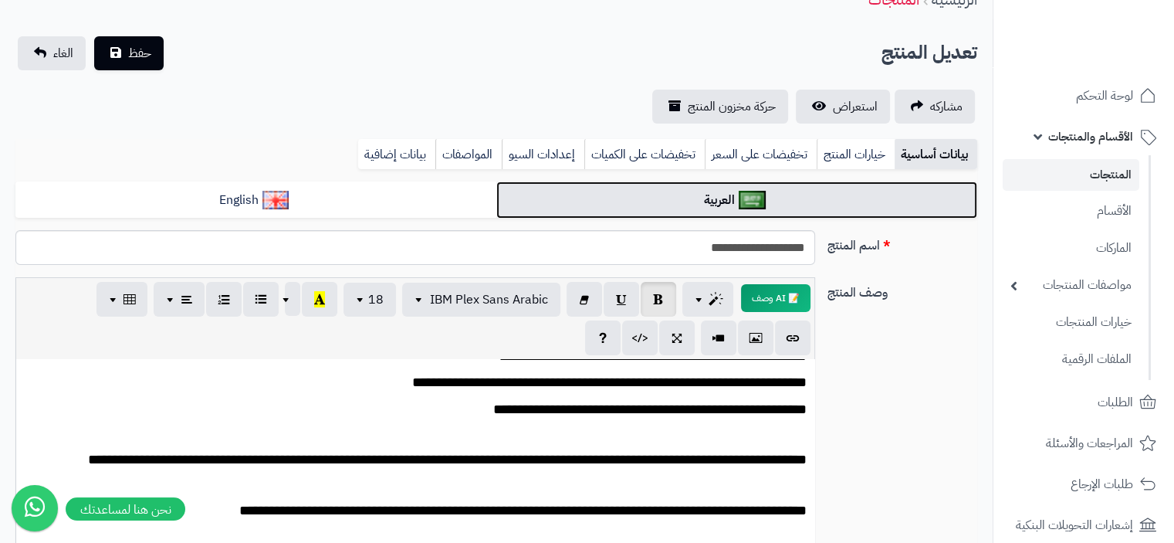
scroll to position [154, 0]
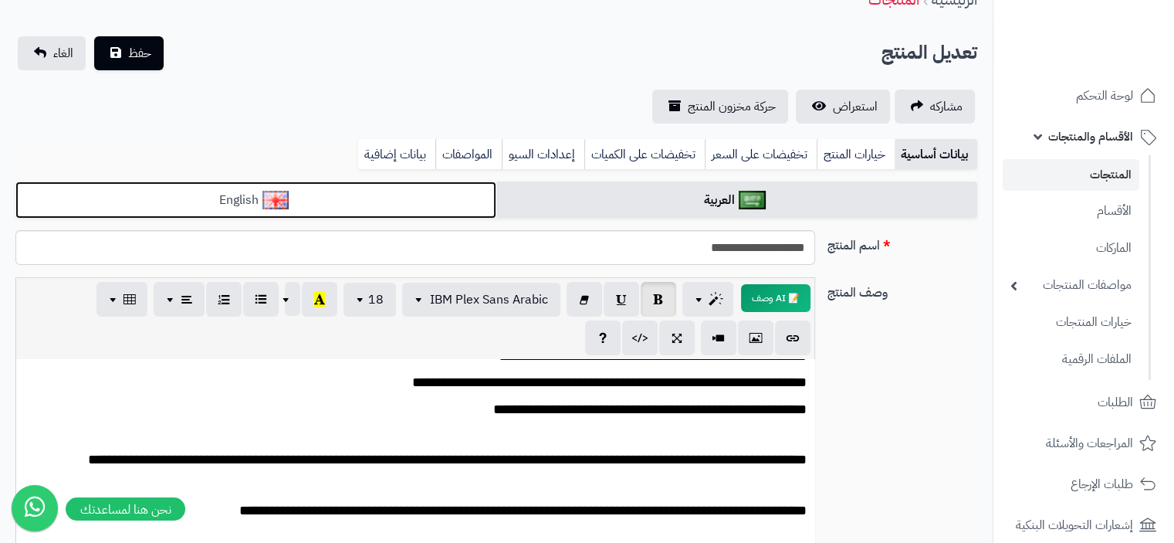
click at [353, 194] on link "English" at bounding box center [255, 200] width 481 height 38
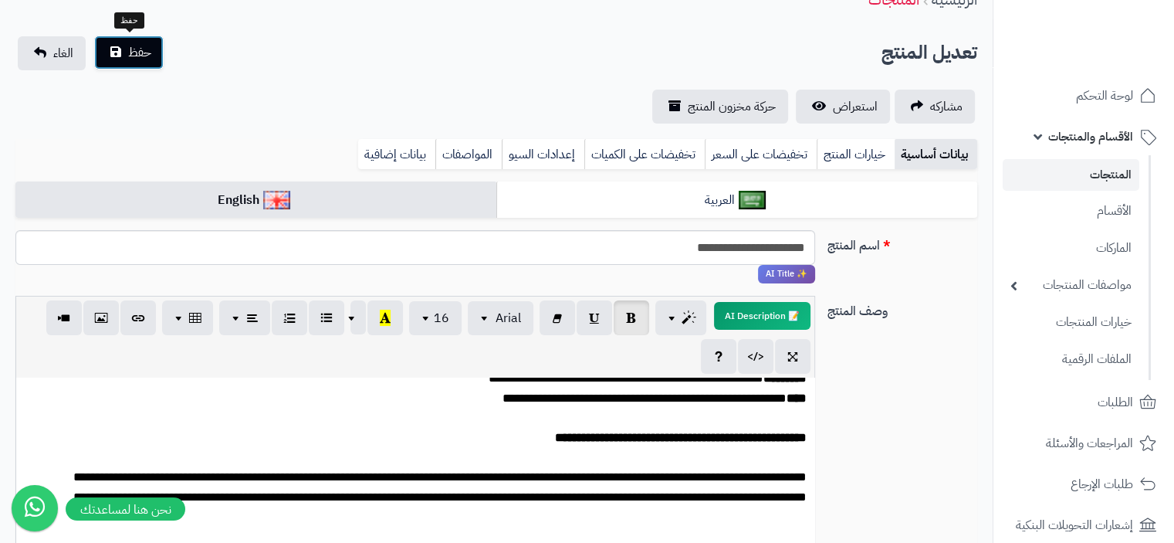
click at [146, 52] on span "حفظ" at bounding box center [139, 52] width 23 height 19
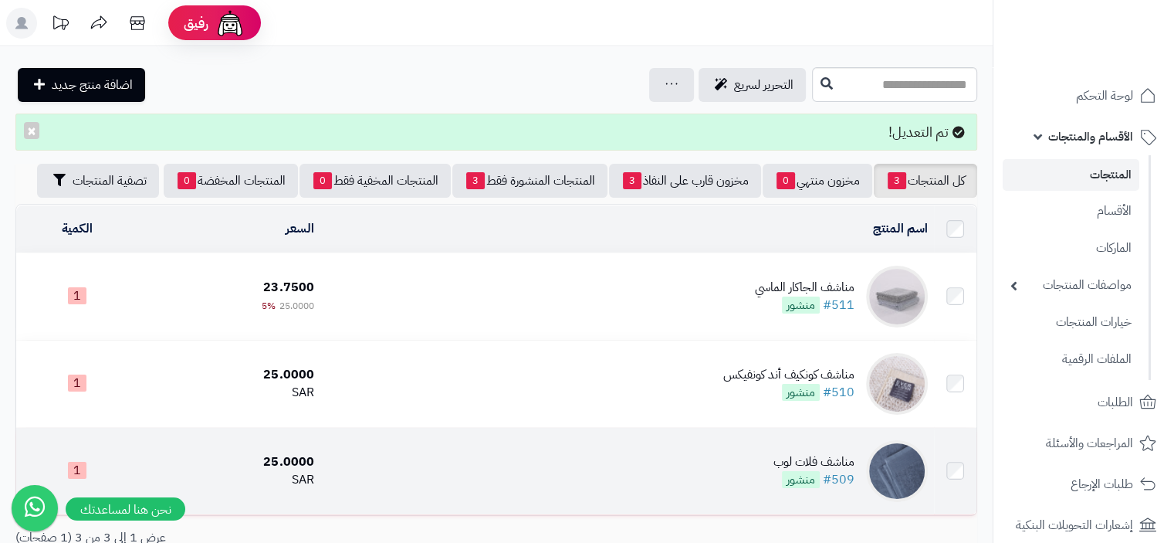
click at [824, 467] on div "مناشف فلات لوب" at bounding box center [813, 462] width 81 height 18
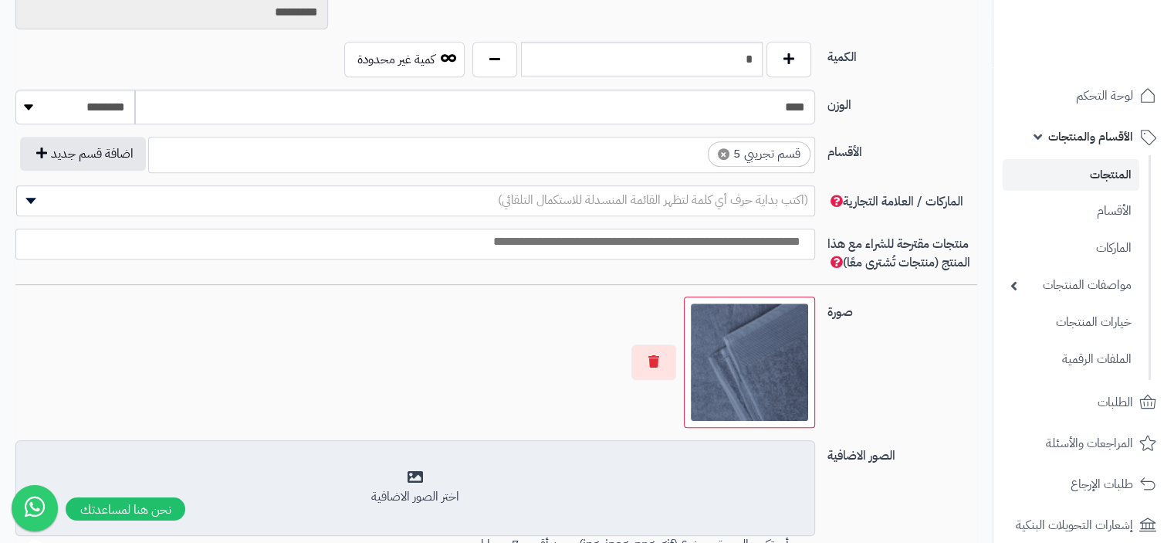
scroll to position [772, 0]
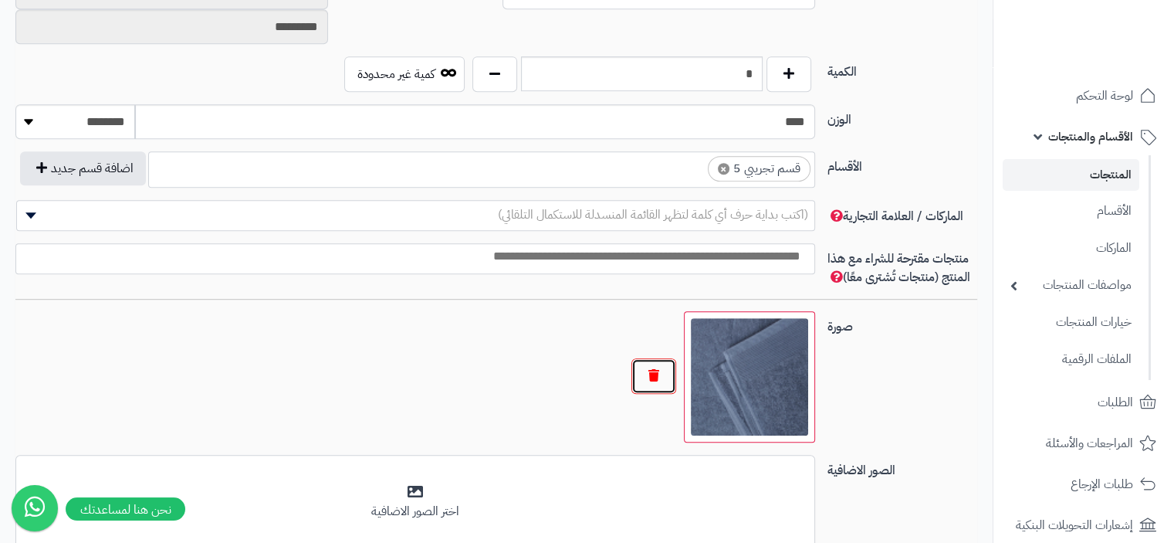
click at [658, 377] on button "button" at bounding box center [653, 376] width 45 height 36
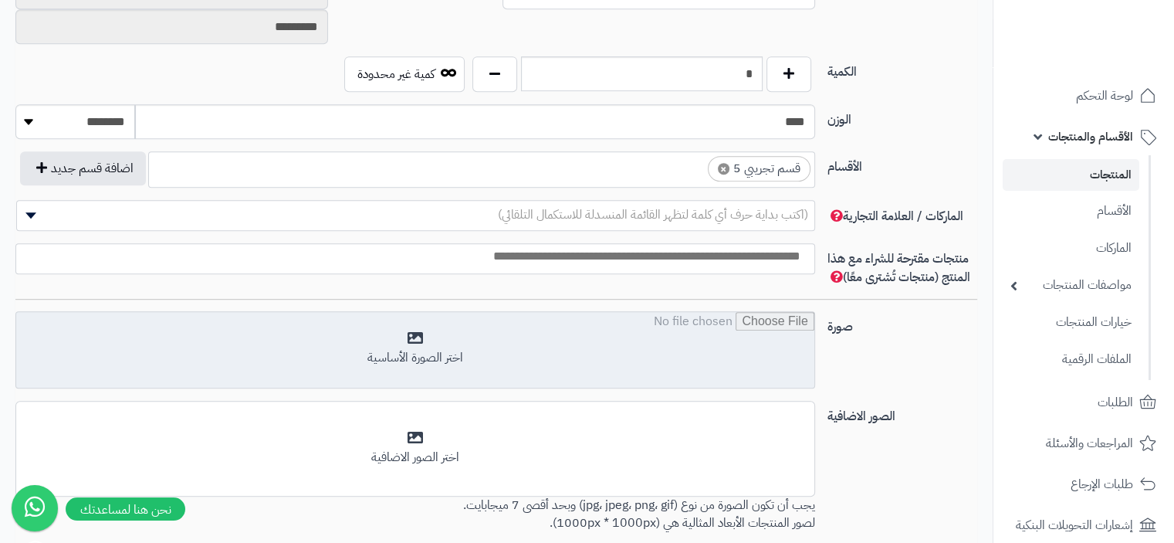
click at [429, 337] on input "file" at bounding box center [415, 350] width 798 height 77
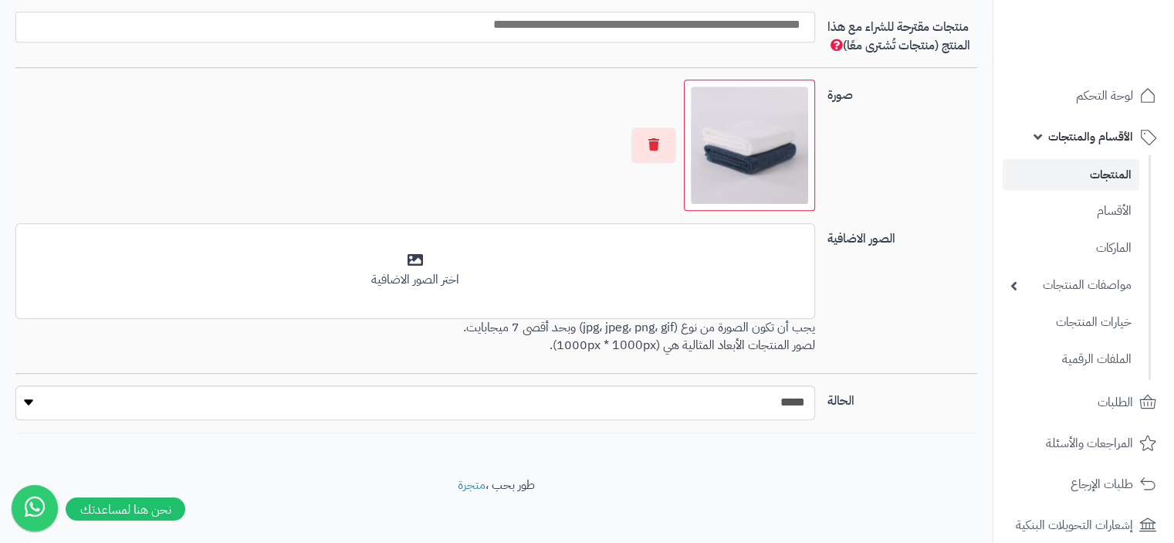
scroll to position [926, 0]
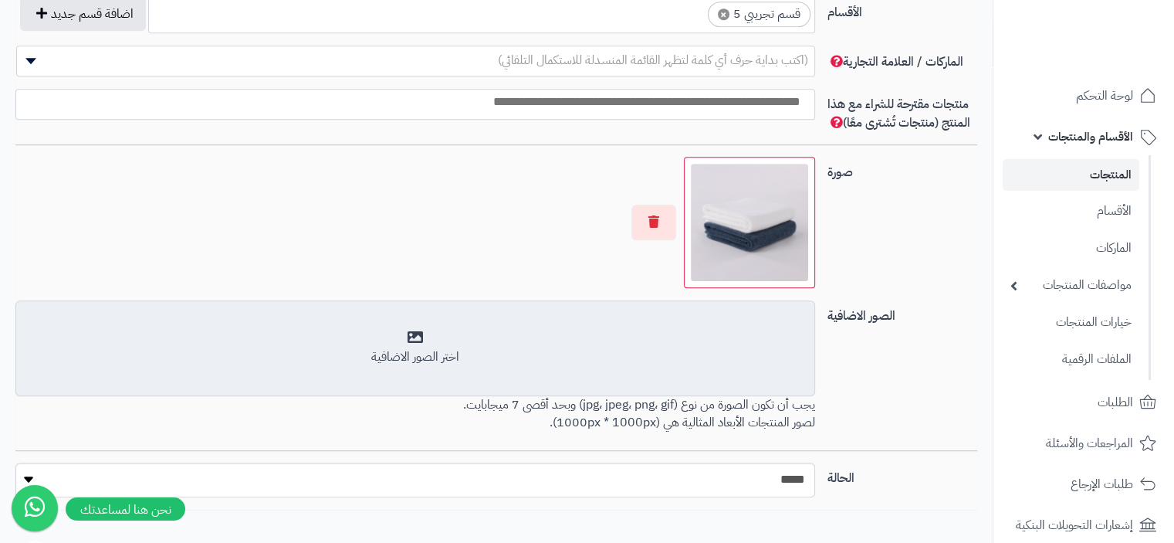
click at [418, 334] on div "اختر الصور الاضافية" at bounding box center [415, 348] width 780 height 36
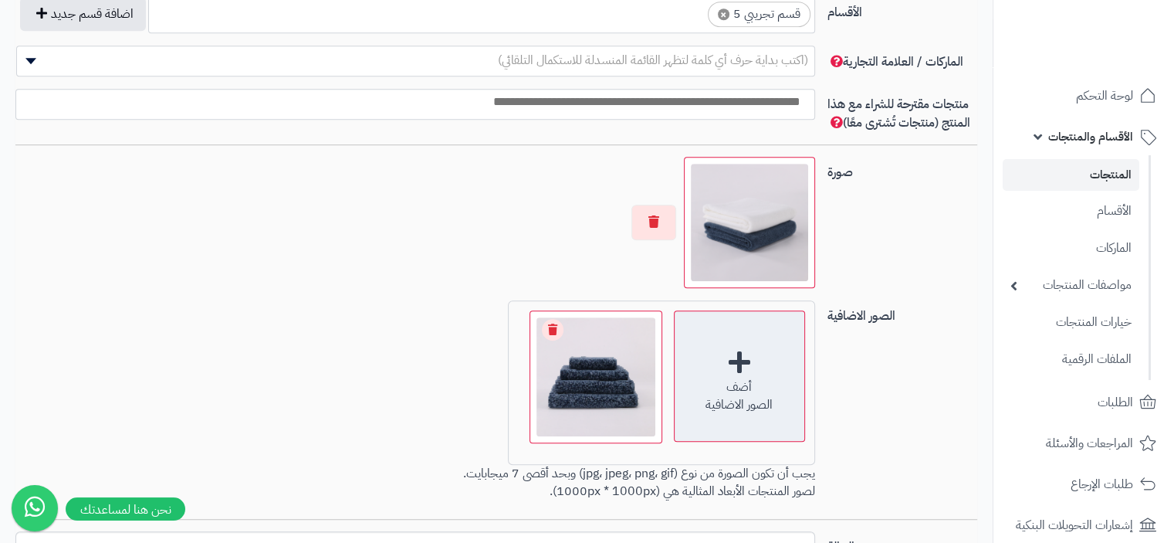
click at [741, 355] on div "أضف الصور الاضافية" at bounding box center [739, 375] width 131 height 131
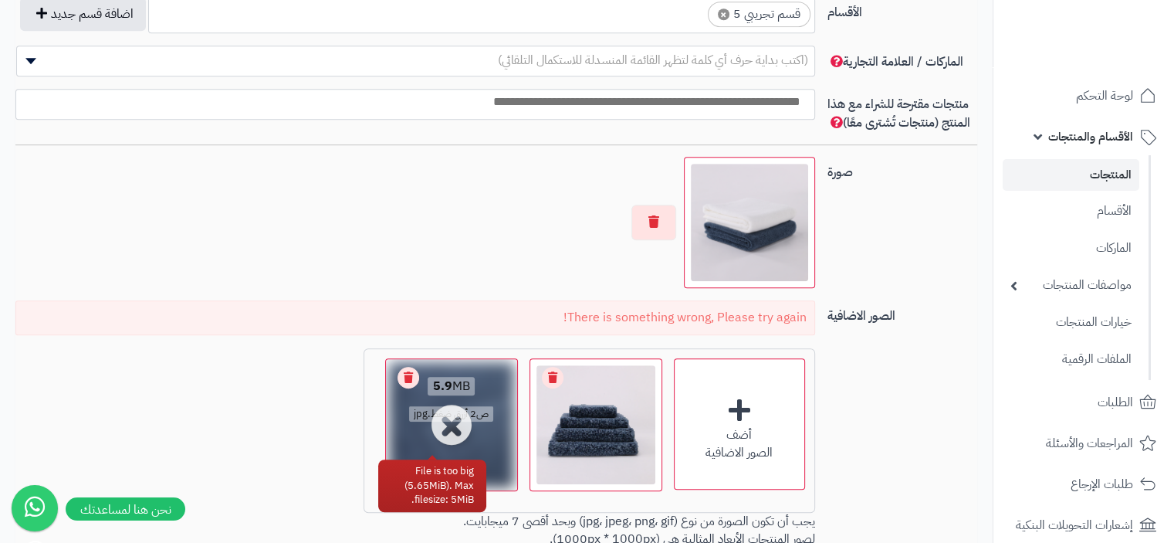
click at [408, 371] on link "Remove file" at bounding box center [409, 378] width 22 height 22
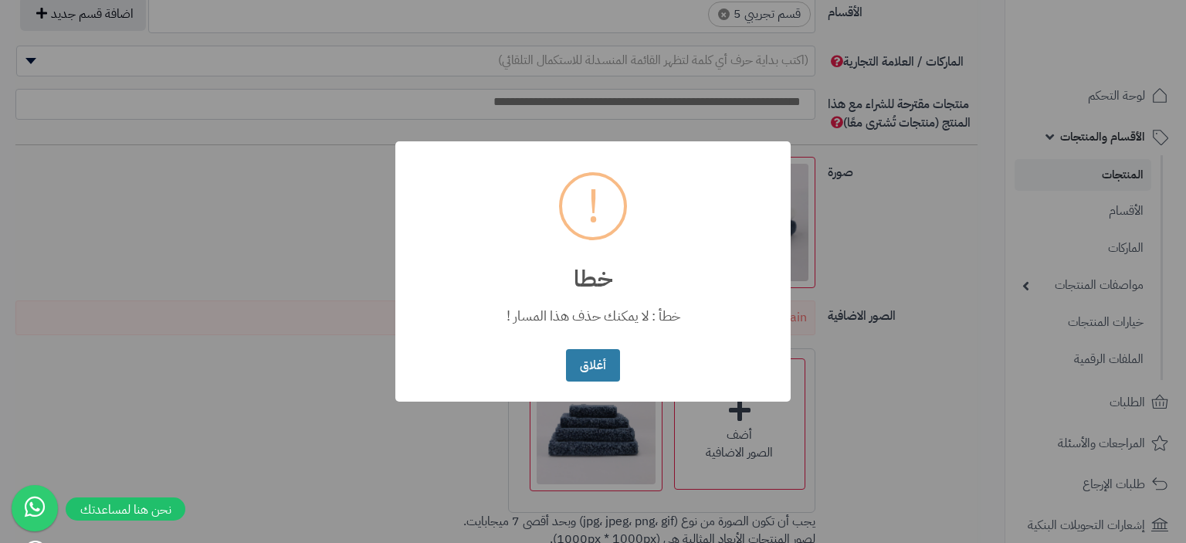
click at [593, 372] on button "أغلاق" at bounding box center [592, 365] width 53 height 33
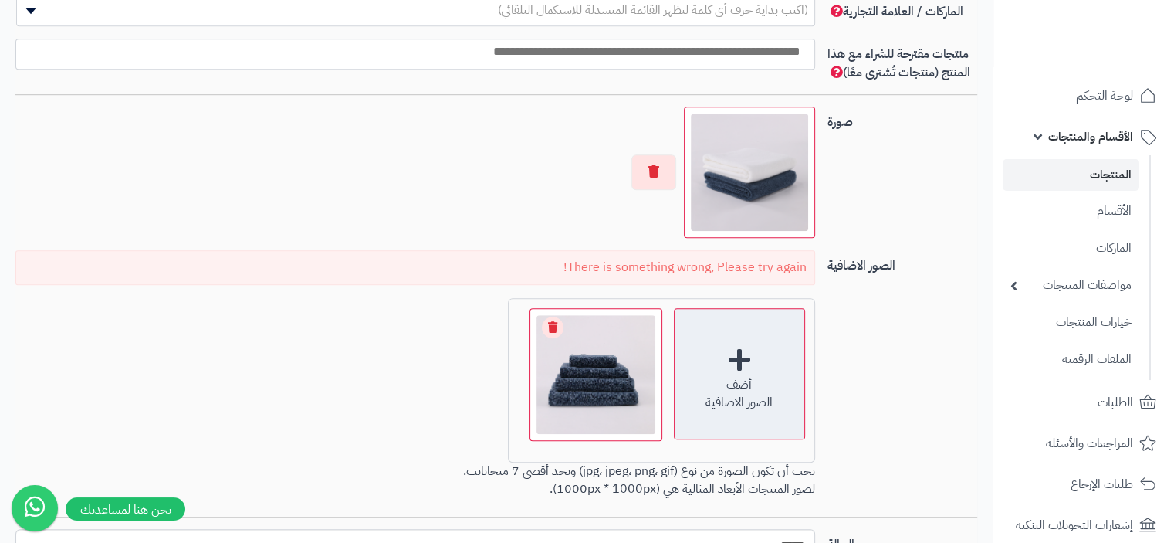
scroll to position [1003, 0]
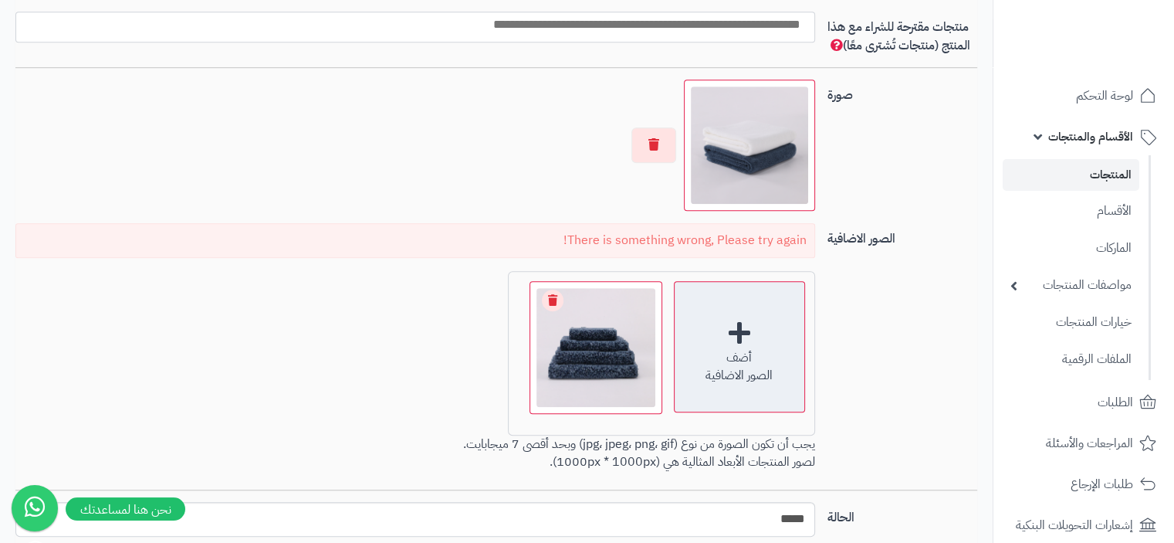
click at [744, 323] on div "أضف الصور الاضافية" at bounding box center [739, 346] width 131 height 131
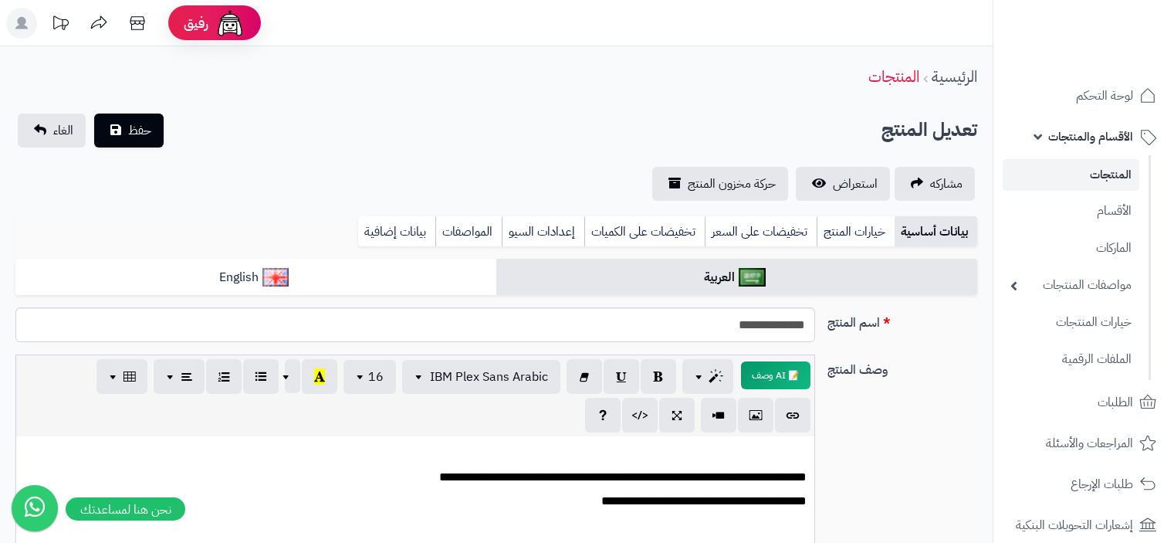
scroll to position [1003, 0]
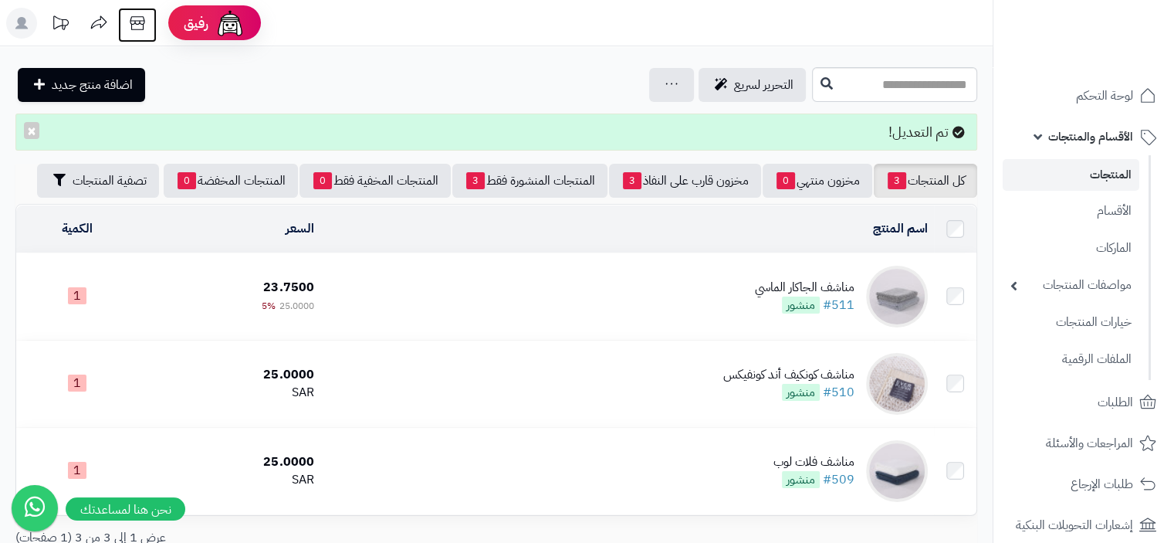
click at [143, 24] on icon at bounding box center [137, 23] width 15 height 14
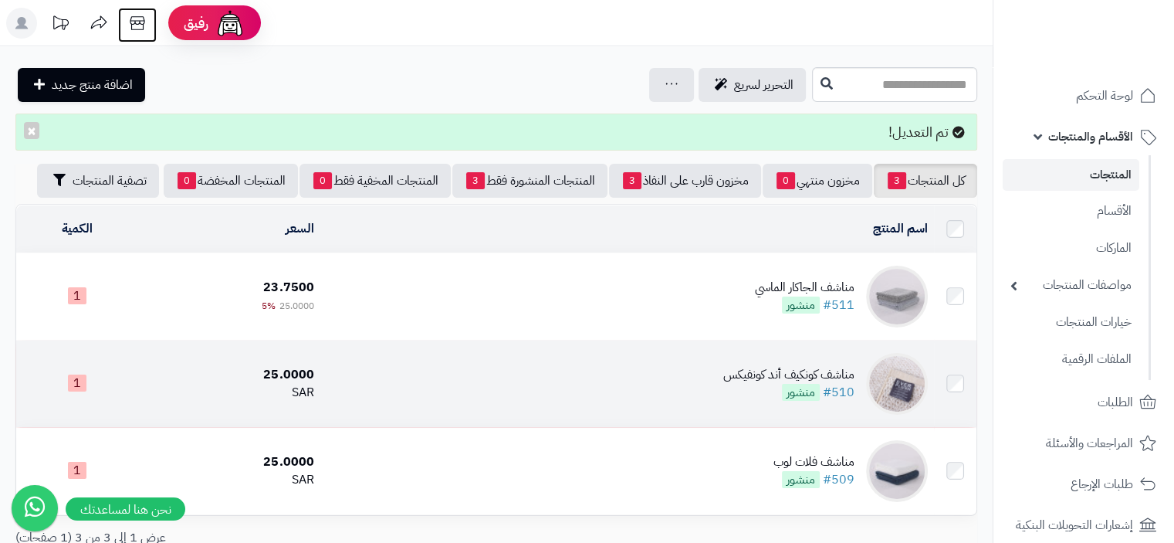
scroll to position [124, 0]
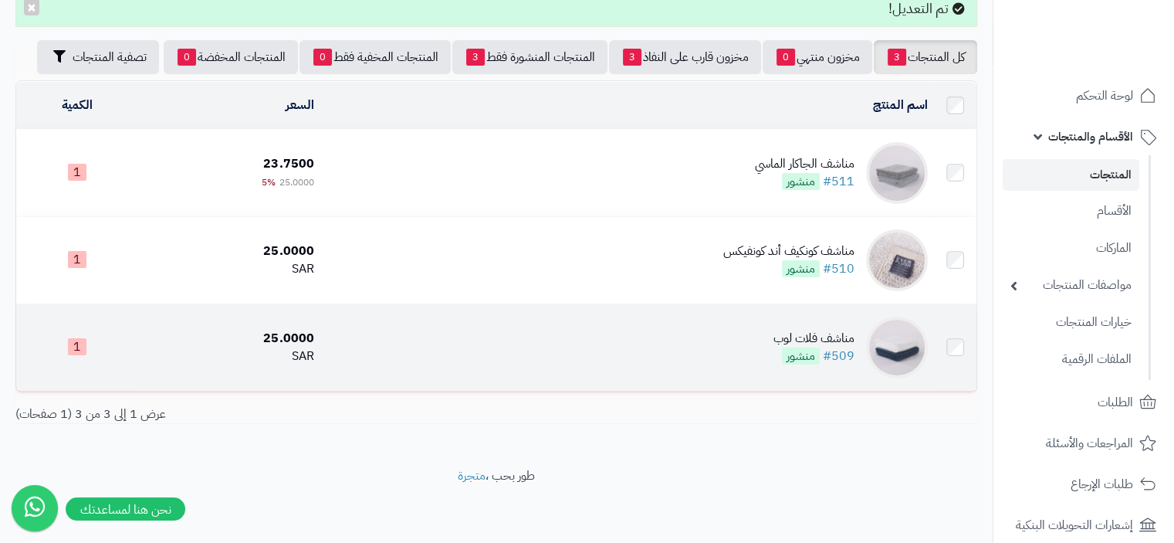
click at [827, 337] on div "مناشف فلات لوب" at bounding box center [813, 339] width 81 height 18
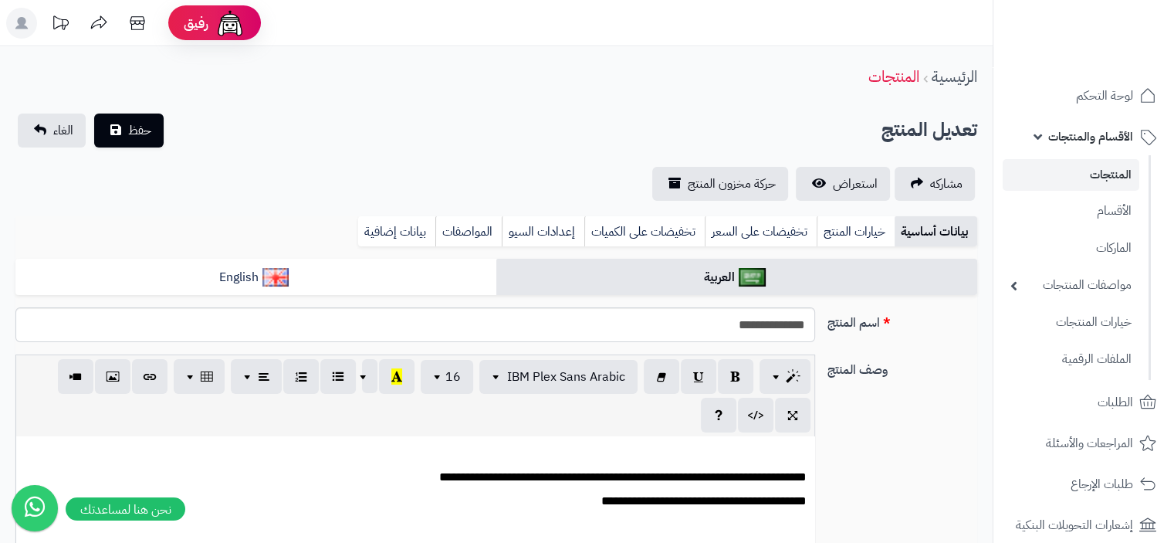
scroll to position [0, 12]
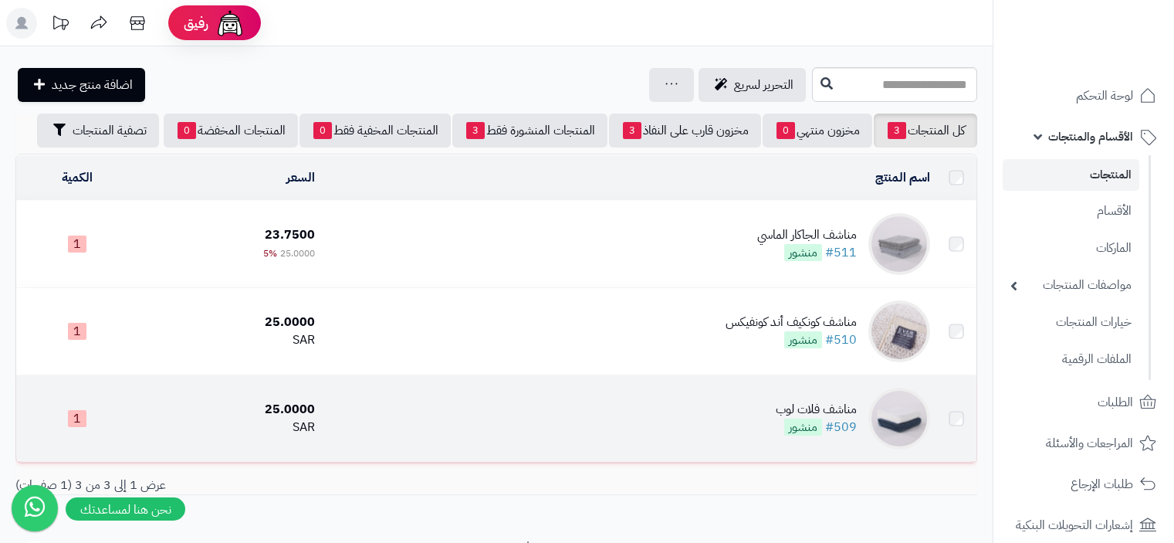
scroll to position [74, 0]
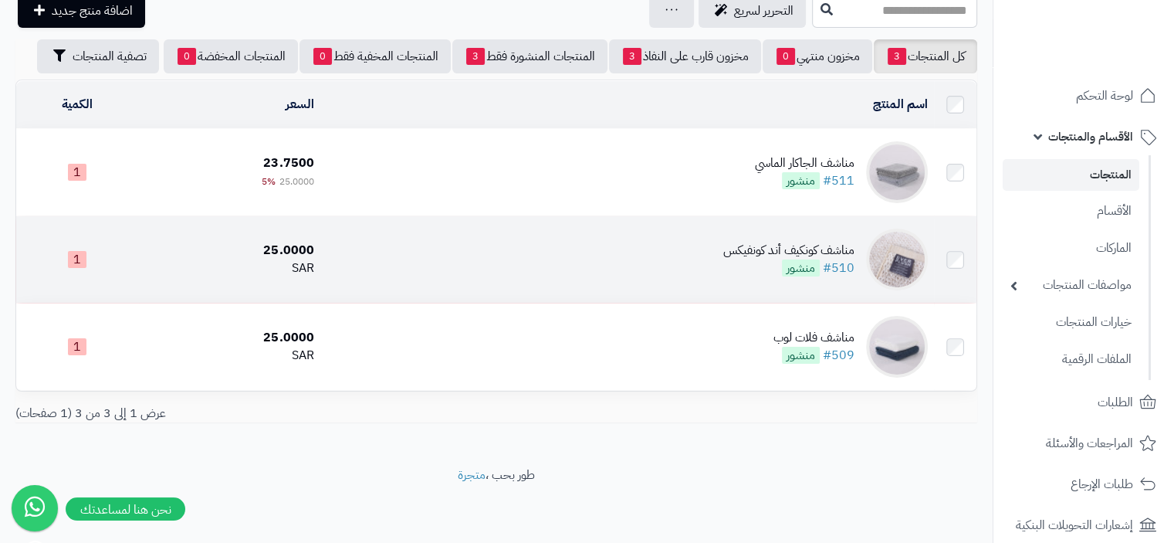
click at [827, 252] on div "مناشف كونكيف أند كونفيكس" at bounding box center [788, 251] width 131 height 18
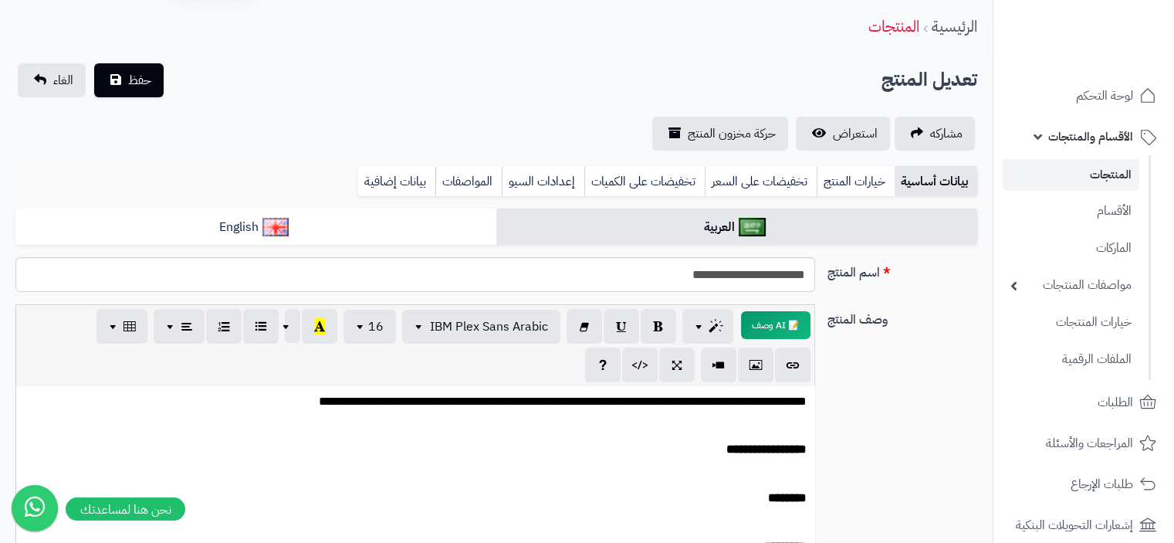
scroll to position [77, 0]
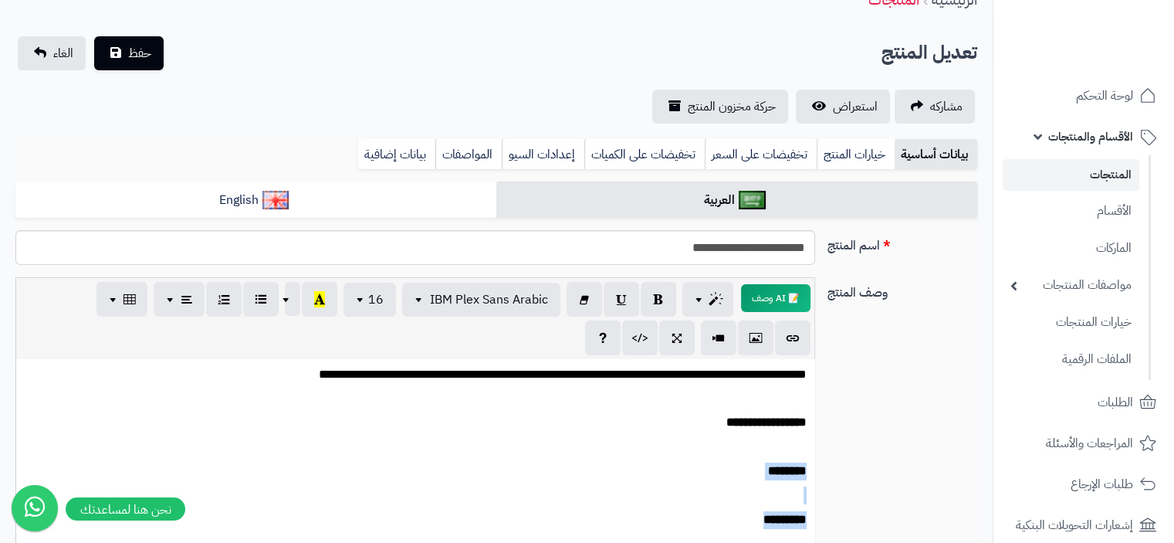
drag, startPoint x: 723, startPoint y: 519, endPoint x: 827, endPoint y: 466, distance: 116.7
click at [827, 466] on div "**********" at bounding box center [496, 443] width 974 height 333
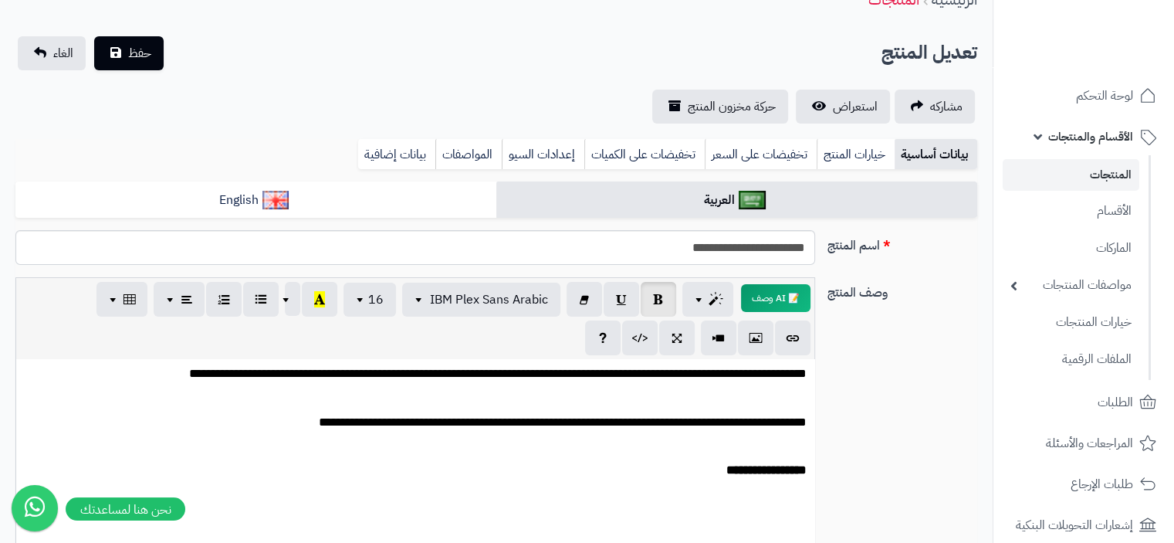
click at [706, 470] on p "**********" at bounding box center [415, 471] width 783 height 18
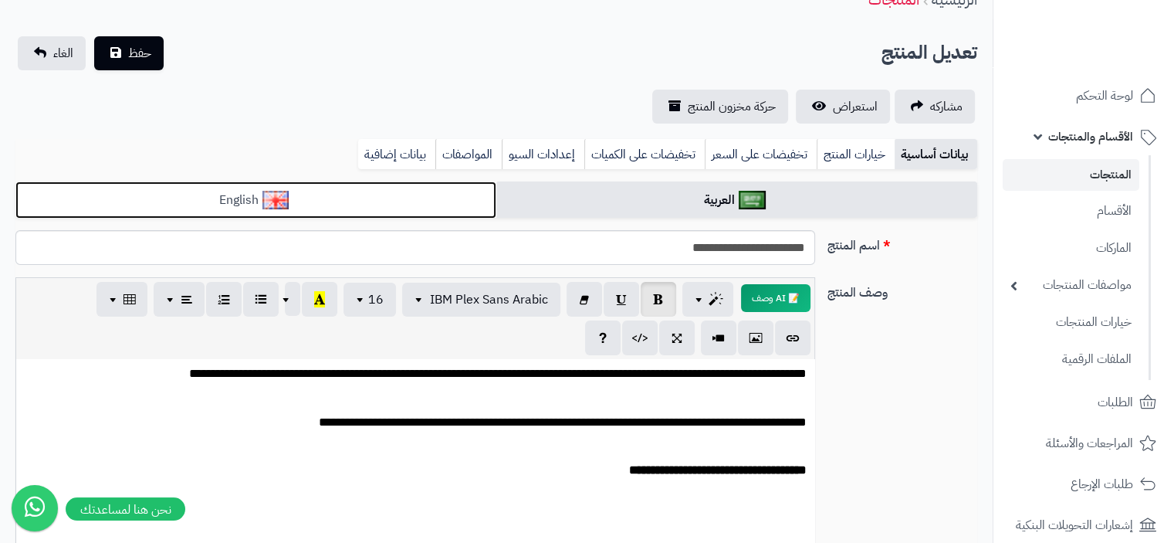
click at [377, 193] on link "English" at bounding box center [255, 200] width 481 height 38
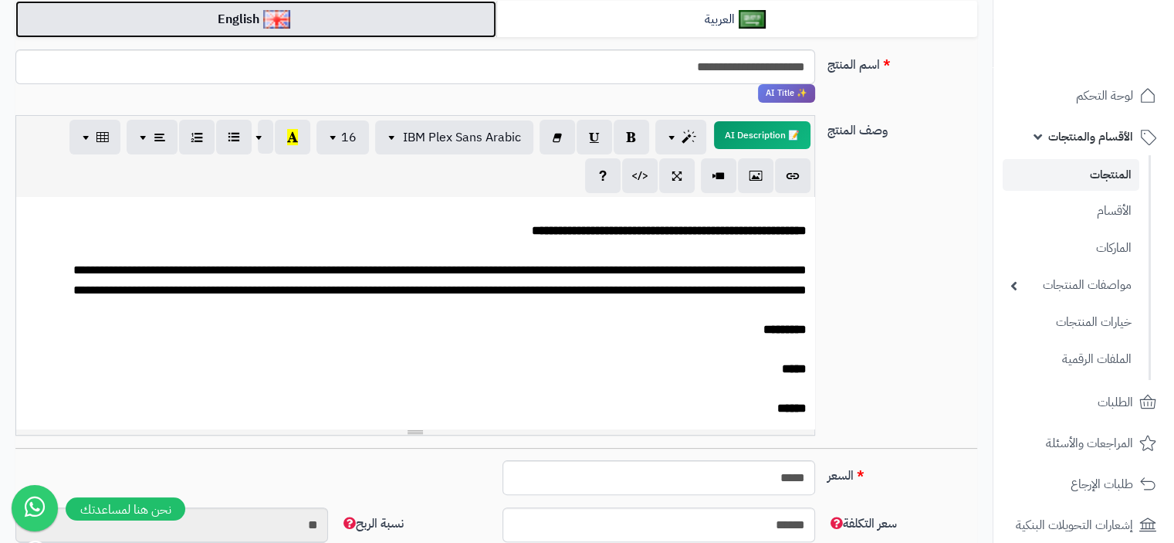
scroll to position [232, 0]
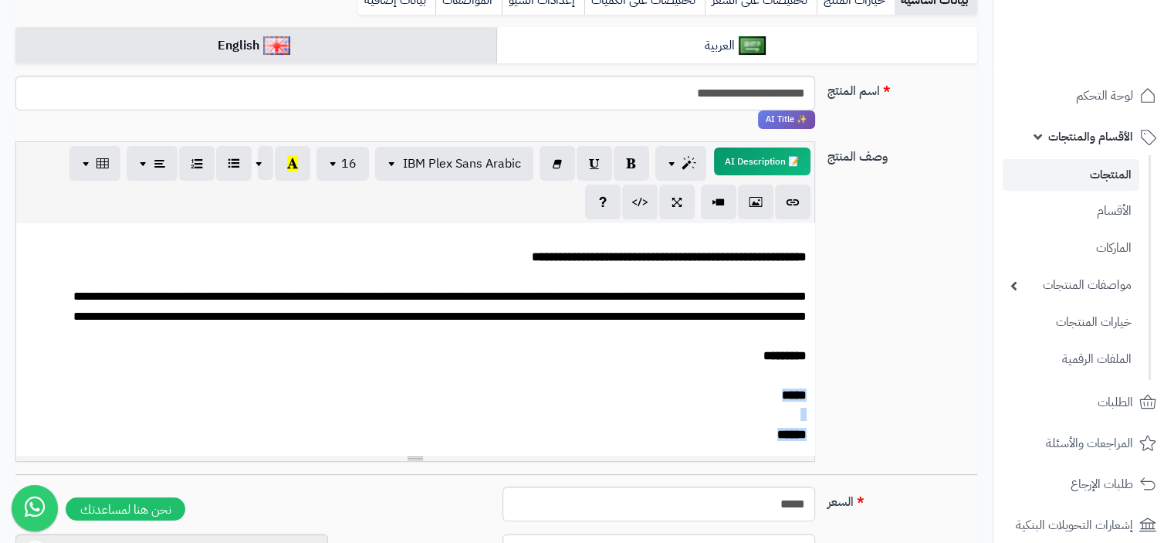
drag, startPoint x: 800, startPoint y: 426, endPoint x: 833, endPoint y: 367, distance: 67.0
click at [833, 367] on div "**********" at bounding box center [496, 307] width 974 height 333
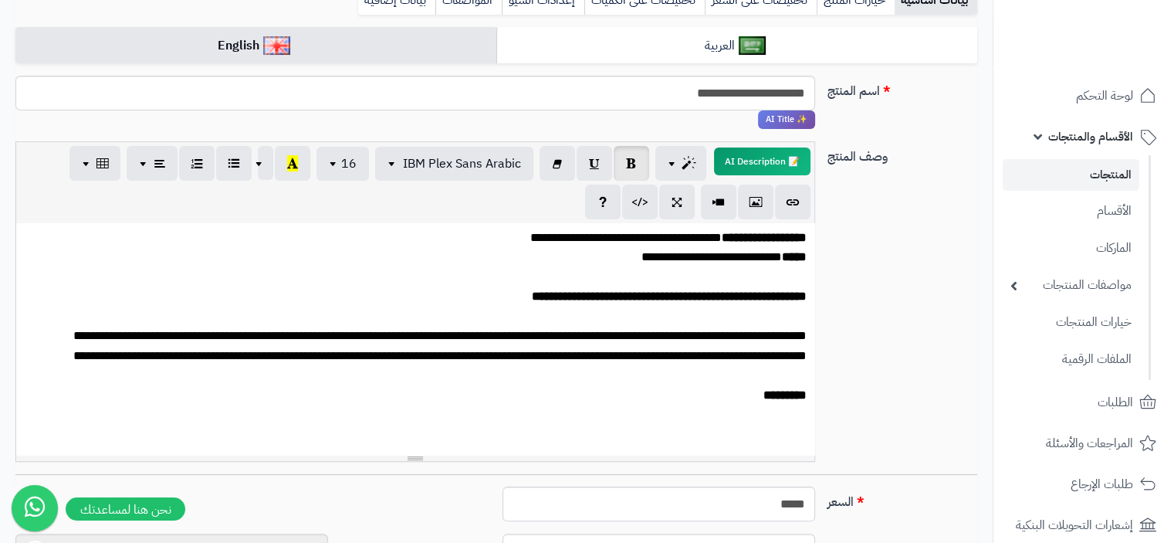
click at [732, 388] on p "*********" at bounding box center [415, 394] width 783 height 13
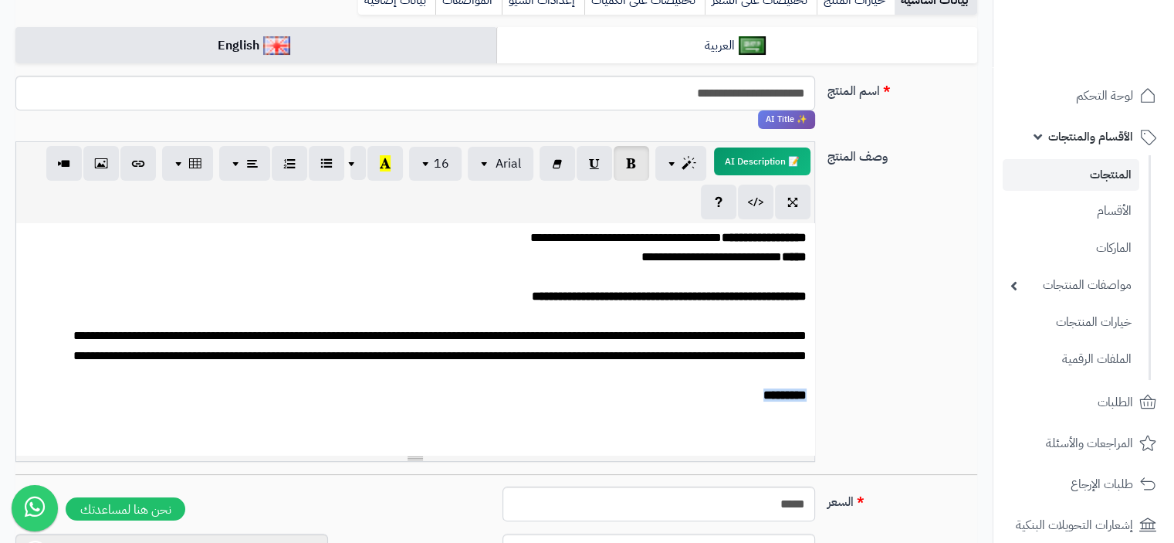
drag, startPoint x: 786, startPoint y: 385, endPoint x: 868, endPoint y: 385, distance: 81.8
click at [868, 385] on div "**********" at bounding box center [496, 307] width 974 height 333
click at [793, 408] on p at bounding box center [415, 414] width 783 height 13
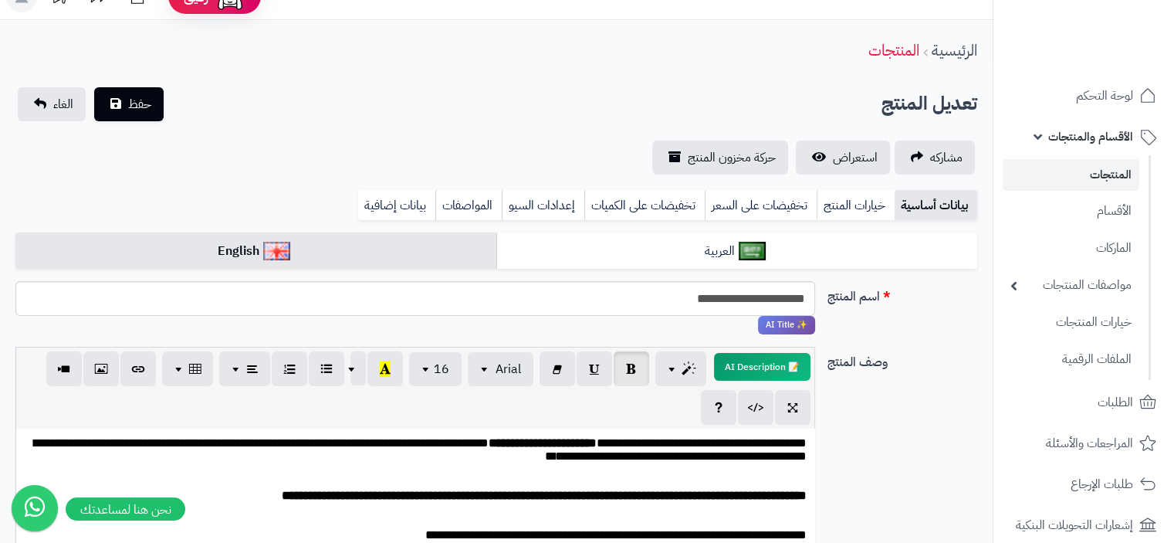
scroll to position [0, 0]
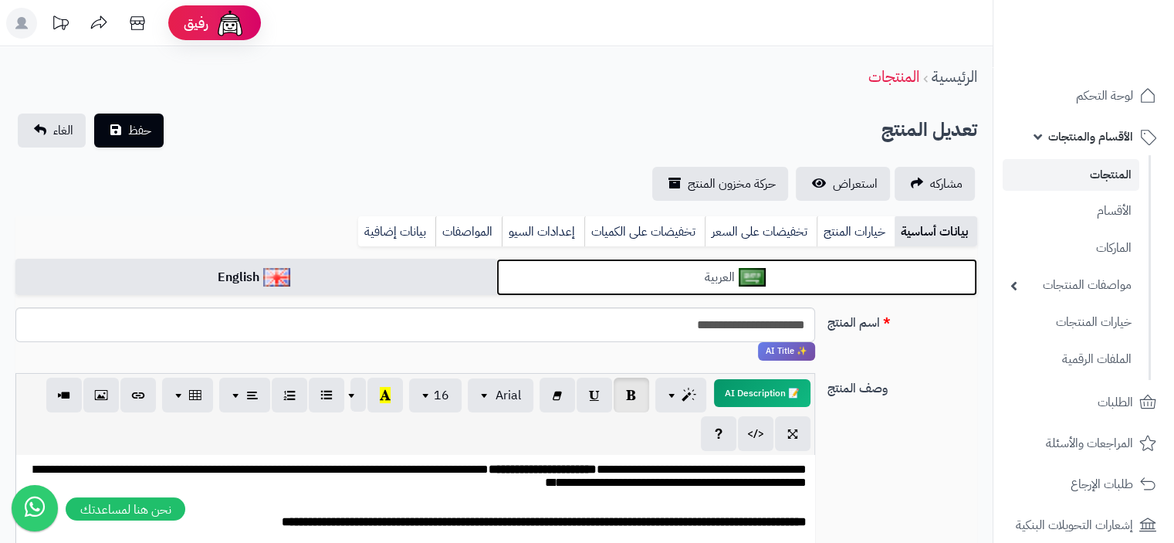
click at [728, 274] on link "العربية" at bounding box center [736, 278] width 481 height 38
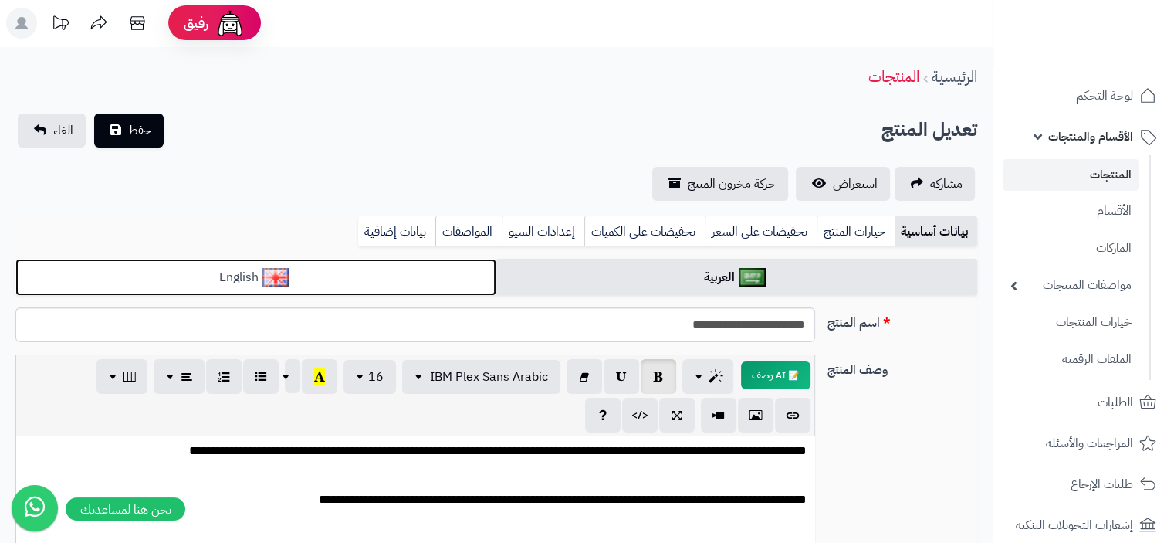
click at [401, 281] on link "English" at bounding box center [255, 278] width 481 height 38
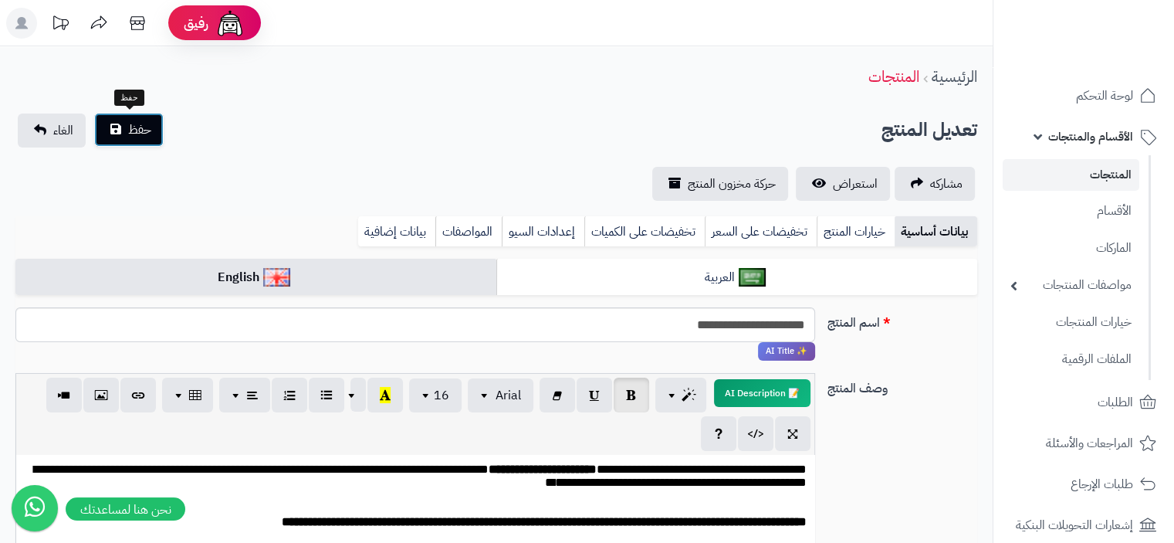
click at [144, 135] on span "حفظ" at bounding box center [139, 129] width 23 height 19
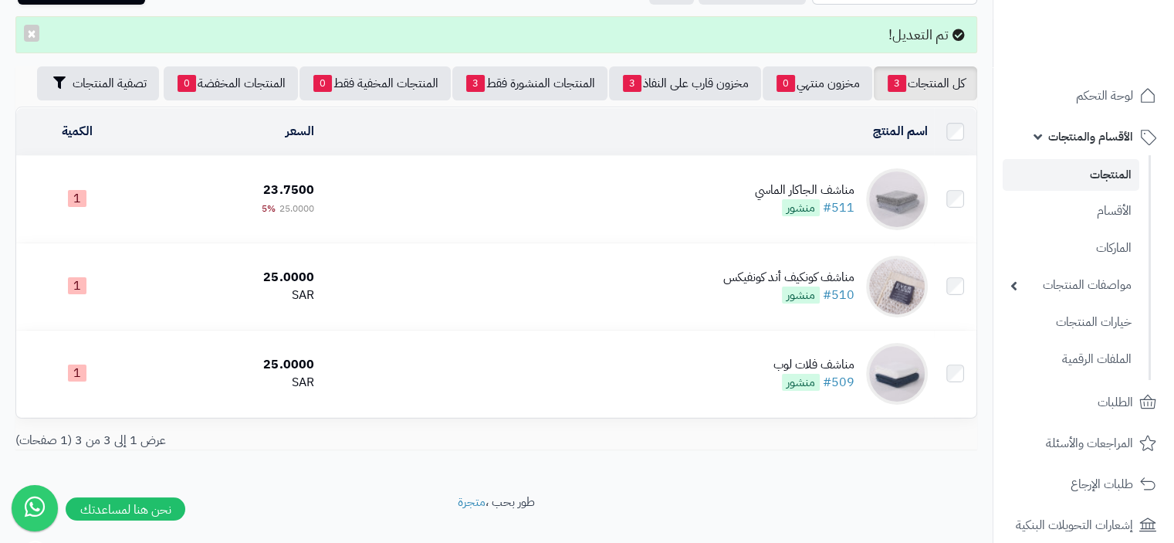
scroll to position [124, 0]
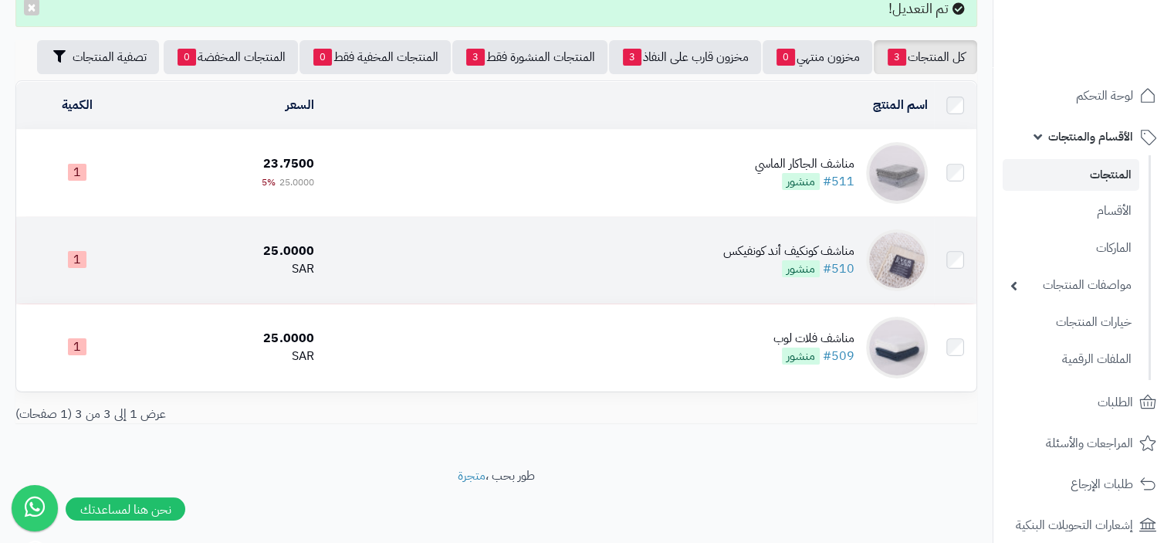
click at [784, 245] on div "مناشف كونكيف أند كونفيكس" at bounding box center [788, 251] width 131 height 18
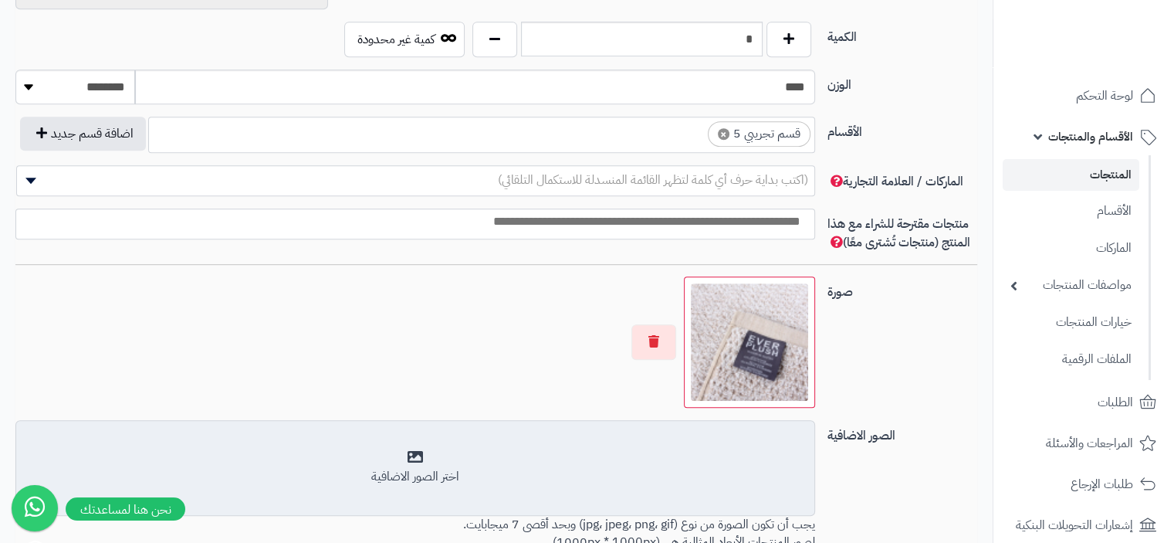
scroll to position [849, 0]
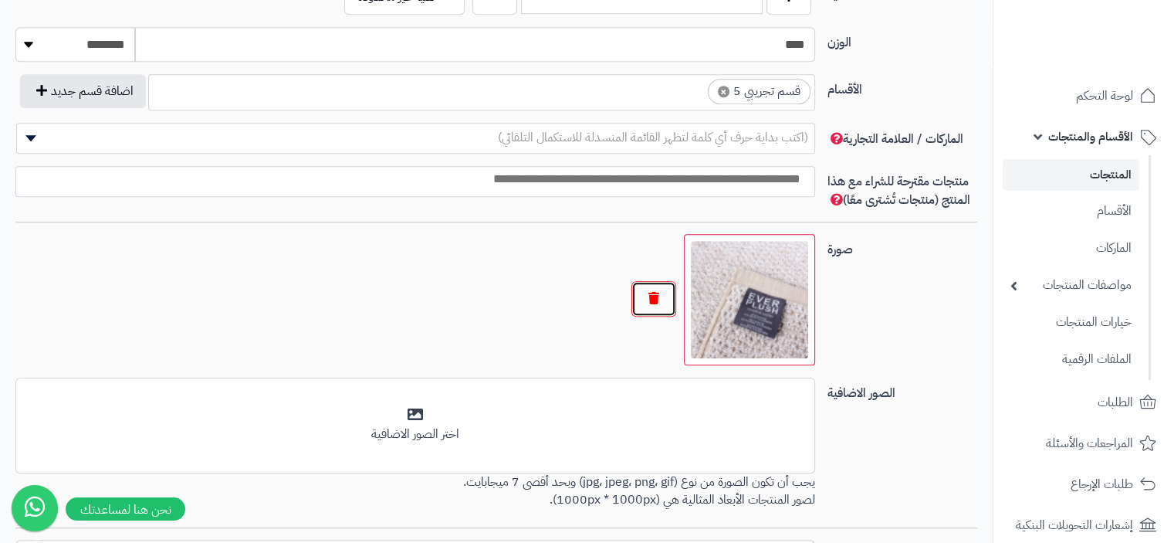
click at [645, 302] on button "button" at bounding box center [653, 299] width 45 height 36
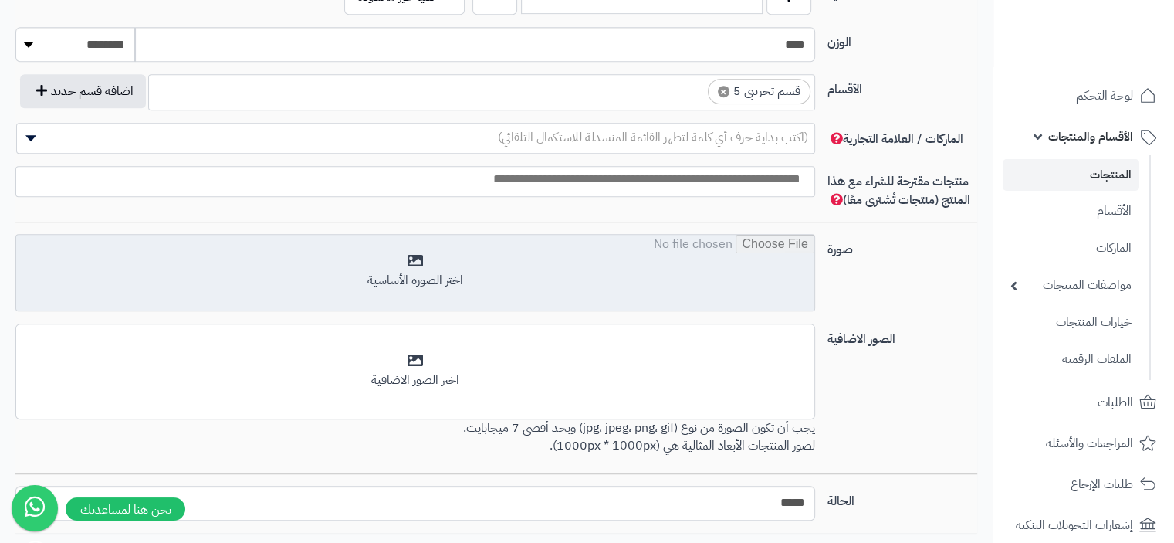
click at [420, 262] on input "file" at bounding box center [415, 273] width 798 height 77
type input "**********"
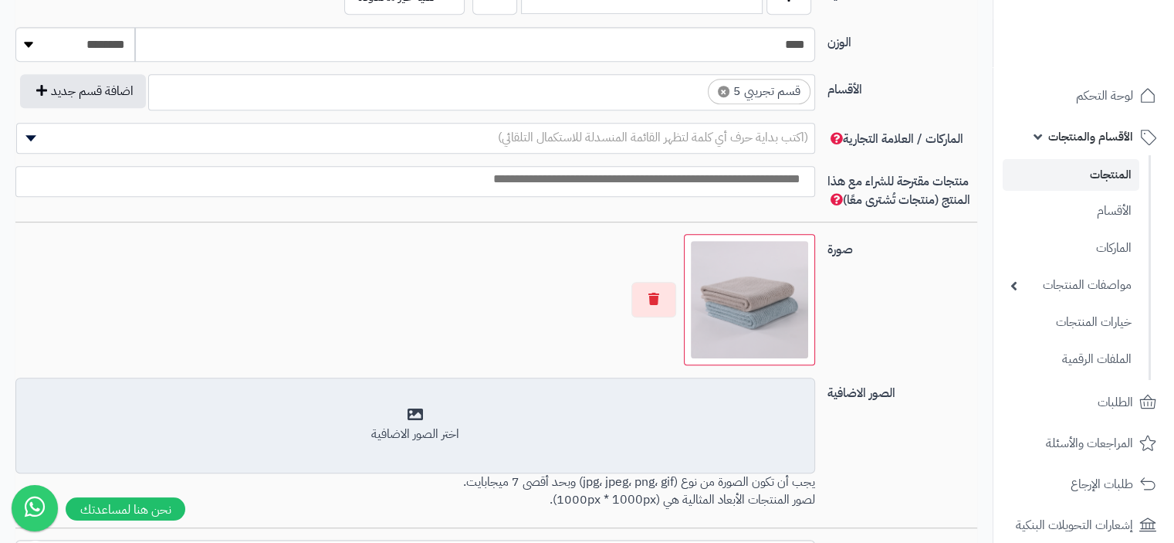
click at [417, 415] on div "اختر الصور الاضافية" at bounding box center [415, 425] width 780 height 36
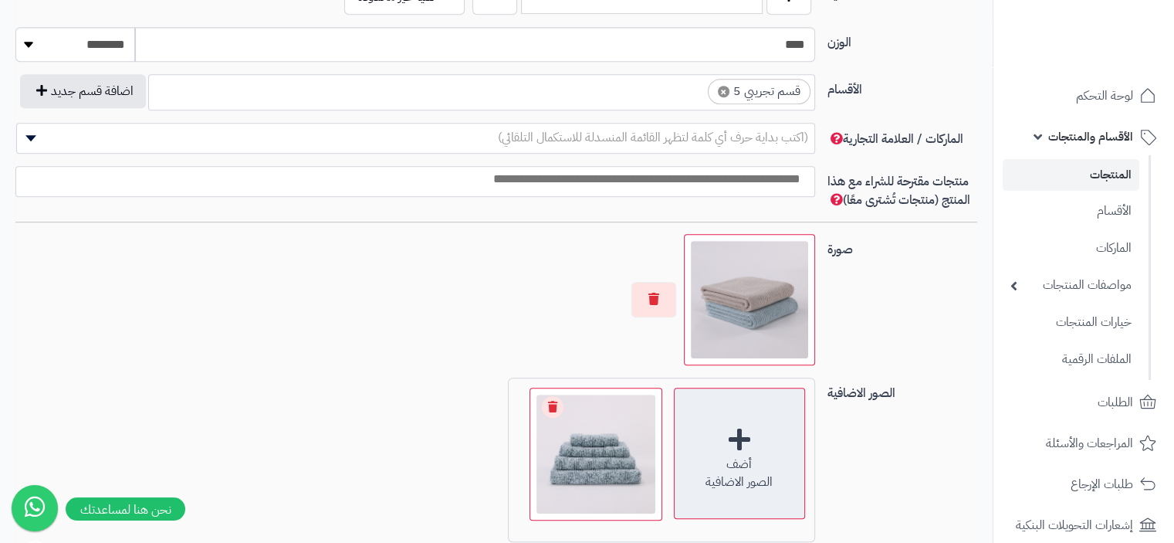
click at [743, 433] on div "أضف الصور الاضافية" at bounding box center [739, 452] width 131 height 131
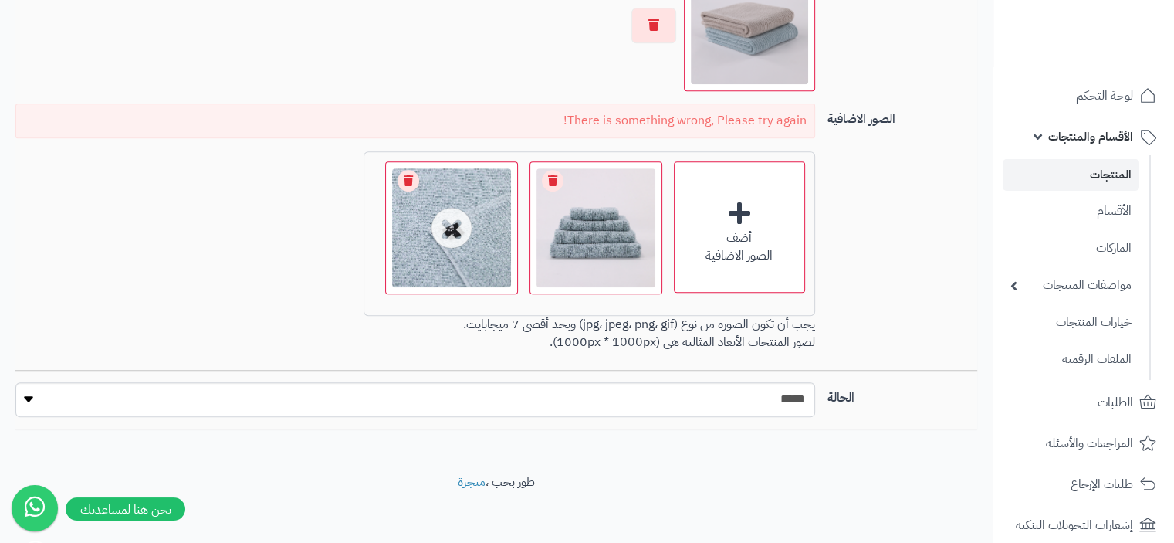
scroll to position [1127, 0]
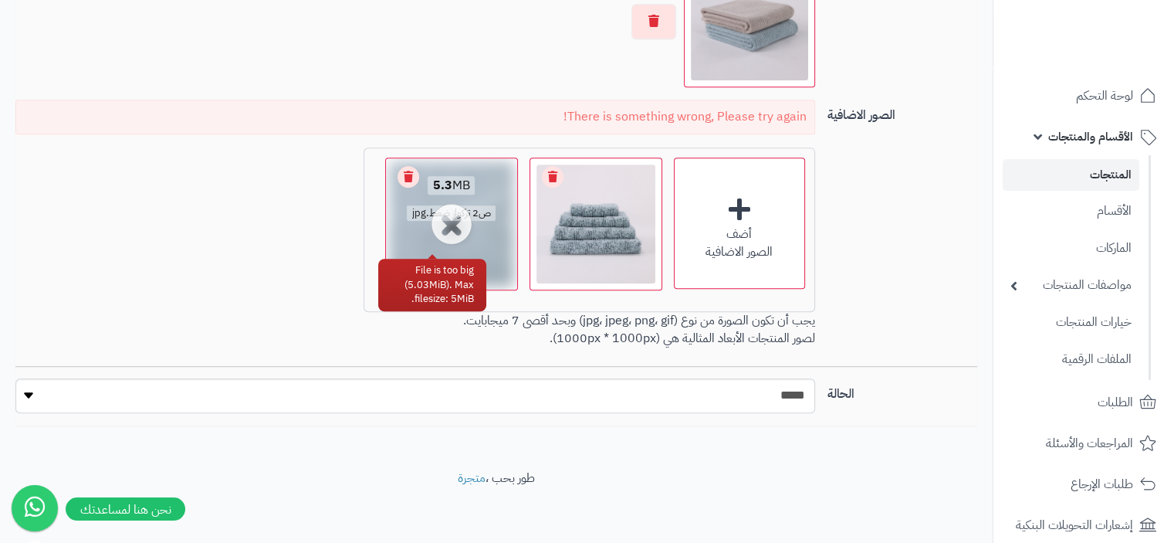
click at [413, 173] on link "Remove file" at bounding box center [409, 177] width 22 height 22
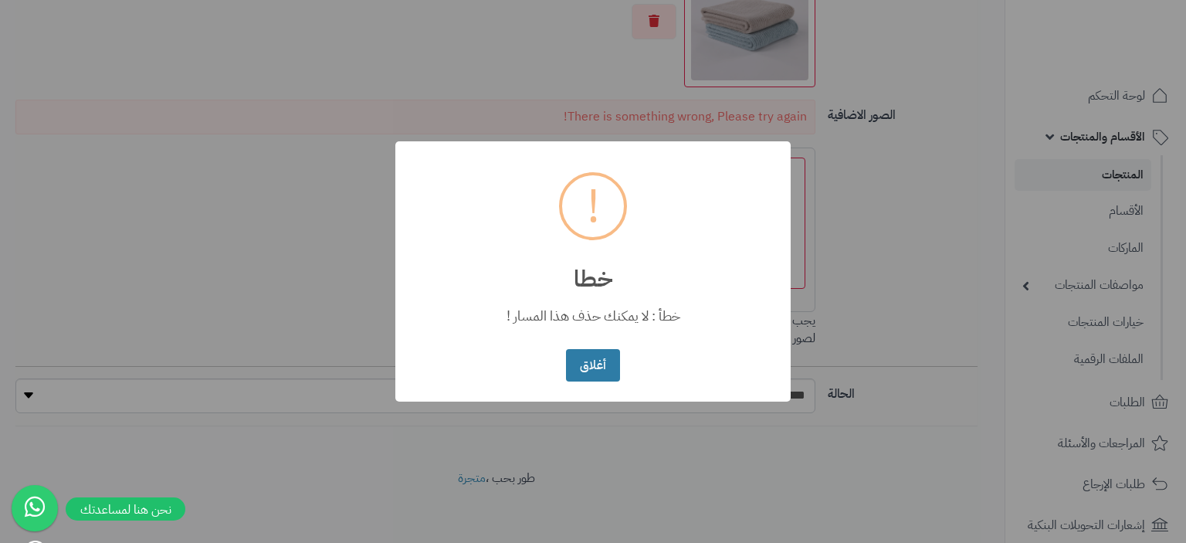
click at [584, 364] on button "أغلاق" at bounding box center [592, 365] width 53 height 33
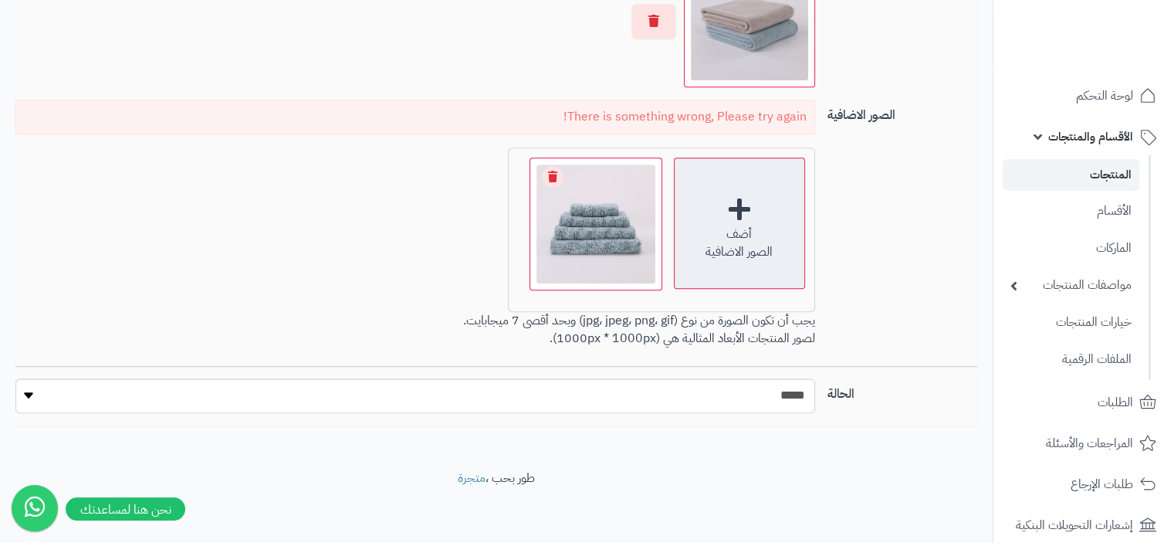
click at [740, 201] on div "أضف الصور الاضافية" at bounding box center [739, 222] width 131 height 131
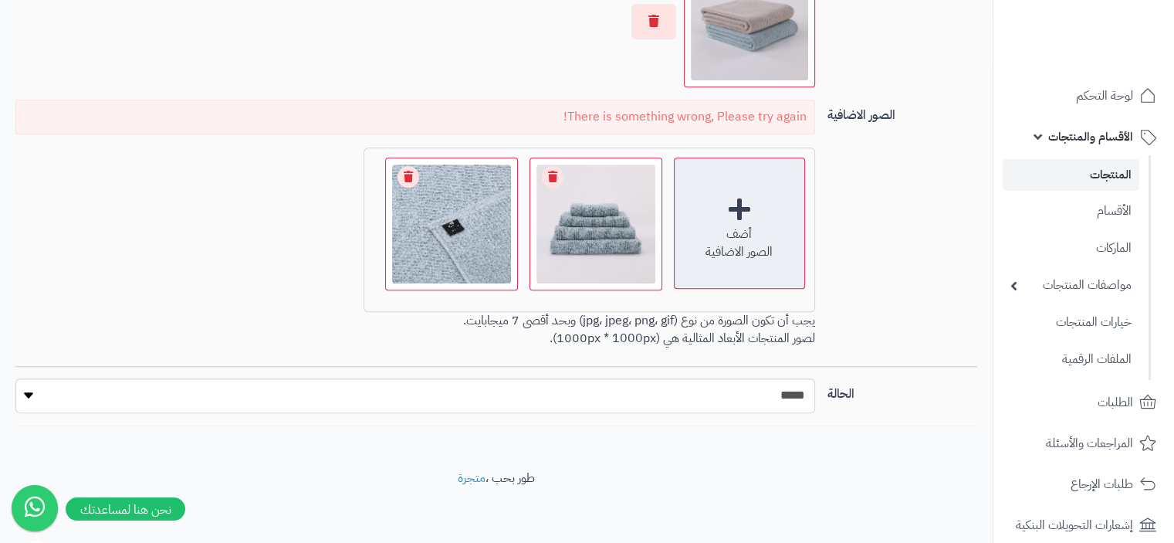
click at [746, 201] on div "أضف الصور الاضافية" at bounding box center [739, 222] width 131 height 131
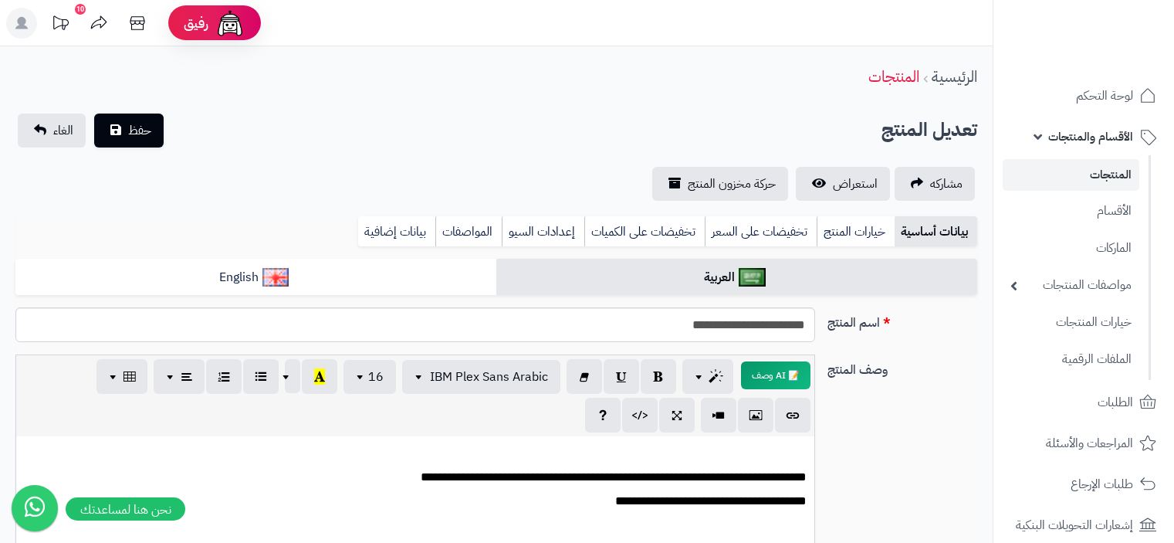
scroll to position [1127, 0]
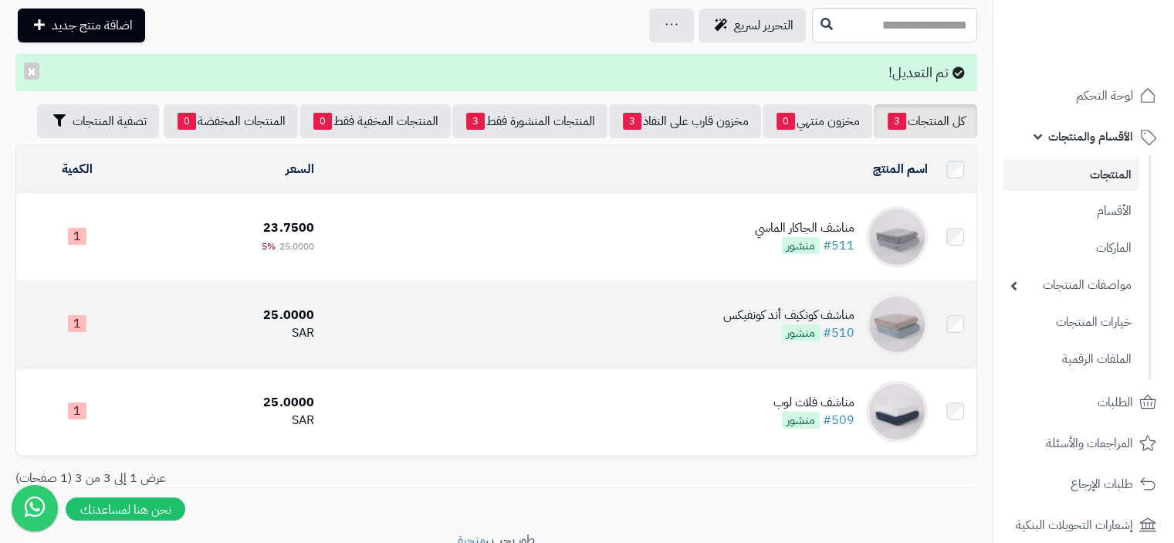
scroll to position [77, 0]
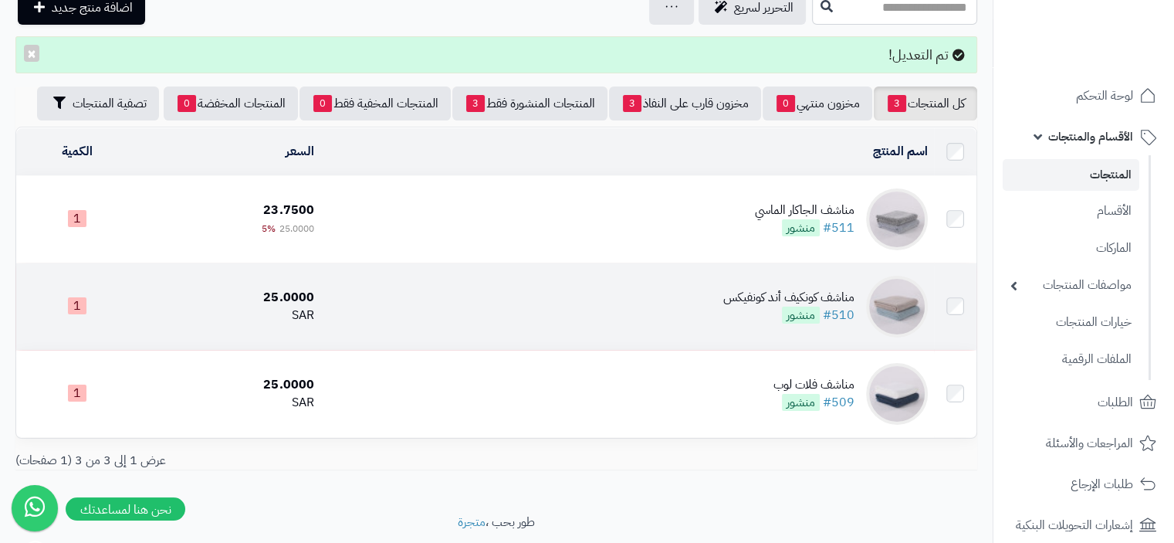
click at [763, 299] on div "مناشف كونكيف أند كونفيكس" at bounding box center [788, 298] width 131 height 18
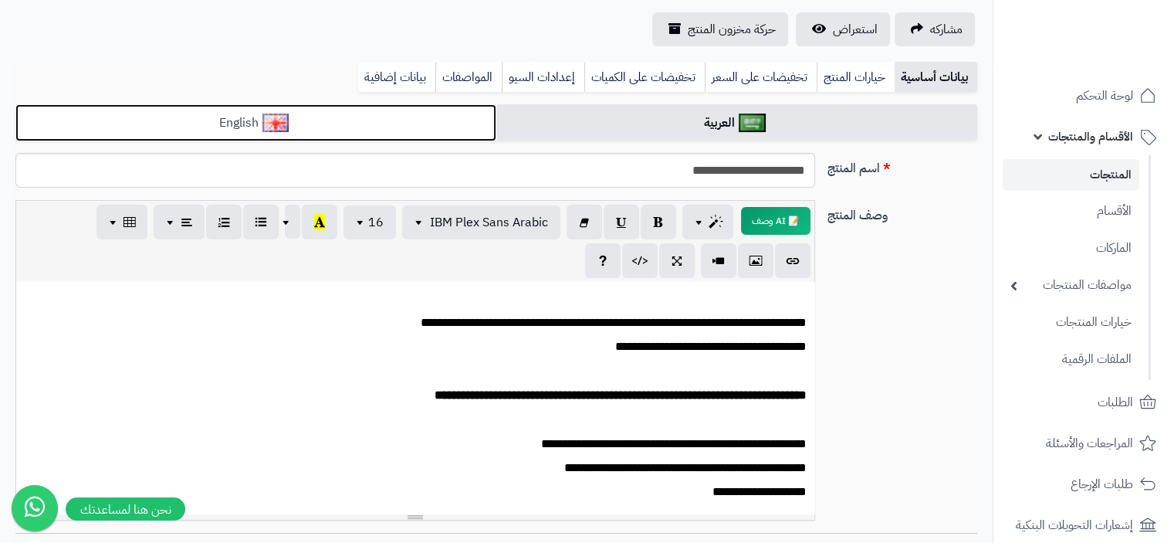
click at [299, 121] on link "English" at bounding box center [255, 123] width 481 height 38
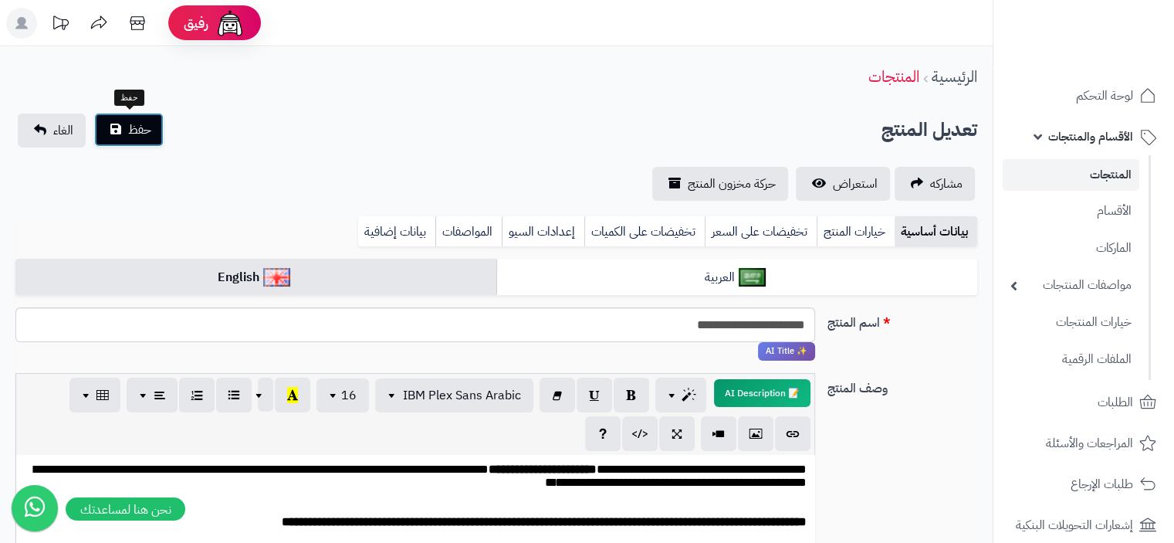
click at [157, 129] on button "حفظ" at bounding box center [128, 130] width 69 height 34
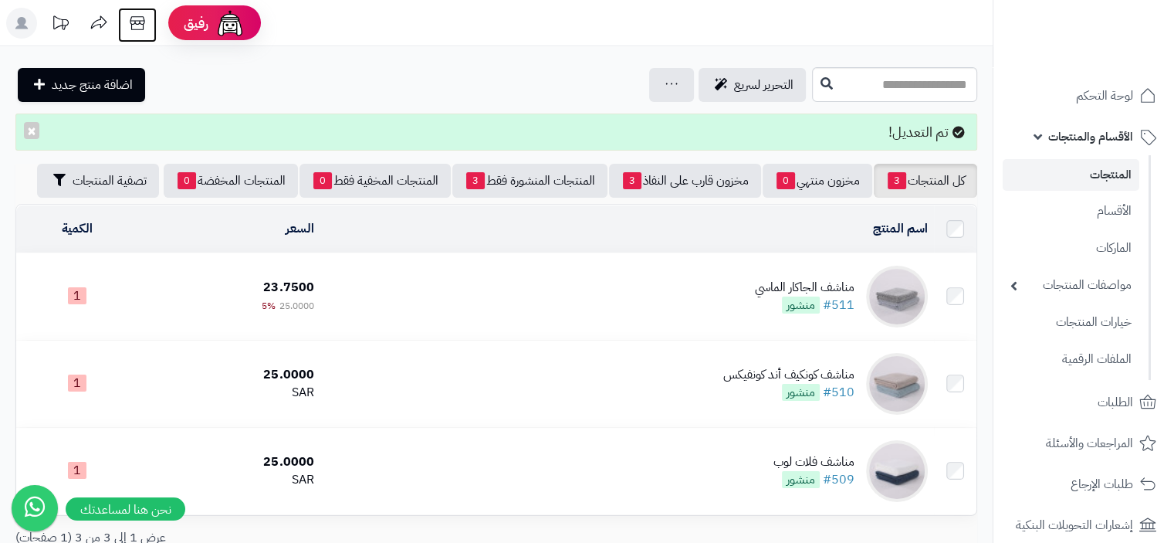
click at [147, 26] on icon at bounding box center [137, 23] width 31 height 31
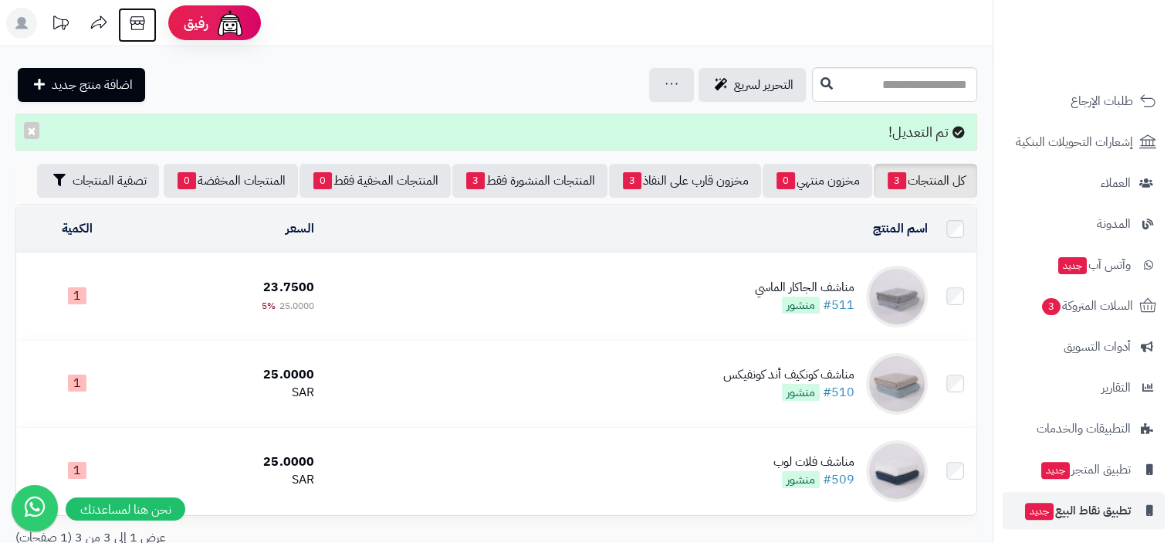
scroll to position [428, 0]
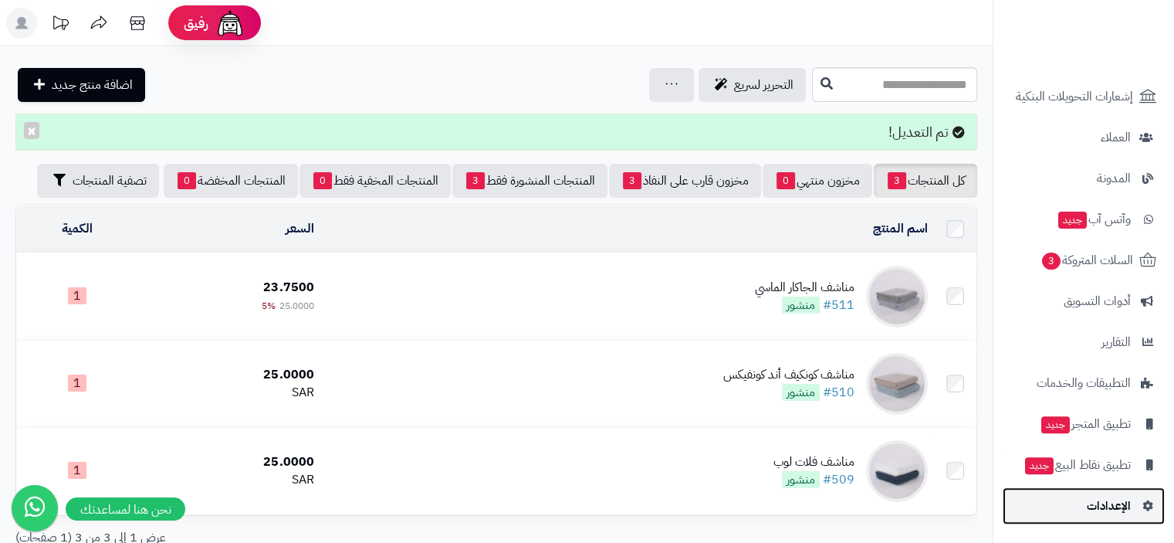
click at [1111, 500] on span "الإعدادات" at bounding box center [1109, 506] width 44 height 22
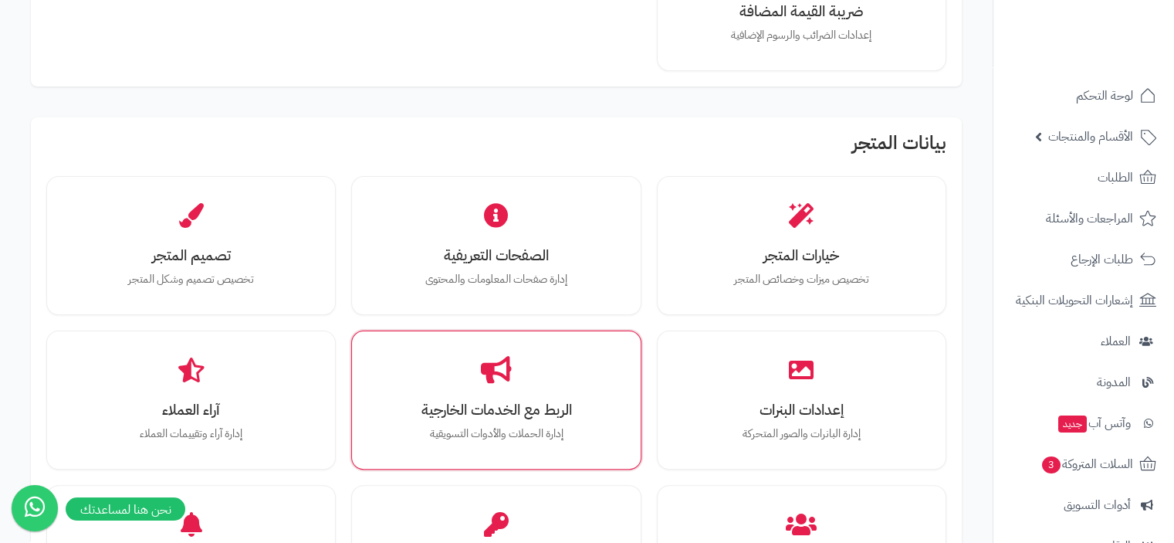
scroll to position [386, 0]
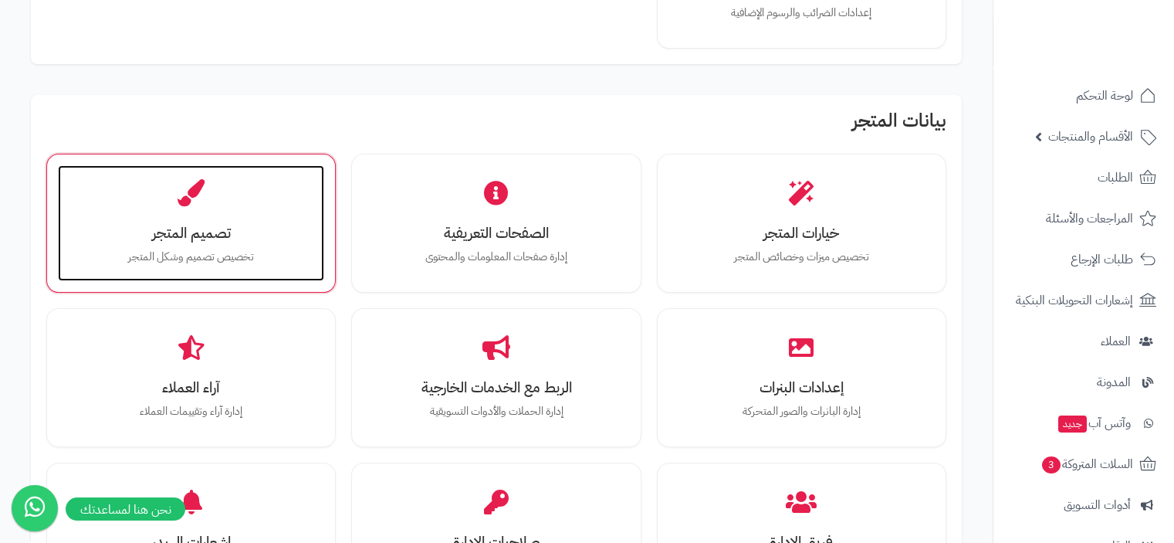
click at [203, 209] on div "تصميم المتجر تخصيص تصميم وشكل المتجر" at bounding box center [191, 223] width 266 height 116
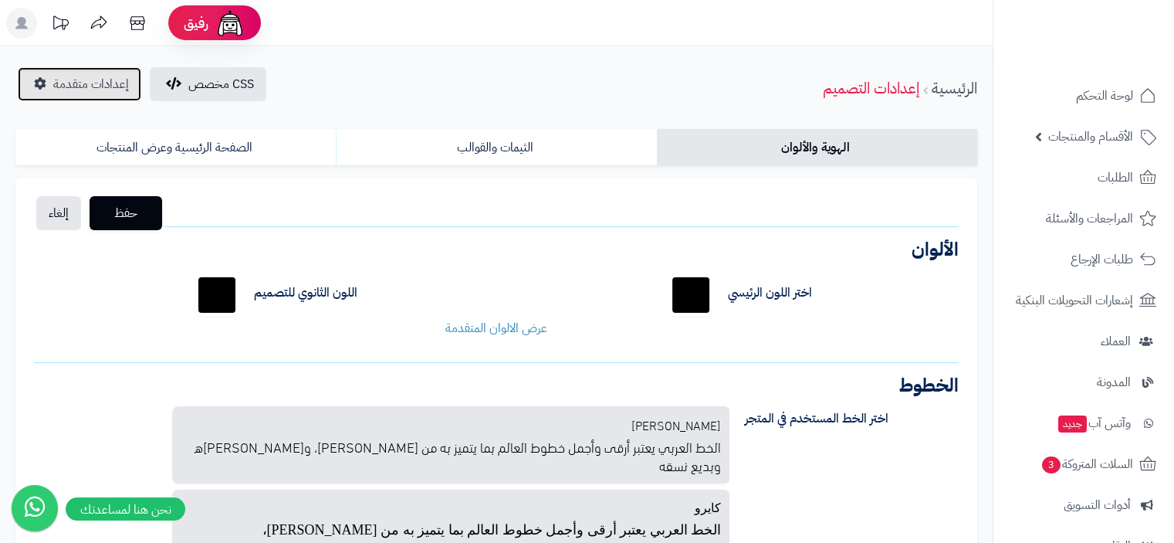
click at [77, 91] on span "إعدادات متقدمة" at bounding box center [91, 84] width 76 height 19
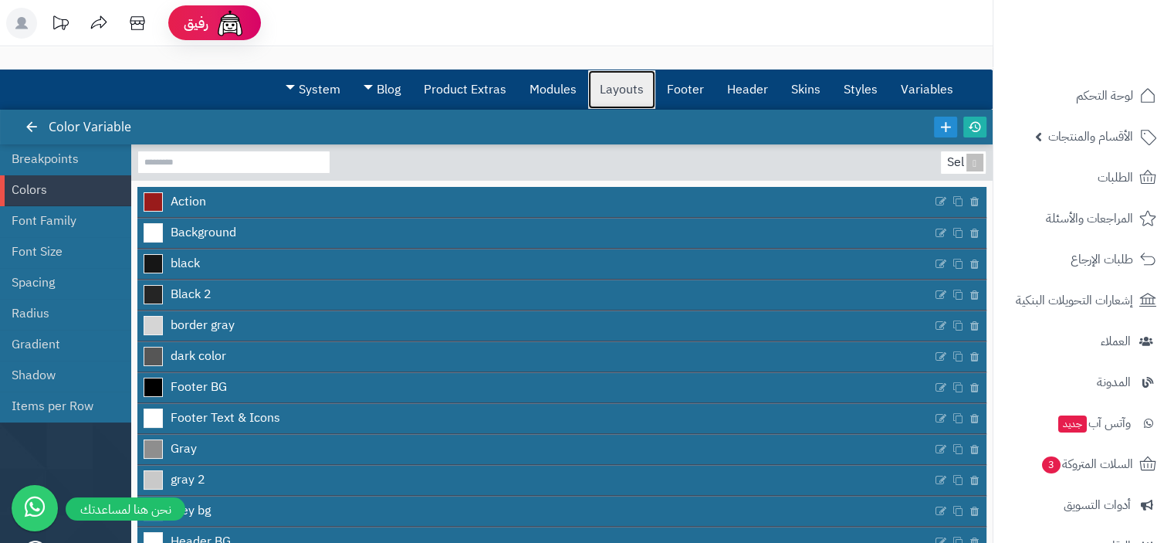
click at [618, 84] on link "Layouts" at bounding box center [621, 89] width 67 height 39
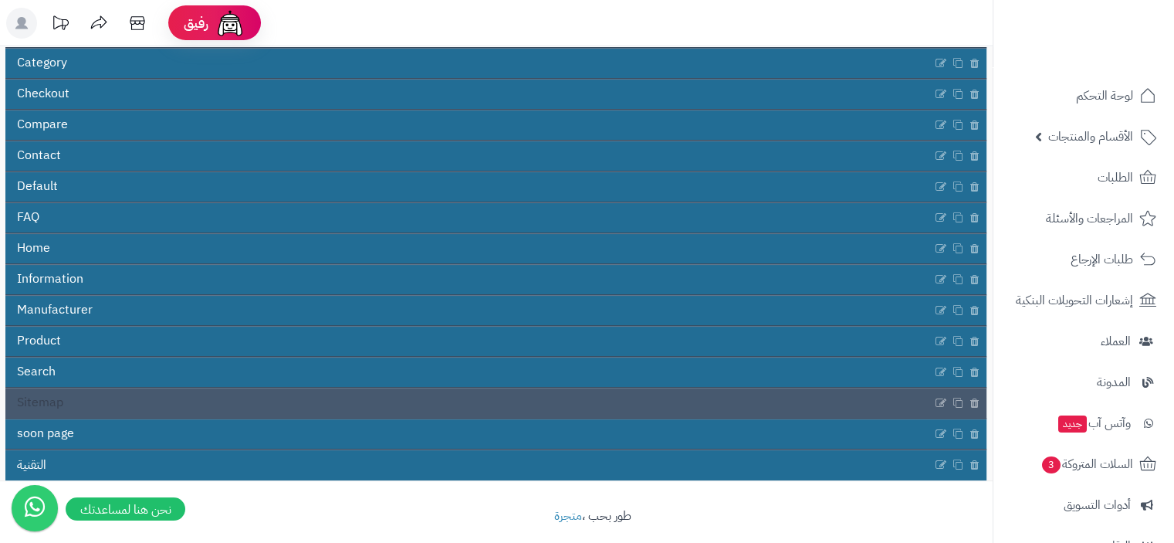
scroll to position [245, 0]
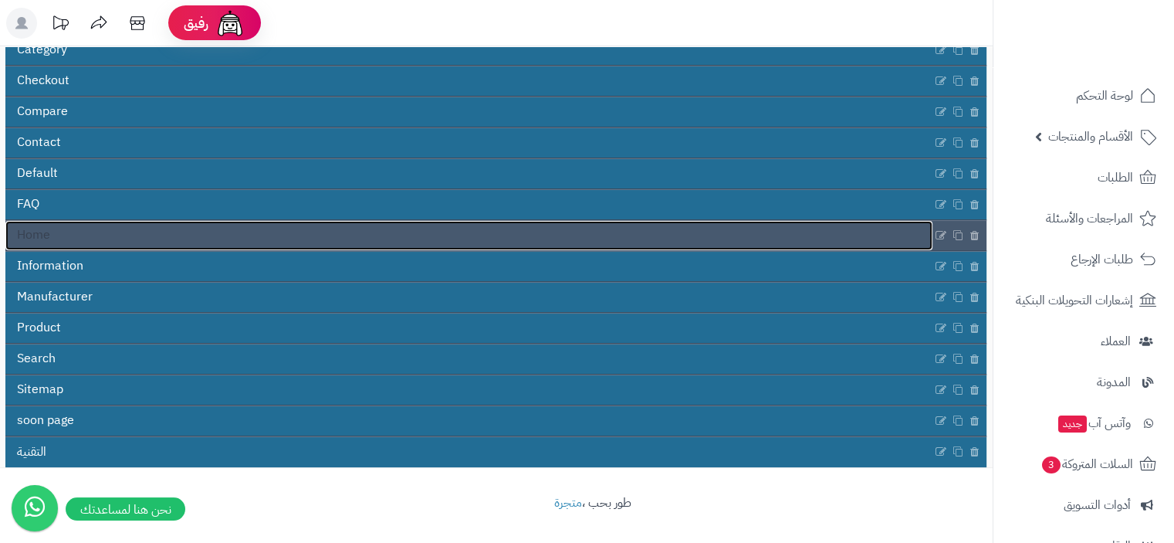
click at [295, 241] on link "Home" at bounding box center [468, 235] width 927 height 29
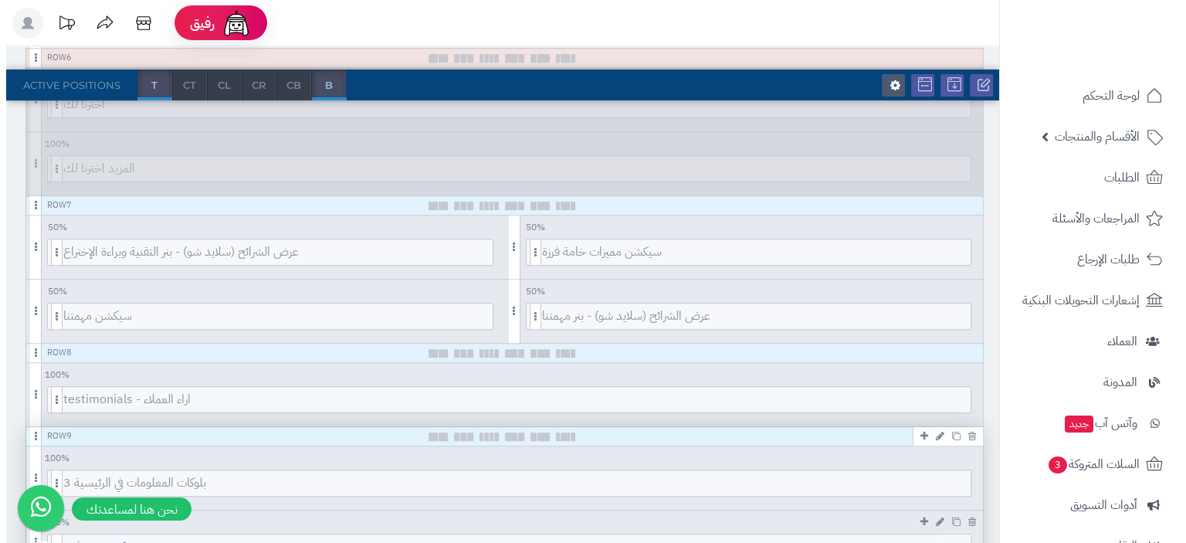
scroll to position [926, 0]
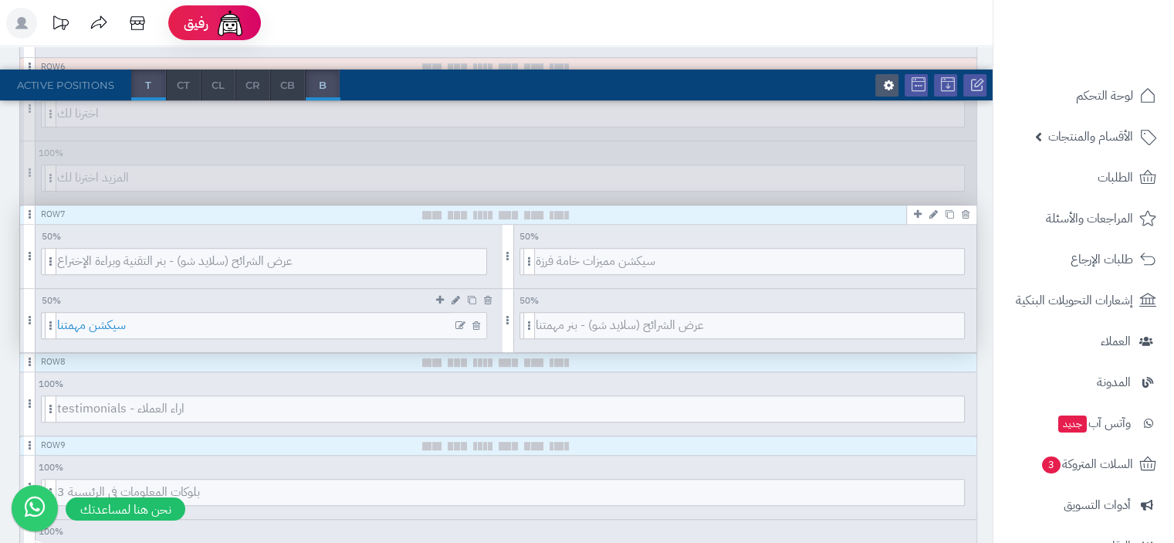
click at [228, 330] on span "سيكشن مهمتنا" at bounding box center [271, 325] width 429 height 25
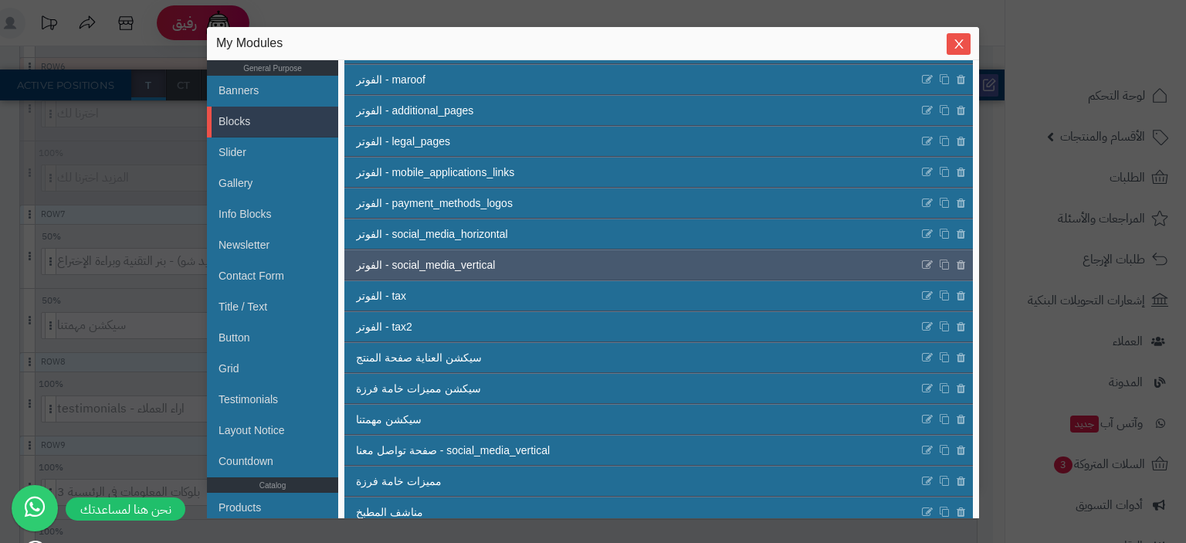
scroll to position [516, 0]
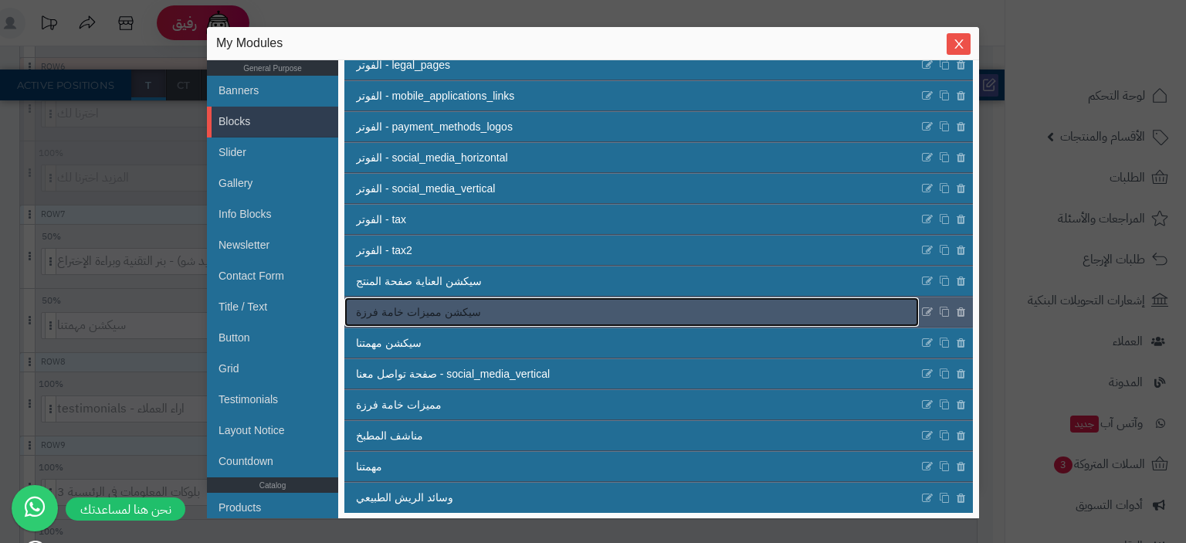
click at [601, 316] on link "سيكشن مميزات خامة فرزة" at bounding box center [631, 311] width 574 height 29
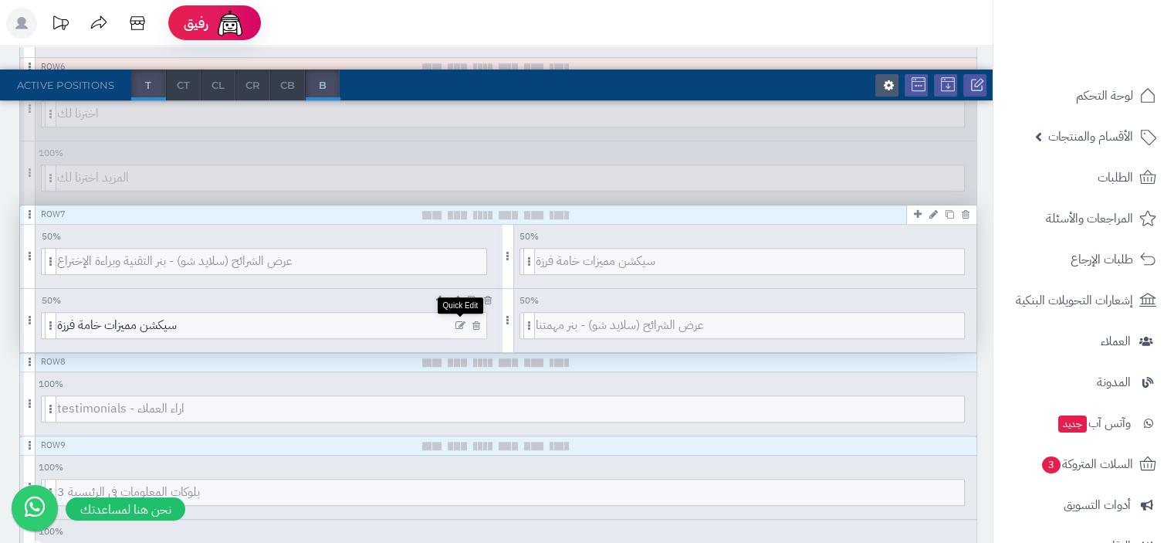
click at [460, 320] on icon at bounding box center [460, 325] width 10 height 11
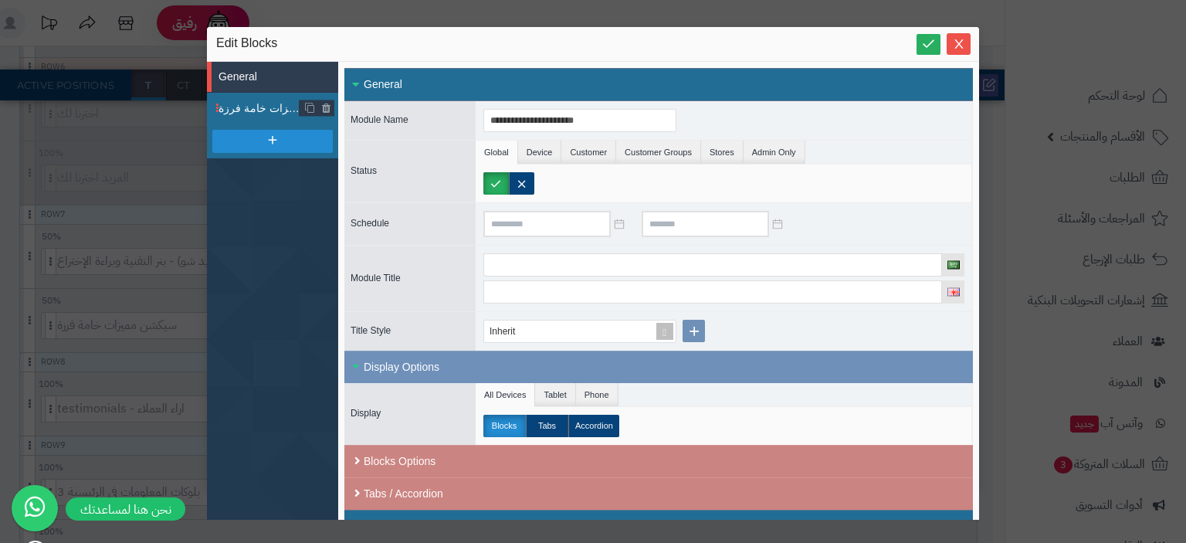
click at [262, 107] on span "مميزات خامة فرزة" at bounding box center [258, 108] width 81 height 16
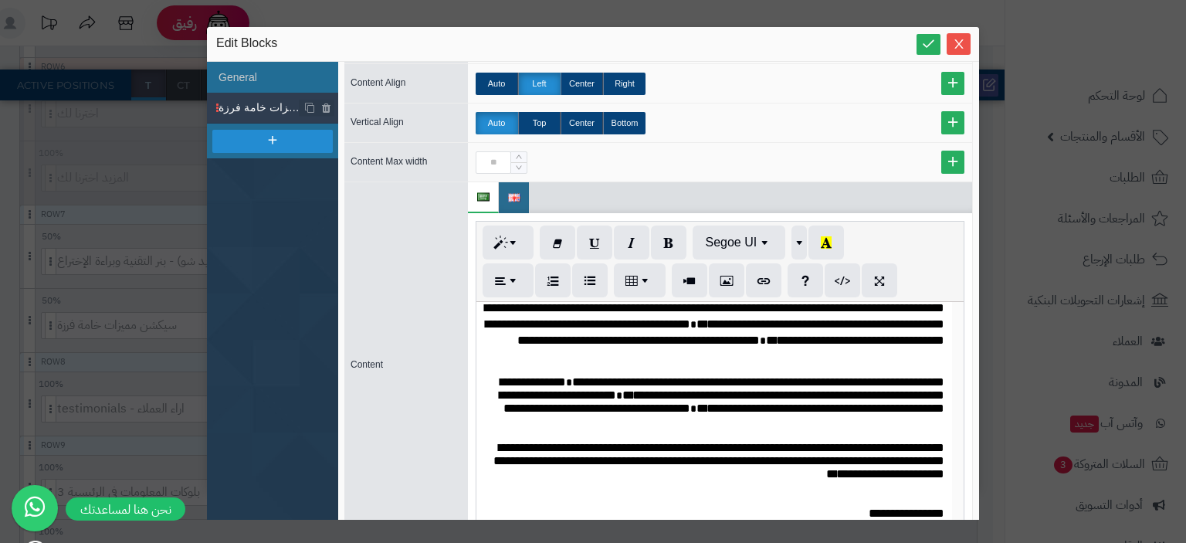
scroll to position [571, 0]
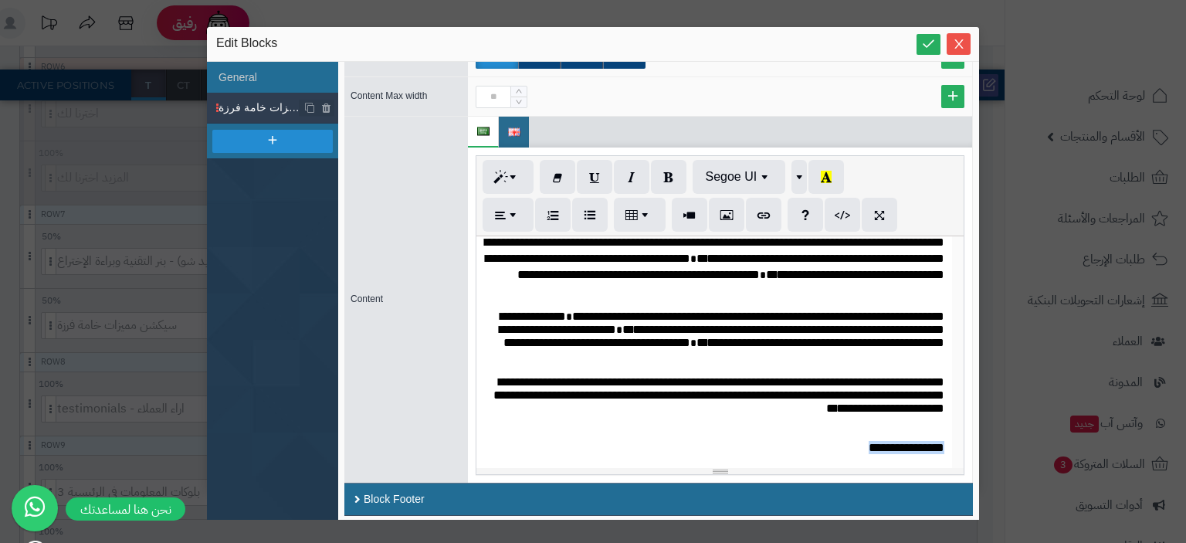
drag, startPoint x: 806, startPoint y: 448, endPoint x: 1013, endPoint y: 447, distance: 207.6
click at [1013, 447] on div "**********" at bounding box center [593, 271] width 1186 height 543
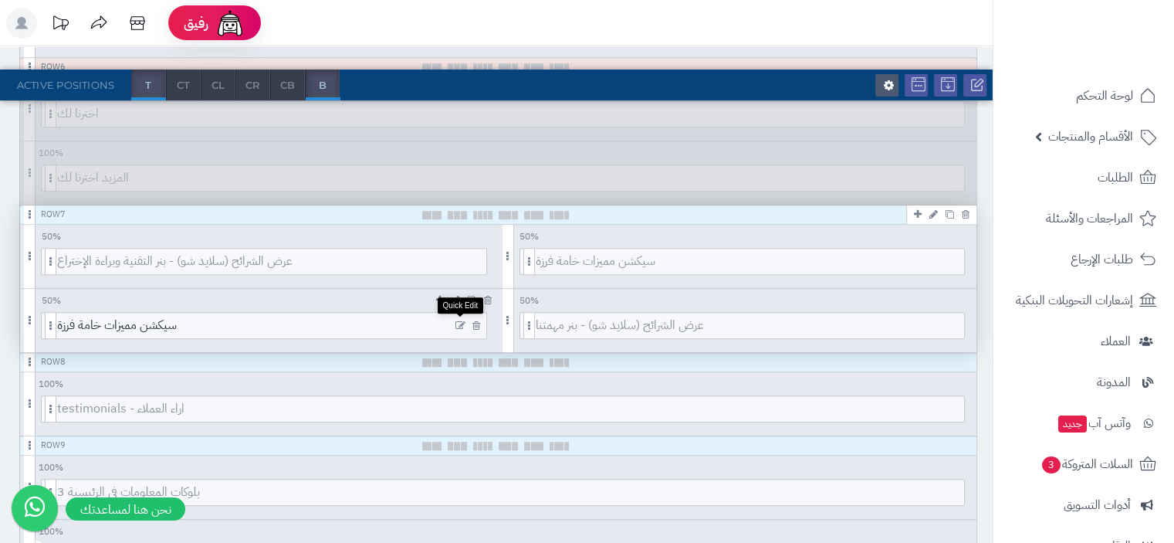
click at [459, 323] on icon at bounding box center [460, 325] width 10 height 11
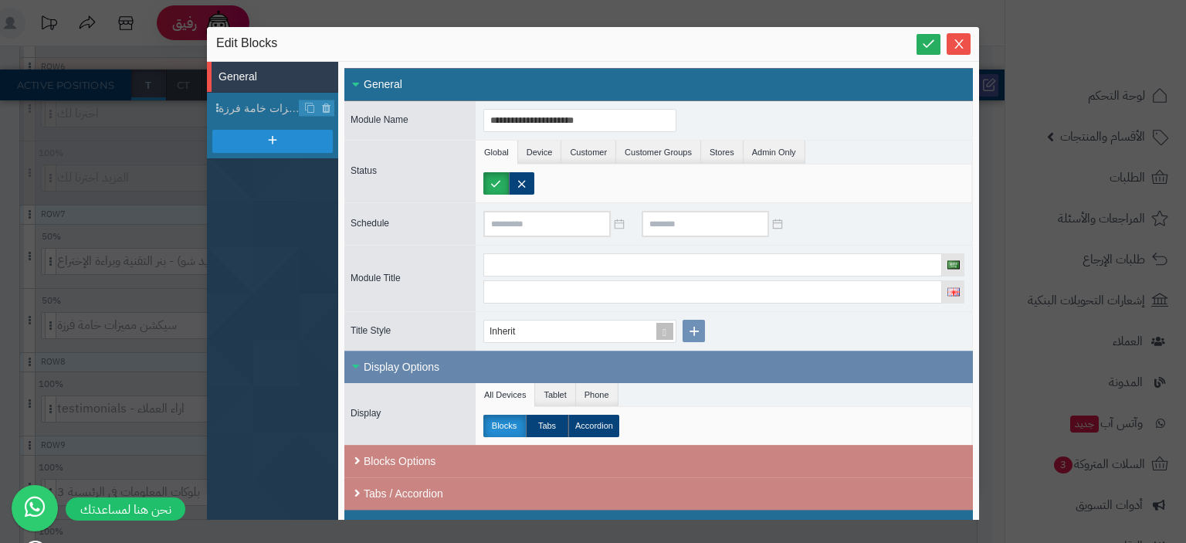
scroll to position [26, 0]
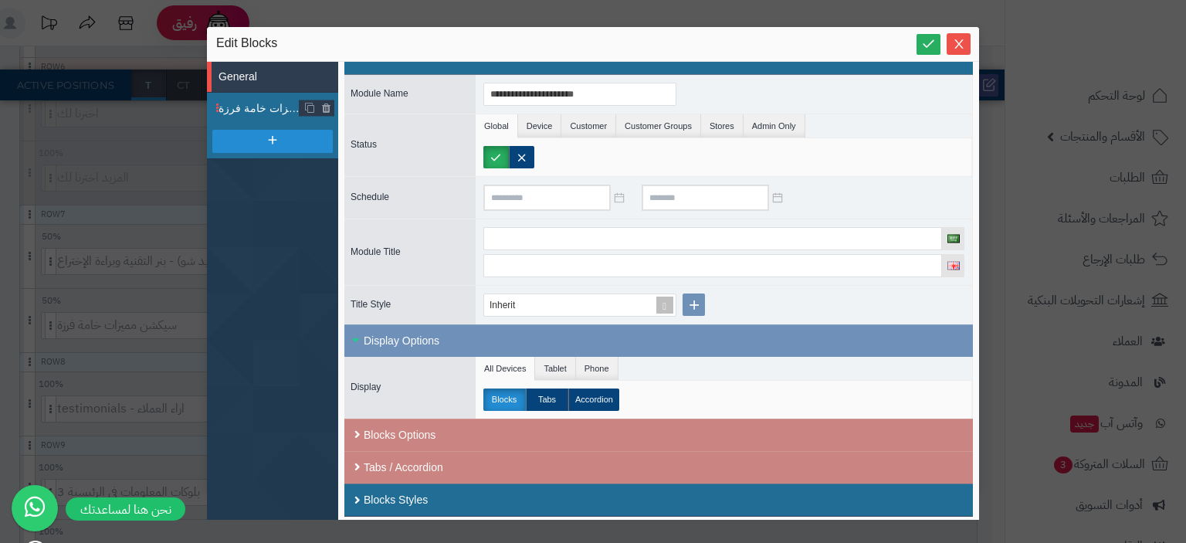
click at [242, 110] on span "مميزات خامة فرزة" at bounding box center [258, 108] width 81 height 16
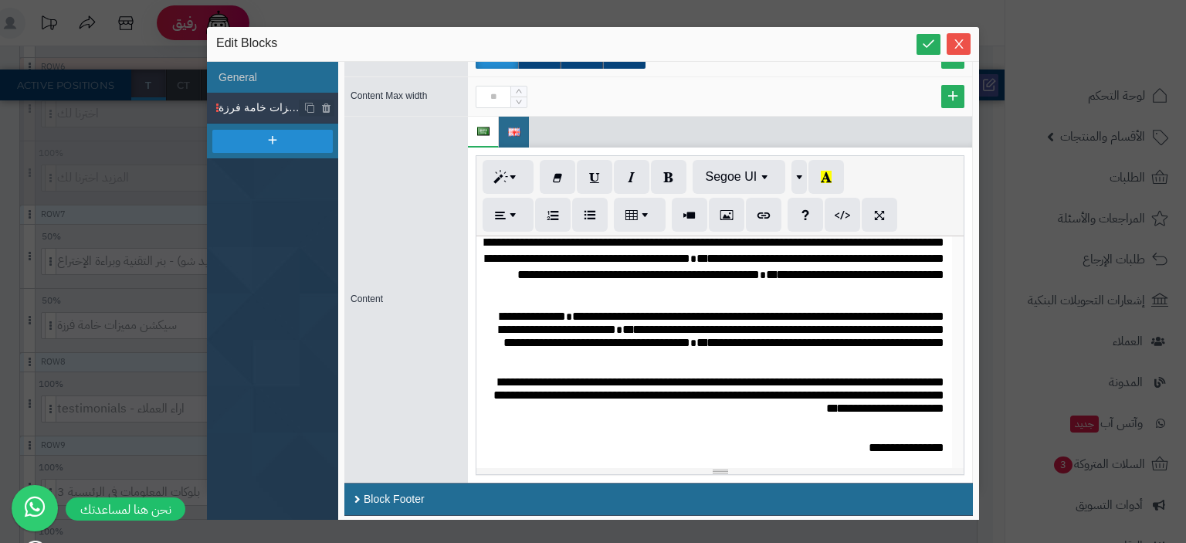
scroll to position [96, 0]
drag, startPoint x: 819, startPoint y: 449, endPoint x: 928, endPoint y: 451, distance: 108.8
click at [928, 451] on div "**********" at bounding box center [713, 352] width 475 height 232
drag, startPoint x: 898, startPoint y: 446, endPoint x: 846, endPoint y: 444, distance: 52.5
click at [898, 446] on span "**********" at bounding box center [906, 448] width 76 height 12
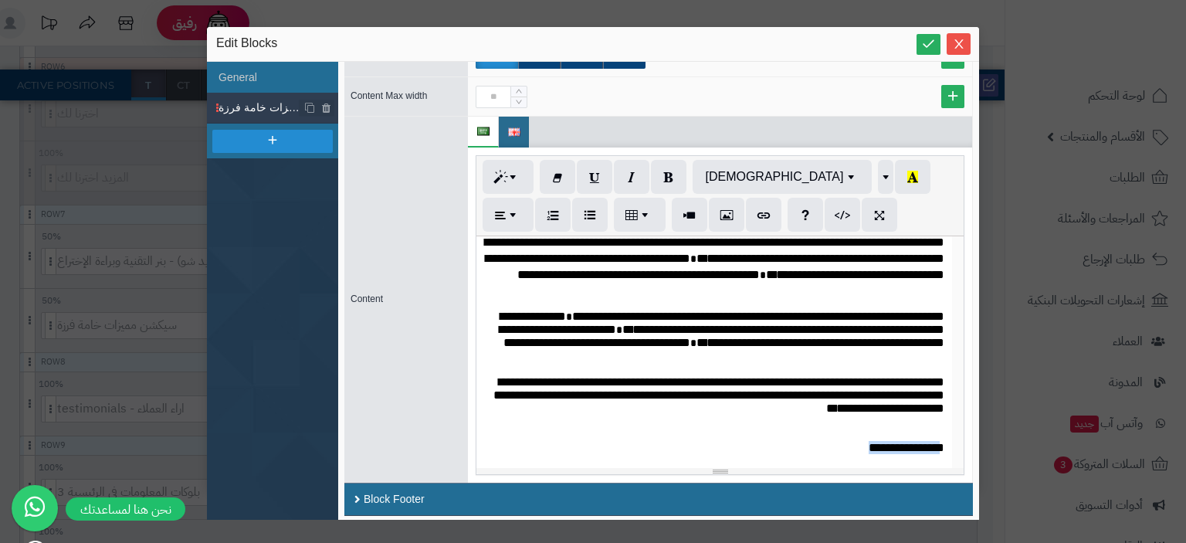
click at [868, 442] on span "**********" at bounding box center [906, 448] width 76 height 12
drag, startPoint x: 822, startPoint y: 444, endPoint x: 950, endPoint y: 445, distance: 128.1
click at [950, 445] on div "**********" at bounding box center [713, 352] width 475 height 232
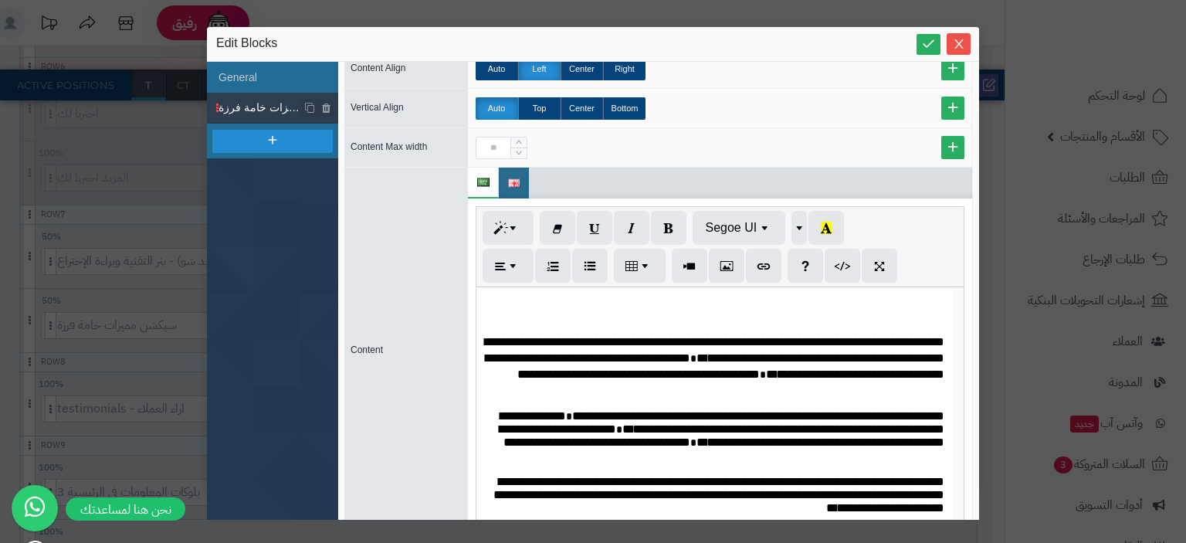
scroll to position [494, 0]
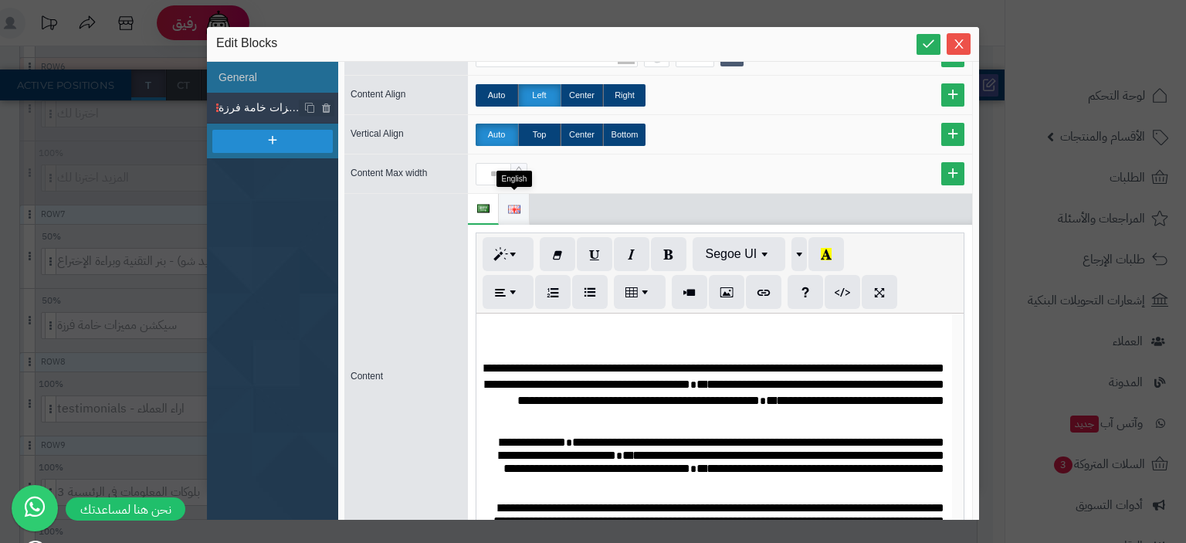
click at [513, 216] on span at bounding box center [514, 209] width 12 height 31
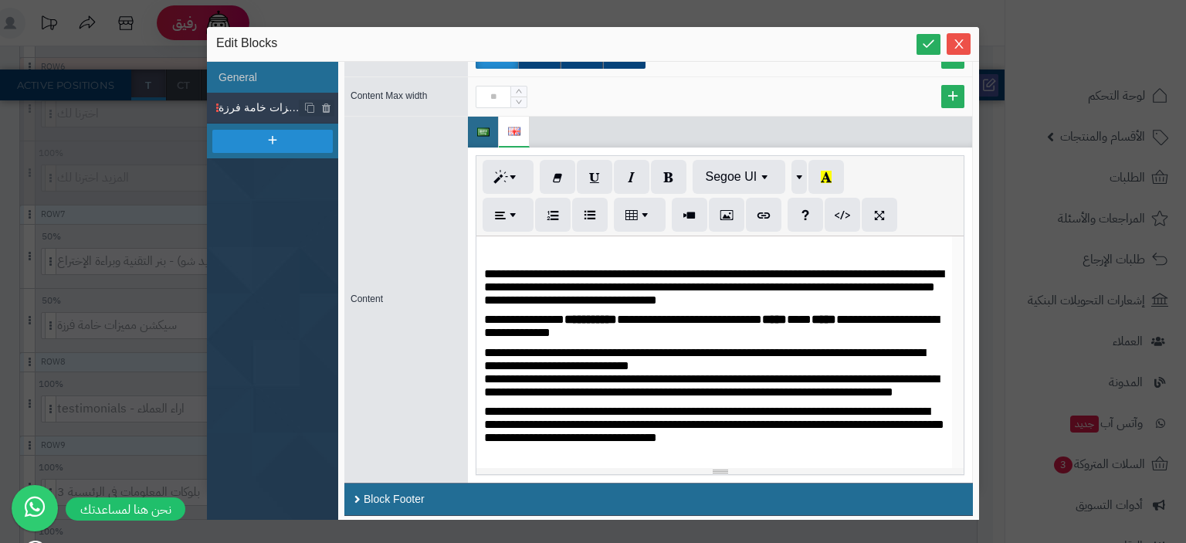
scroll to position [0, 0]
click at [484, 128] on img at bounding box center [483, 132] width 12 height 8
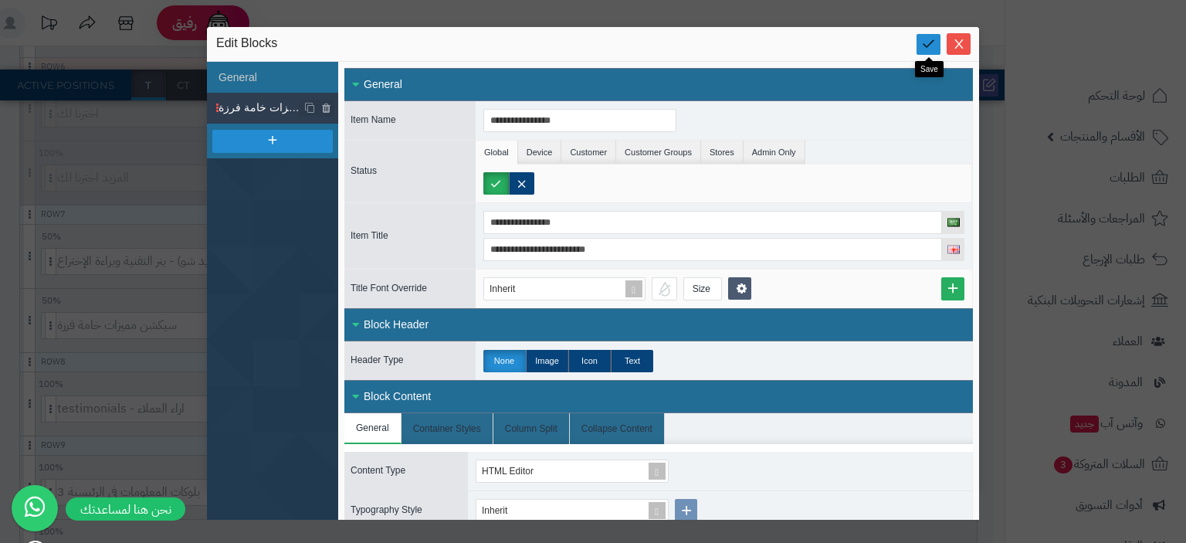
click at [929, 46] on icon at bounding box center [928, 43] width 15 height 15
click at [494, 182] on label at bounding box center [495, 183] width 25 height 22
click at [491, 186] on label at bounding box center [495, 183] width 25 height 22
click at [962, 42] on icon "Close" at bounding box center [959, 43] width 12 height 12
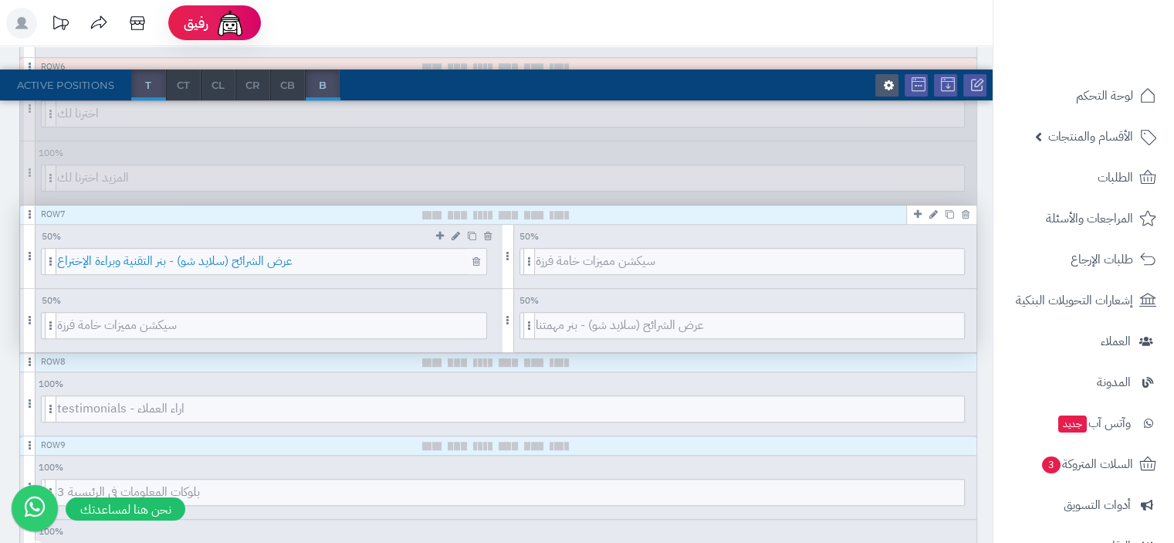
click at [280, 262] on span "عرض الشرائح (سلايد شو) - بنر التقنية وبراءة الإختراع" at bounding box center [271, 261] width 429 height 25
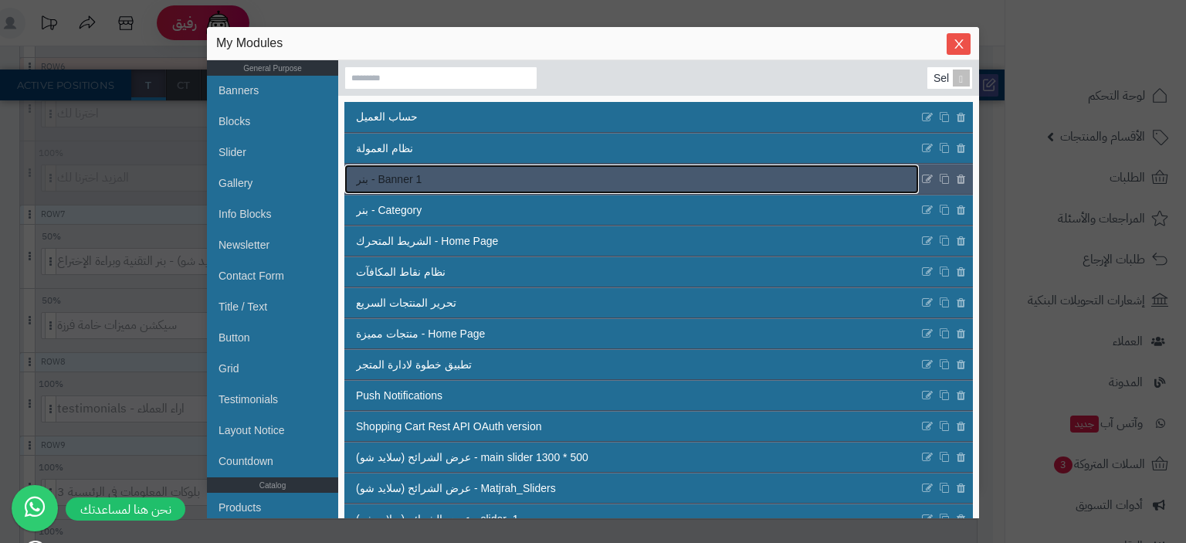
click at [509, 175] on link "بنر - Banner 1" at bounding box center [631, 178] width 574 height 29
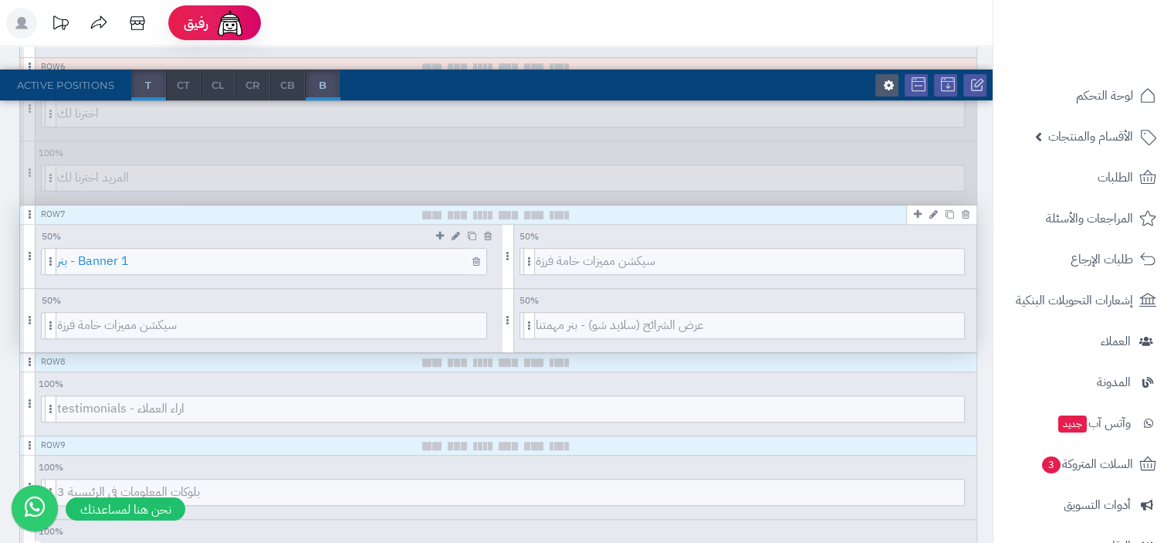
click at [316, 259] on span "بنر - Banner 1" at bounding box center [271, 261] width 429 height 25
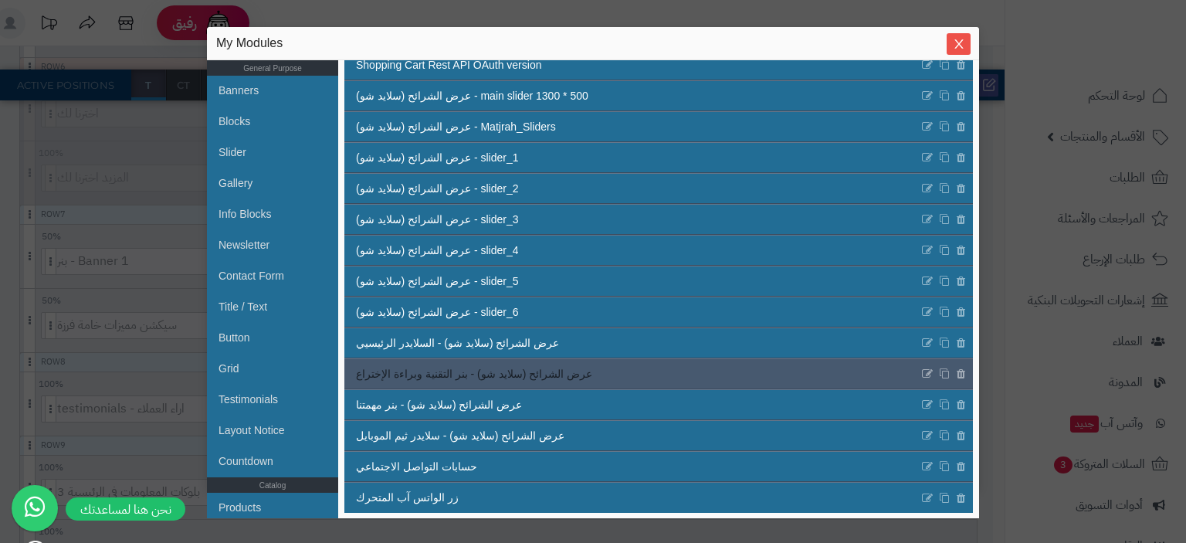
scroll to position [361, 0]
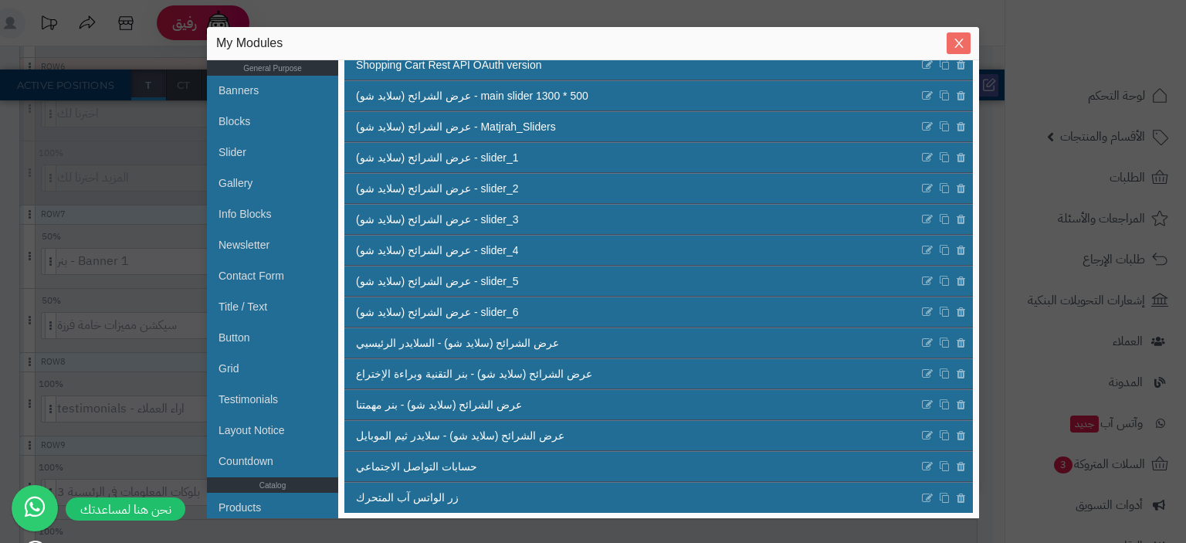
click at [959, 43] on icon "Close" at bounding box center [958, 43] width 8 height 9
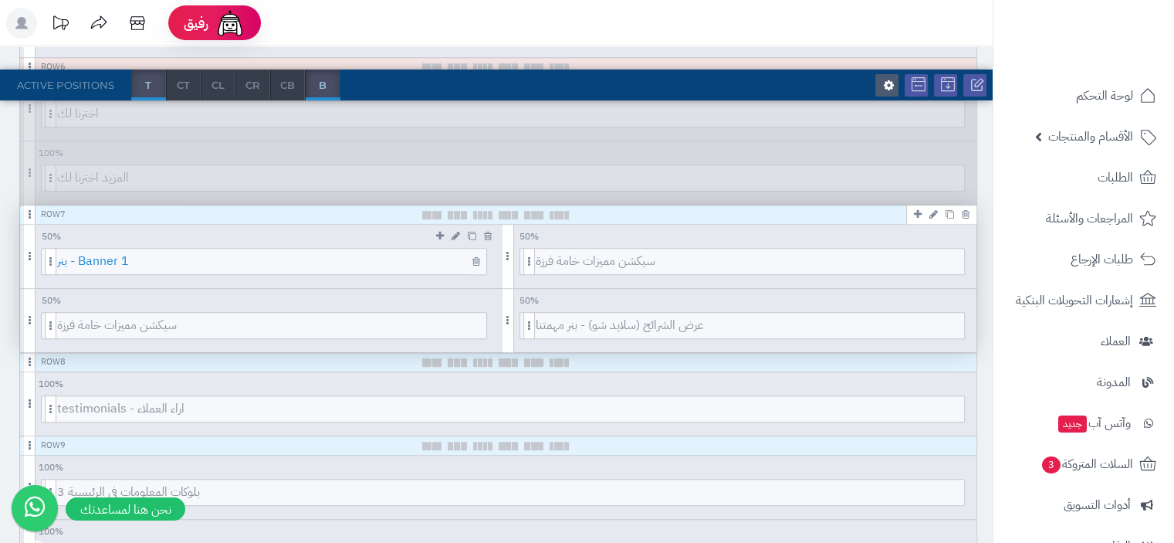
click at [402, 258] on span "بنر - Banner 1" at bounding box center [271, 261] width 429 height 25
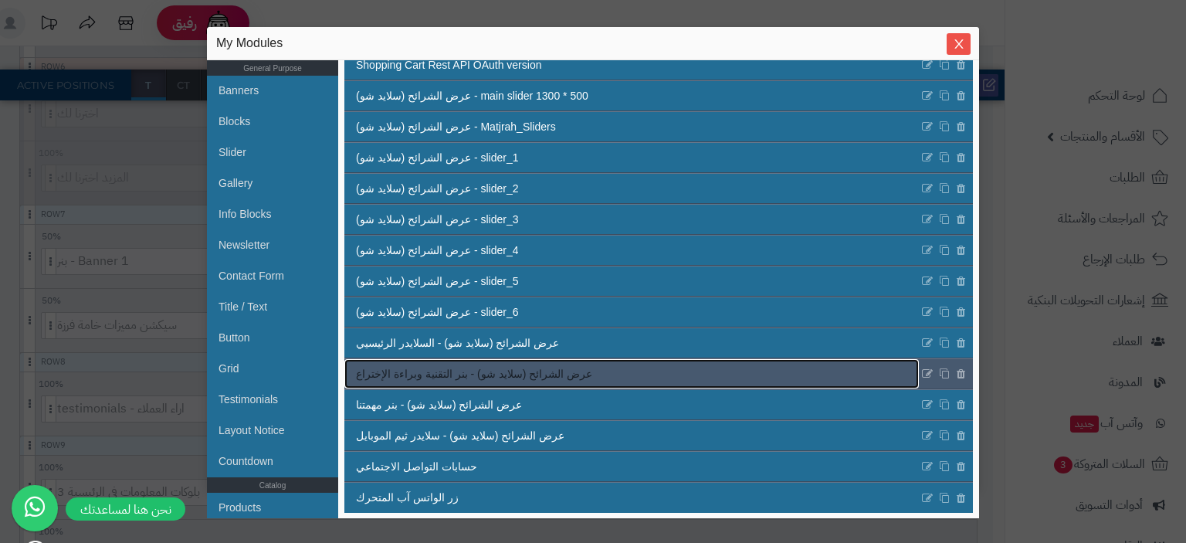
click at [757, 378] on link "عرض الشرائح (سلايد شو) - بنر التقنية وبراءة الإختراع" at bounding box center [631, 373] width 574 height 29
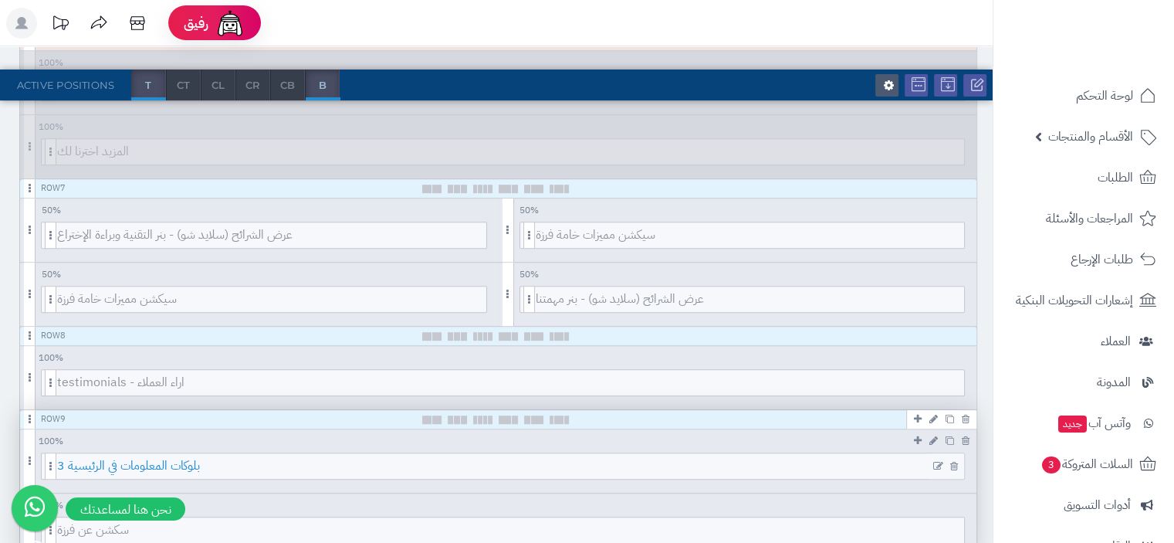
scroll to position [926, 0]
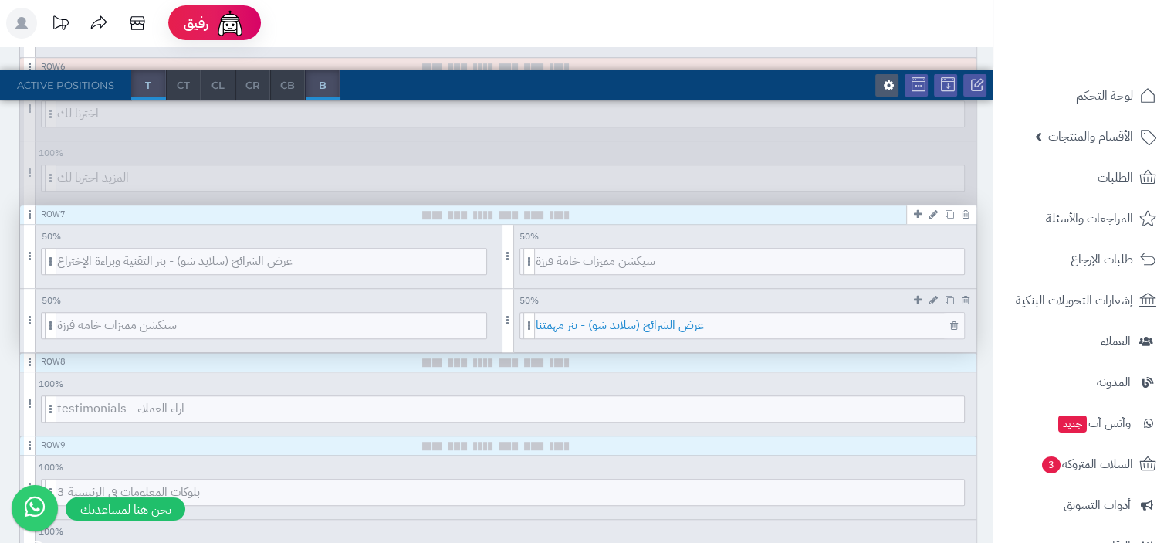
click at [704, 330] on span "عرض الشرائح (سلايد شو) - بنر مهمتنا" at bounding box center [750, 325] width 429 height 25
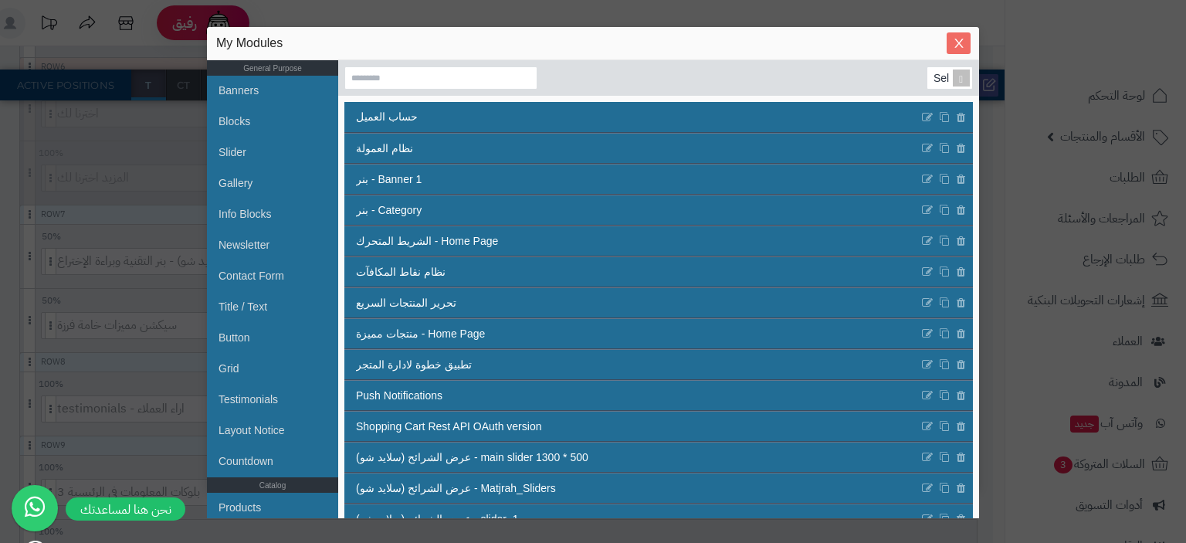
click at [953, 49] on icon "Close" at bounding box center [959, 43] width 12 height 12
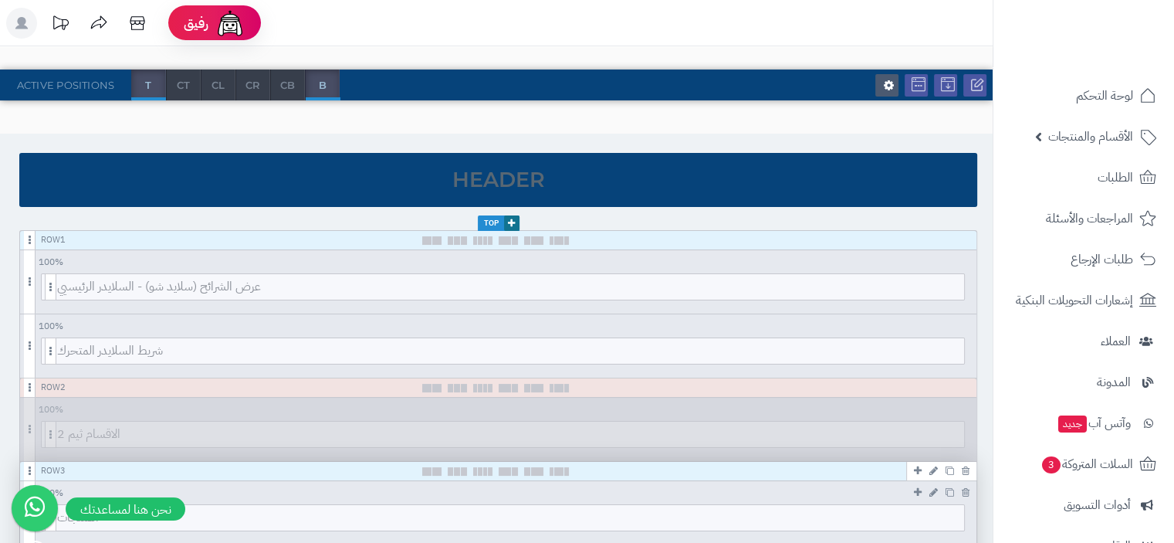
scroll to position [0, 0]
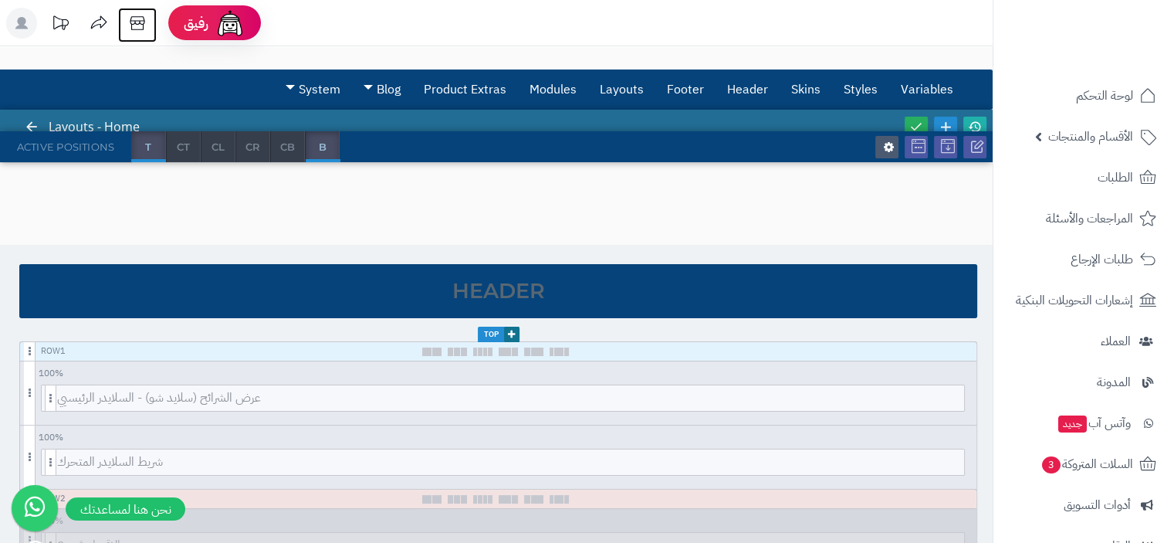
click at [137, 22] on icon at bounding box center [137, 23] width 31 height 31
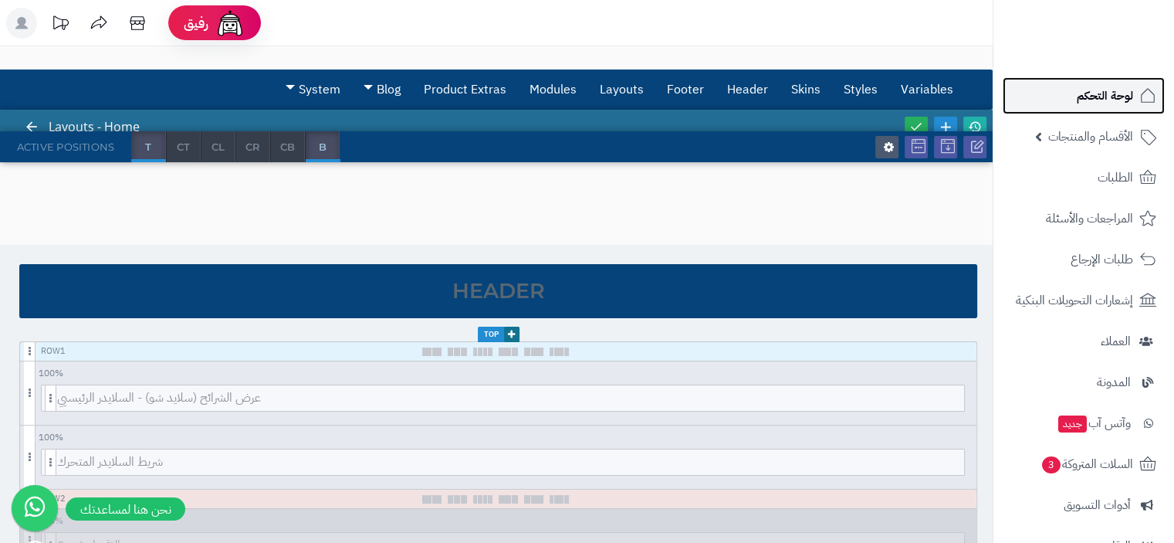
click at [1101, 89] on span "لوحة التحكم" at bounding box center [1105, 96] width 56 height 22
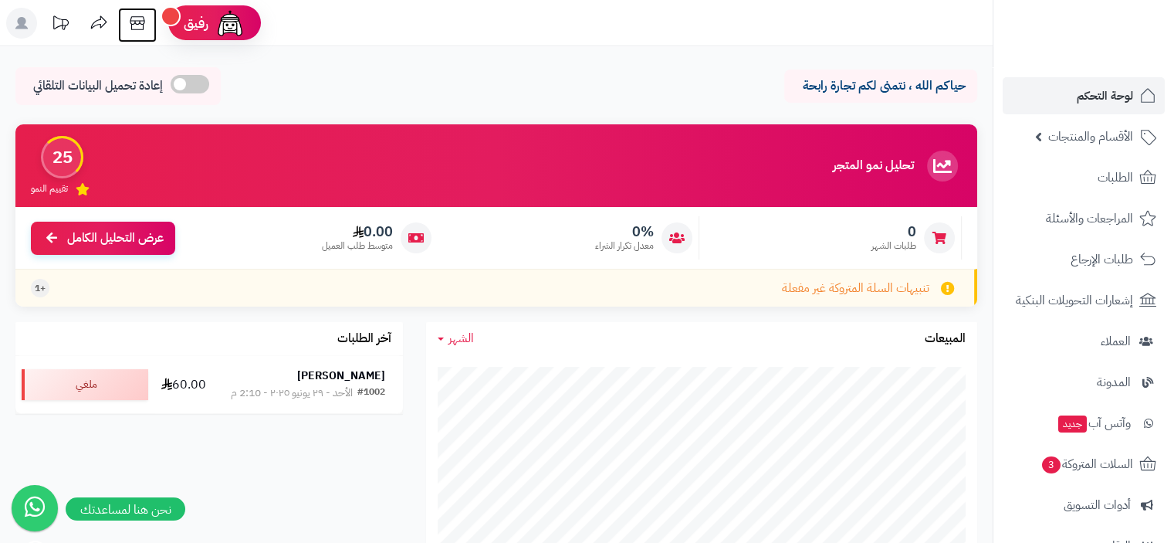
click at [142, 24] on icon at bounding box center [137, 23] width 15 height 14
click at [1069, 138] on span "الأقسام والمنتجات" at bounding box center [1090, 137] width 85 height 22
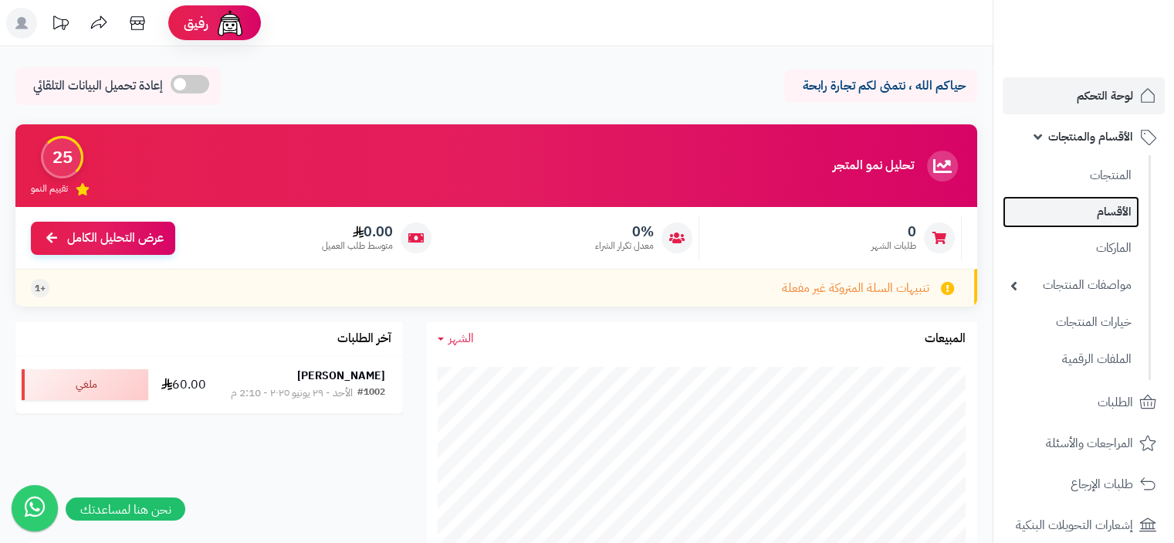
drag, startPoint x: 1099, startPoint y: 213, endPoint x: 1074, endPoint y: 215, distance: 24.7
click at [1098, 212] on link "الأقسام" at bounding box center [1071, 212] width 137 height 32
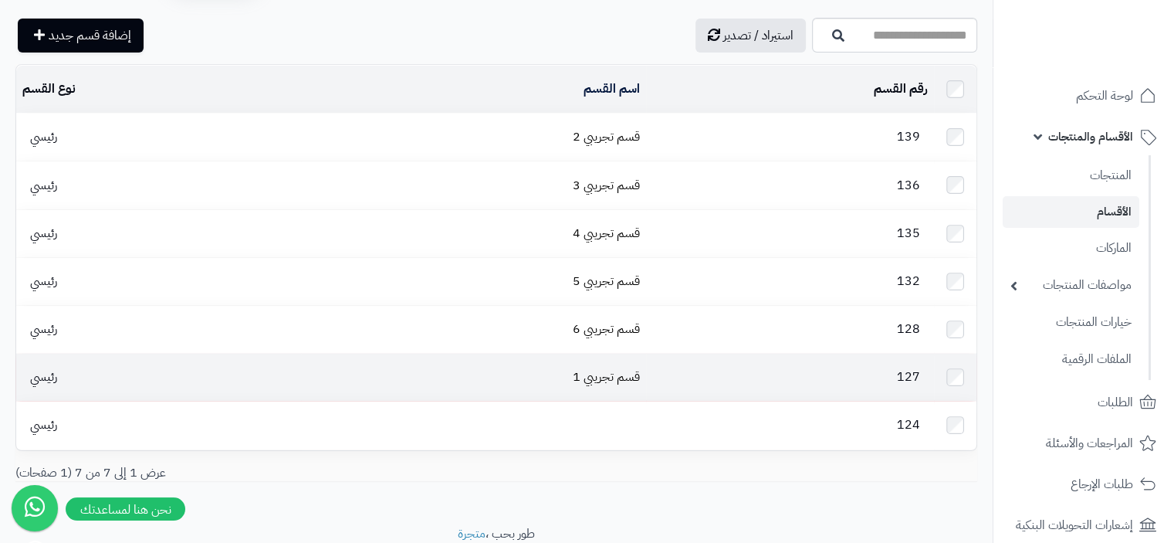
scroll to position [15, 0]
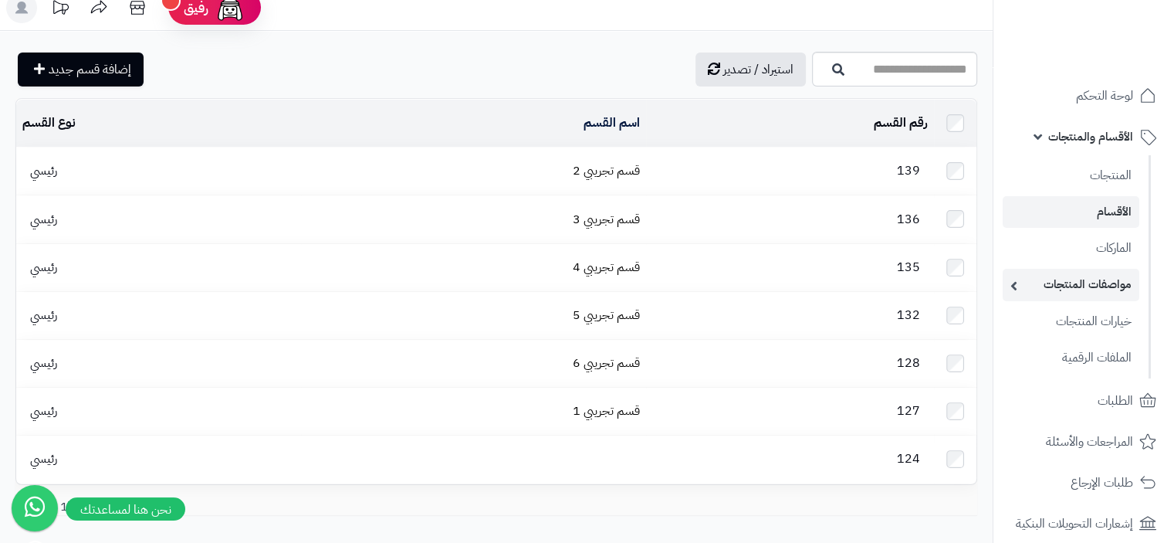
click at [1122, 287] on link "مواصفات المنتجات" at bounding box center [1071, 285] width 137 height 32
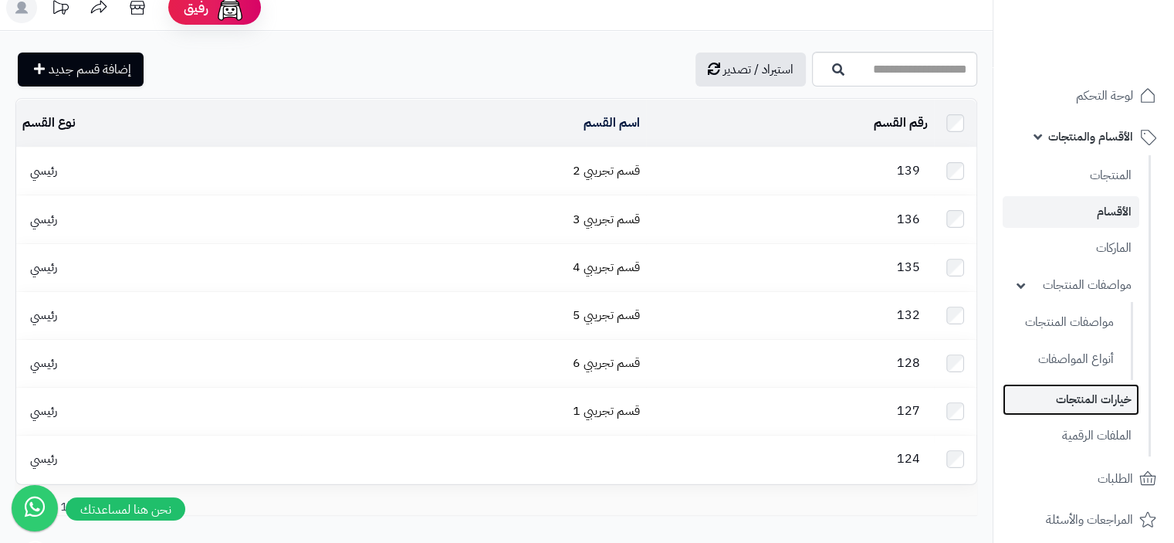
click at [1092, 403] on link "خيارات المنتجات" at bounding box center [1071, 400] width 137 height 32
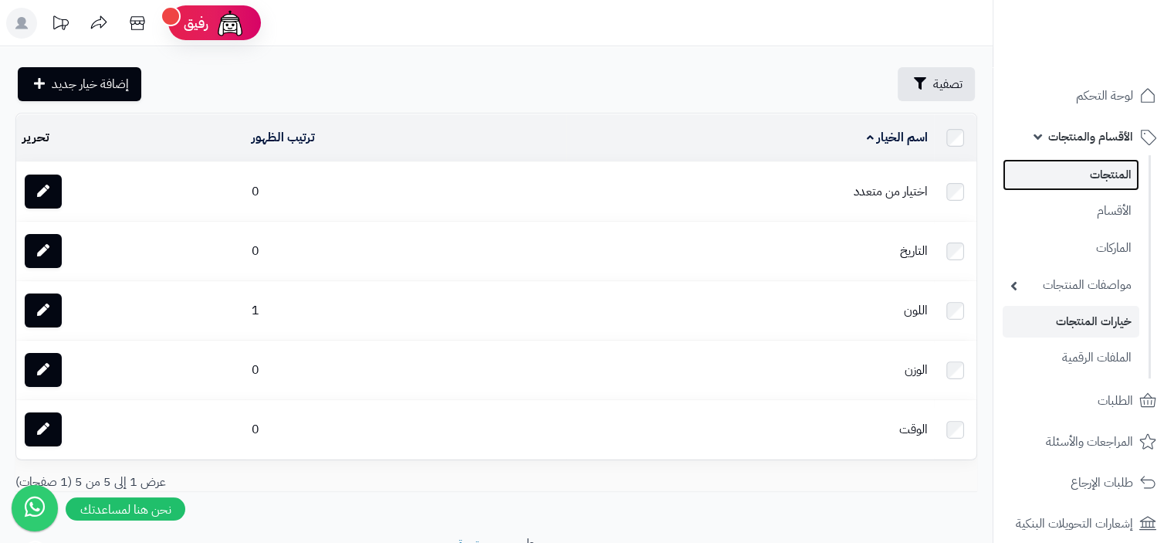
drag, startPoint x: 1122, startPoint y: 181, endPoint x: 1108, endPoint y: 181, distance: 13.9
click at [1121, 179] on link "المنتجات" at bounding box center [1071, 175] width 137 height 32
